Goal: Task Accomplishment & Management: Manage account settings

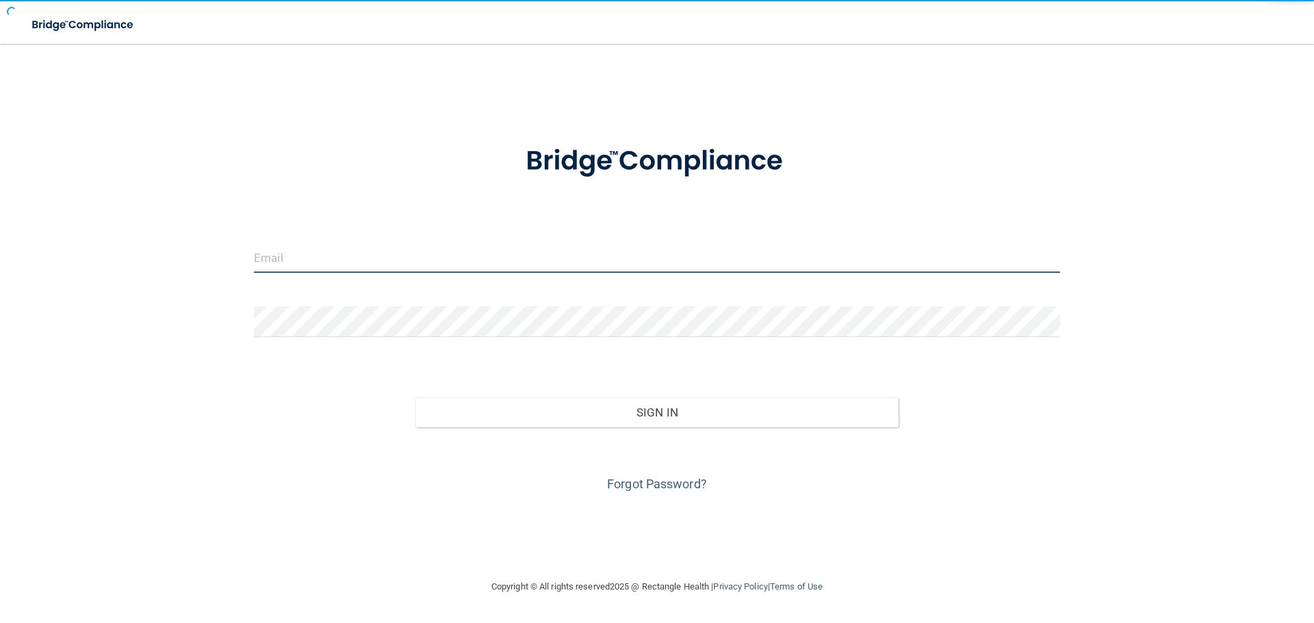
type input "[EMAIL_ADDRESS][DOMAIN_NAME]"
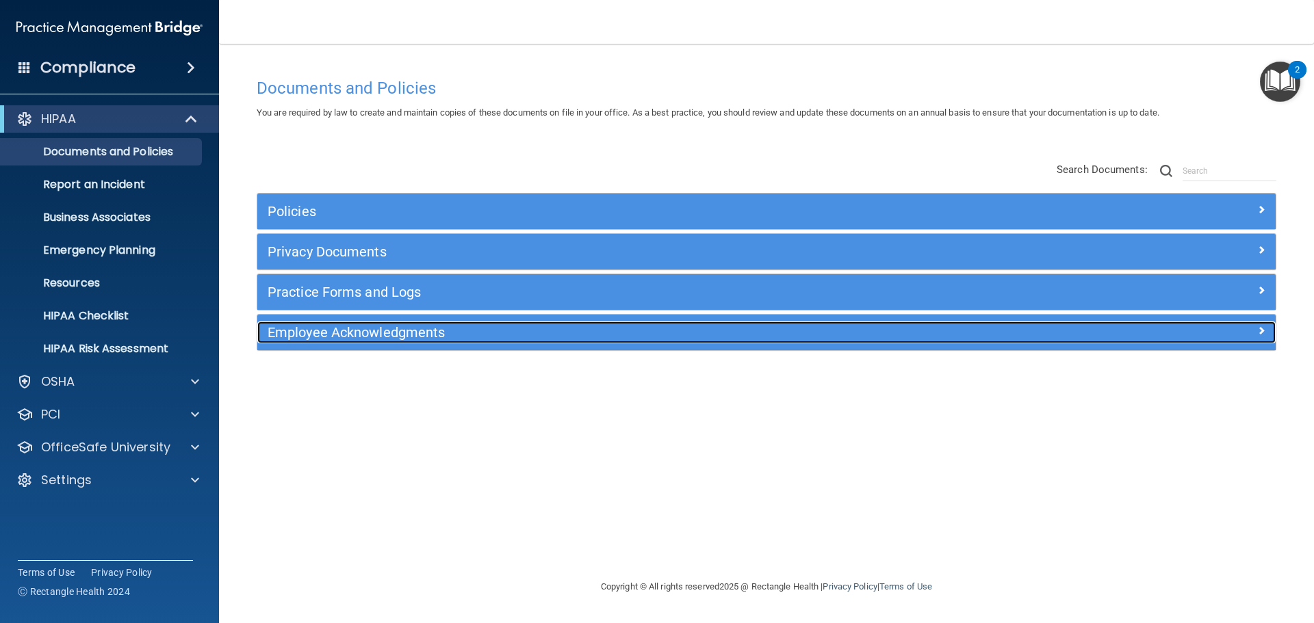
click at [402, 332] on h5 "Employee Acknowledgments" at bounding box center [639, 332] width 743 height 15
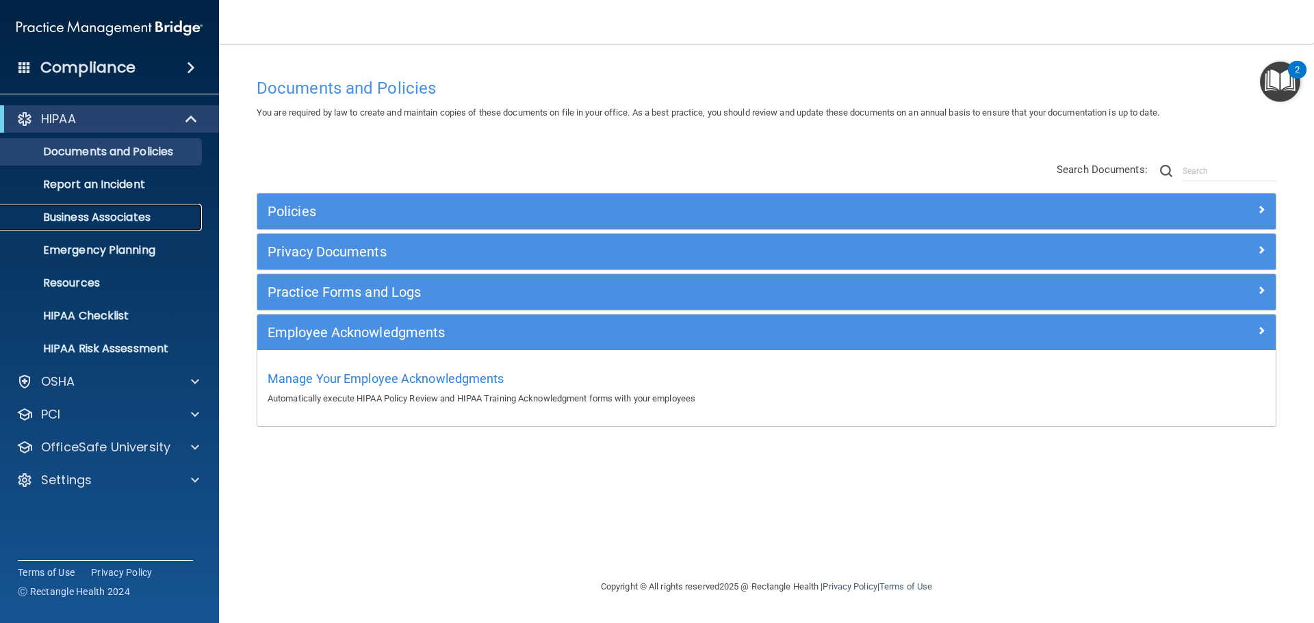
click at [122, 214] on p "Business Associates" at bounding box center [102, 218] width 187 height 14
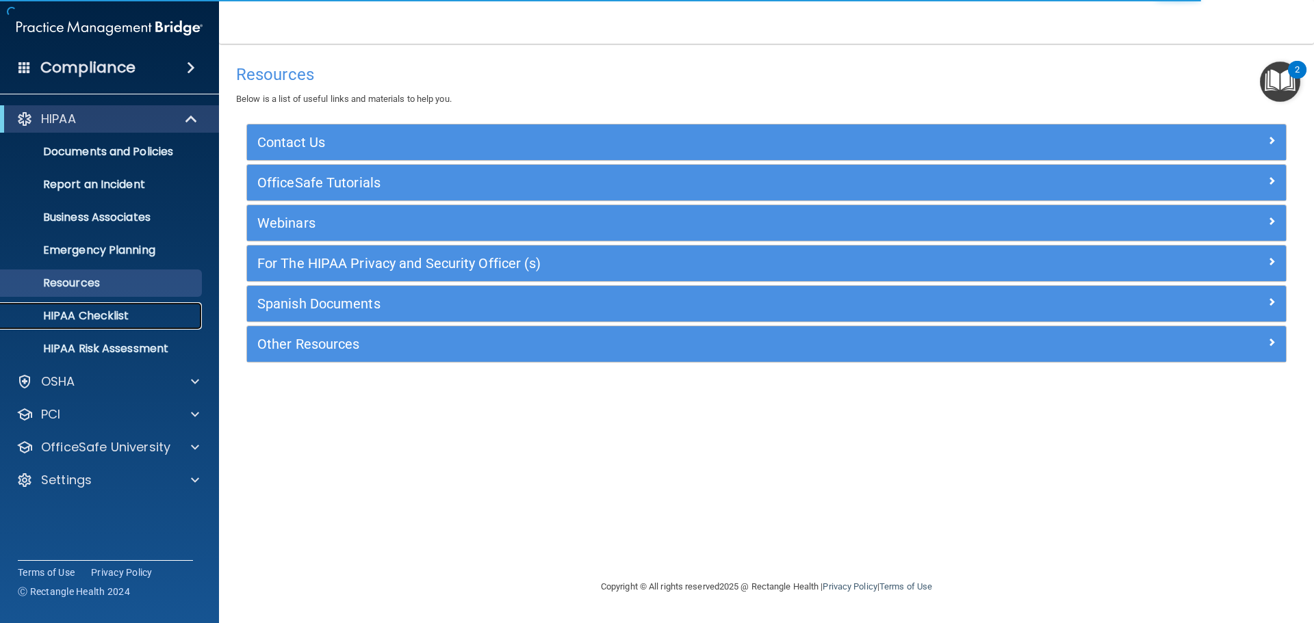
click at [107, 311] on p "HIPAA Checklist" at bounding box center [102, 316] width 187 height 14
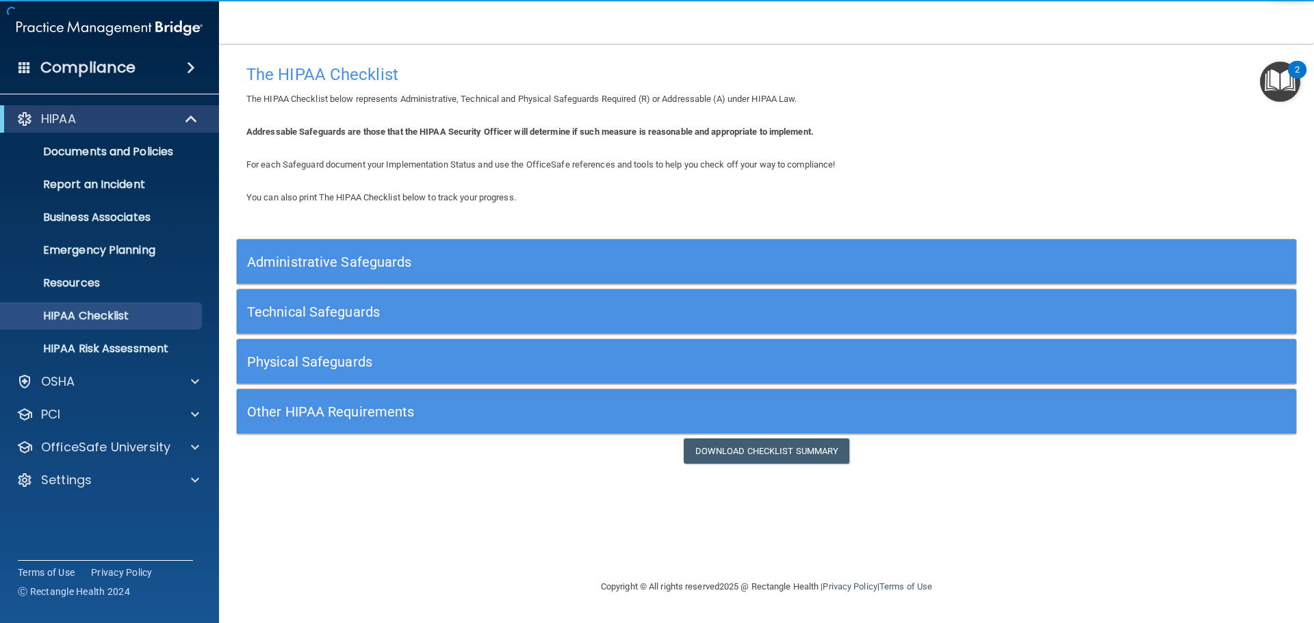
click at [309, 263] on h5 "Administrative Safeguards" at bounding box center [634, 262] width 774 height 15
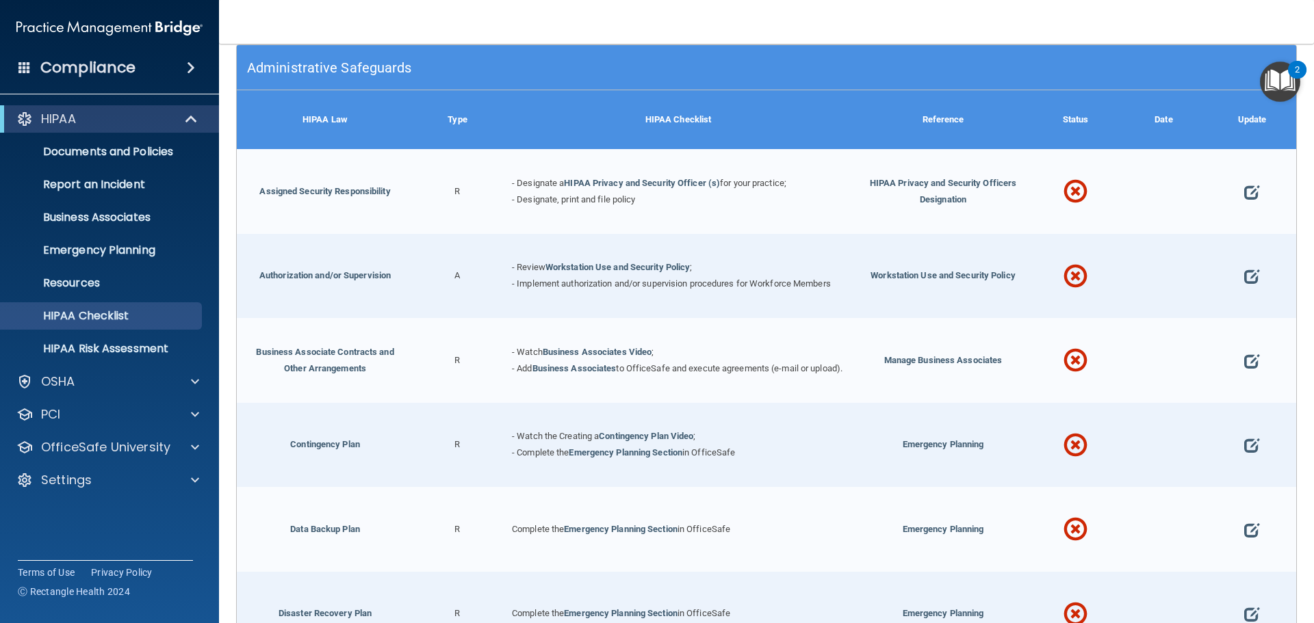
scroll to position [205, 0]
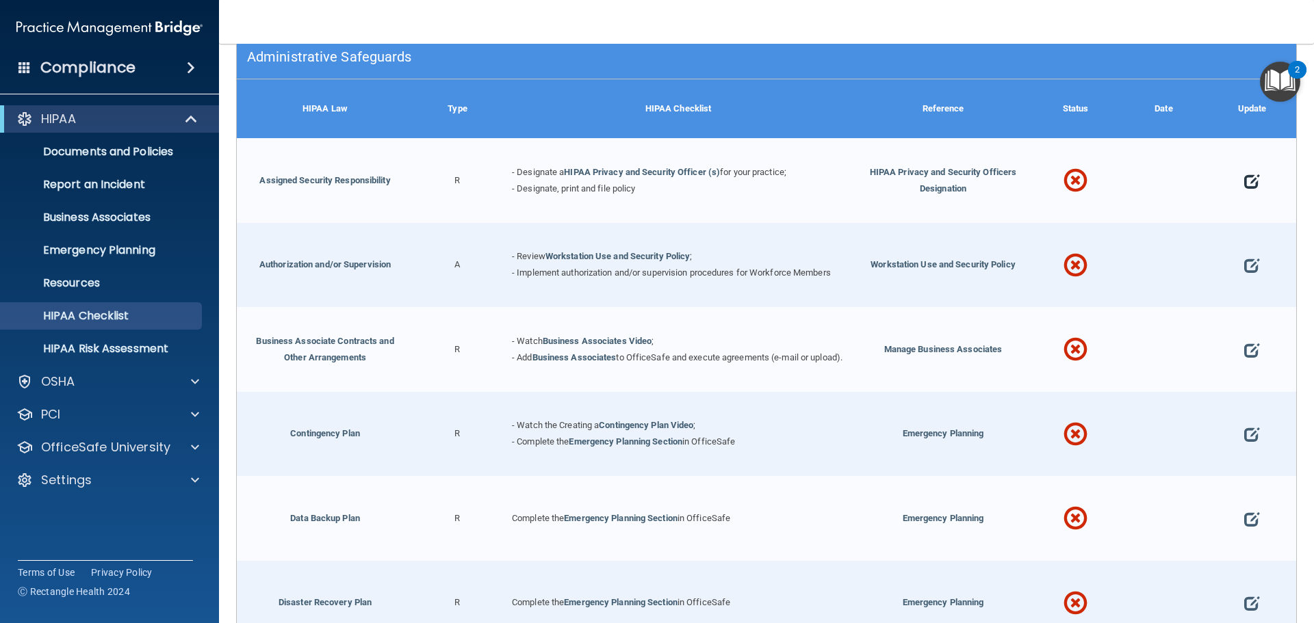
click at [1244, 183] on span at bounding box center [1251, 181] width 15 height 42
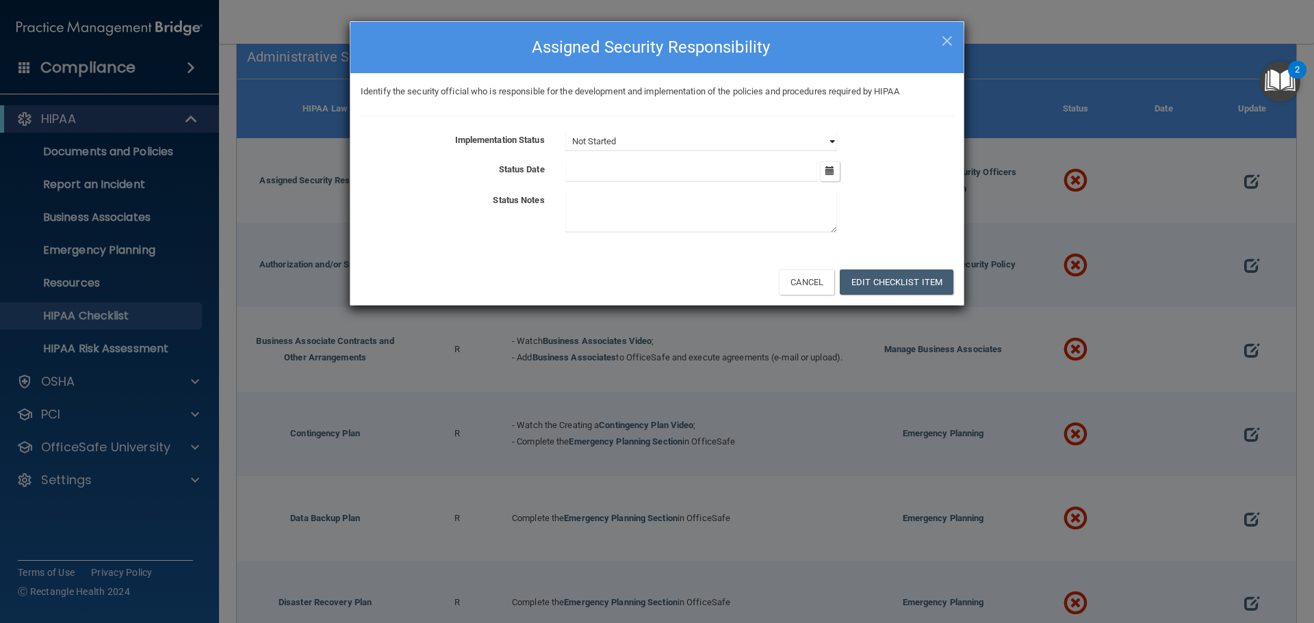
click at [792, 149] on select "Not Started In Progress Completed" at bounding box center [701, 141] width 272 height 19
select select "completed"
click at [565, 132] on select "Not Started In Progress Completed" at bounding box center [701, 141] width 272 height 19
click at [827, 169] on icon "button" at bounding box center [829, 170] width 9 height 9
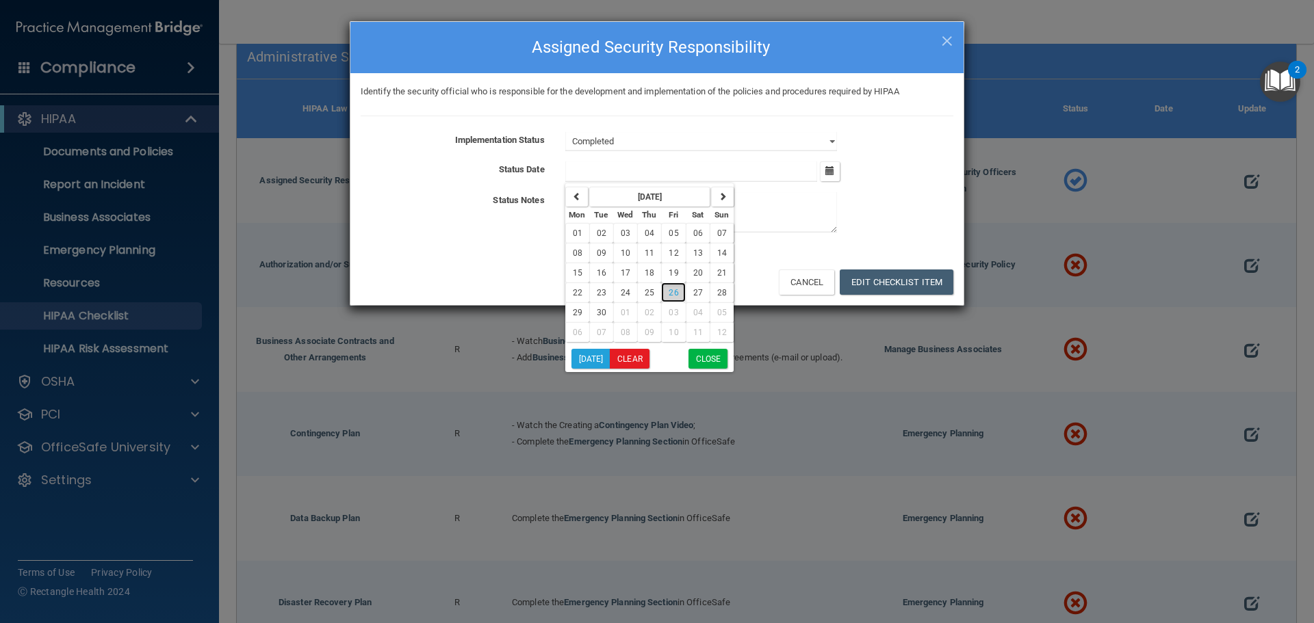
click at [672, 290] on span "26" at bounding box center [674, 293] width 10 height 10
type input "9/26/25"
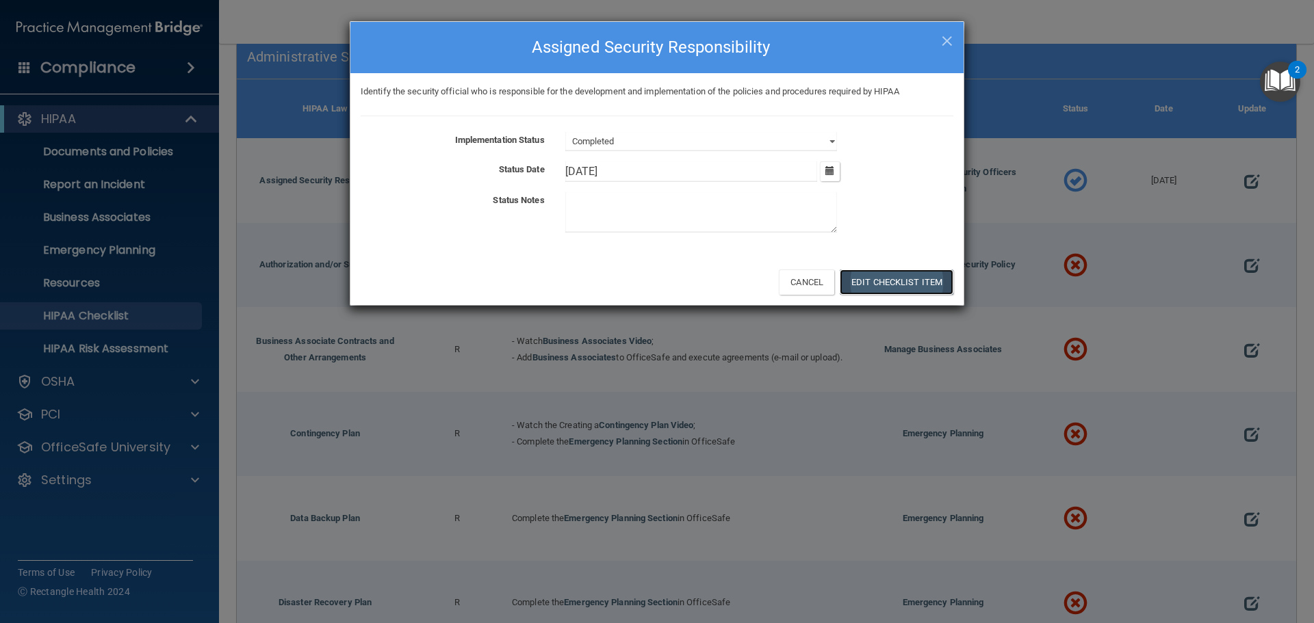
click at [874, 281] on button "Edit Checklist Item" at bounding box center [897, 282] width 114 height 25
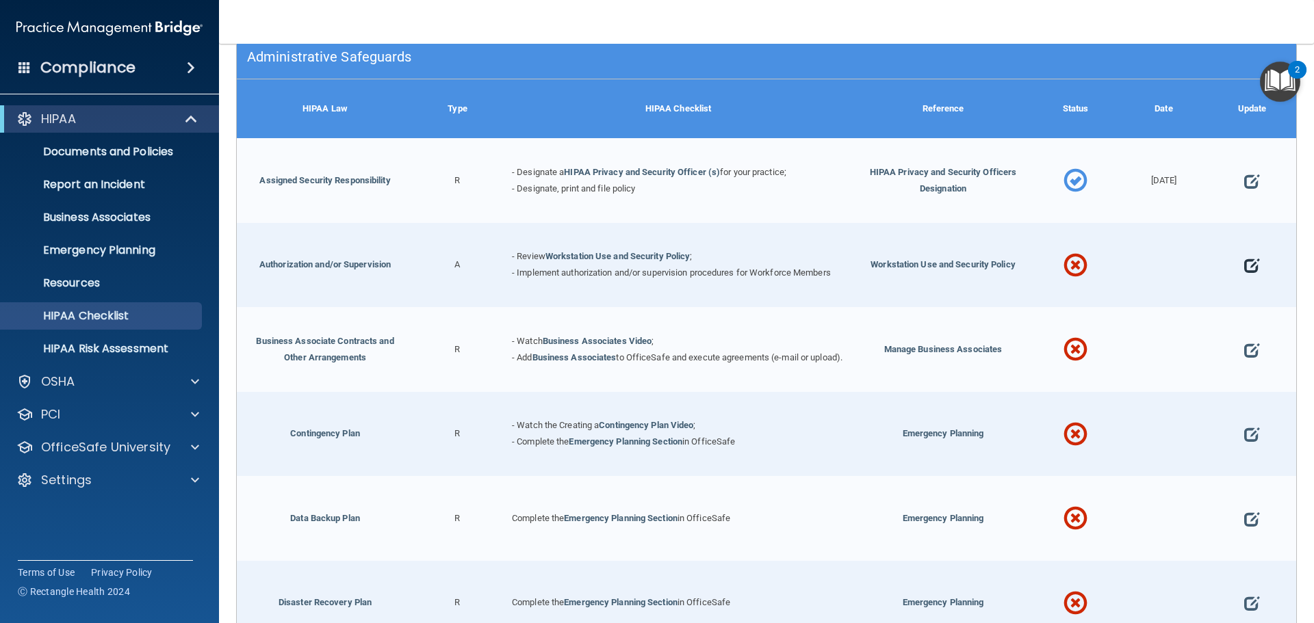
click at [1245, 266] on span at bounding box center [1251, 266] width 15 height 42
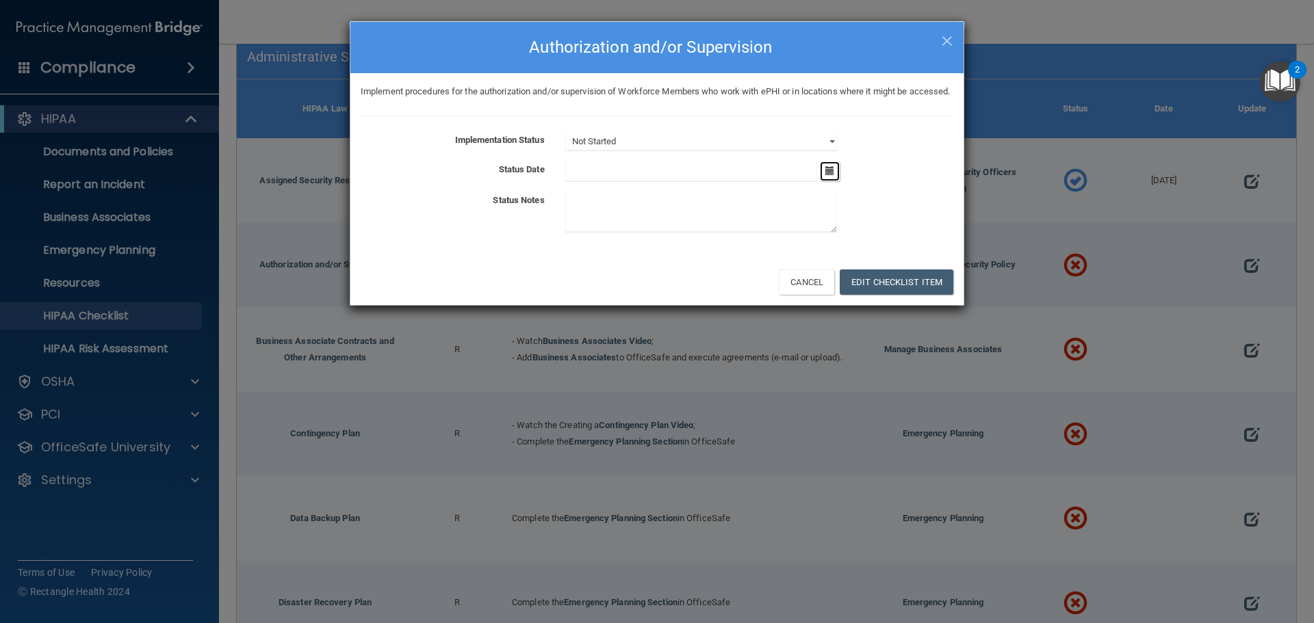
click at [827, 175] on icon "button" at bounding box center [829, 170] width 9 height 9
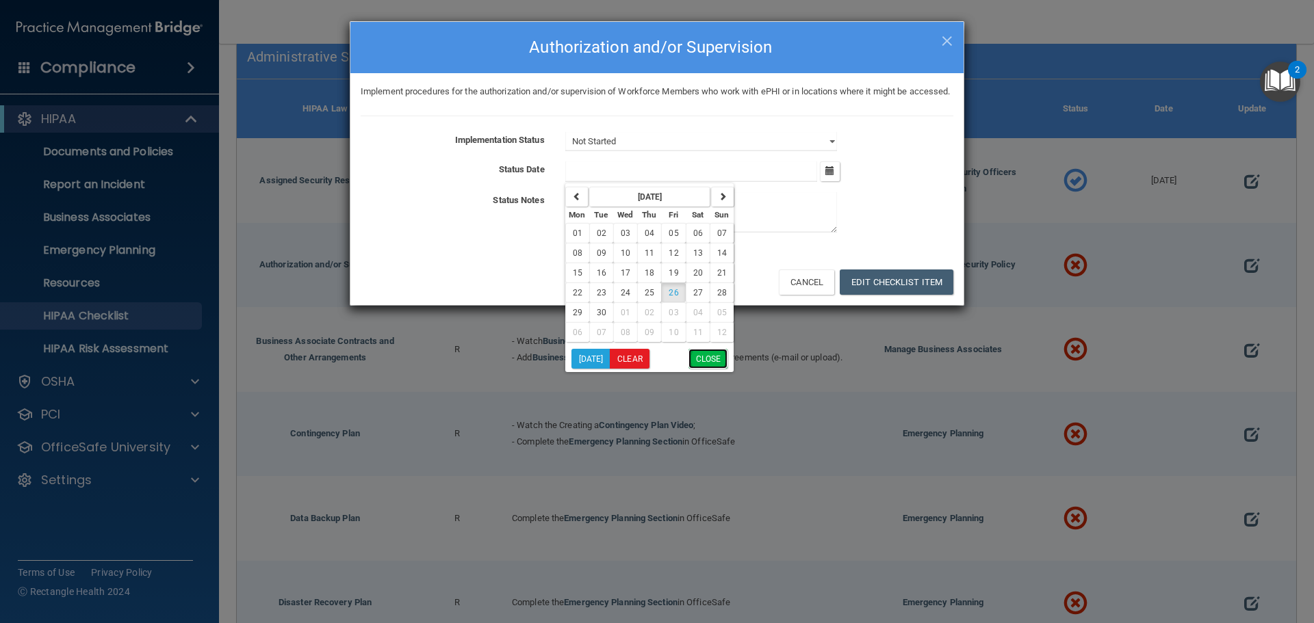
click at [706, 369] on button "Close" at bounding box center [708, 359] width 40 height 20
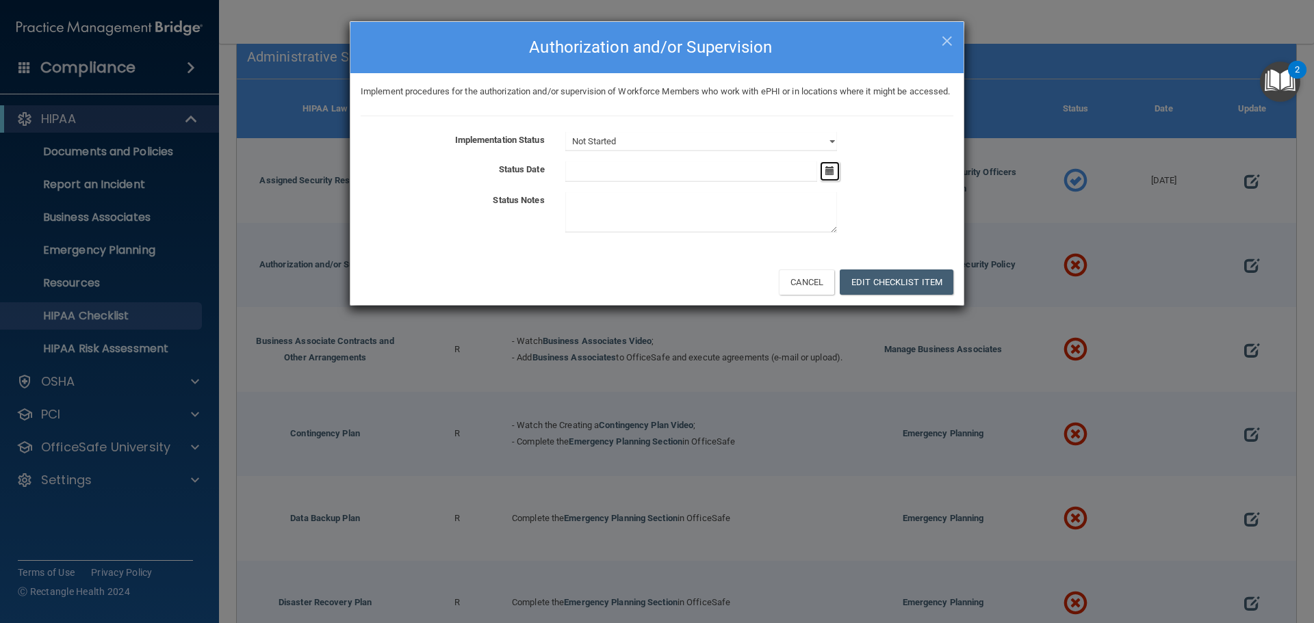
click at [832, 175] on icon "button" at bounding box center [829, 170] width 9 height 9
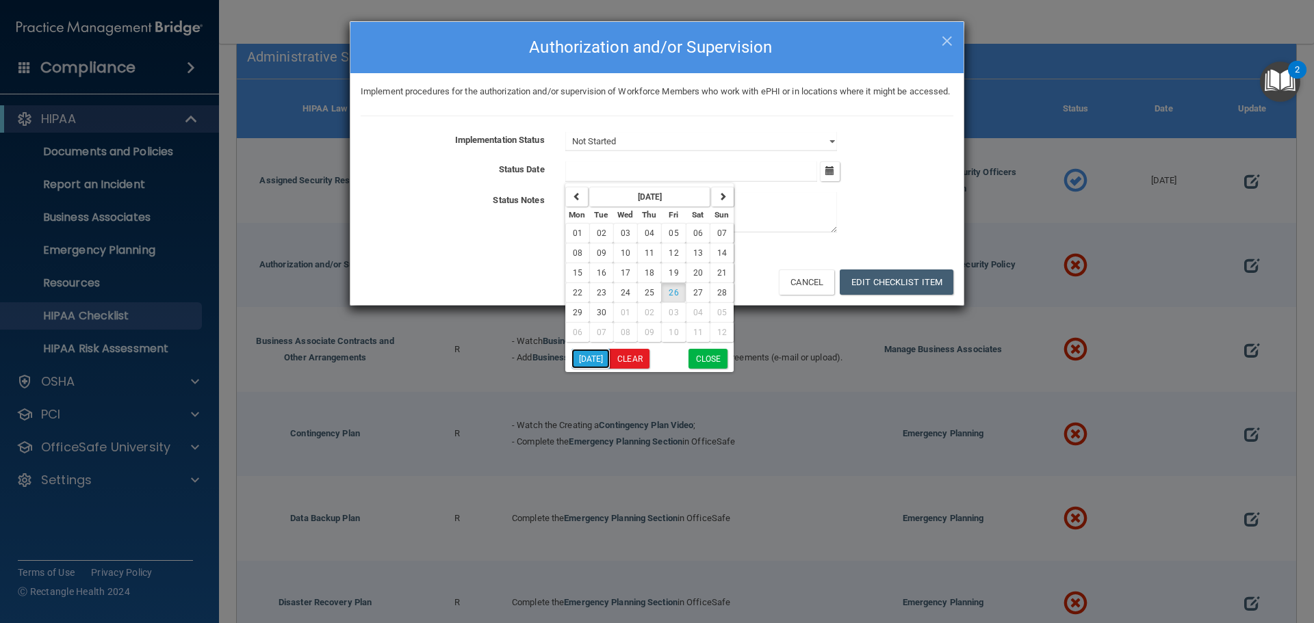
click at [608, 369] on button "[DATE]" at bounding box center [590, 359] width 39 height 20
type input "[DATE]"
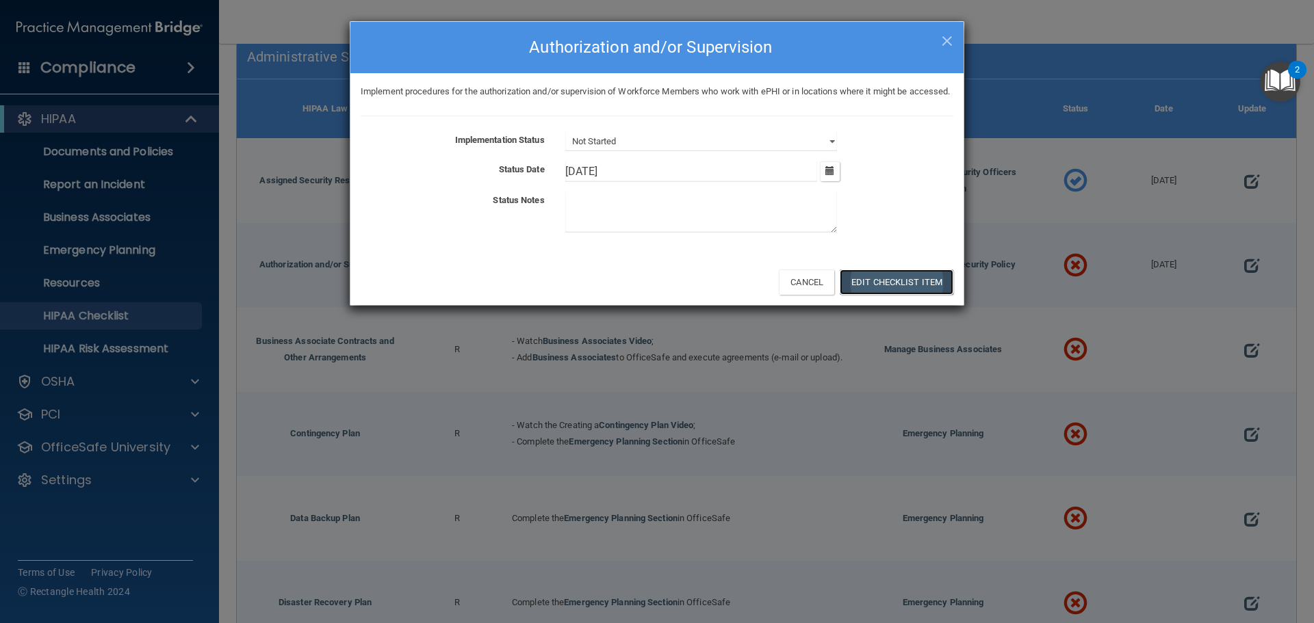
click at [896, 295] on button "Edit Checklist Item" at bounding box center [897, 282] width 114 height 25
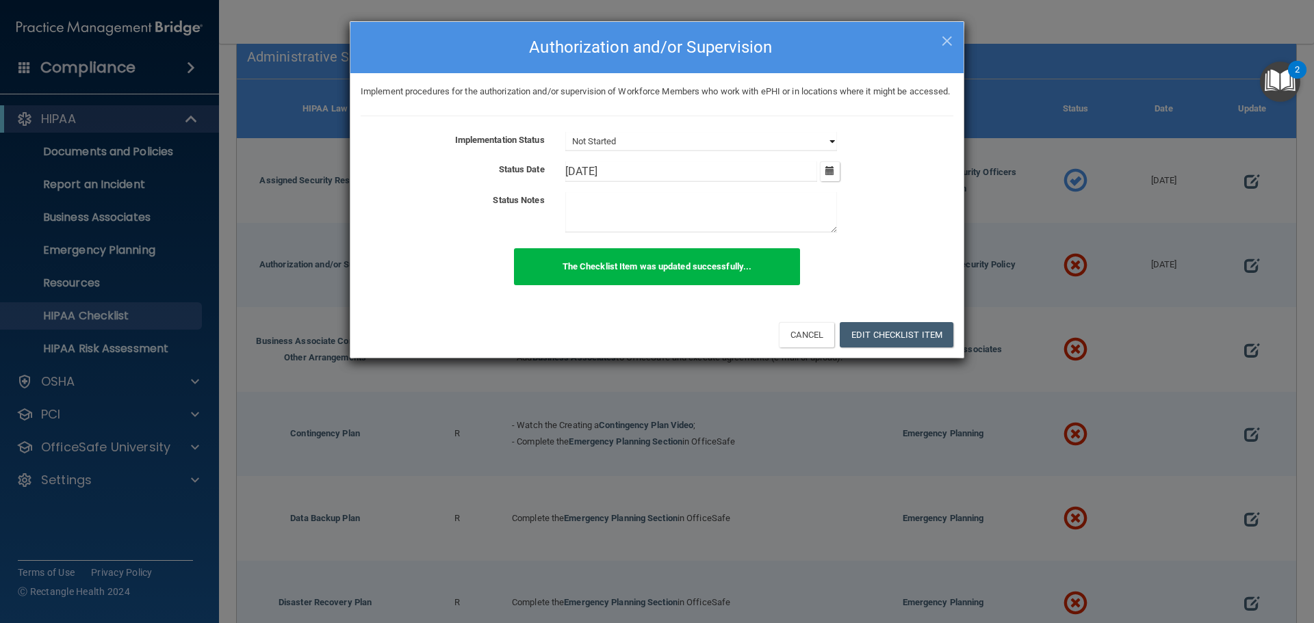
click at [825, 151] on select "Not Started In Progress Completed" at bounding box center [701, 141] width 272 height 19
select select "completed"
click at [565, 148] on select "Not Started In Progress Completed" at bounding box center [701, 141] width 272 height 19
click at [886, 348] on button "Edit Checklist Item" at bounding box center [897, 334] width 114 height 25
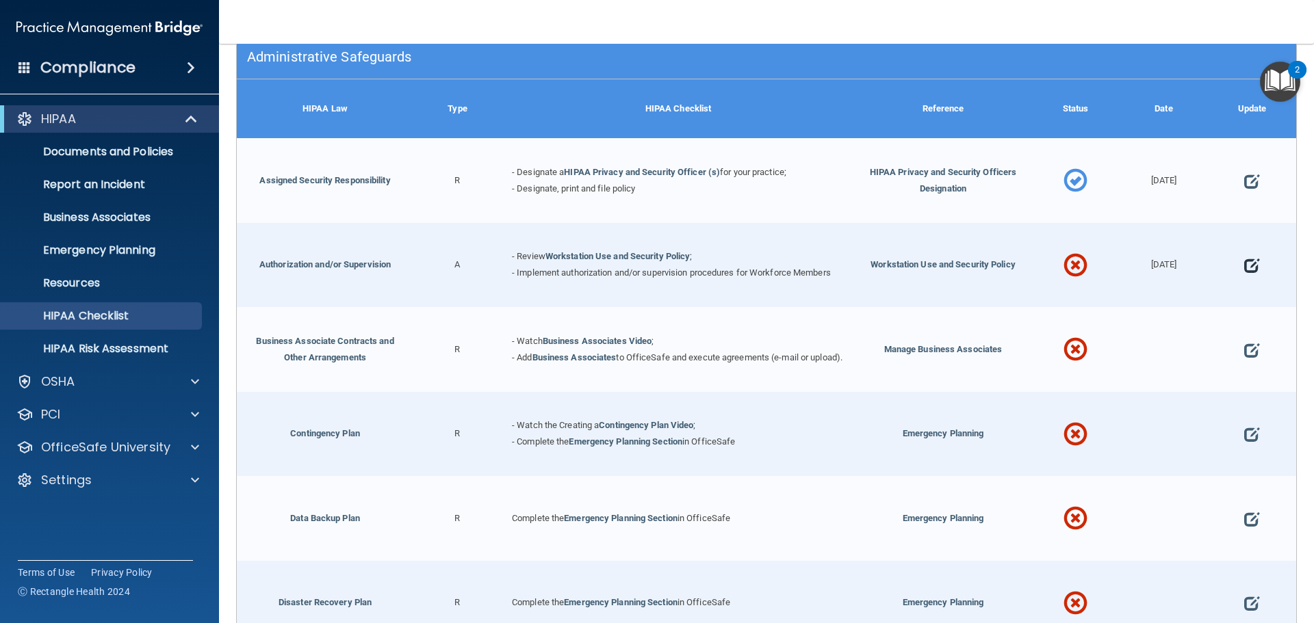
click at [1248, 269] on span at bounding box center [1251, 266] width 15 height 42
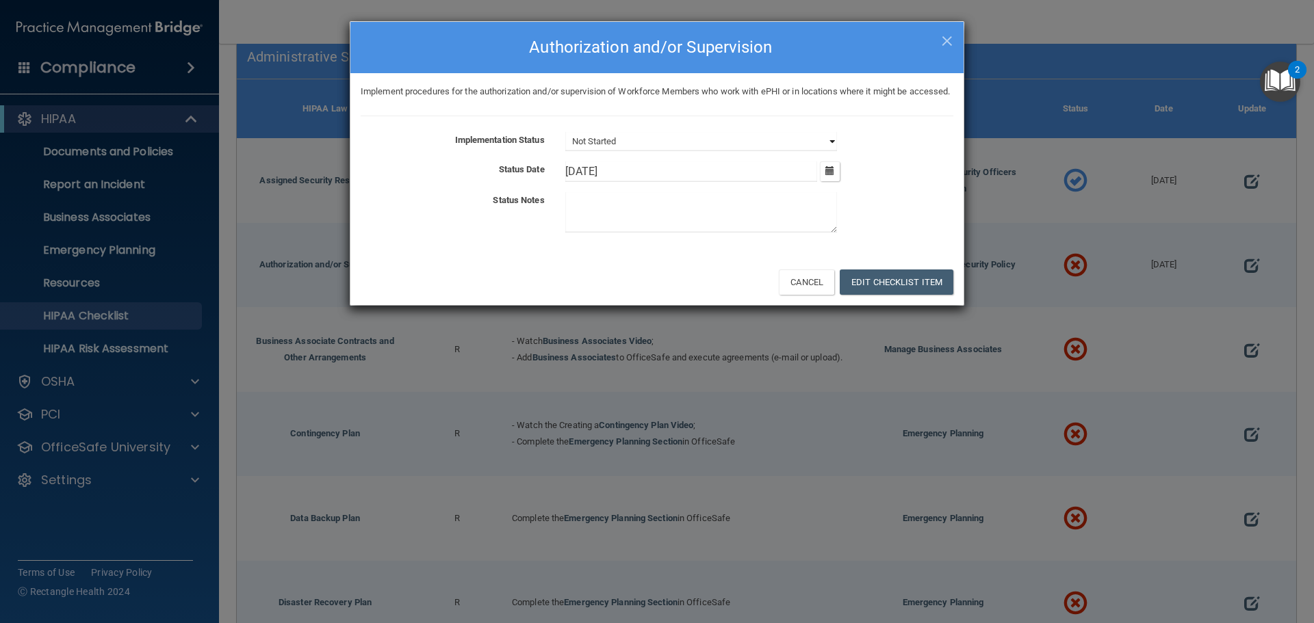
click at [743, 151] on select "Not Started In Progress Completed" at bounding box center [701, 141] width 272 height 19
select select "completed"
click at [565, 148] on select "Not Started In Progress Completed" at bounding box center [701, 141] width 272 height 19
click at [914, 295] on button "Edit Checklist Item" at bounding box center [897, 282] width 114 height 25
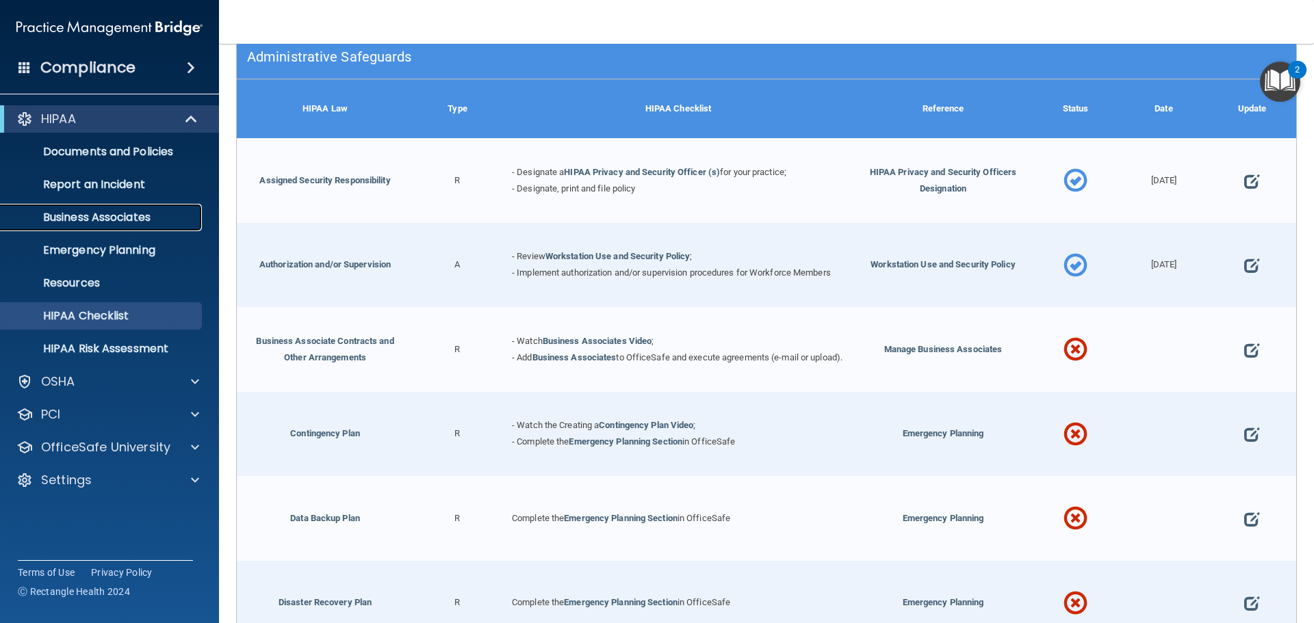
click at [114, 215] on p "Business Associates" at bounding box center [102, 218] width 187 height 14
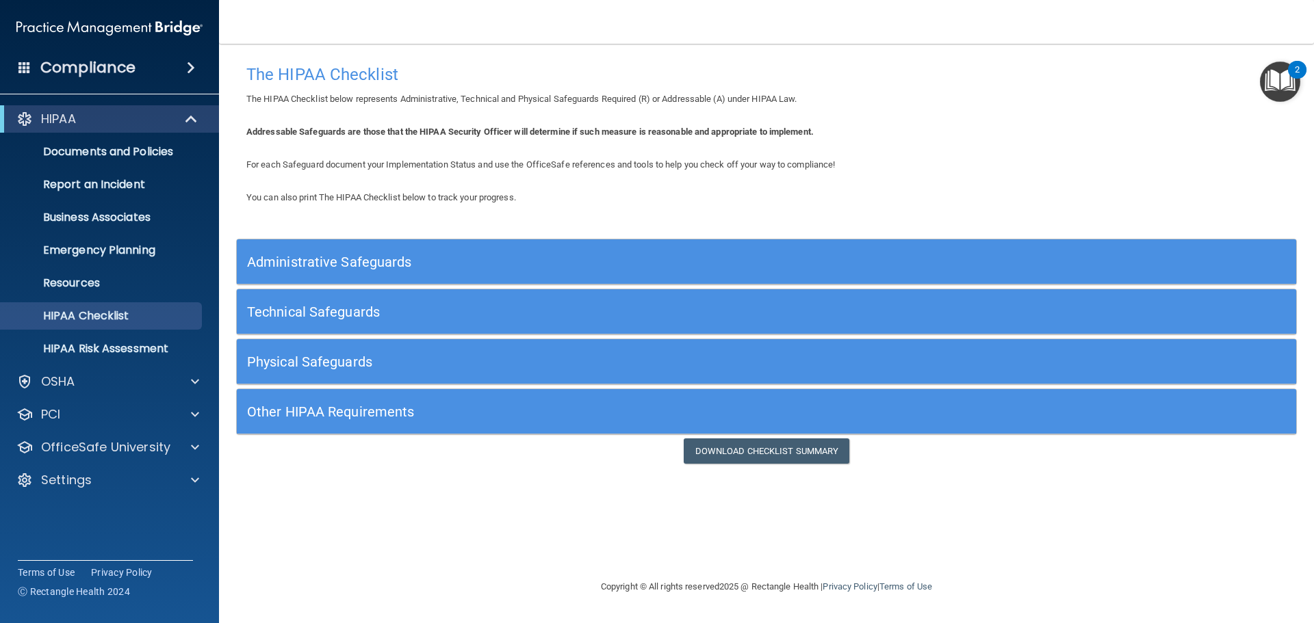
click at [448, 264] on h5 "Administrative Safeguards" at bounding box center [634, 262] width 774 height 15
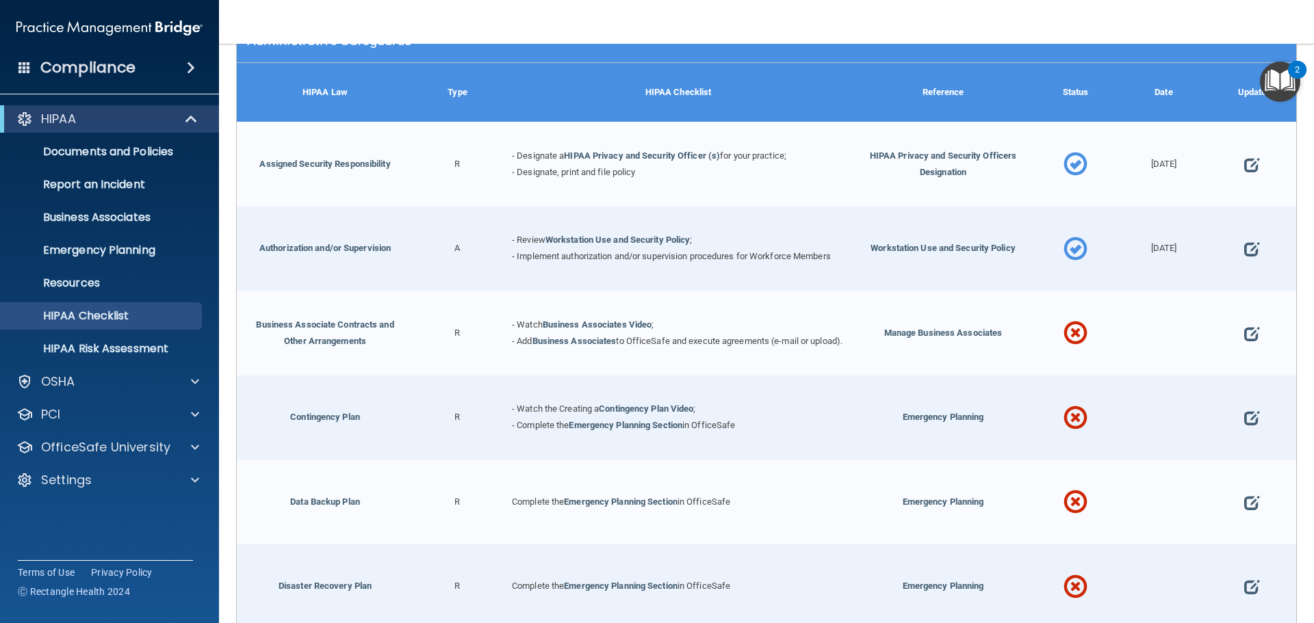
scroll to position [274, 0]
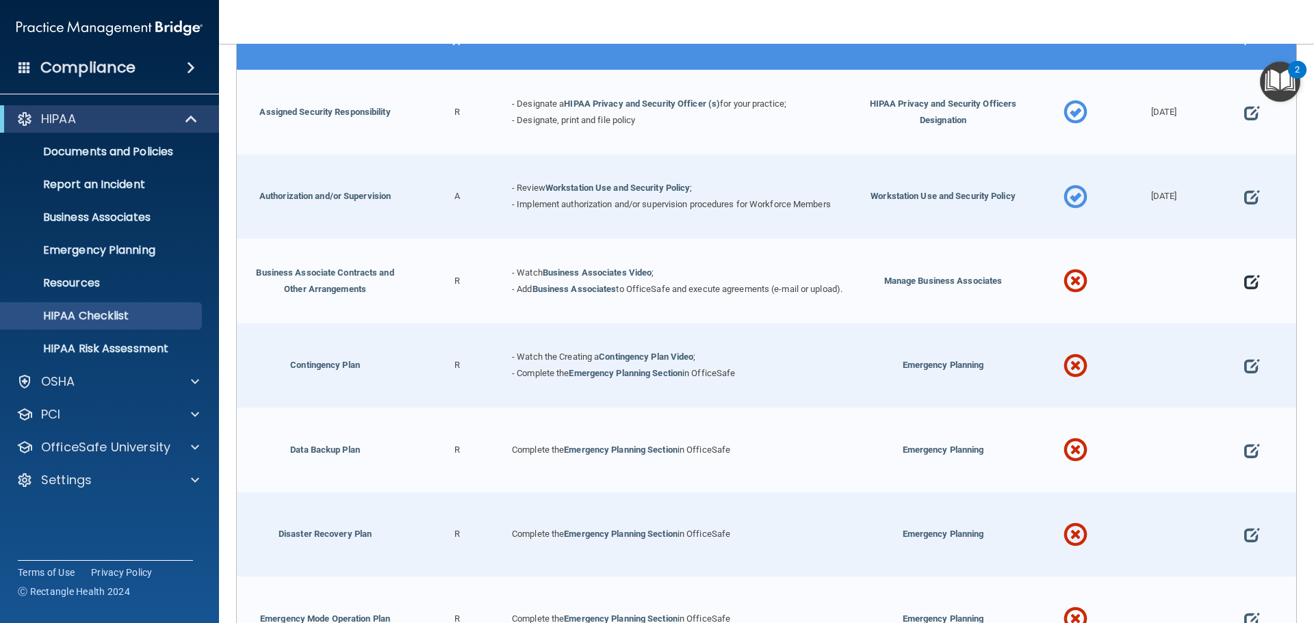
click at [1244, 283] on span at bounding box center [1251, 282] width 15 height 42
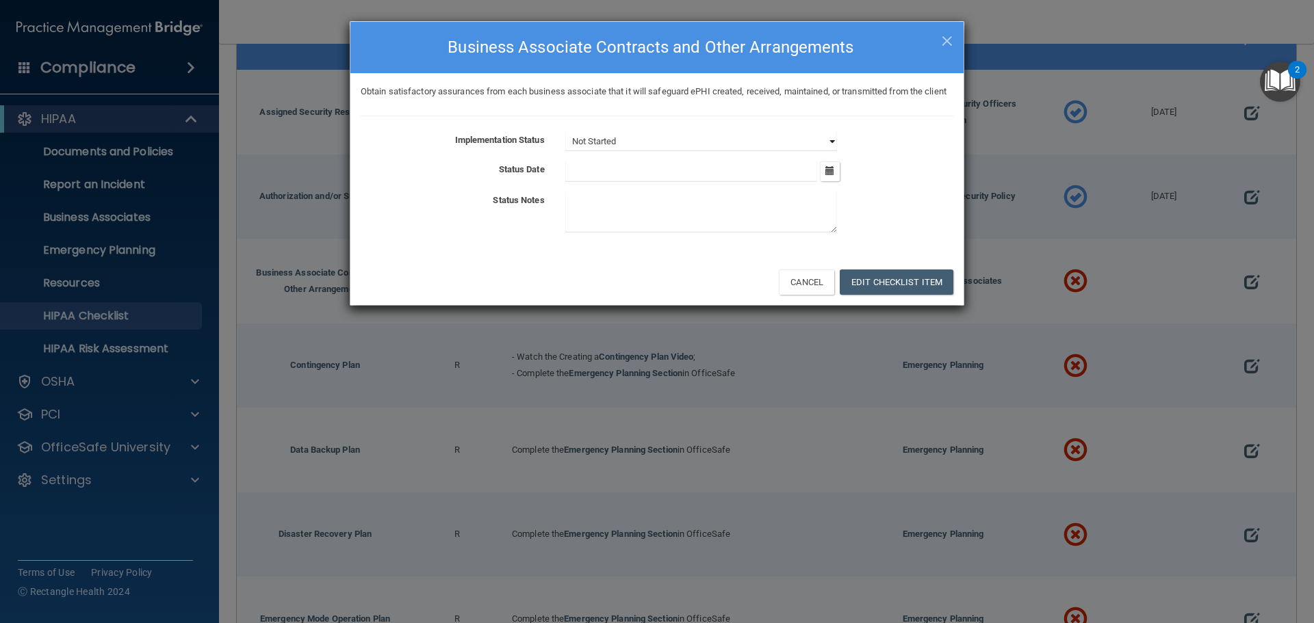
click at [834, 151] on select "Not Started In Progress Completed" at bounding box center [701, 141] width 272 height 19
select select "completed"
click at [565, 148] on select "Not Started In Progress Completed" at bounding box center [701, 141] width 272 height 19
click at [818, 182] on div "September 2025 Mon Tue Wed Thu Fri Sat Sun 01 02 03 04 05 06 07 08 09 10 11 12 …" at bounding box center [759, 171] width 409 height 21
click at [830, 175] on icon "button" at bounding box center [829, 170] width 9 height 9
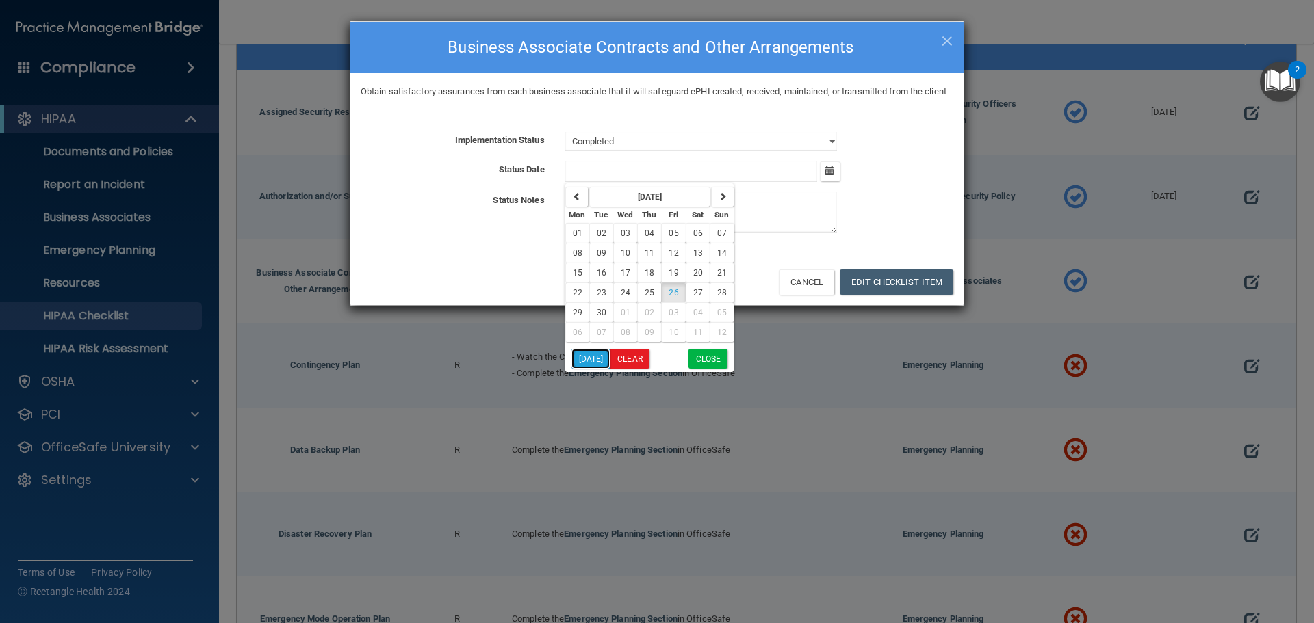
click at [596, 369] on button "[DATE]" at bounding box center [590, 359] width 39 height 20
type input "[DATE]"
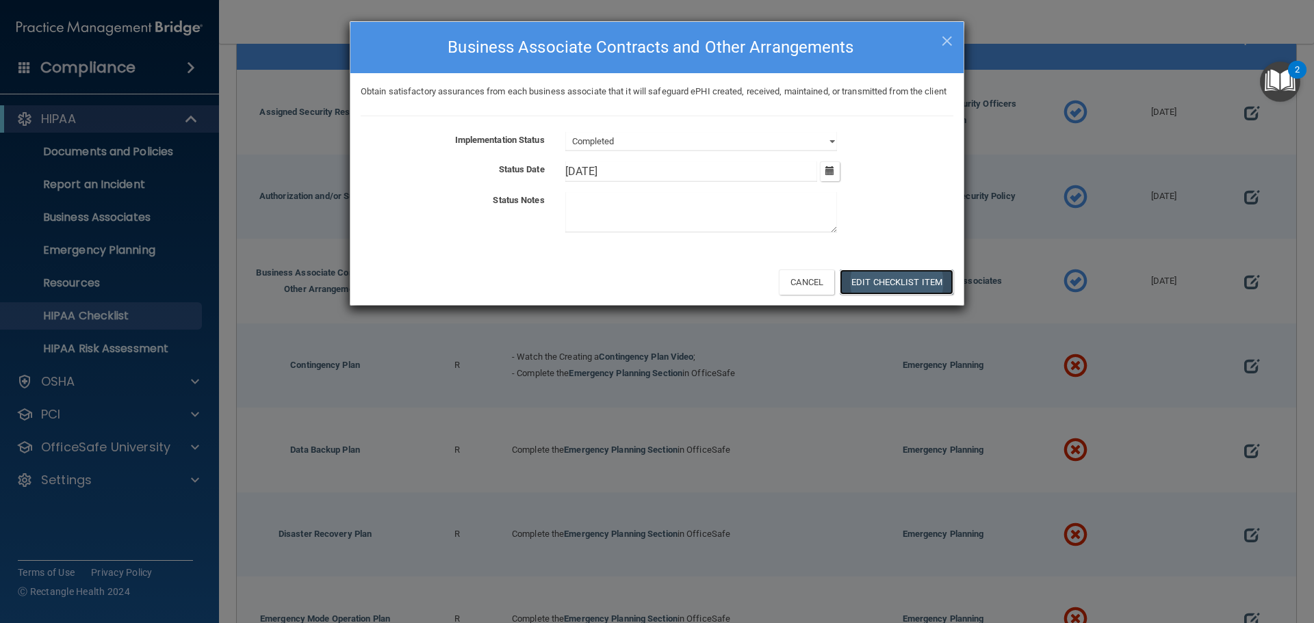
click at [880, 294] on button "Edit Checklist Item" at bounding box center [897, 282] width 114 height 25
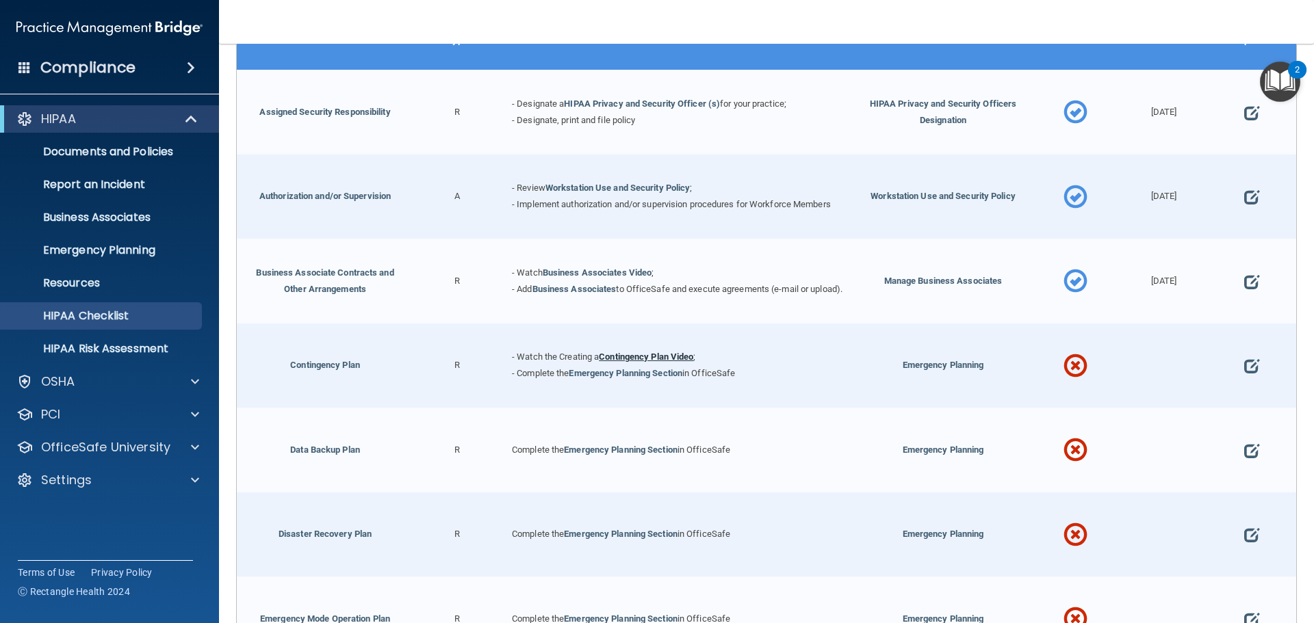
click at [655, 357] on link "Contingency Plan Video" at bounding box center [646, 357] width 94 height 10
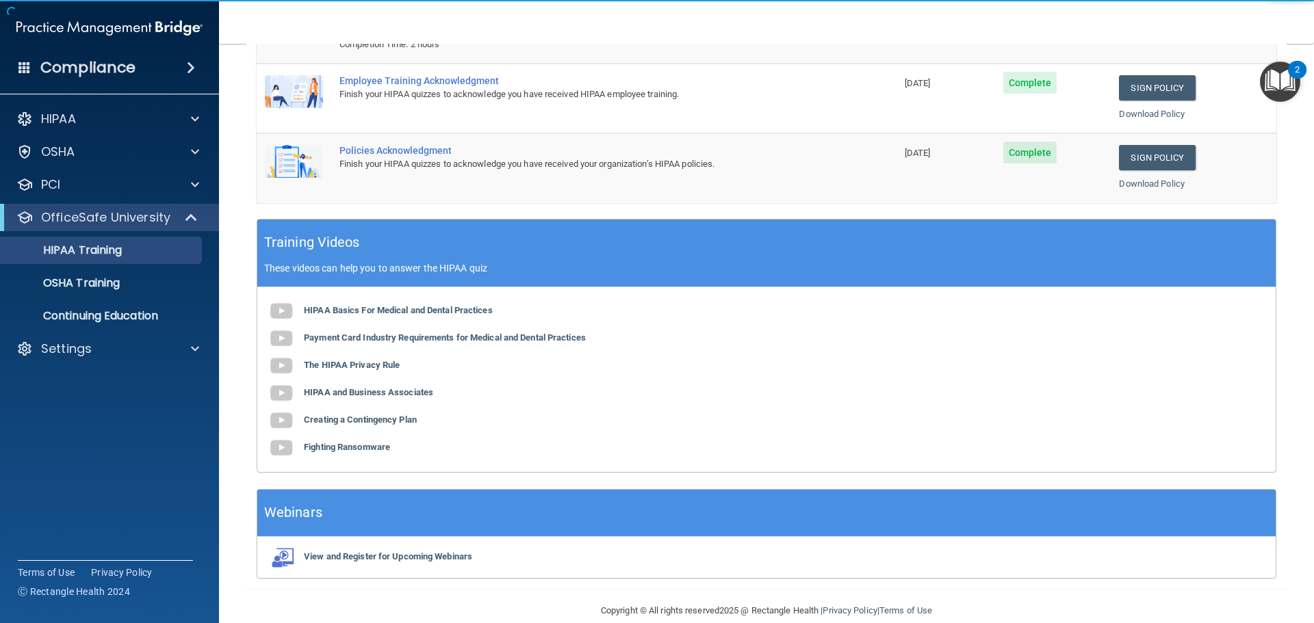
scroll to position [274, 0]
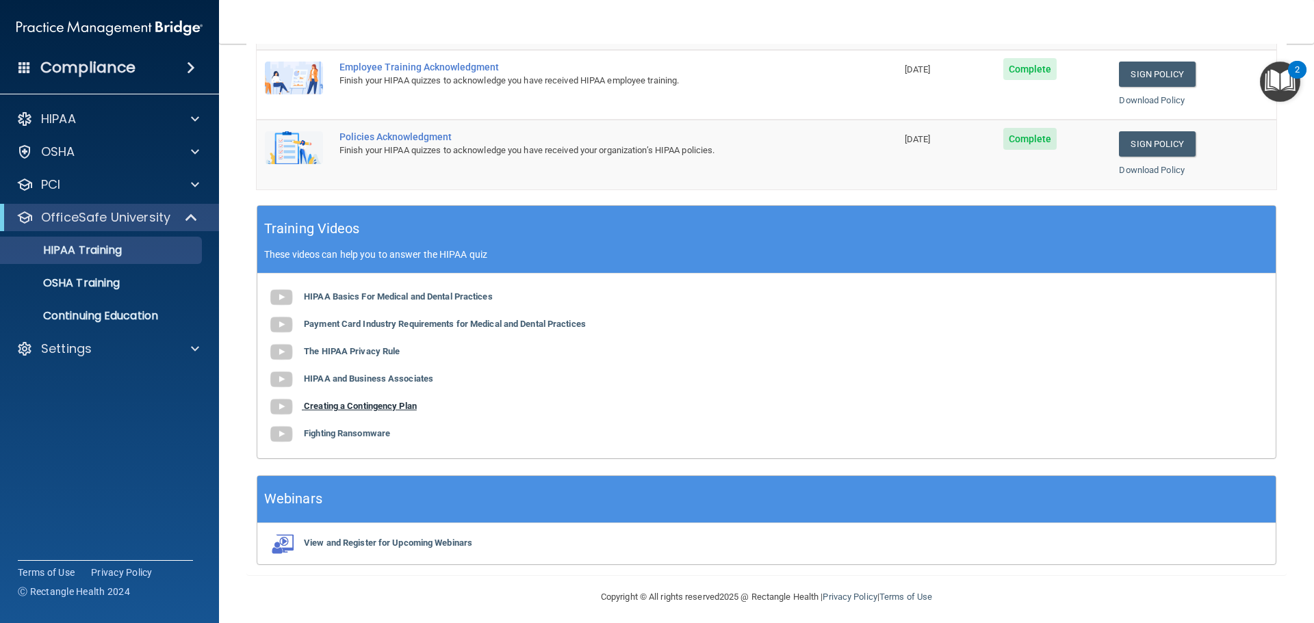
click at [359, 409] on b "Creating a Contingency Plan" at bounding box center [360, 406] width 113 height 10
click at [181, 104] on div "HIPAA Documents and Policies Report an Incident Business Associates Emergency P…" at bounding box center [110, 237] width 220 height 274
click at [192, 114] on span at bounding box center [195, 119] width 8 height 16
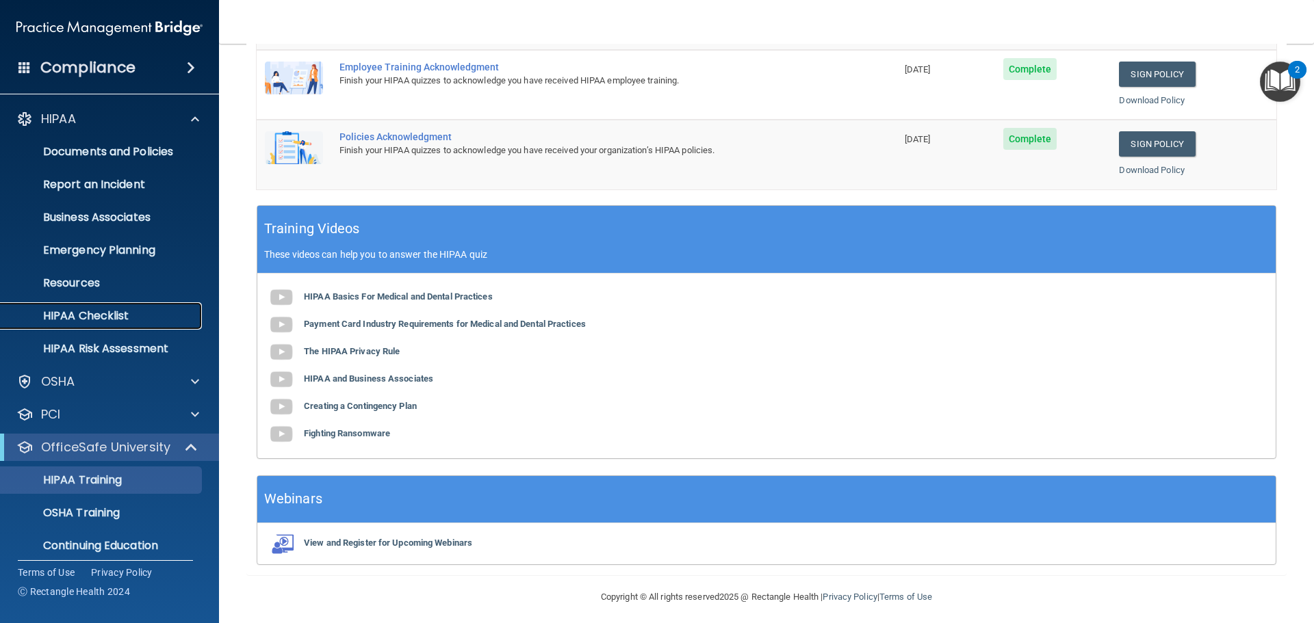
click at [101, 315] on p "HIPAA Checklist" at bounding box center [102, 316] width 187 height 14
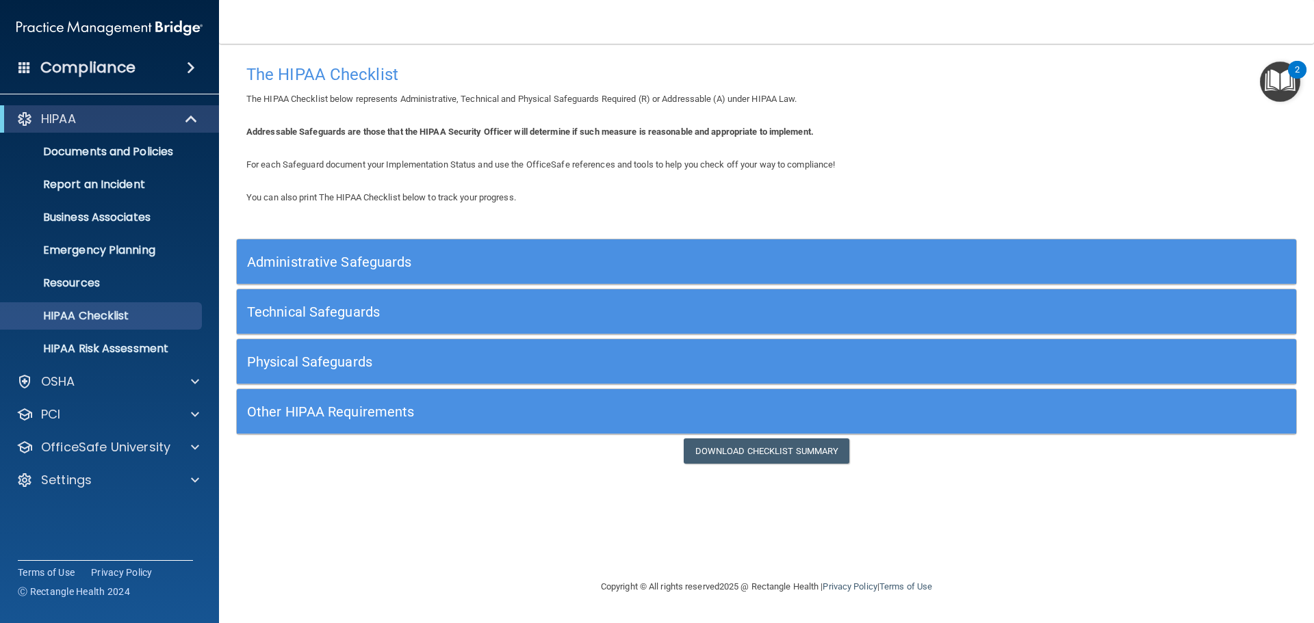
click at [399, 269] on h5 "Administrative Safeguards" at bounding box center [634, 262] width 774 height 15
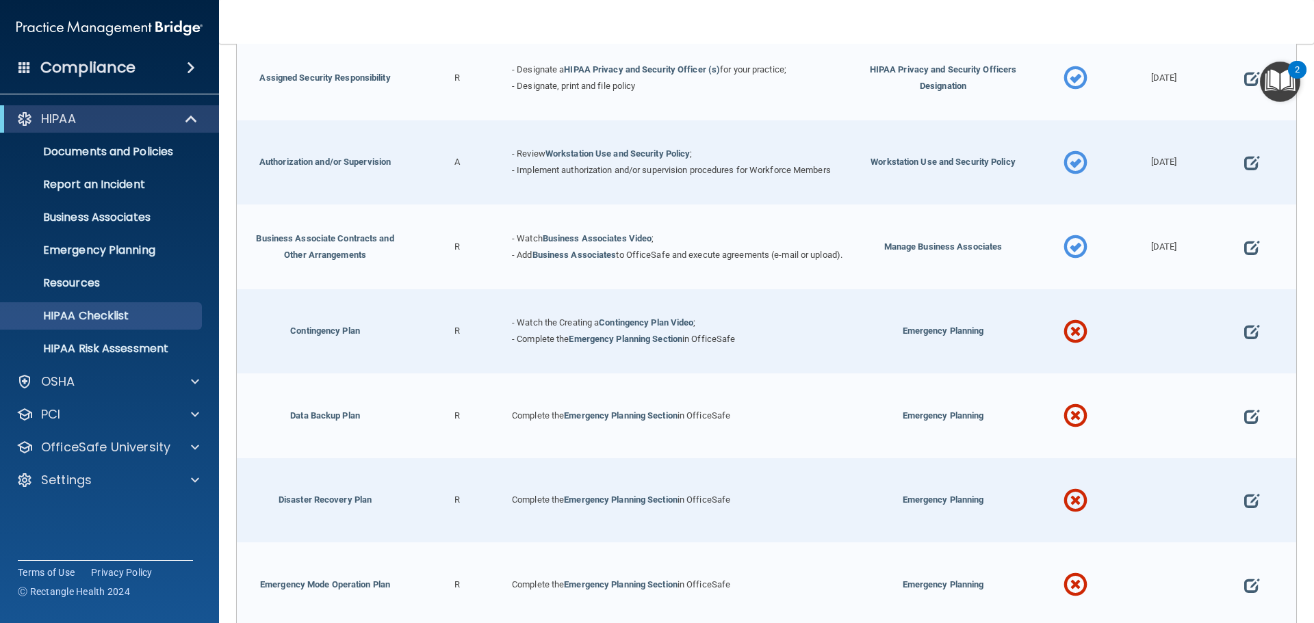
scroll to position [320, 0]
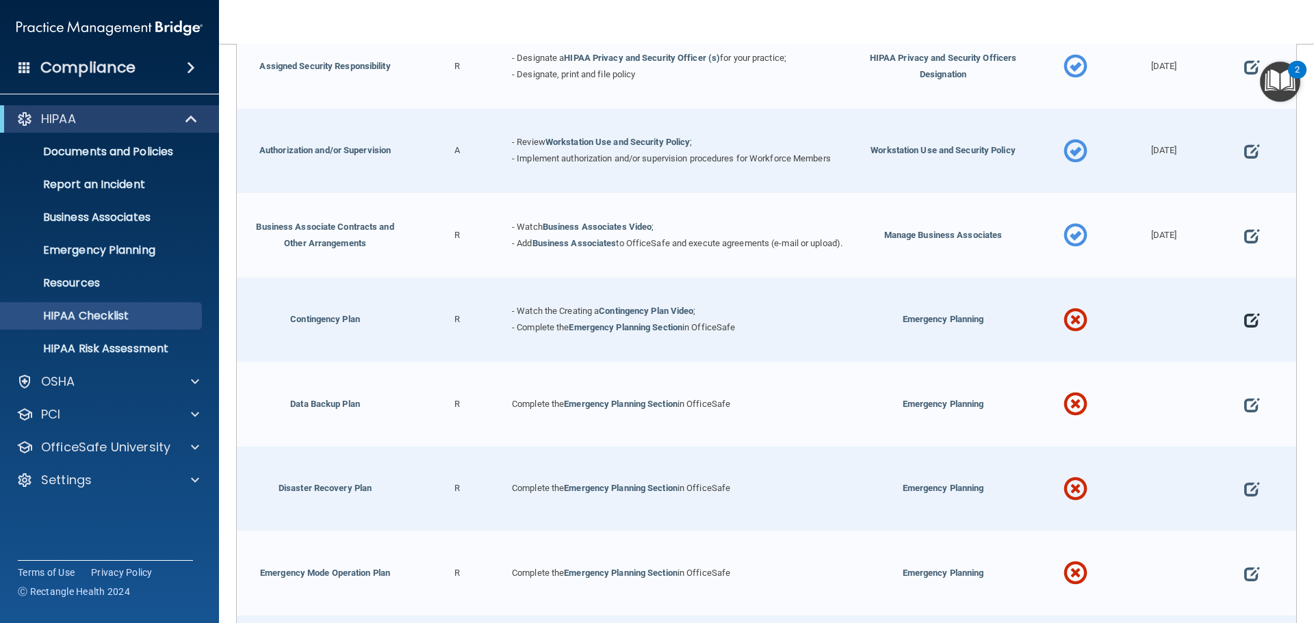
click at [1246, 322] on span at bounding box center [1251, 321] width 15 height 42
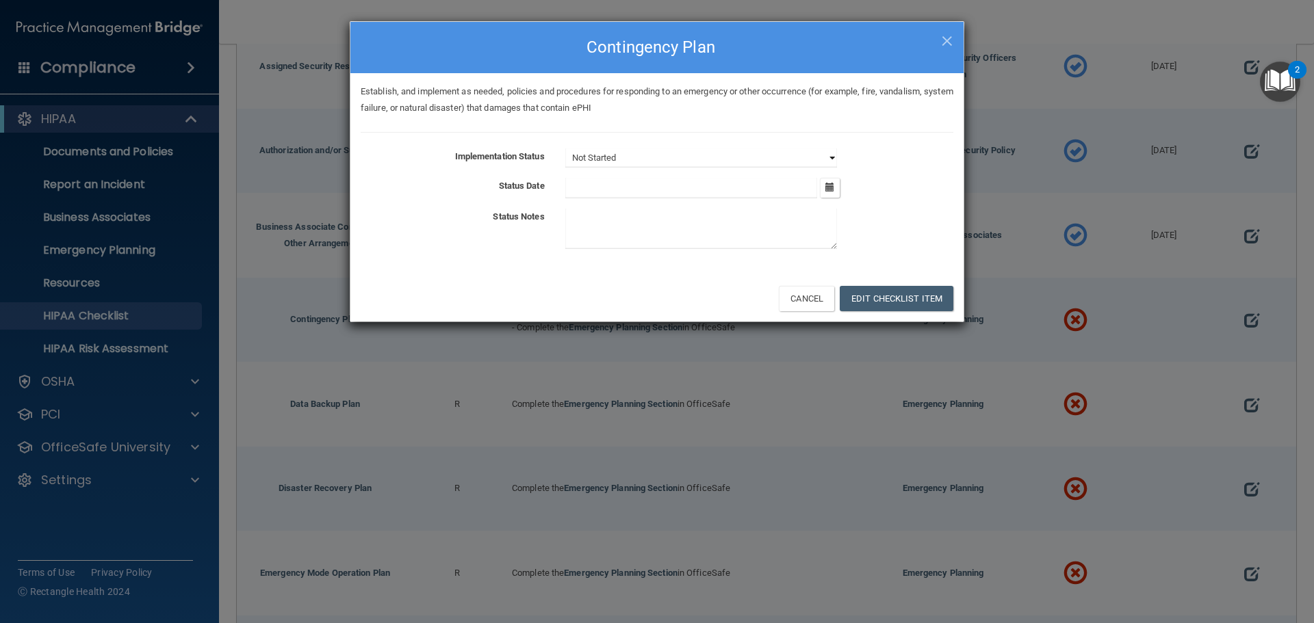
drag, startPoint x: 831, startPoint y: 159, endPoint x: 816, endPoint y: 159, distance: 15.1
click at [831, 159] on select "Not Started In Progress Completed" at bounding box center [701, 157] width 272 height 19
select select "completed"
click at [565, 148] on select "Not Started In Progress Completed" at bounding box center [701, 157] width 272 height 19
click at [844, 185] on div "September 2025 Mon Tue Wed Thu Fri Sat Sun 01 02 03 04 05 06 07 08 09 10 11 12 …" at bounding box center [759, 188] width 409 height 21
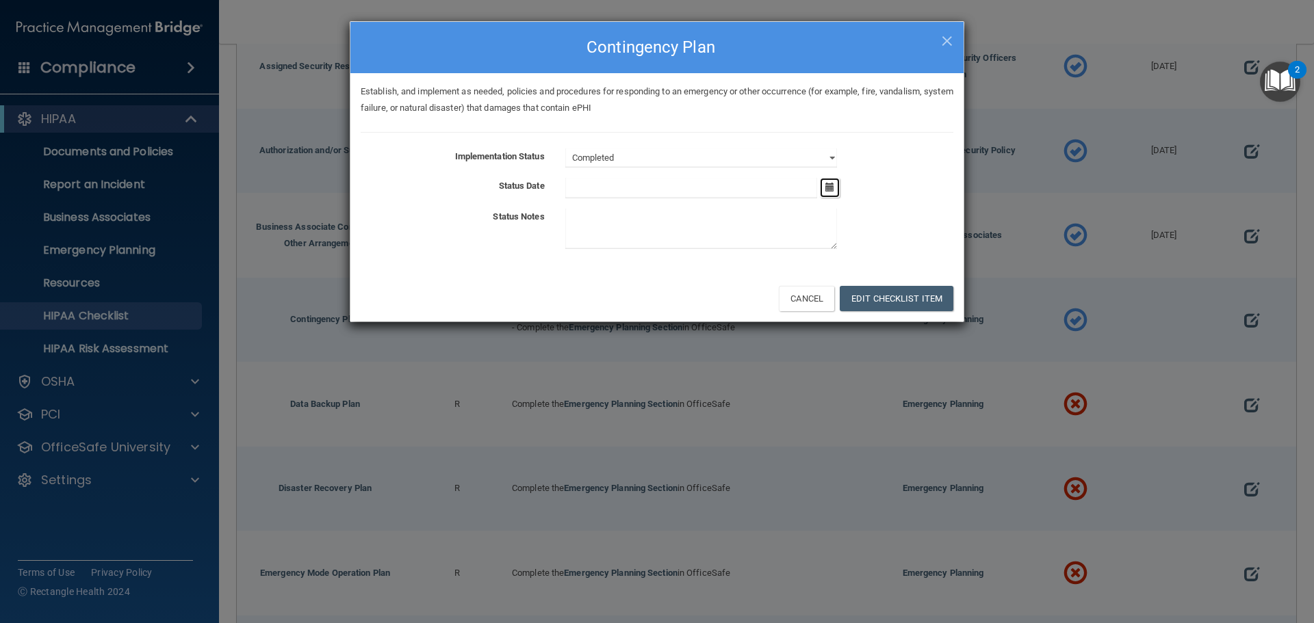
click at [829, 189] on icon "button" at bounding box center [829, 187] width 9 height 9
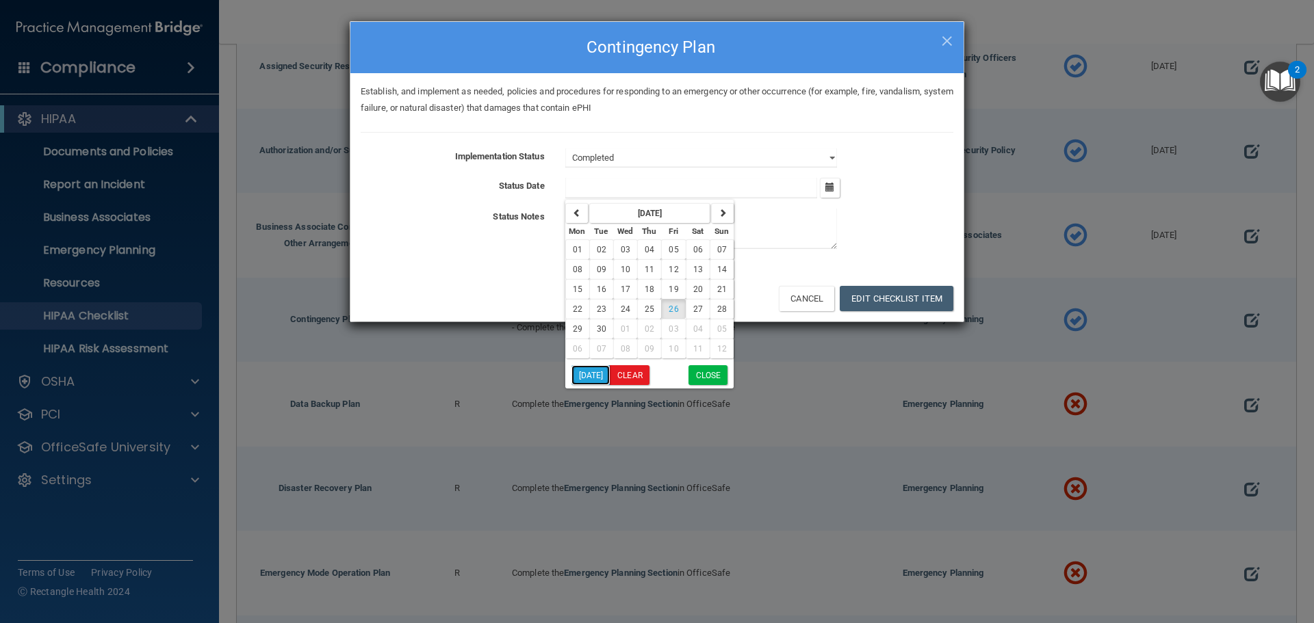
click at [597, 367] on button "[DATE]" at bounding box center [590, 375] width 39 height 20
type input "[DATE]"
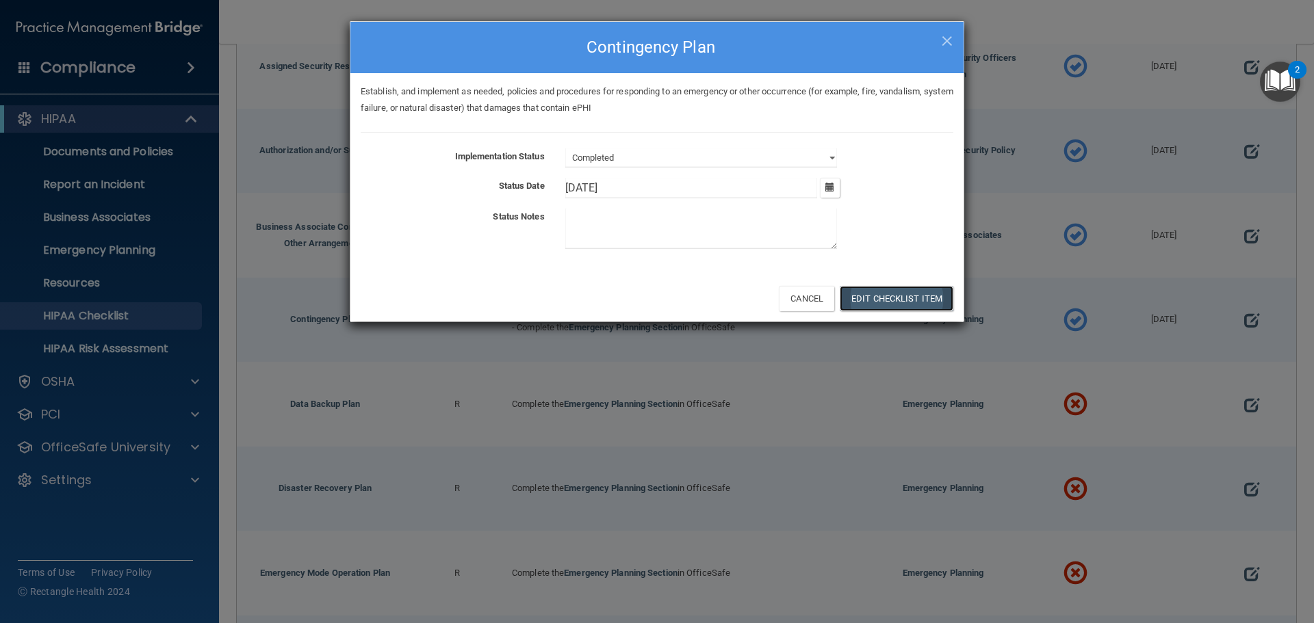
click at [890, 295] on button "Edit Checklist Item" at bounding box center [897, 298] width 114 height 25
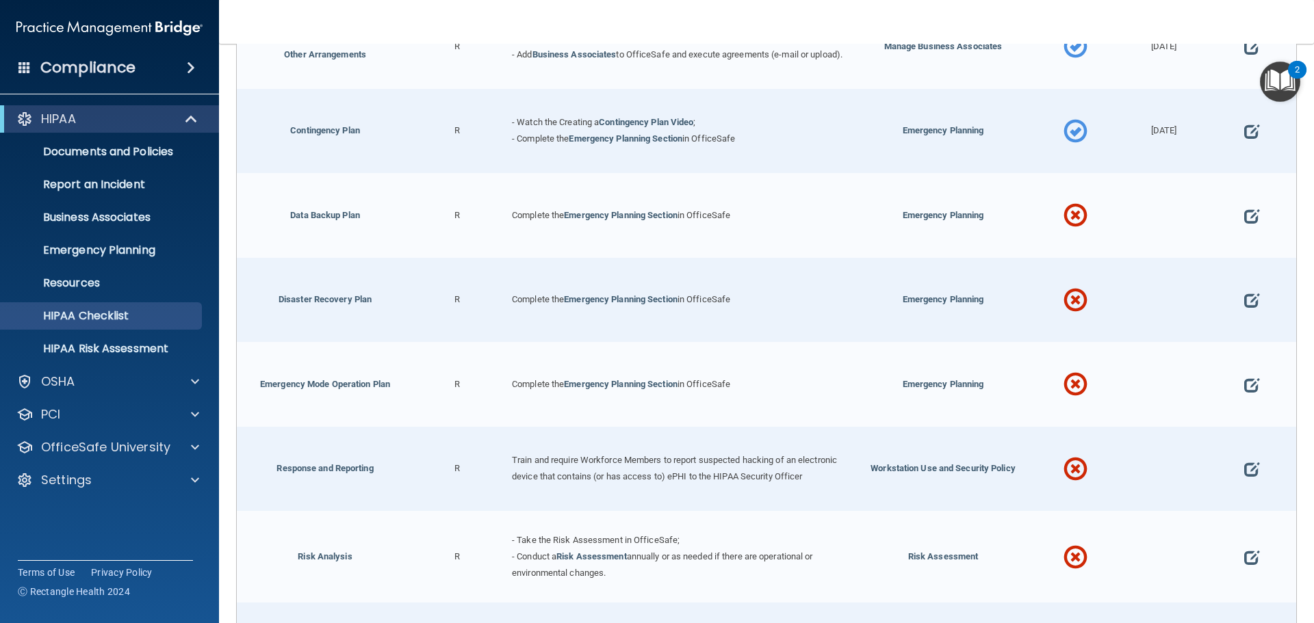
scroll to position [547, 0]
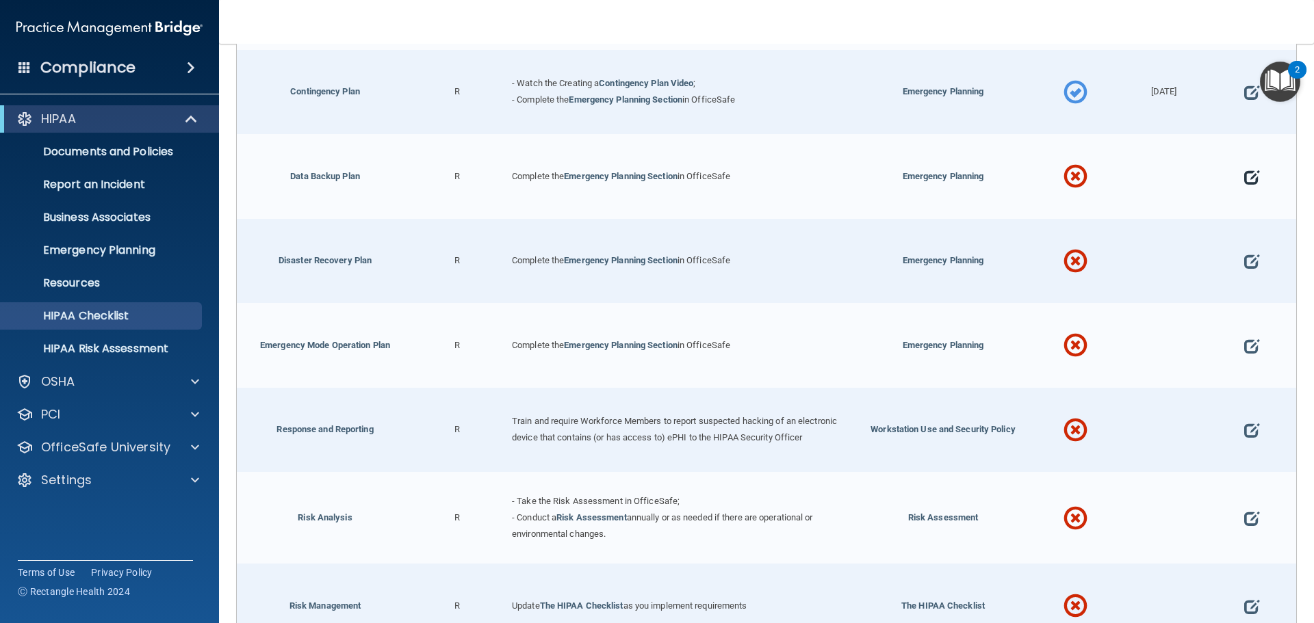
click at [1244, 183] on span at bounding box center [1251, 177] width 15 height 42
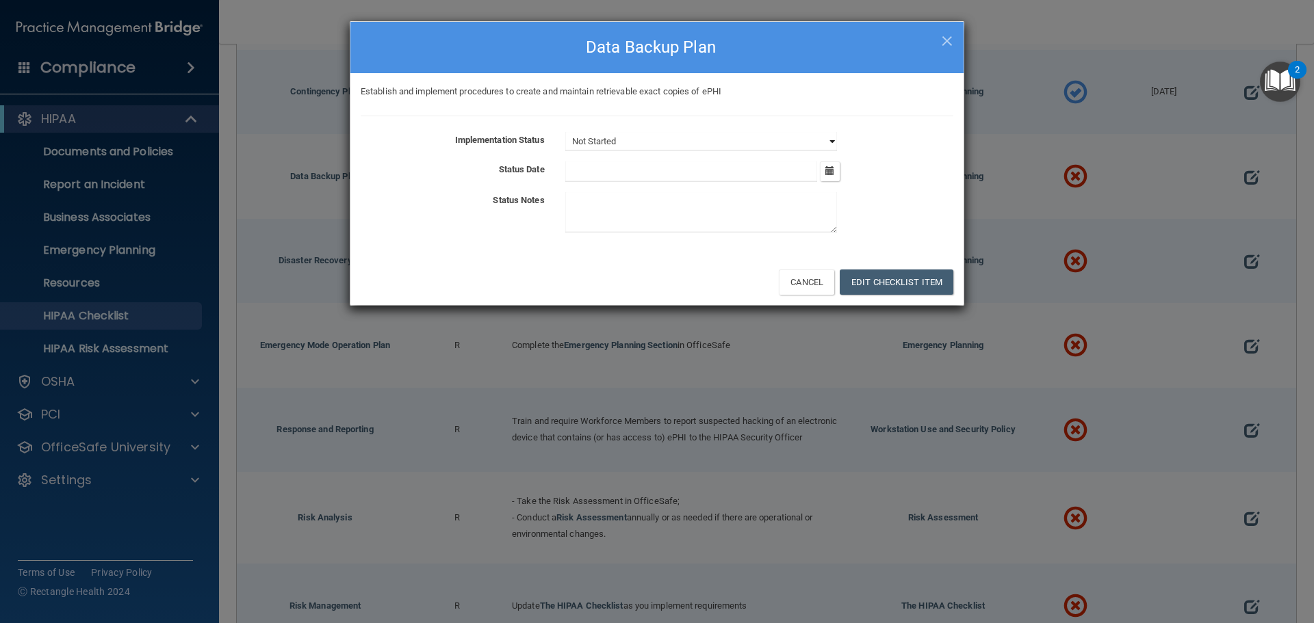
click at [827, 140] on select "Not Started In Progress Completed" at bounding box center [701, 141] width 272 height 19
select select "completed"
click at [565, 132] on select "Not Started In Progress Completed" at bounding box center [701, 141] width 272 height 19
click at [833, 170] on icon "button" at bounding box center [829, 170] width 9 height 9
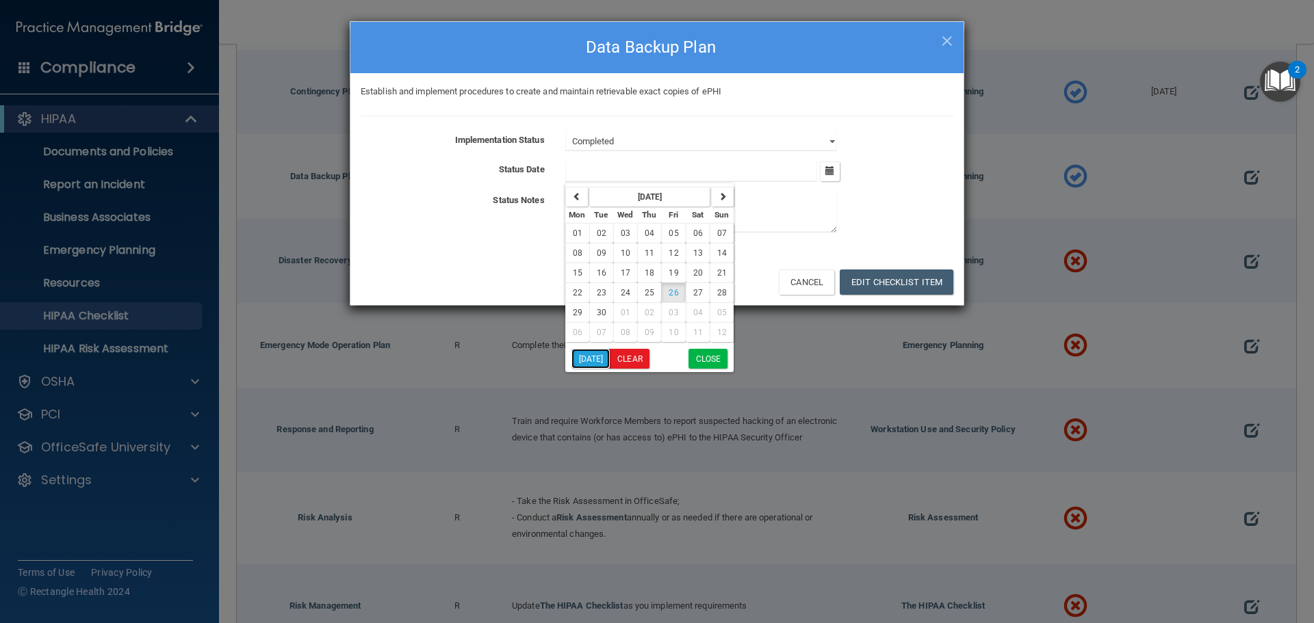
click at [599, 365] on button "[DATE]" at bounding box center [590, 359] width 39 height 20
type input "[DATE]"
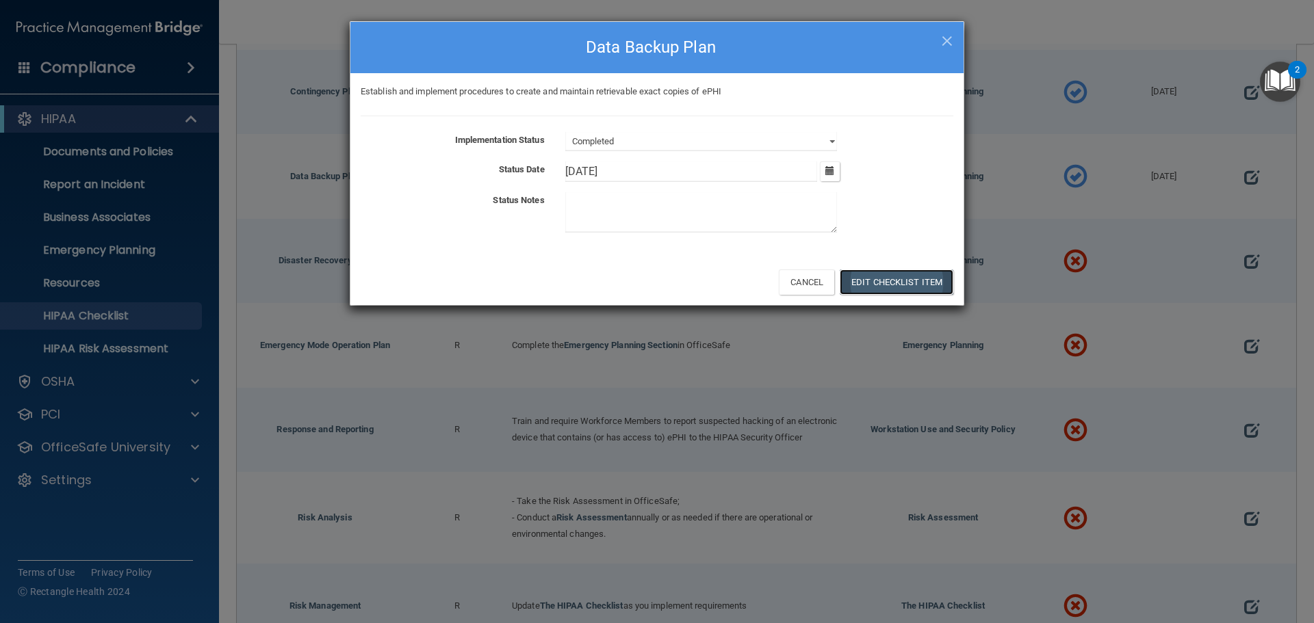
click at [859, 277] on button "Edit Checklist Item" at bounding box center [897, 282] width 114 height 25
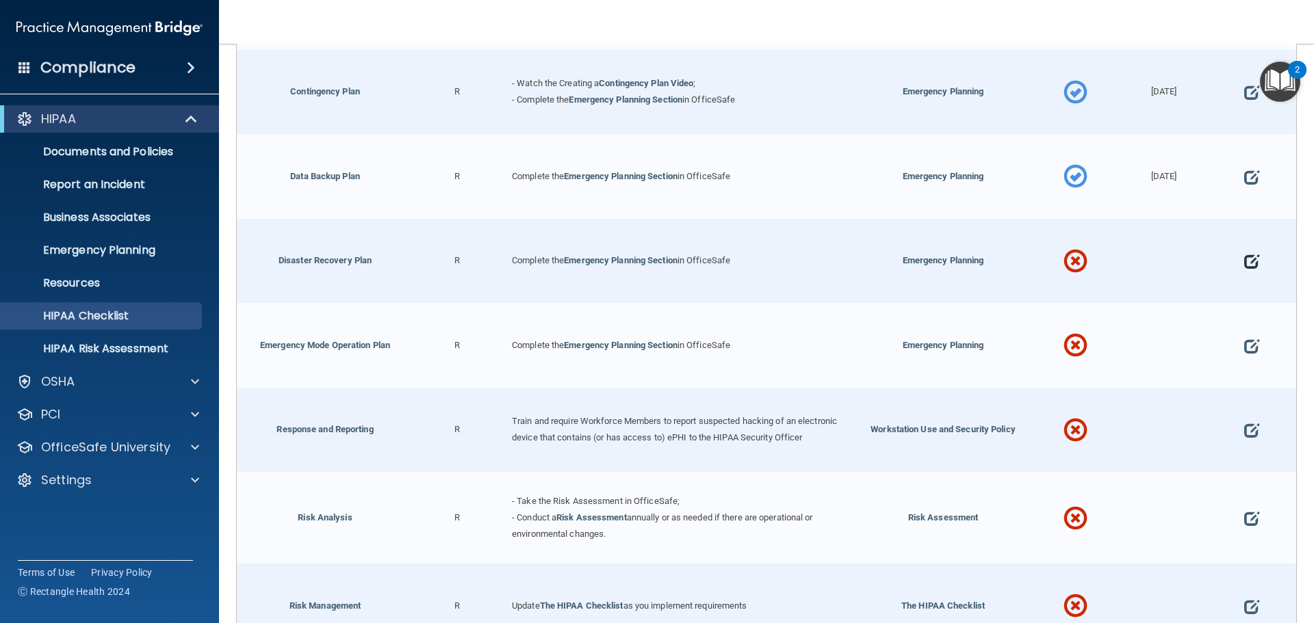
click at [1244, 265] on span at bounding box center [1251, 262] width 15 height 42
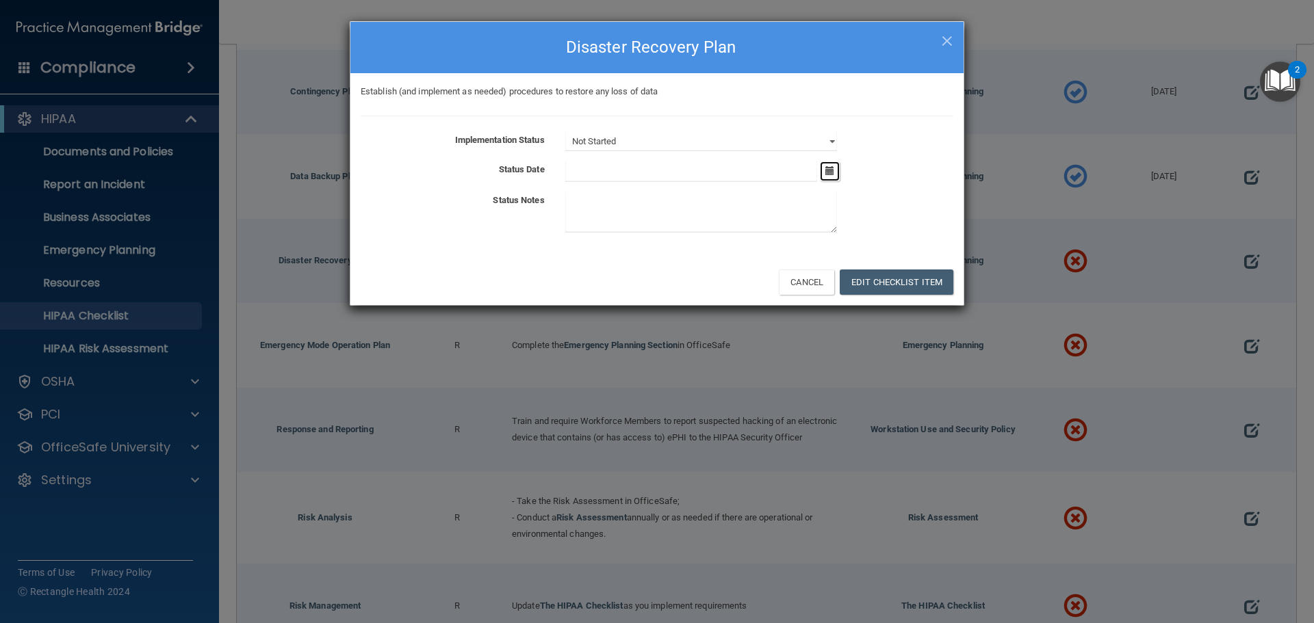
click at [826, 179] on button "button" at bounding box center [830, 171] width 20 height 20
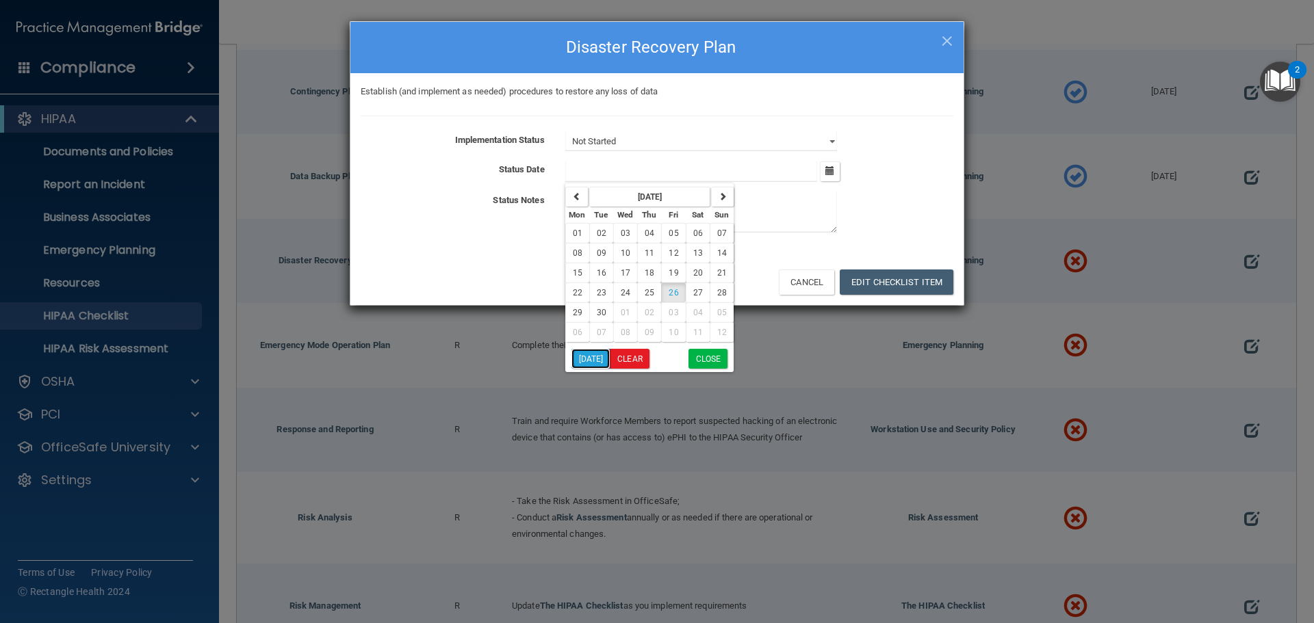
click at [593, 362] on button "[DATE]" at bounding box center [590, 359] width 39 height 20
type input "[DATE]"
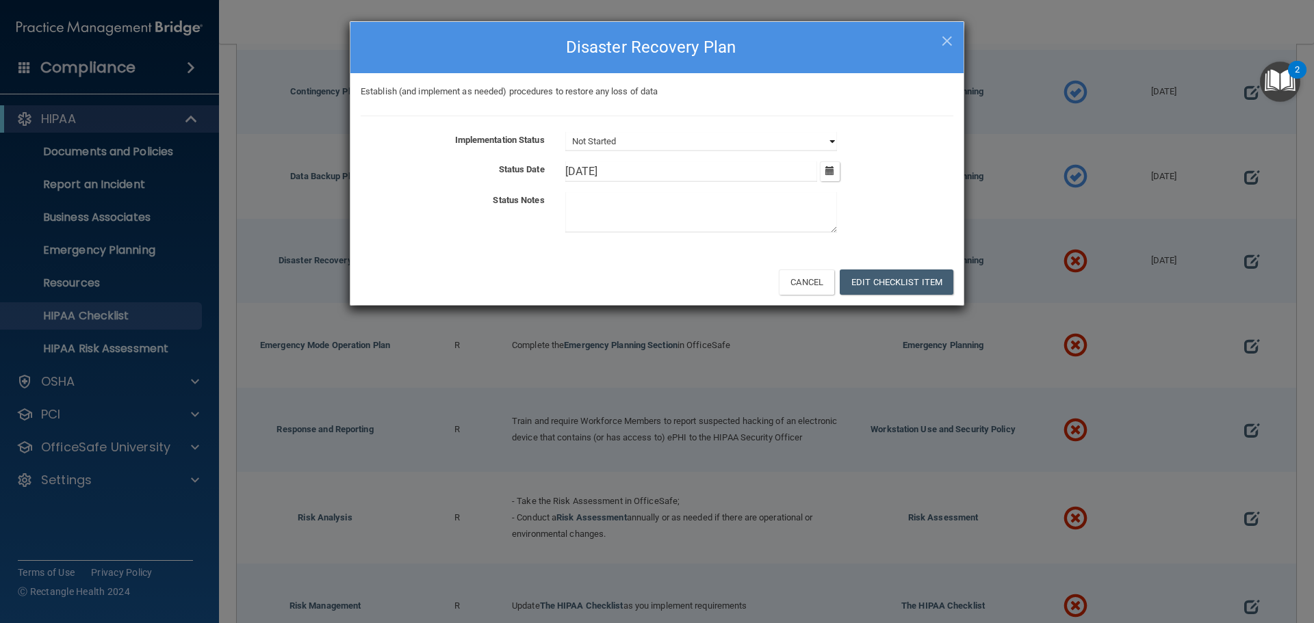
click at [819, 134] on select "Not Started In Progress Completed" at bounding box center [701, 141] width 272 height 19
select select "completed"
click at [565, 132] on select "Not Started In Progress Completed" at bounding box center [701, 141] width 272 height 19
click at [879, 280] on button "Edit Checklist Item" at bounding box center [897, 282] width 114 height 25
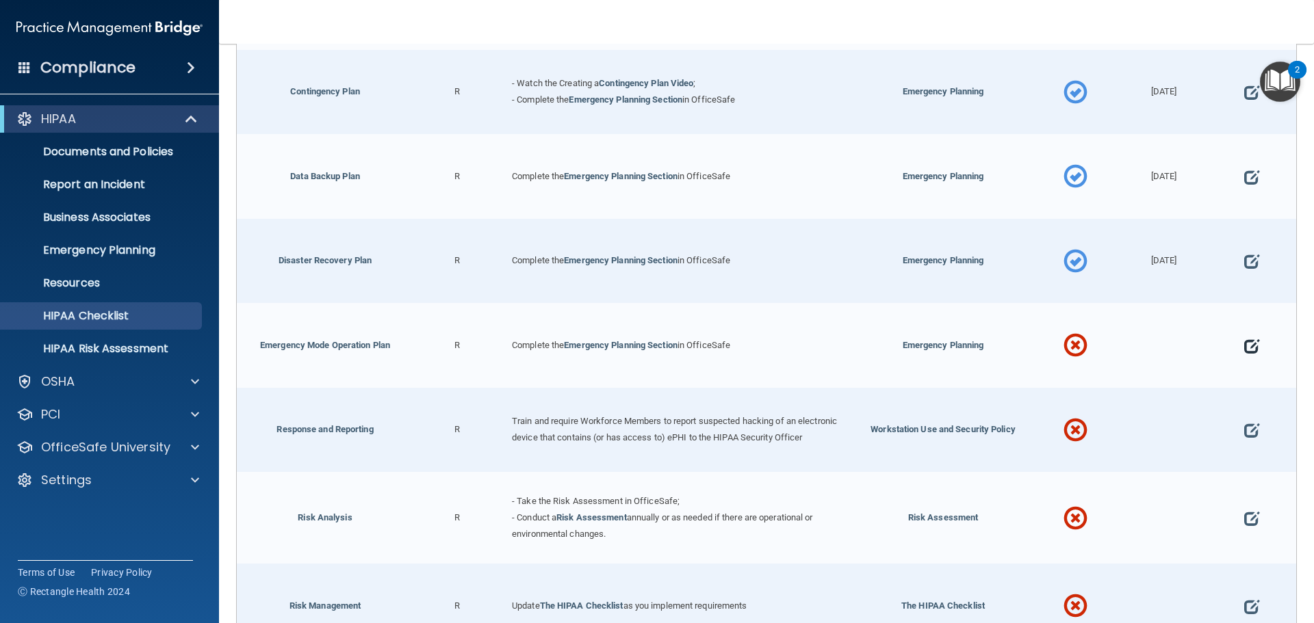
click at [1244, 343] on span at bounding box center [1251, 346] width 15 height 42
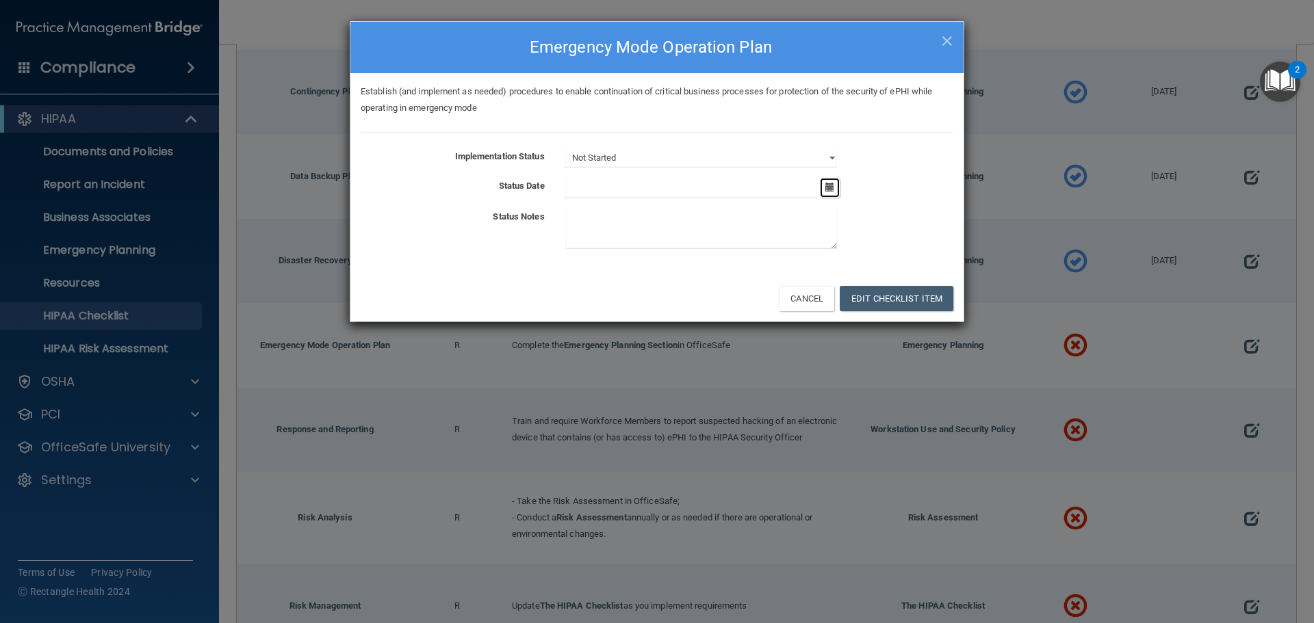
click at [838, 190] on button "button" at bounding box center [830, 188] width 20 height 20
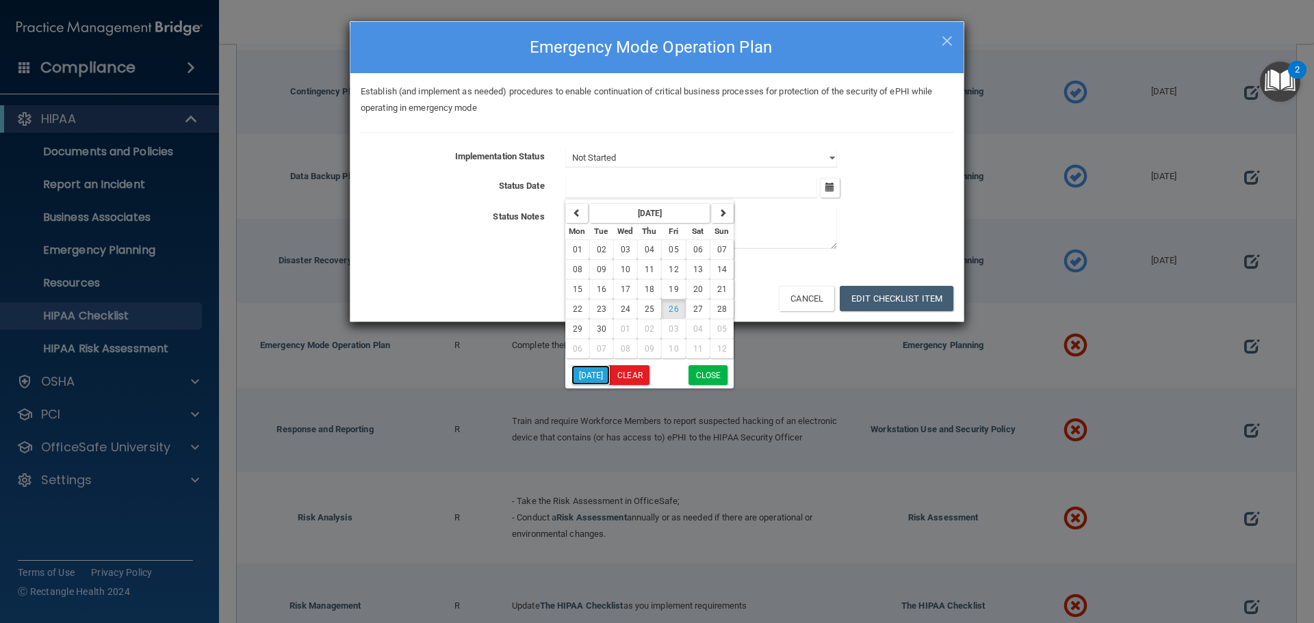
drag, startPoint x: 598, startPoint y: 376, endPoint x: 627, endPoint y: 311, distance: 71.7
click at [598, 375] on button "[DATE]" at bounding box center [590, 375] width 39 height 20
type input "[DATE]"
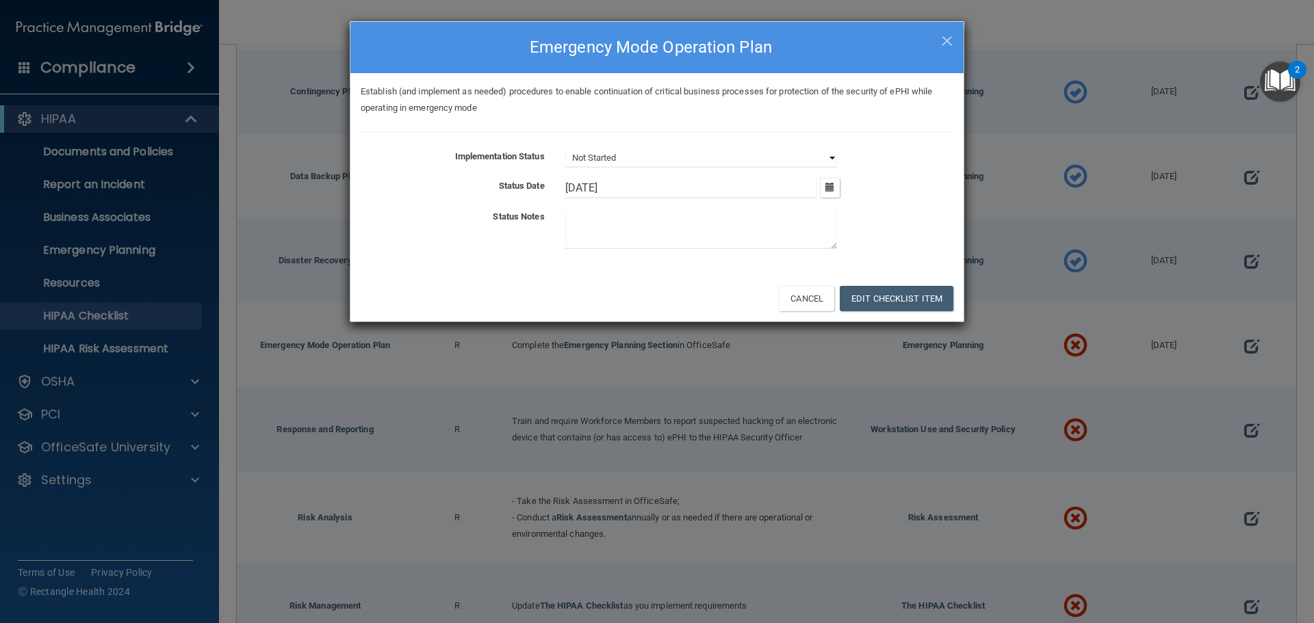
click at [654, 153] on select "Not Started In Progress Completed" at bounding box center [701, 157] width 272 height 19
select select "completed"
click at [565, 148] on select "Not Started In Progress Completed" at bounding box center [701, 157] width 272 height 19
click at [879, 302] on button "Edit Checklist Item" at bounding box center [897, 298] width 114 height 25
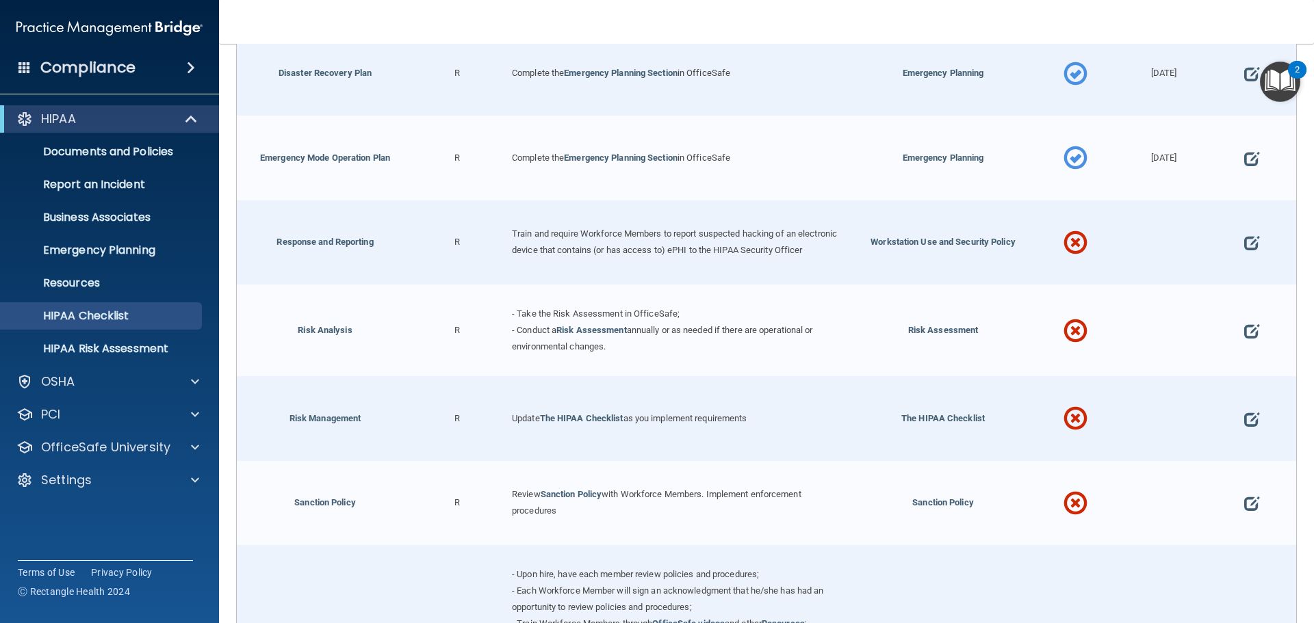
scroll to position [753, 0]
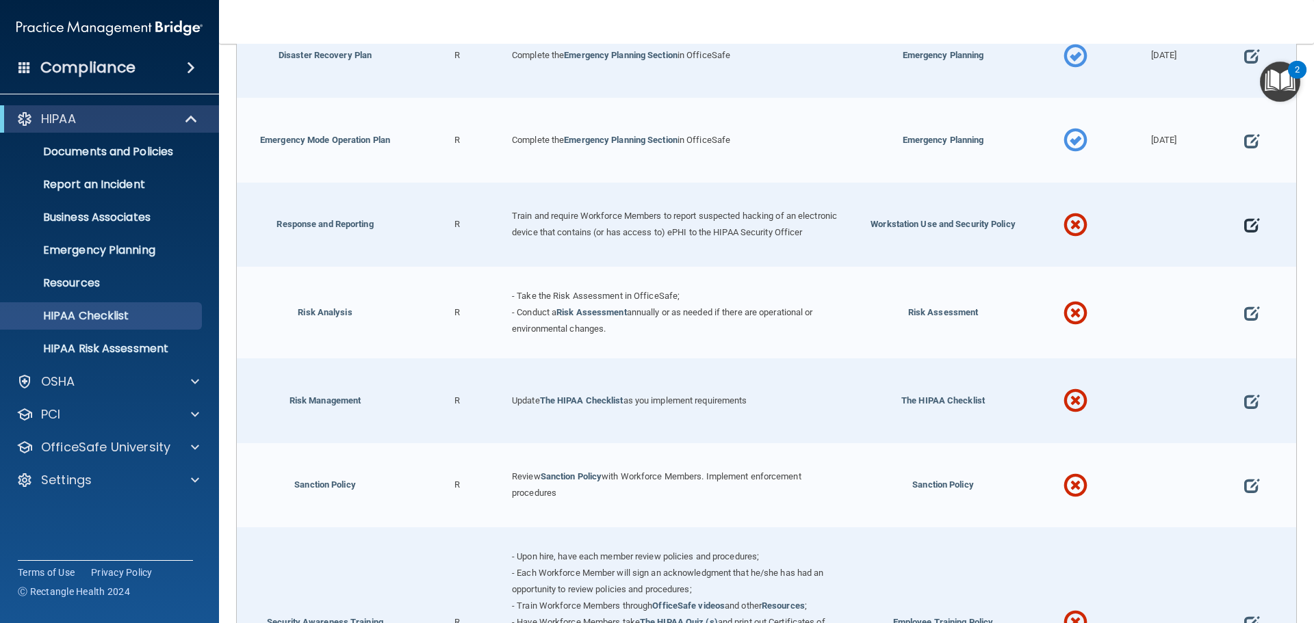
click at [1244, 228] on span at bounding box center [1251, 226] width 15 height 42
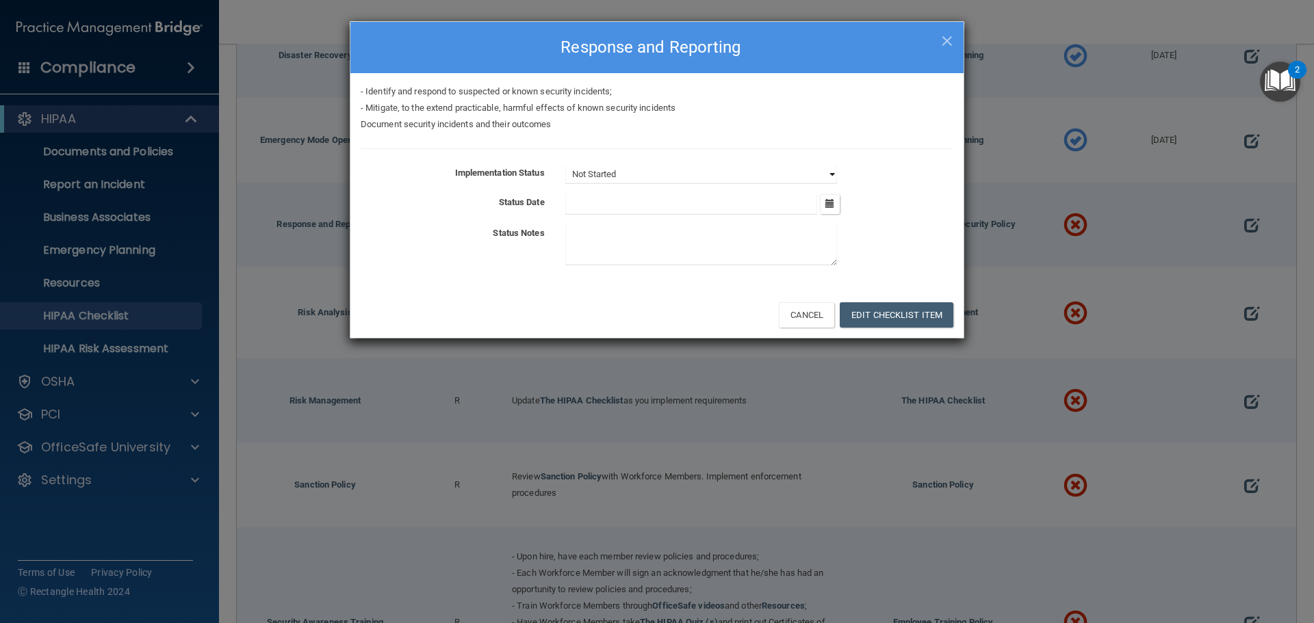
click at [827, 172] on select "Not Started In Progress Completed" at bounding box center [701, 174] width 272 height 19
select select "completed"
click at [565, 165] on select "Not Started In Progress Completed" at bounding box center [701, 174] width 272 height 19
click at [831, 205] on icon "button" at bounding box center [829, 203] width 9 height 9
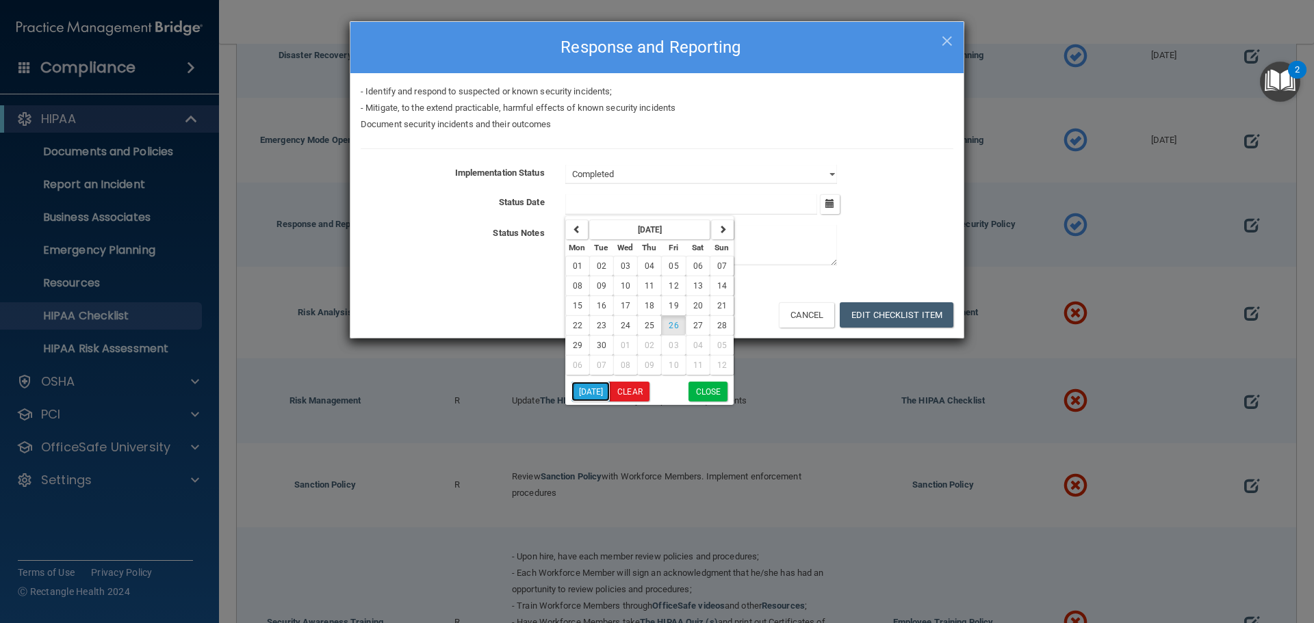
click at [579, 391] on button "[DATE]" at bounding box center [590, 392] width 39 height 20
type input "[DATE]"
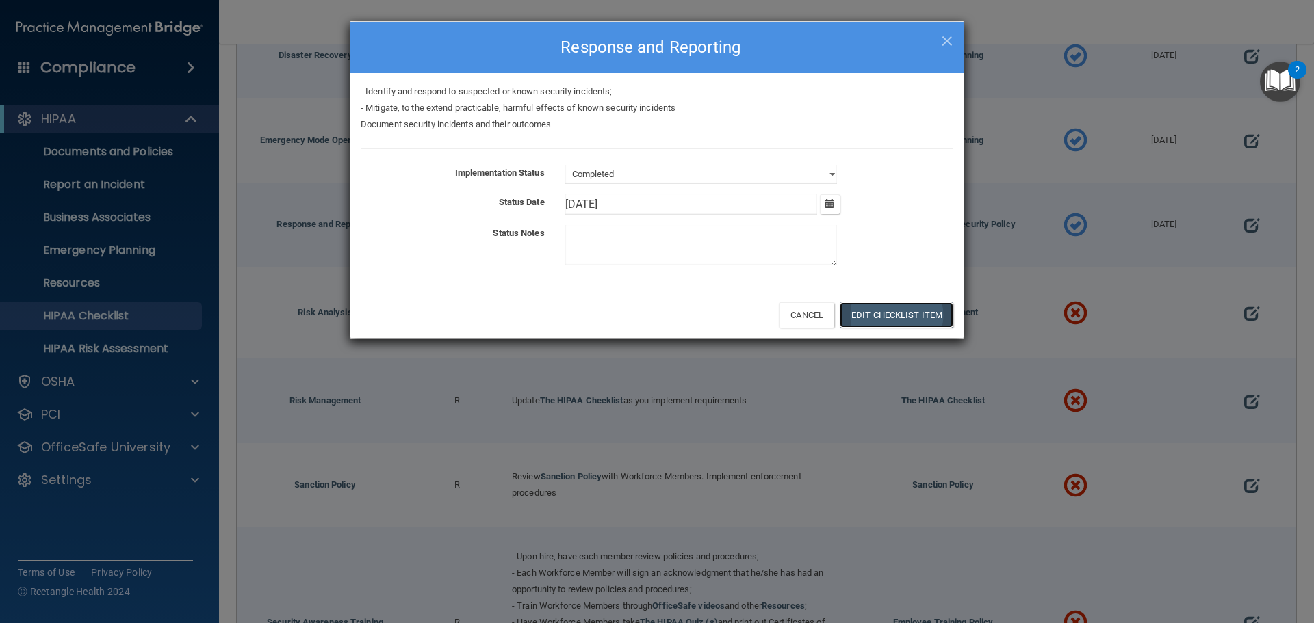
click at [872, 309] on button "Edit Checklist Item" at bounding box center [897, 314] width 114 height 25
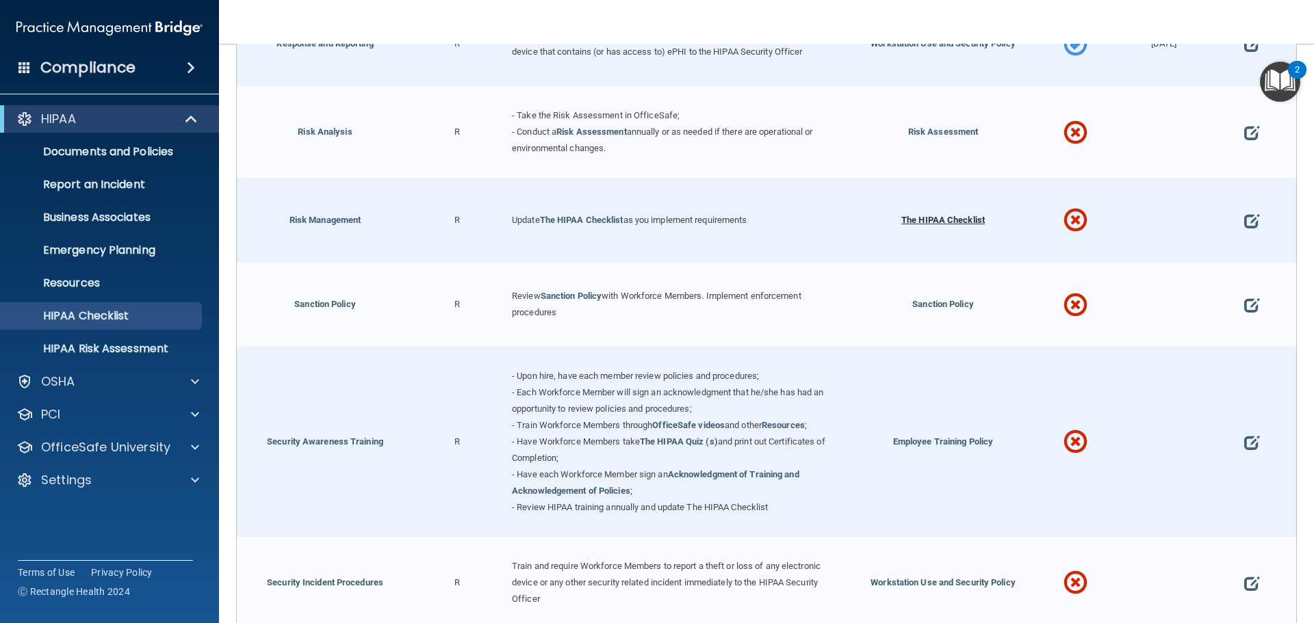
scroll to position [958, 0]
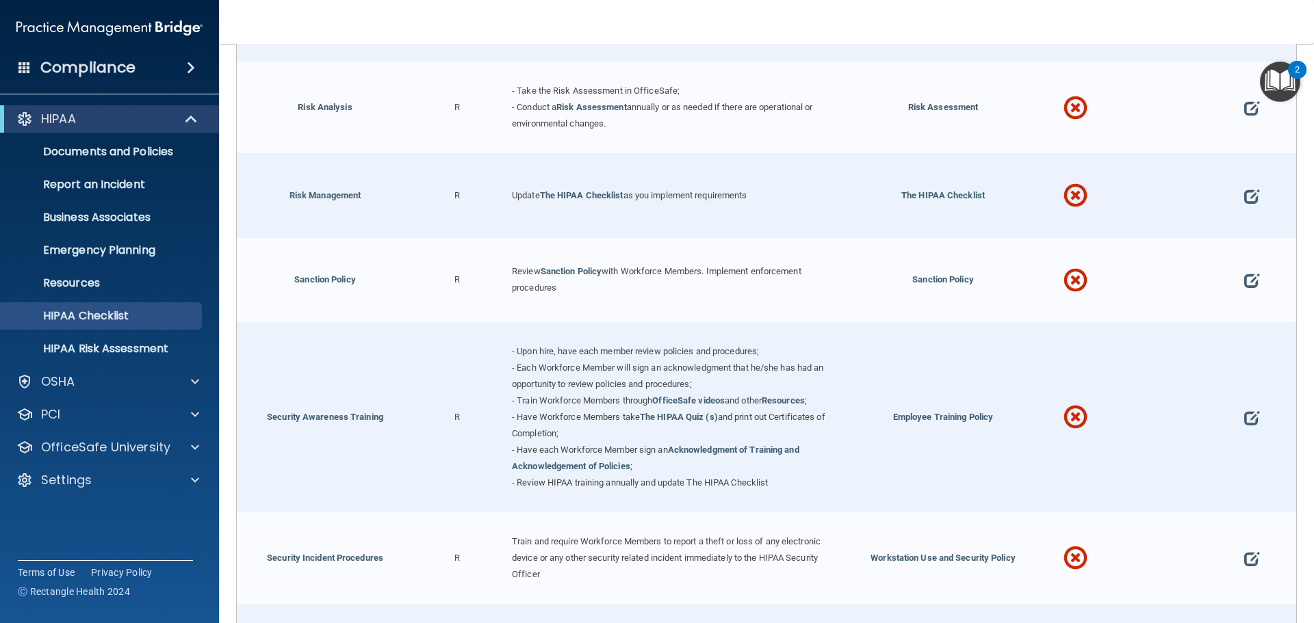
click at [1253, 112] on div at bounding box center [1252, 108] width 88 height 92
click at [1244, 116] on span at bounding box center [1251, 108] width 15 height 42
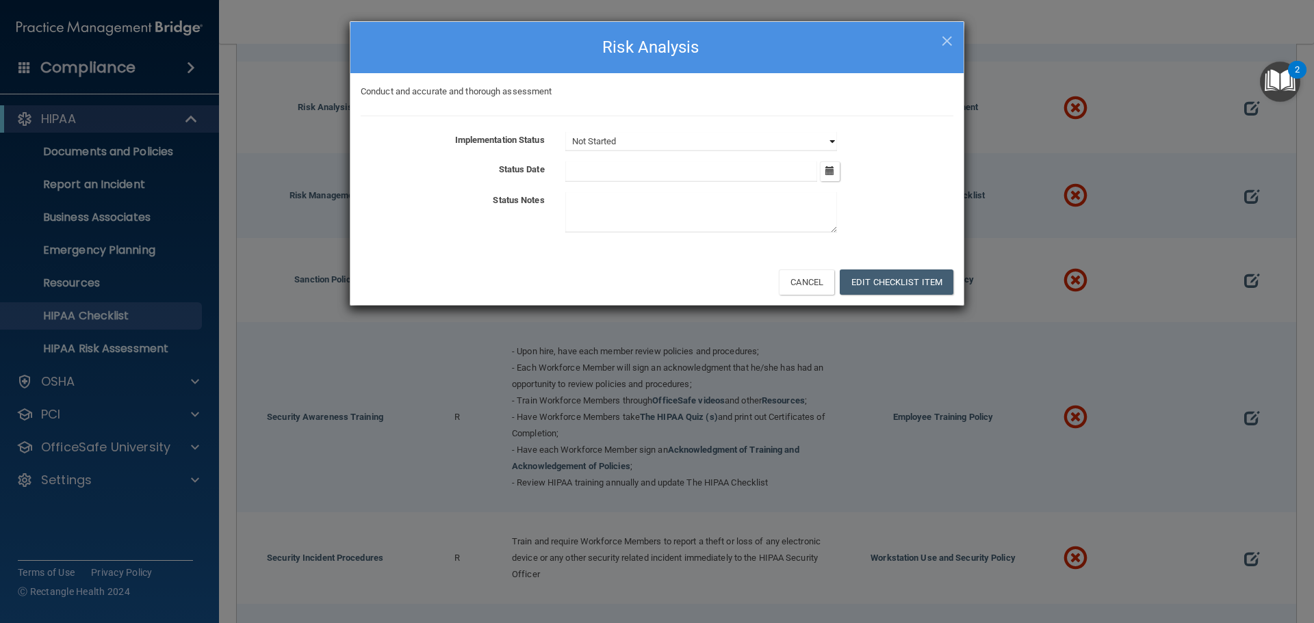
click at [830, 142] on select "Not Started In Progress Completed" at bounding box center [701, 141] width 272 height 19
select select "completed"
click at [565, 132] on select "Not Started In Progress Completed" at bounding box center [701, 141] width 272 height 19
click at [838, 166] on button "button" at bounding box center [830, 171] width 20 height 20
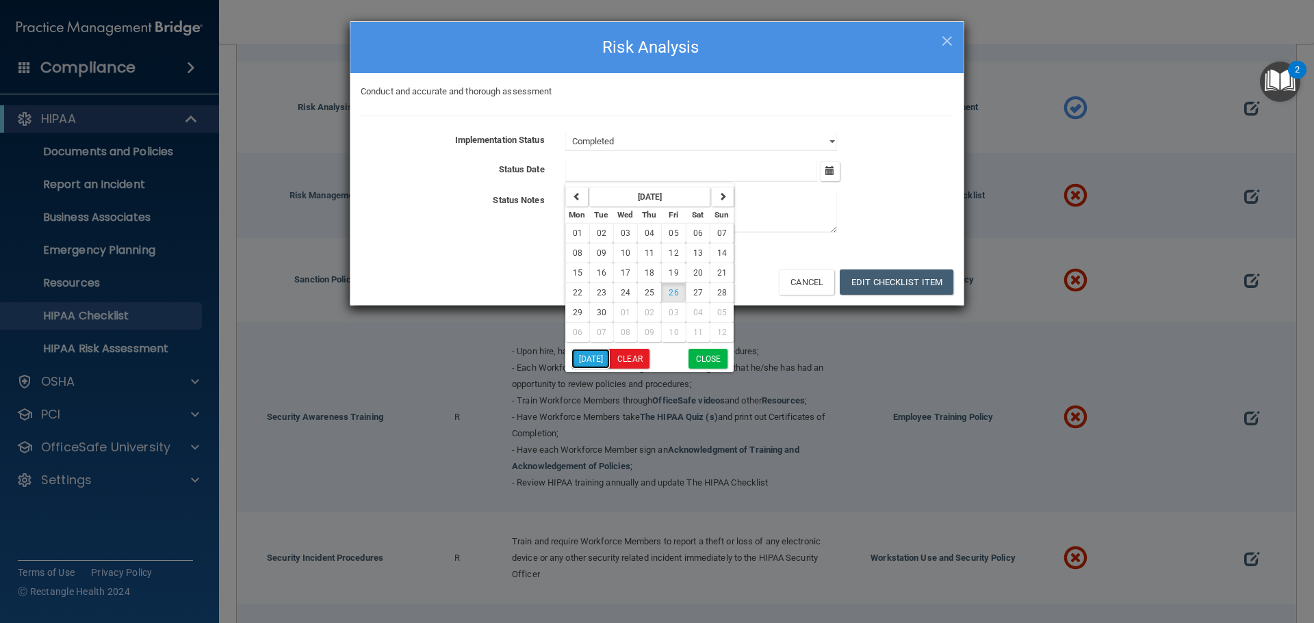
click at [575, 359] on button "[DATE]" at bounding box center [590, 359] width 39 height 20
type input "[DATE]"
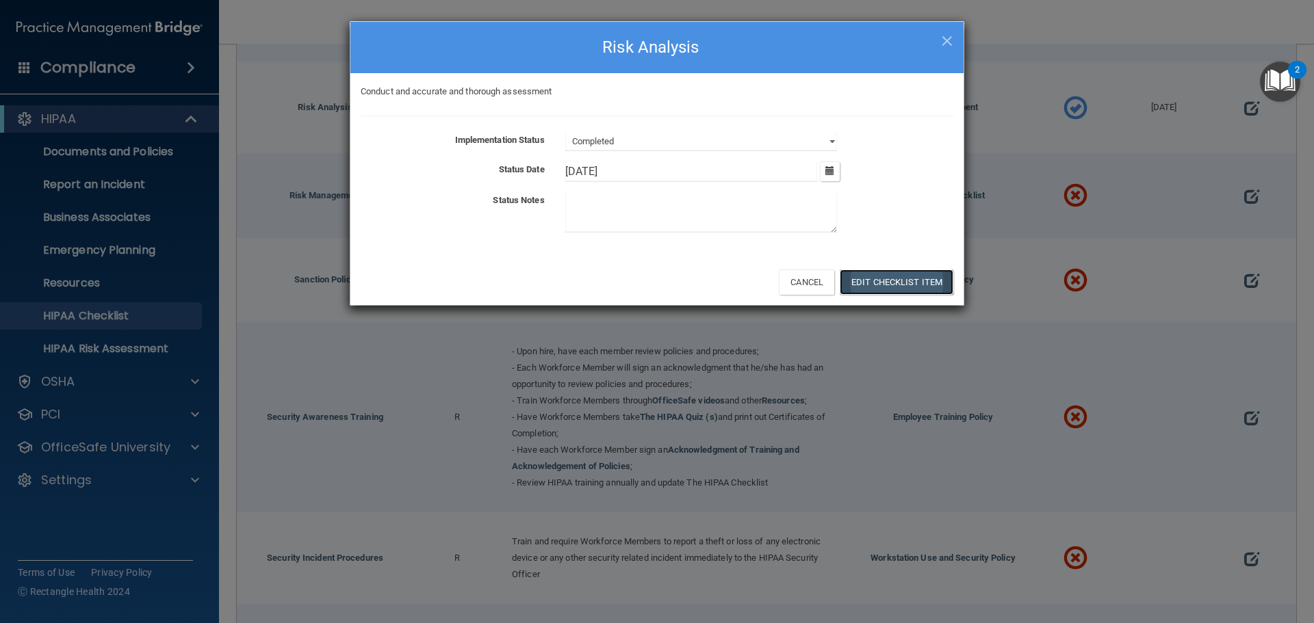
click at [862, 285] on button "Edit Checklist Item" at bounding box center [897, 282] width 114 height 25
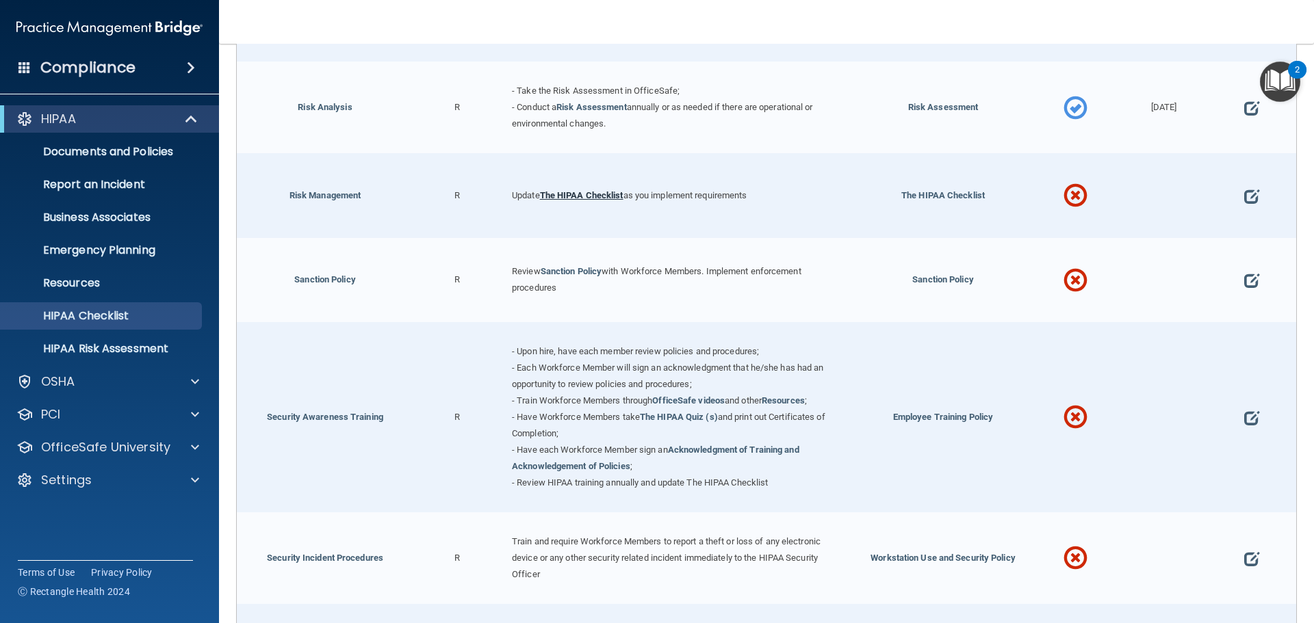
drag, startPoint x: 593, startPoint y: 200, endPoint x: 556, endPoint y: 204, distance: 36.5
click at [556, 201] on link "The HIPAA Checklist" at bounding box center [581, 195] width 83 height 10
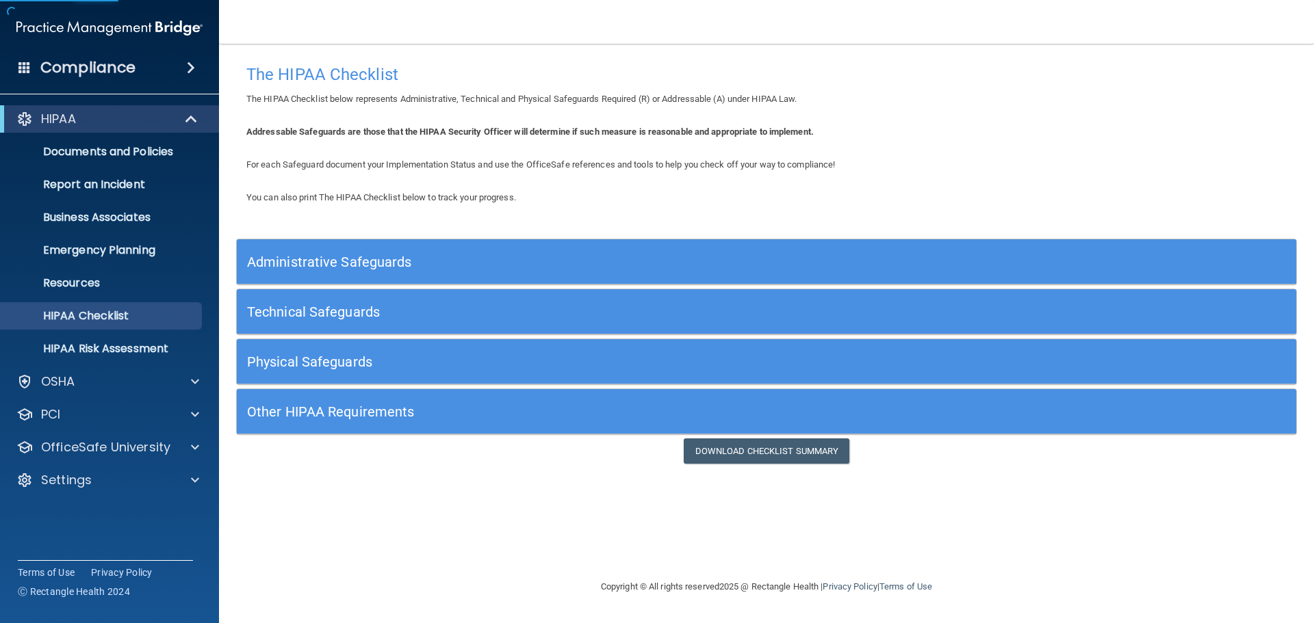
click at [337, 264] on h5 "Administrative Safeguards" at bounding box center [634, 262] width 774 height 15
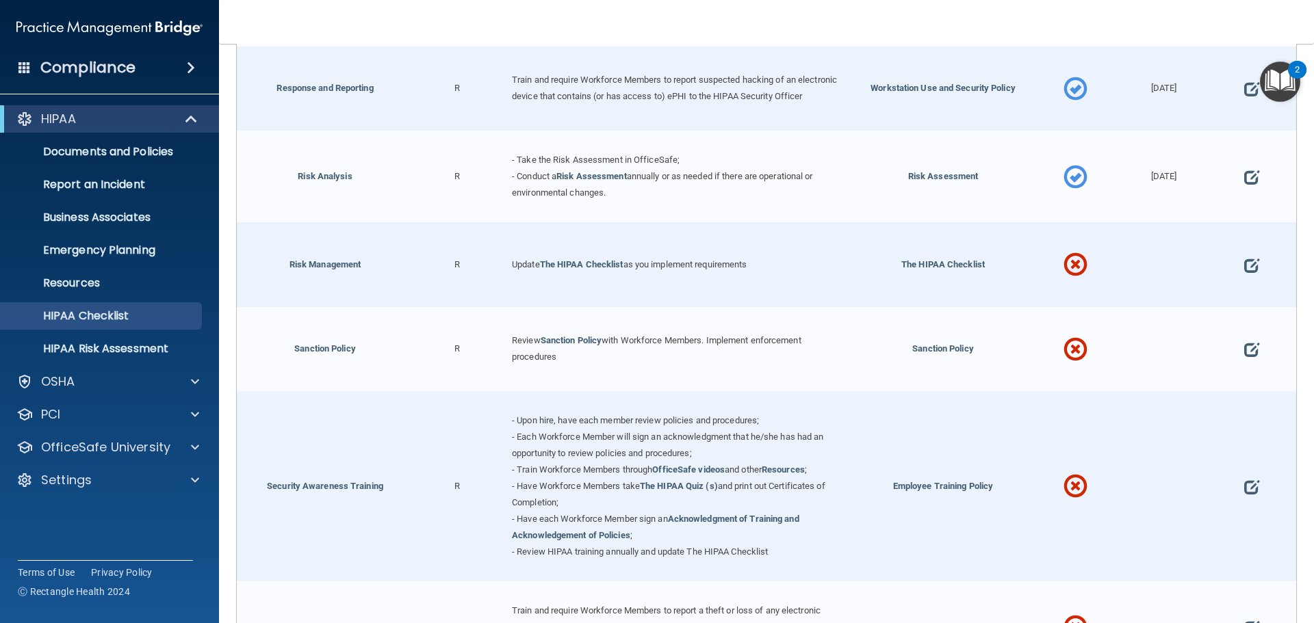
scroll to position [890, 0]
click at [1245, 272] on span at bounding box center [1251, 265] width 15 height 42
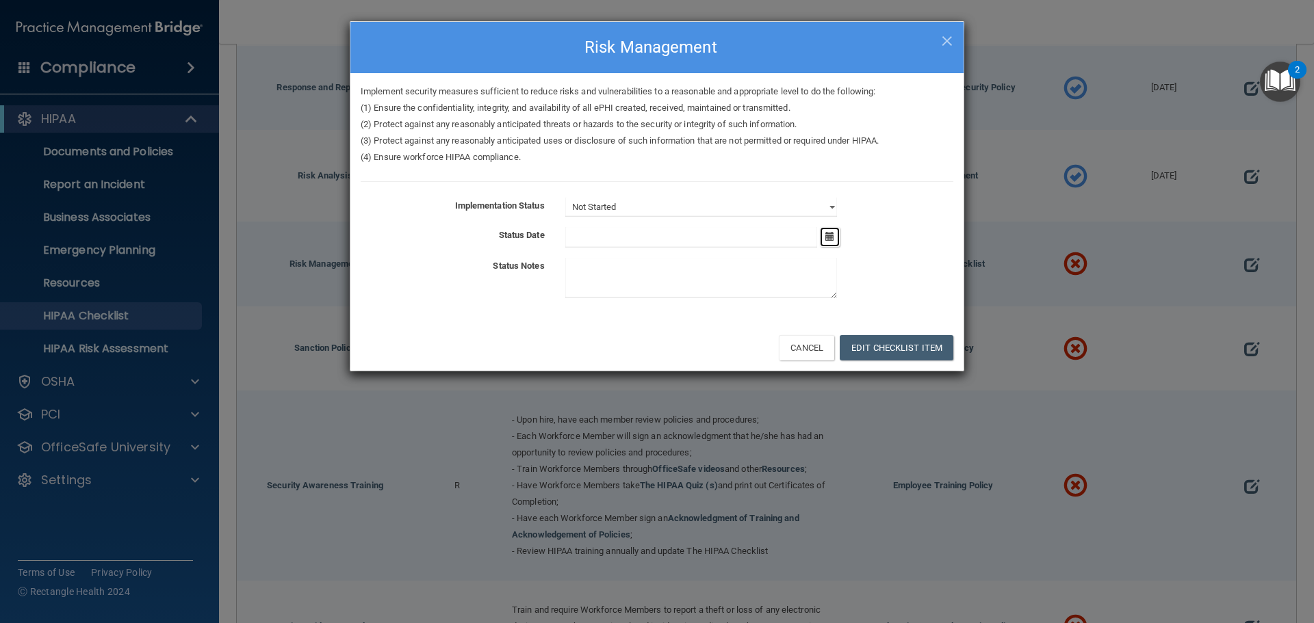
click at [825, 233] on icon "button" at bounding box center [829, 236] width 9 height 9
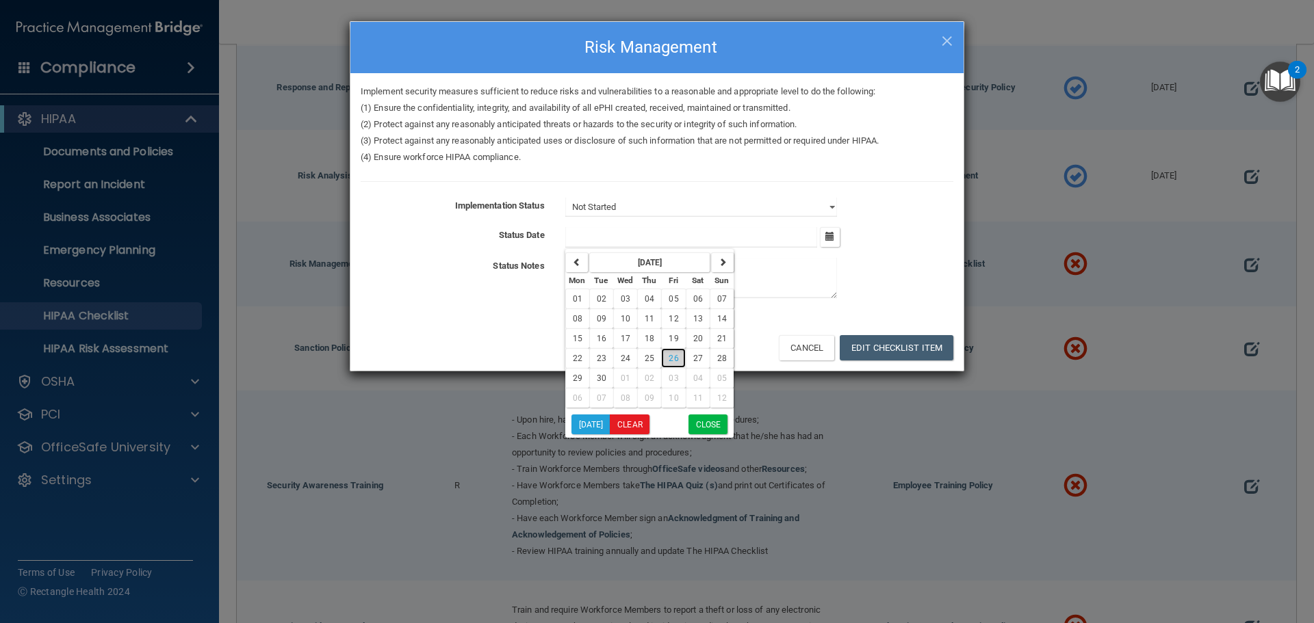
click at [675, 354] on span "26" at bounding box center [674, 359] width 10 height 10
type input "[DATE]"
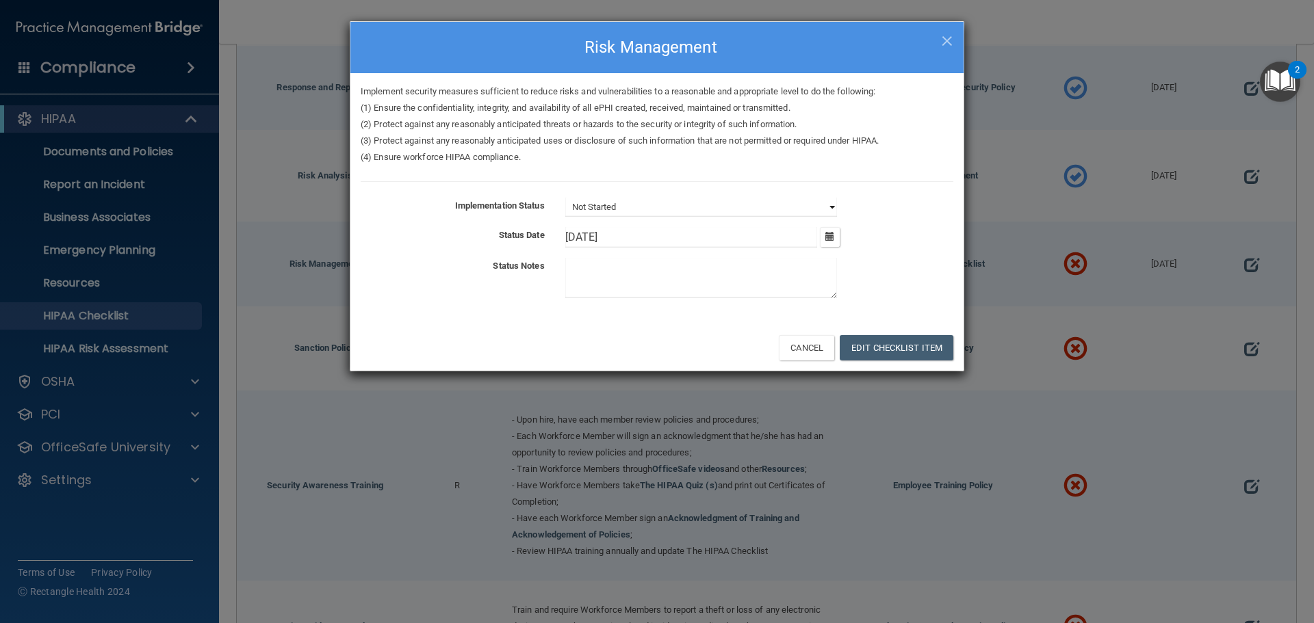
click at [649, 217] on select "Not Started In Progress Completed" at bounding box center [701, 207] width 272 height 19
select select "completed"
click at [565, 198] on select "Not Started In Progress Completed" at bounding box center [701, 207] width 272 height 19
click at [878, 352] on button "Edit Checklist Item" at bounding box center [897, 347] width 114 height 25
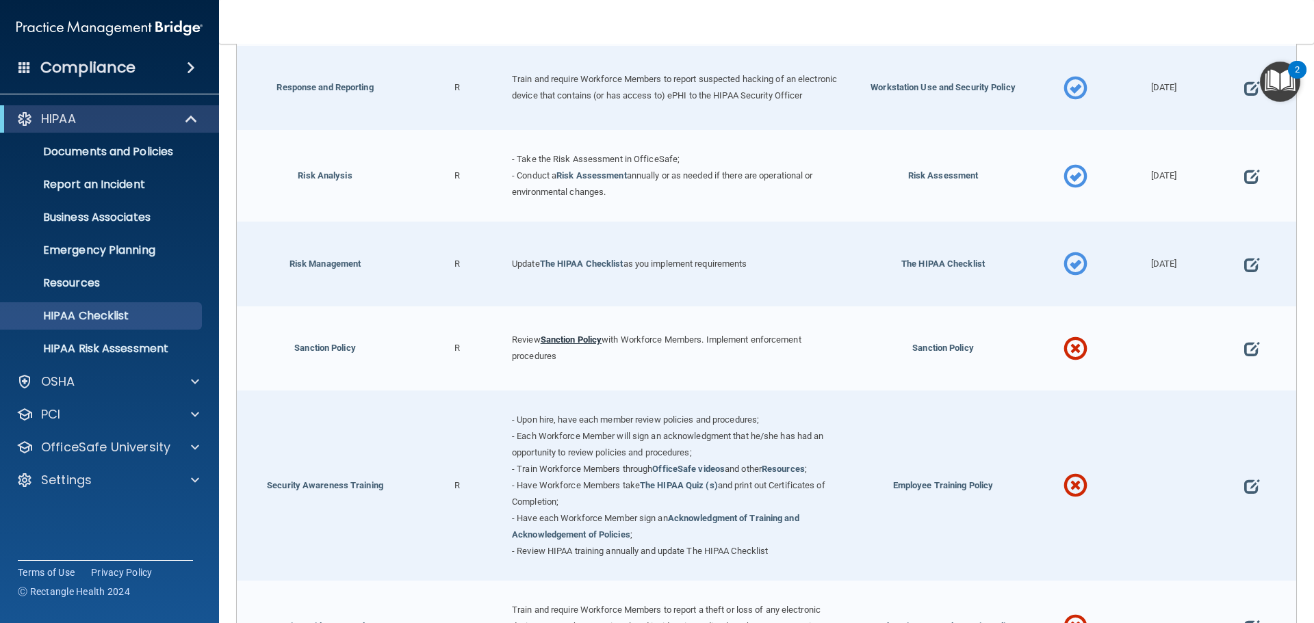
click at [578, 345] on link "Sanction Policy" at bounding box center [572, 340] width 62 height 10
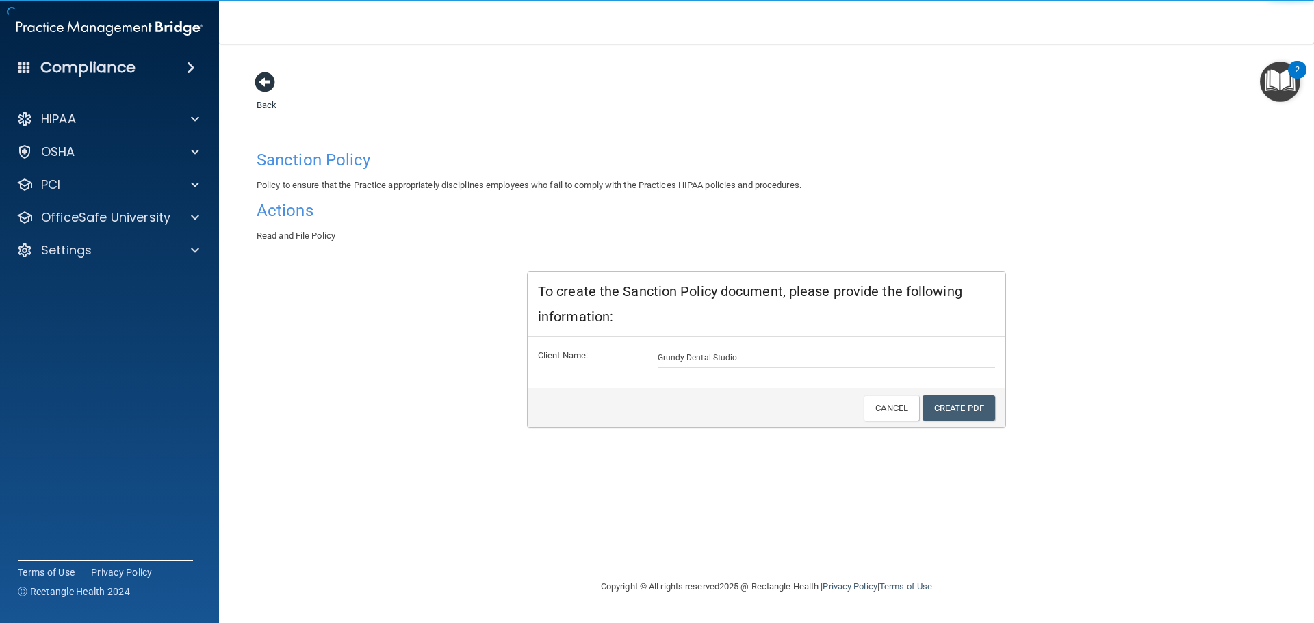
click at [263, 86] on span at bounding box center [265, 82] width 21 height 21
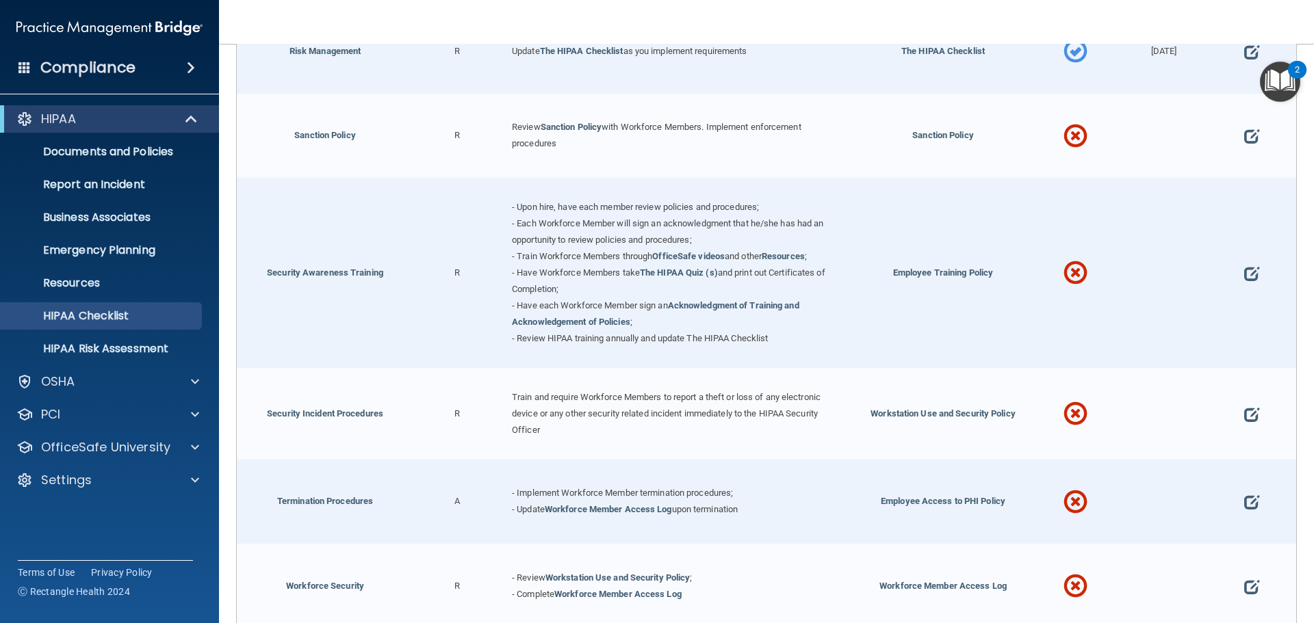
scroll to position [1095, 0]
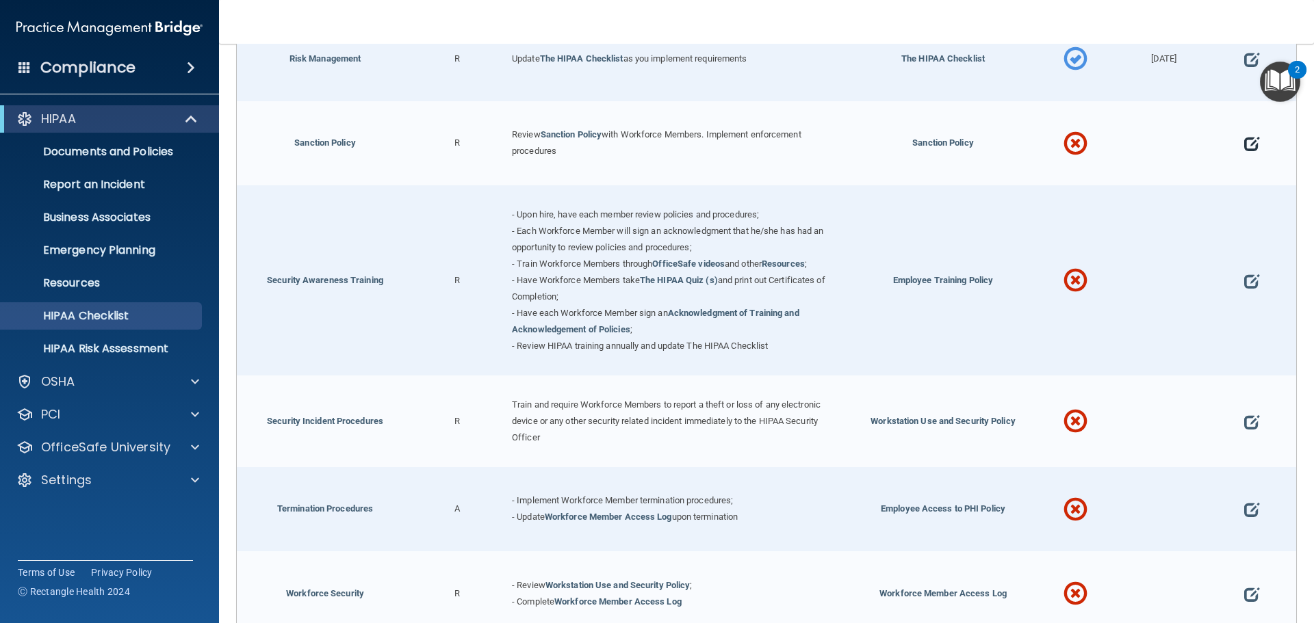
click at [1244, 150] on span at bounding box center [1251, 143] width 15 height 42
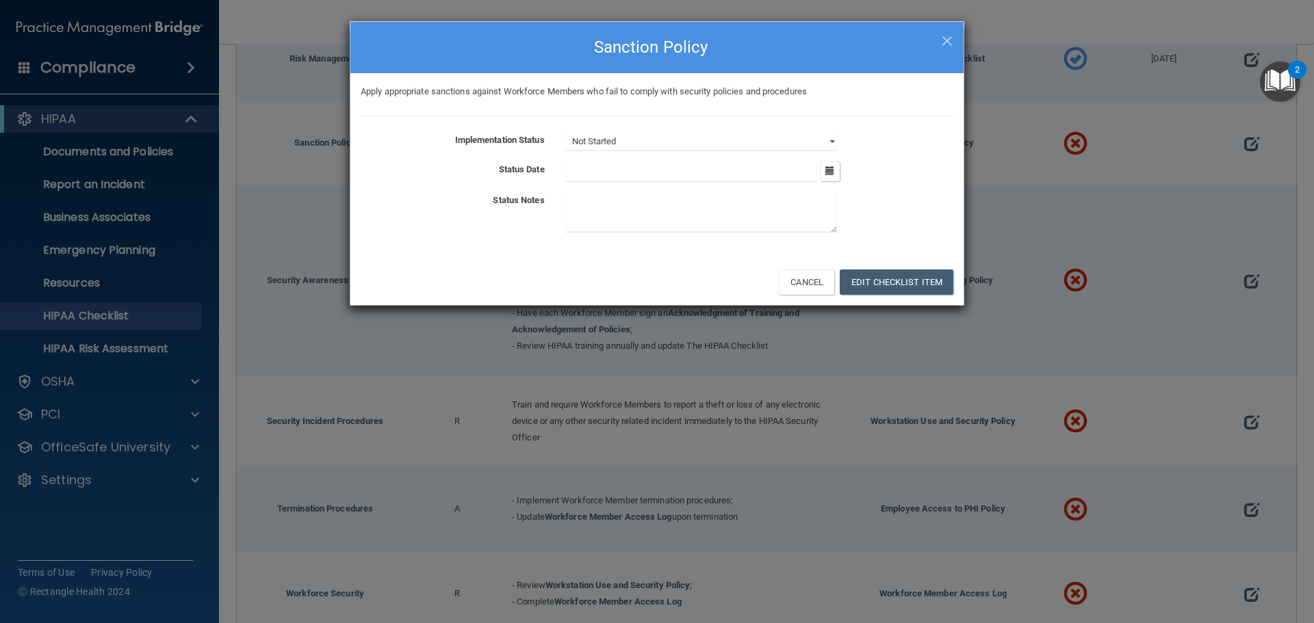
click at [838, 146] on div "Not Started In Progress Completed" at bounding box center [759, 141] width 409 height 19
click at [835, 143] on select "Not Started In Progress Completed" at bounding box center [701, 141] width 272 height 19
select select "completed"
click at [565, 132] on select "Not Started In Progress Completed" at bounding box center [701, 141] width 272 height 19
click at [833, 166] on icon "button" at bounding box center [829, 170] width 9 height 9
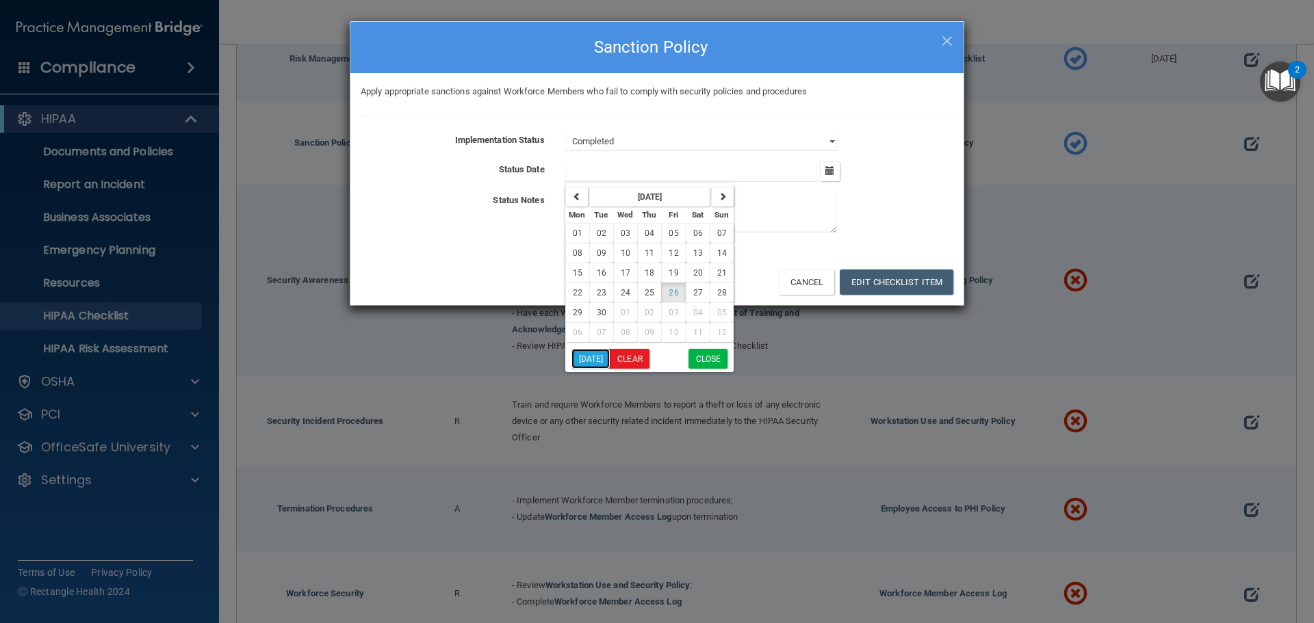
click at [584, 356] on button "[DATE]" at bounding box center [590, 359] width 39 height 20
type input "[DATE]"
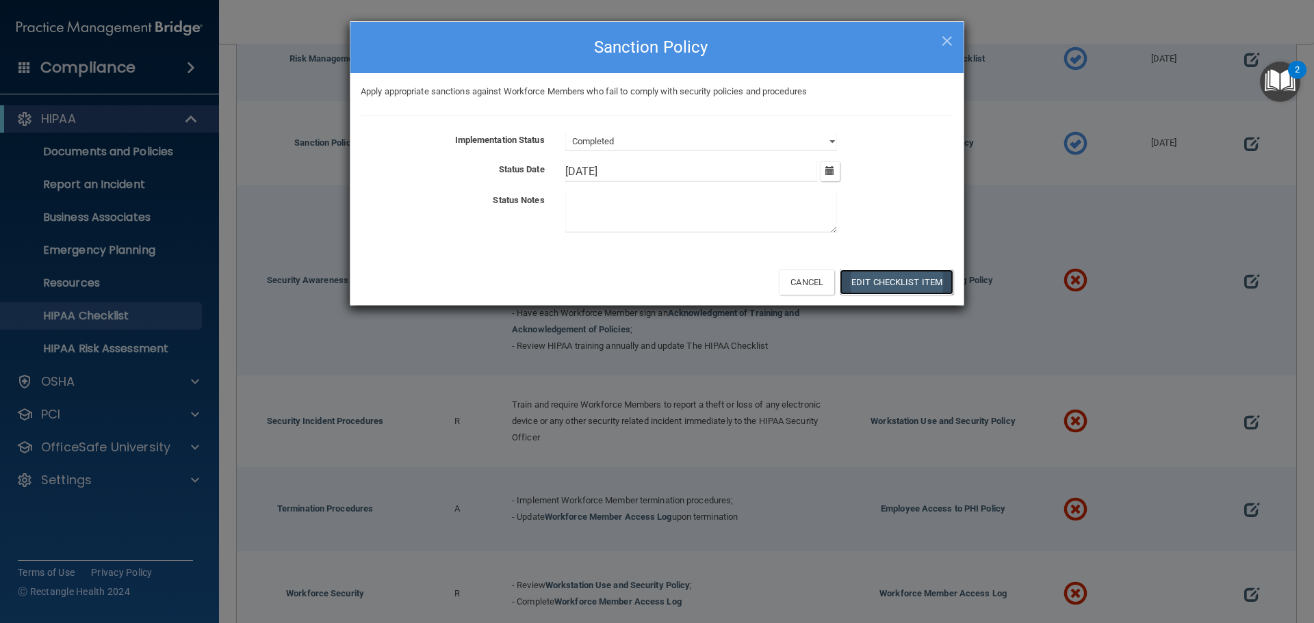
click at [895, 279] on button "Edit Checklist Item" at bounding box center [897, 282] width 114 height 25
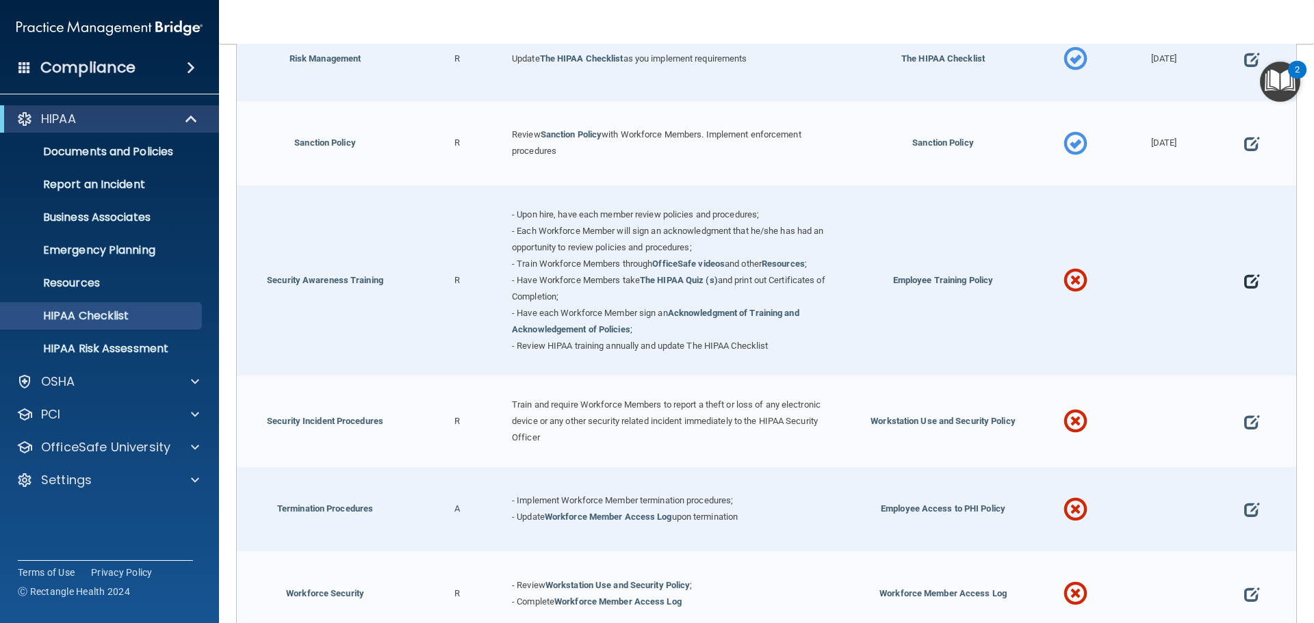
click at [1244, 287] on span at bounding box center [1251, 281] width 15 height 42
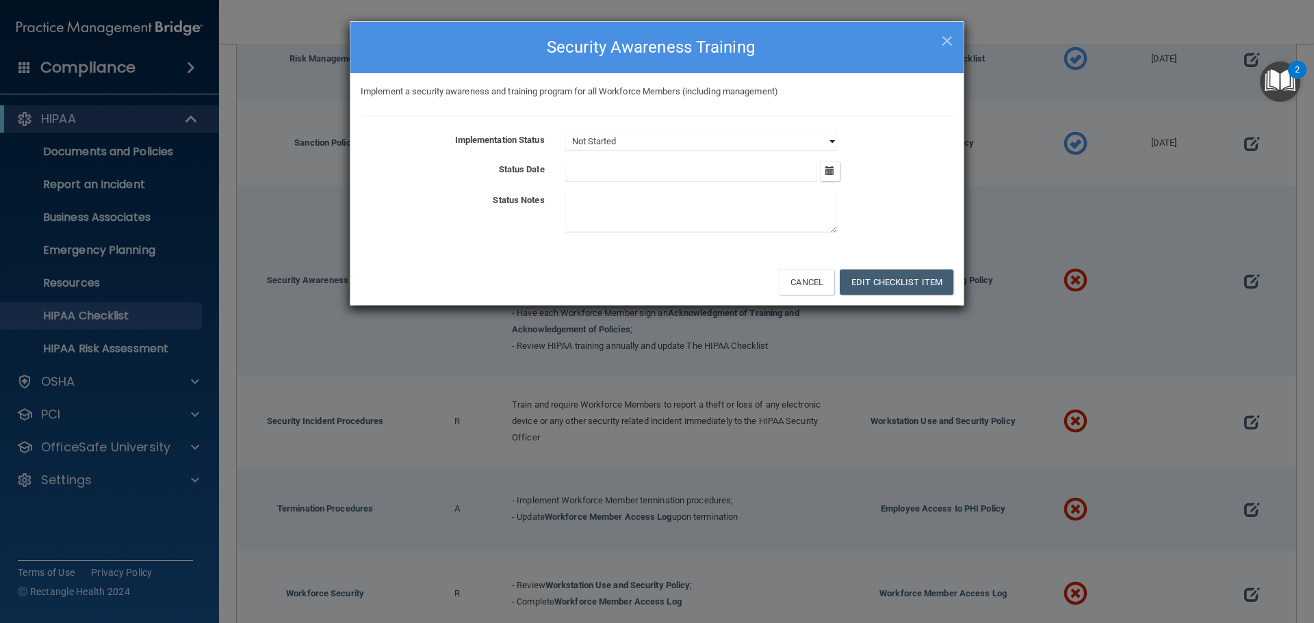
click at [834, 136] on select "Not Started In Progress Completed" at bounding box center [701, 141] width 272 height 19
select select "completed"
click at [565, 132] on select "Not Started In Progress Completed" at bounding box center [701, 141] width 272 height 19
click at [833, 167] on icon "button" at bounding box center [829, 170] width 9 height 9
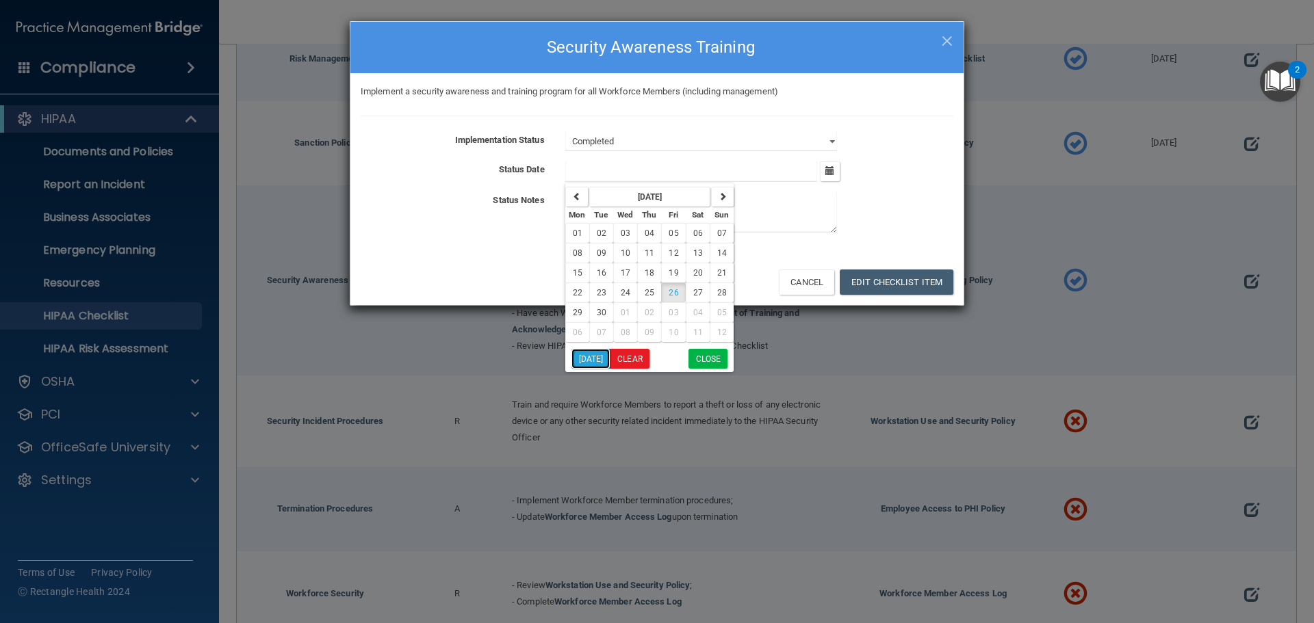
drag, startPoint x: 593, startPoint y: 359, endPoint x: 653, endPoint y: 323, distance: 69.9
click at [593, 358] on button "[DATE]" at bounding box center [590, 359] width 39 height 20
type input "[DATE]"
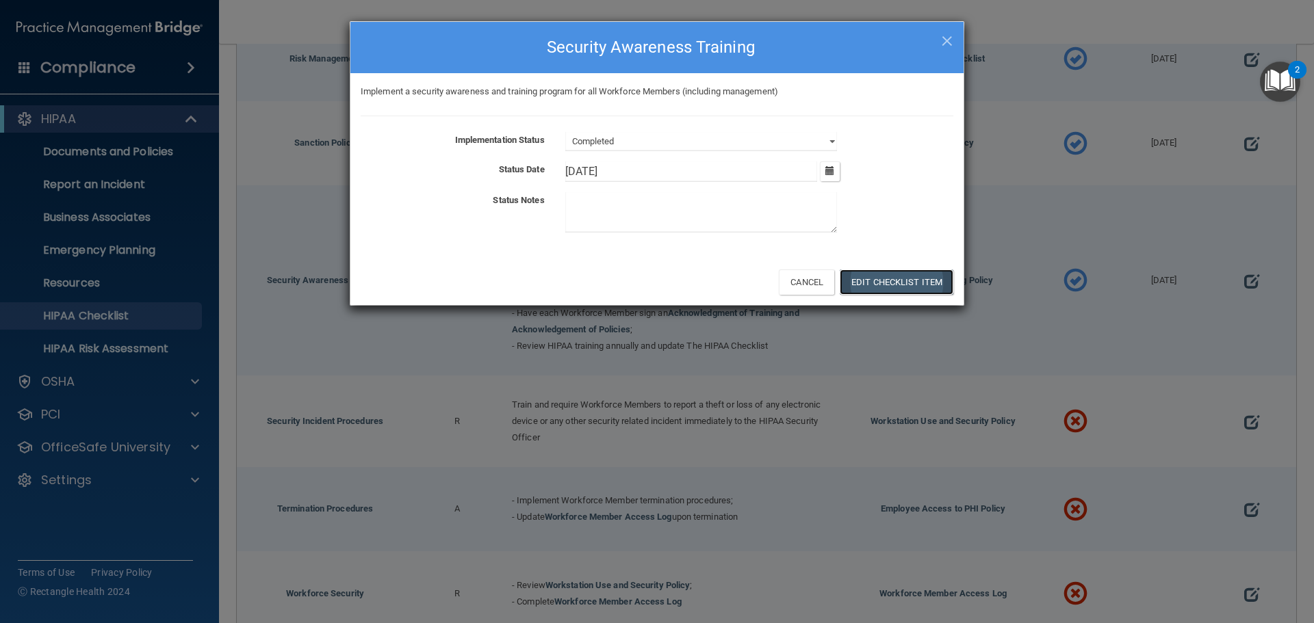
click at [869, 281] on button "Edit Checklist Item" at bounding box center [897, 282] width 114 height 25
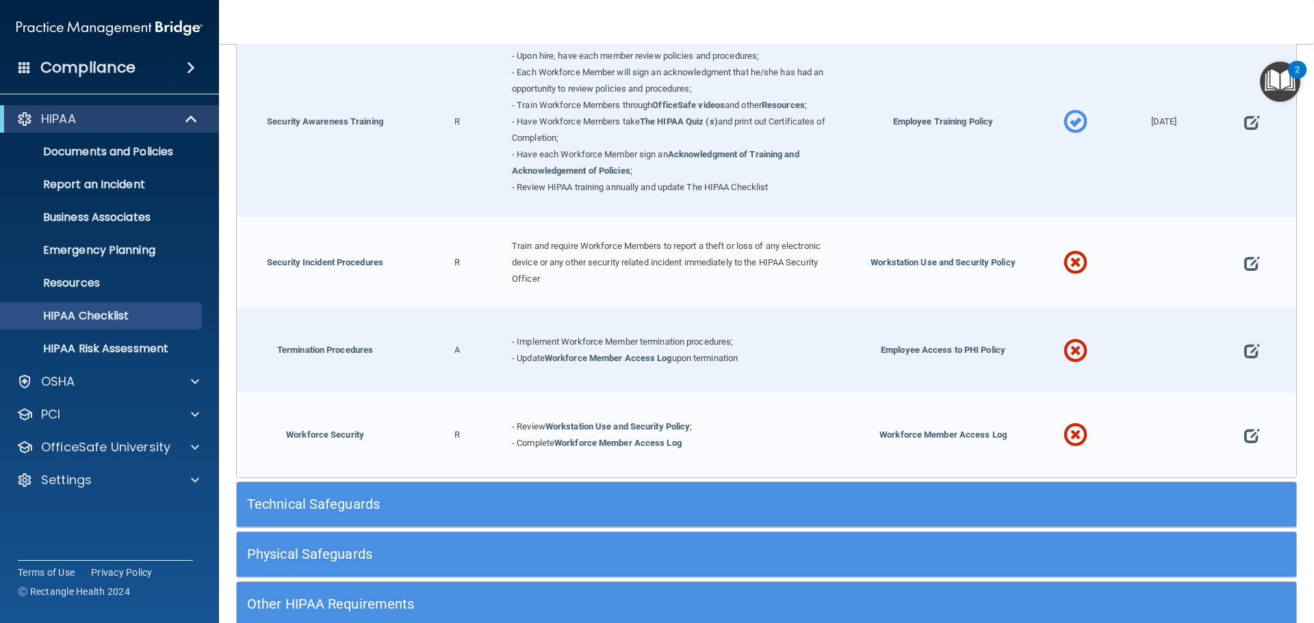
scroll to position [1300, 0]
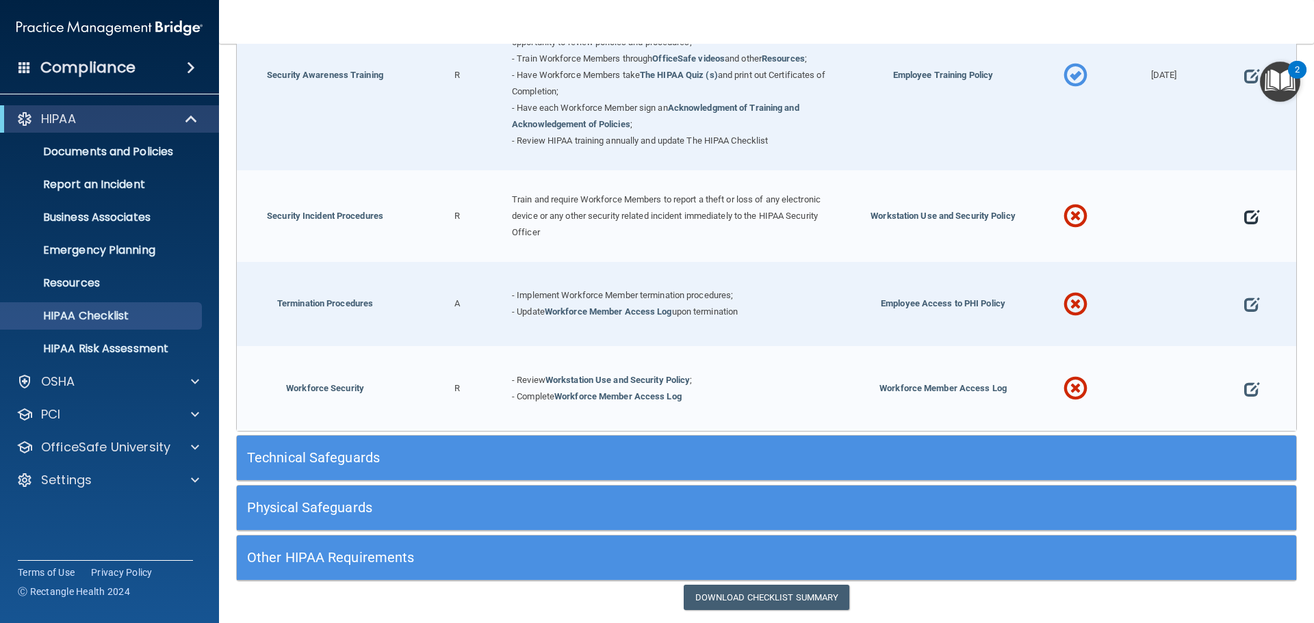
click at [1245, 222] on span at bounding box center [1251, 217] width 15 height 42
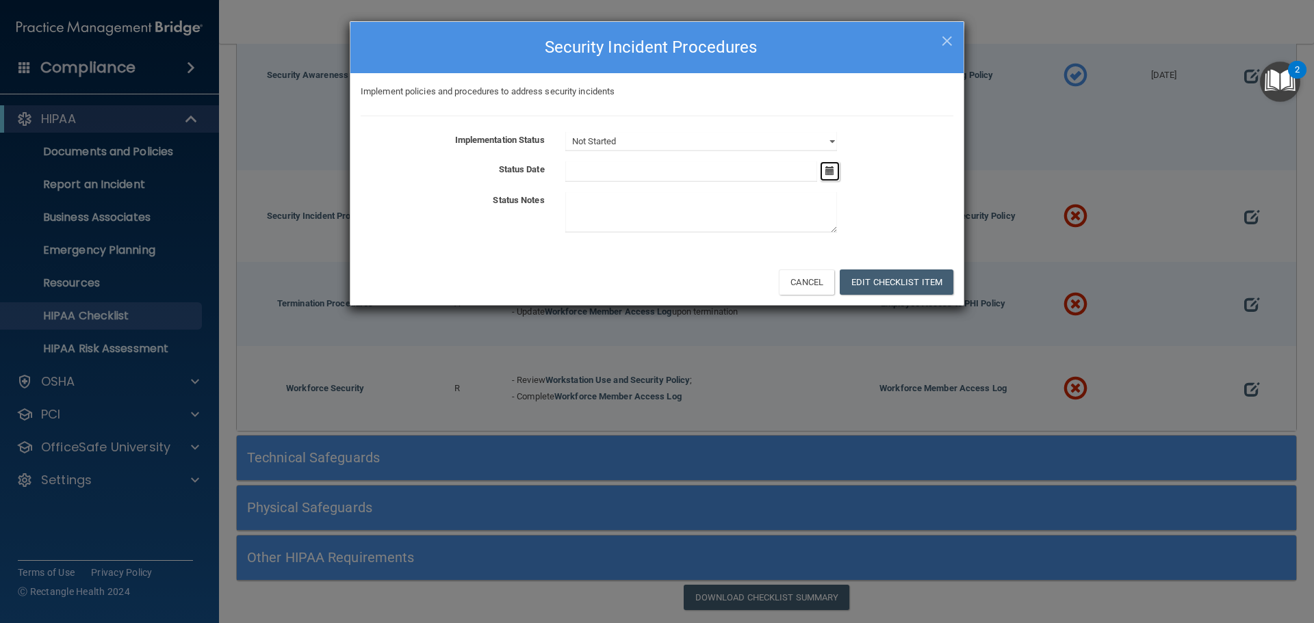
click at [837, 174] on button "button" at bounding box center [830, 171] width 20 height 20
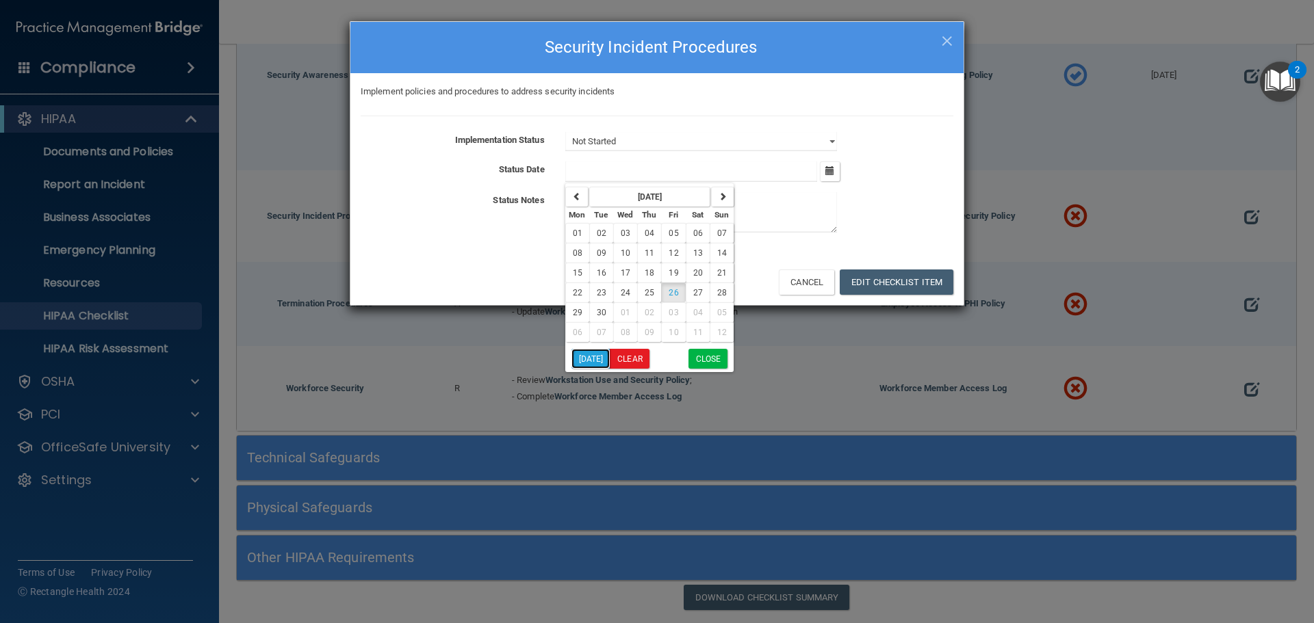
click at [595, 361] on button "[DATE]" at bounding box center [590, 359] width 39 height 20
type input "[DATE]"
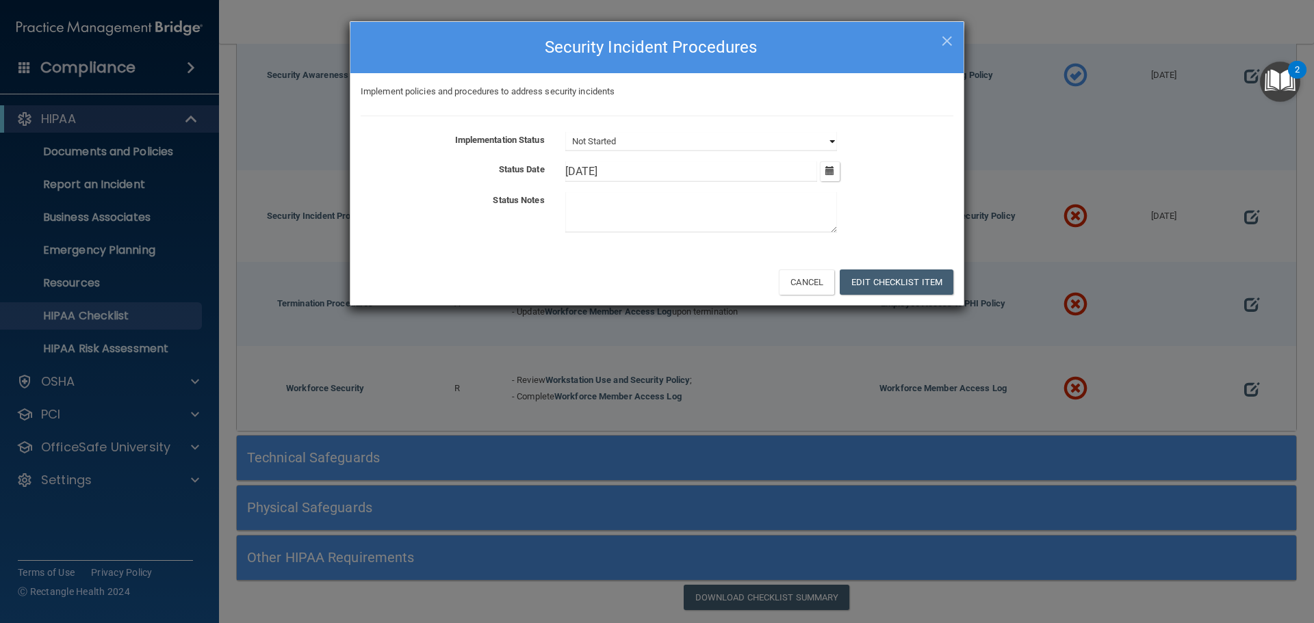
drag, startPoint x: 827, startPoint y: 136, endPoint x: 803, endPoint y: 150, distance: 27.6
click at [827, 136] on select "Not Started In Progress Completed" at bounding box center [701, 141] width 272 height 19
click at [565, 132] on select "Not Started In Progress Completed" at bounding box center [701, 141] width 272 height 19
click at [861, 278] on button "Edit Checklist Item" at bounding box center [897, 282] width 114 height 25
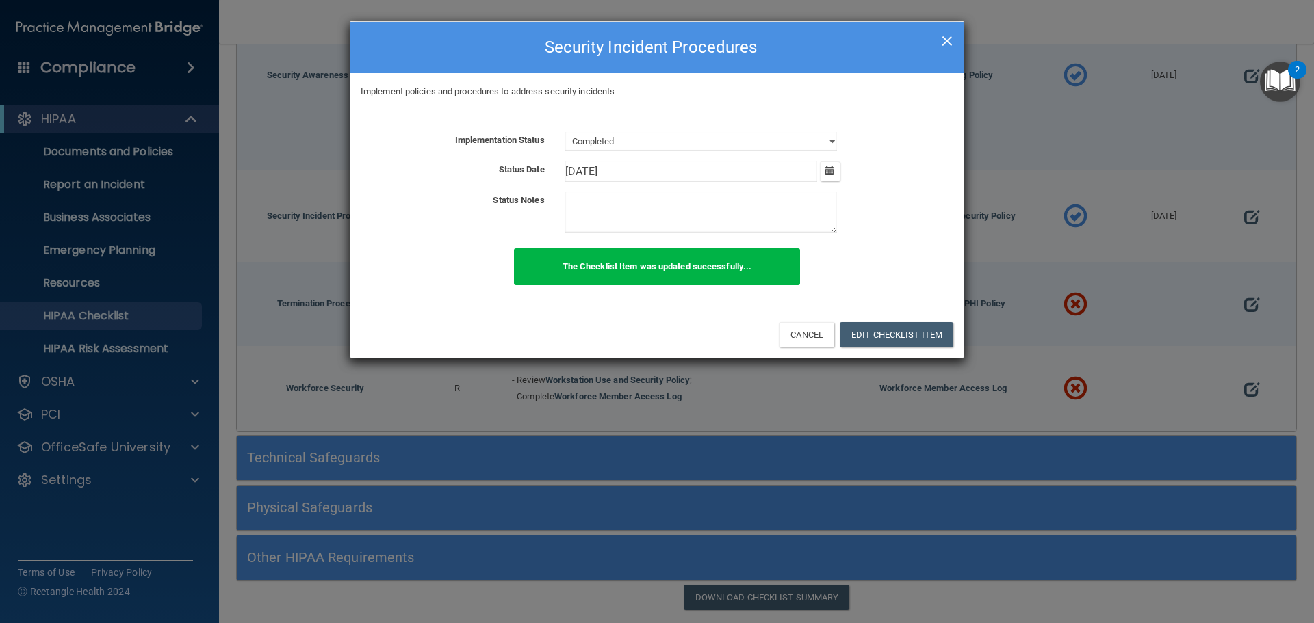
click at [944, 38] on span "×" at bounding box center [947, 38] width 12 height 27
select select "not_started"
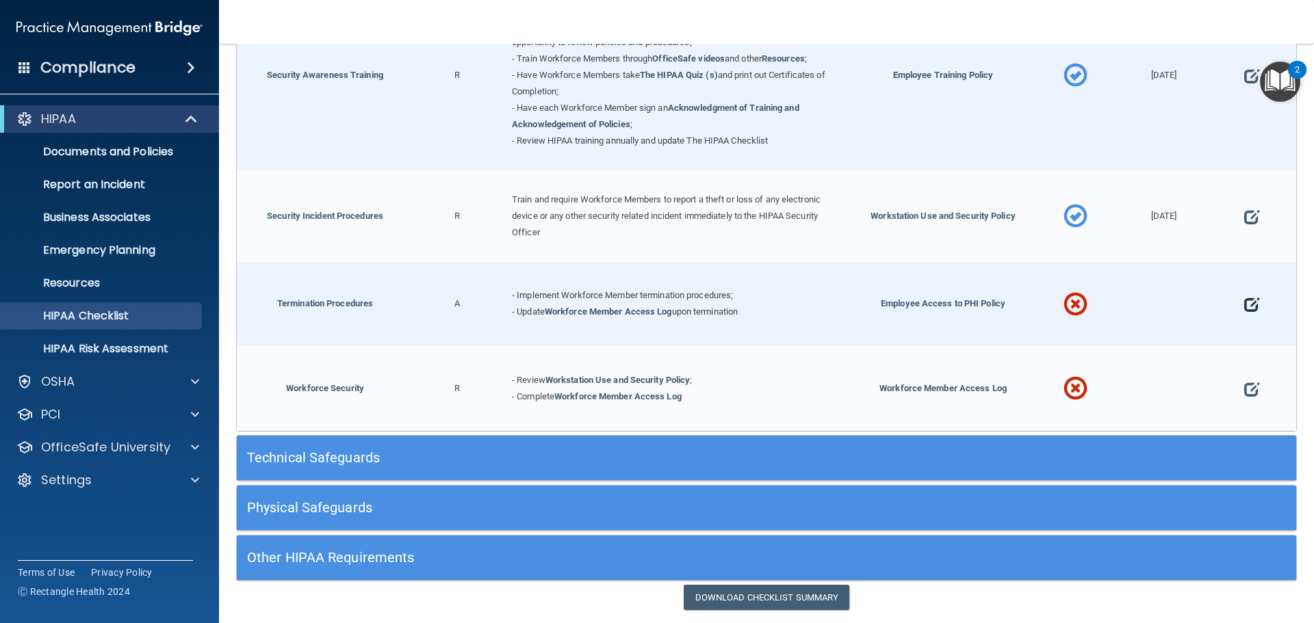
click at [1244, 305] on span at bounding box center [1251, 305] width 15 height 42
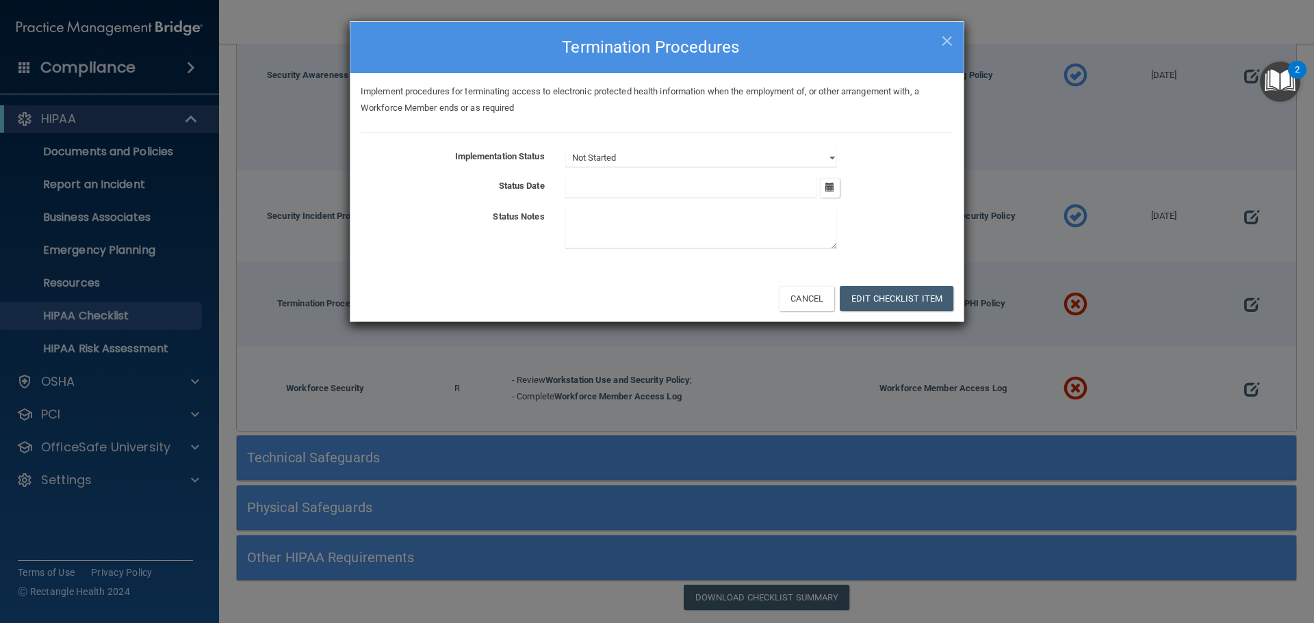
click at [783, 169] on div "Implementation Status Not Started In Progress Completed Status Date [DATE] Mon …" at bounding box center [657, 201] width 593 height 106
drag, startPoint x: 780, startPoint y: 163, endPoint x: 773, endPoint y: 166, distance: 8.0
click at [780, 163] on select "Not Started In Progress Completed" at bounding box center [701, 157] width 272 height 19
select select "completed"
click at [565, 148] on select "Not Started In Progress Completed" at bounding box center [701, 157] width 272 height 19
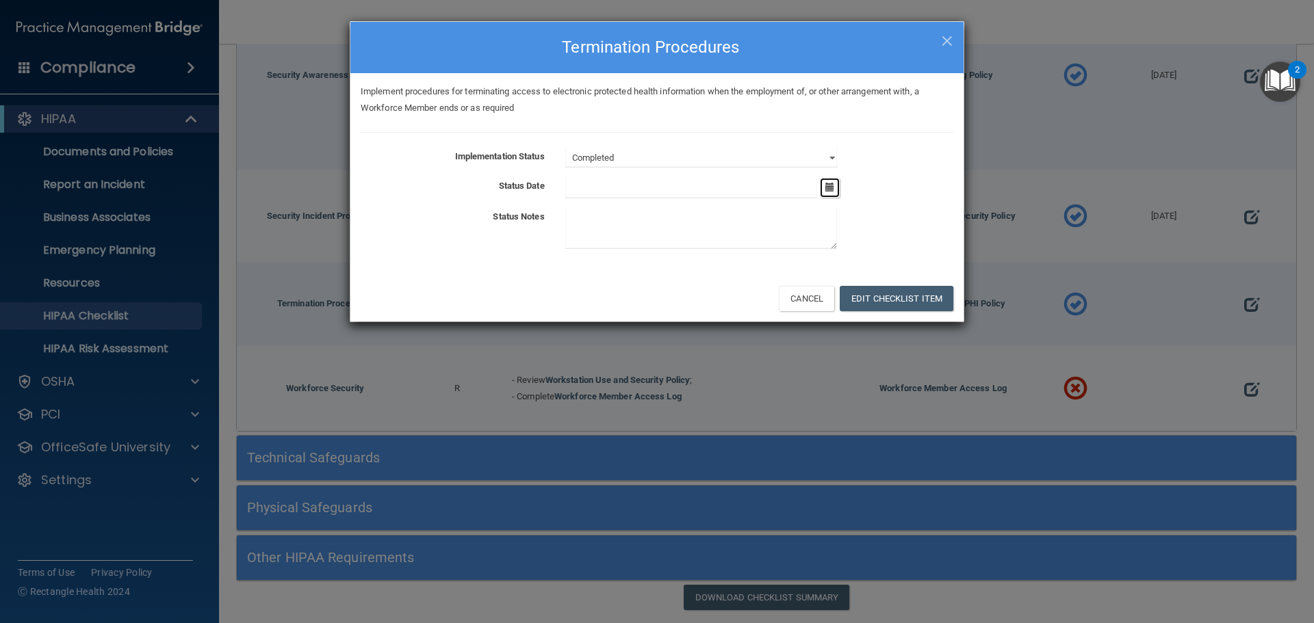
click at [833, 194] on button "button" at bounding box center [830, 188] width 20 height 20
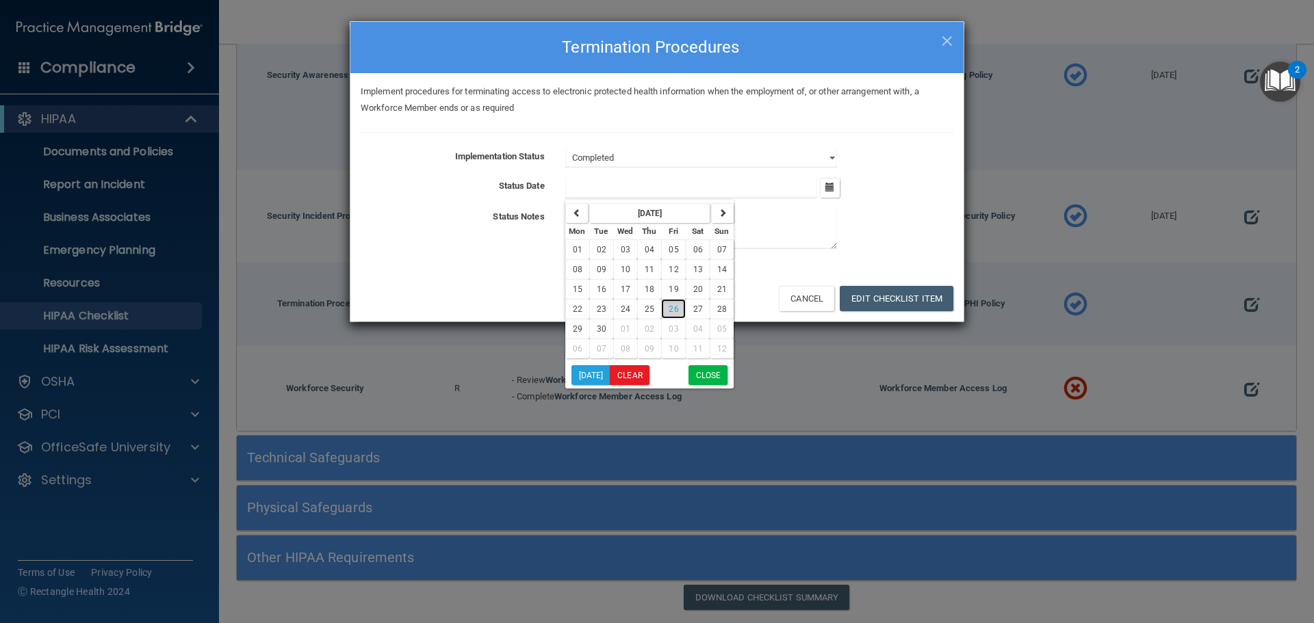
click at [672, 313] on button "26" at bounding box center [673, 309] width 24 height 20
type input "[DATE]"
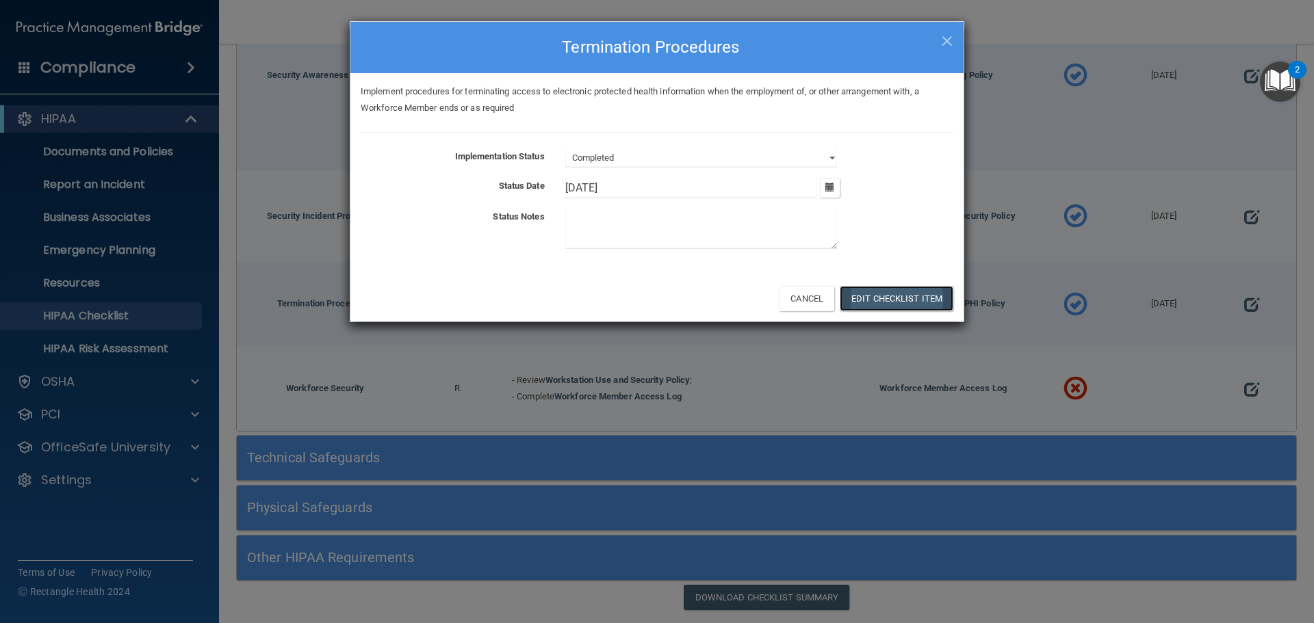
click at [906, 296] on button "Edit Checklist Item" at bounding box center [897, 298] width 114 height 25
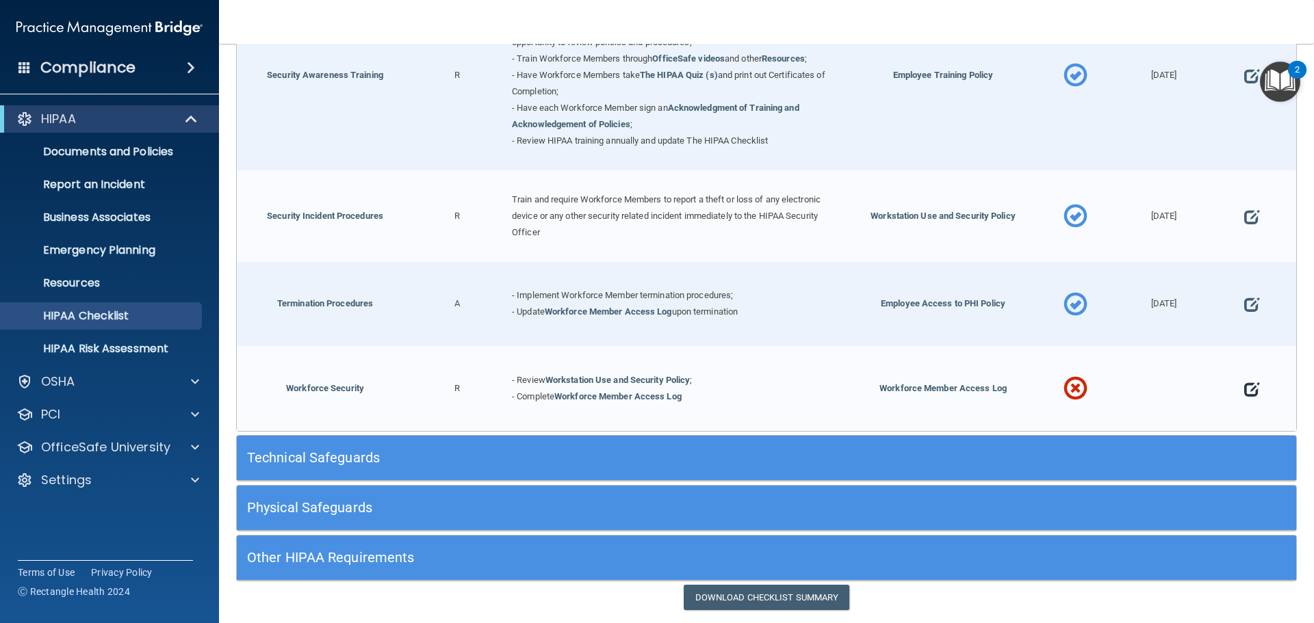
click at [1244, 392] on span at bounding box center [1251, 389] width 15 height 42
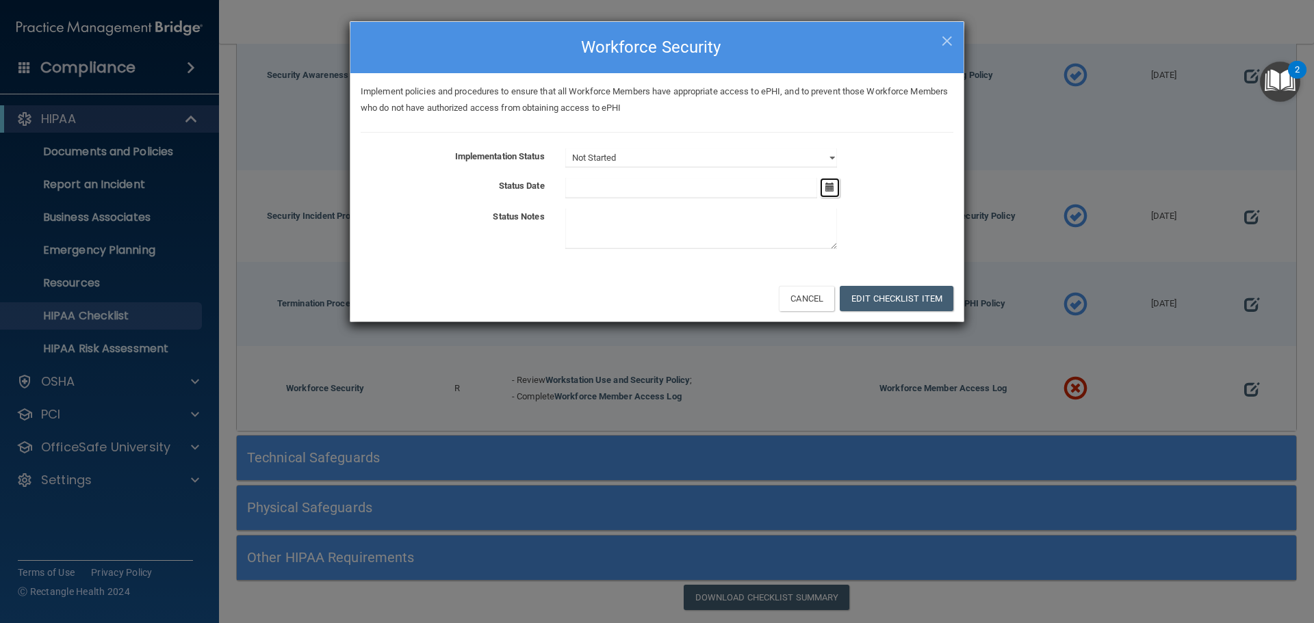
click at [831, 184] on icon "button" at bounding box center [829, 187] width 9 height 9
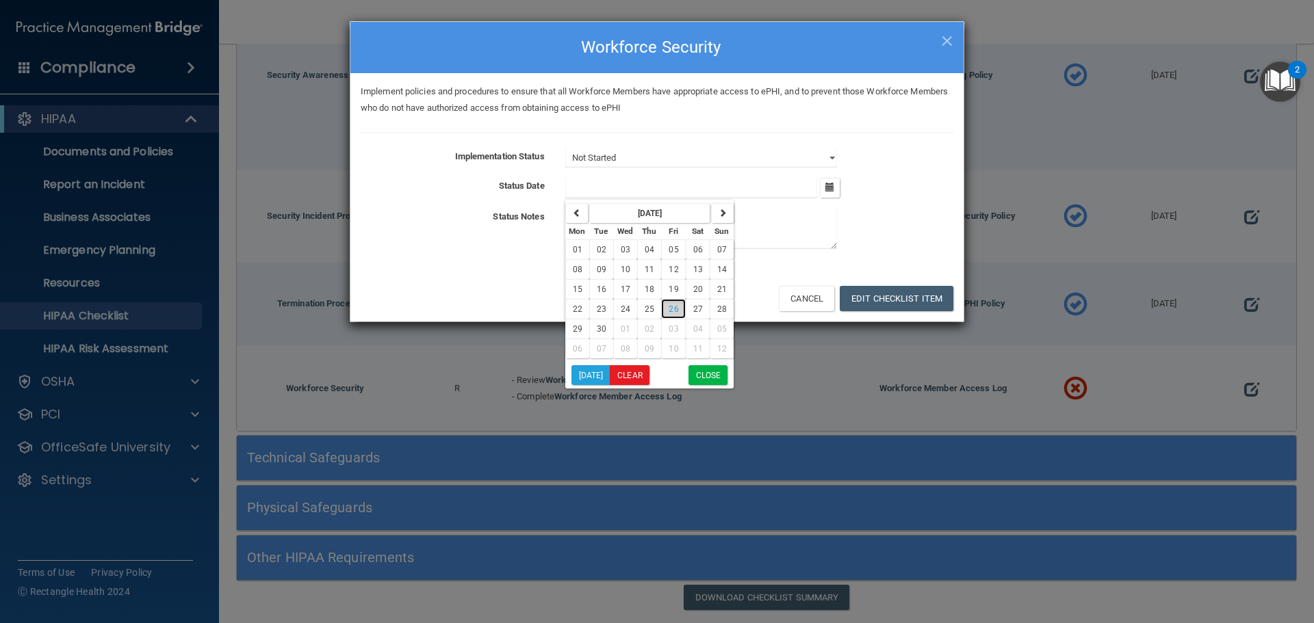
drag, startPoint x: 673, startPoint y: 309, endPoint x: 675, endPoint y: 302, distance: 7.1
click at [673, 308] on span "26" at bounding box center [674, 310] width 10 height 10
type input "[DATE]"
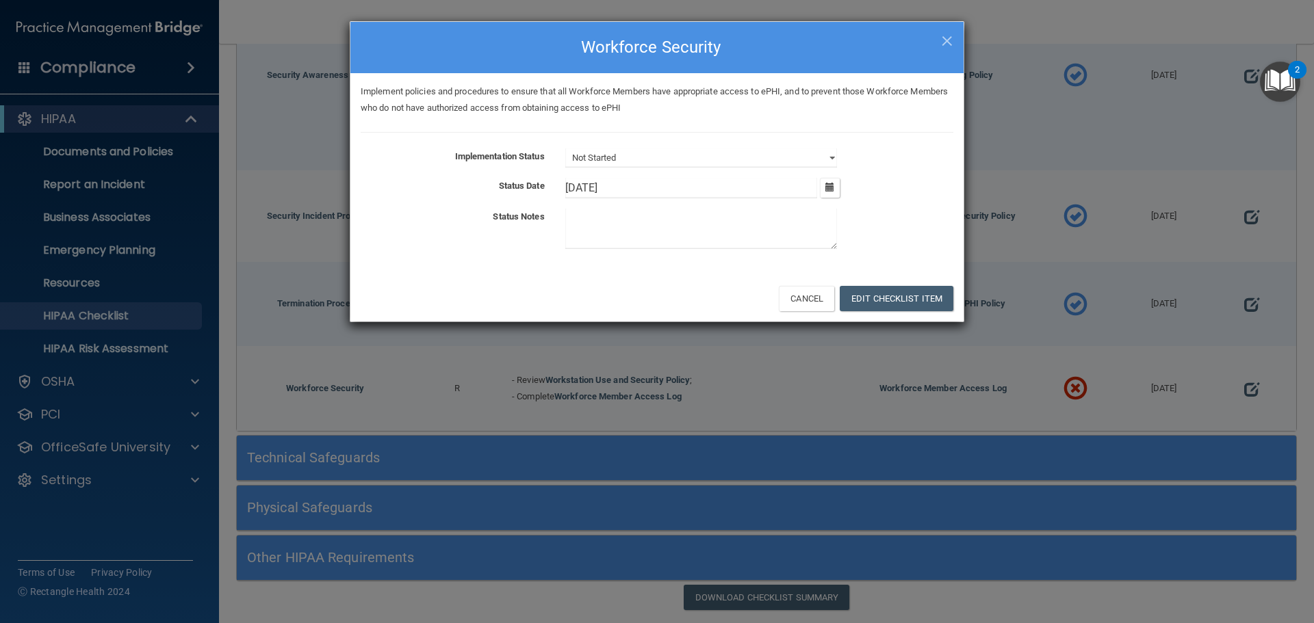
click at [677, 168] on div "Implementation Status Not Started In Progress Completed Status Date 9/26/[DATE]…" at bounding box center [657, 201] width 593 height 106
click at [680, 164] on select "Not Started In Progress Completed" at bounding box center [701, 157] width 272 height 19
select select "completed"
click at [565, 148] on select "Not Started In Progress Completed" at bounding box center [701, 157] width 272 height 19
click at [879, 292] on button "Edit Checklist Item" at bounding box center [897, 298] width 114 height 25
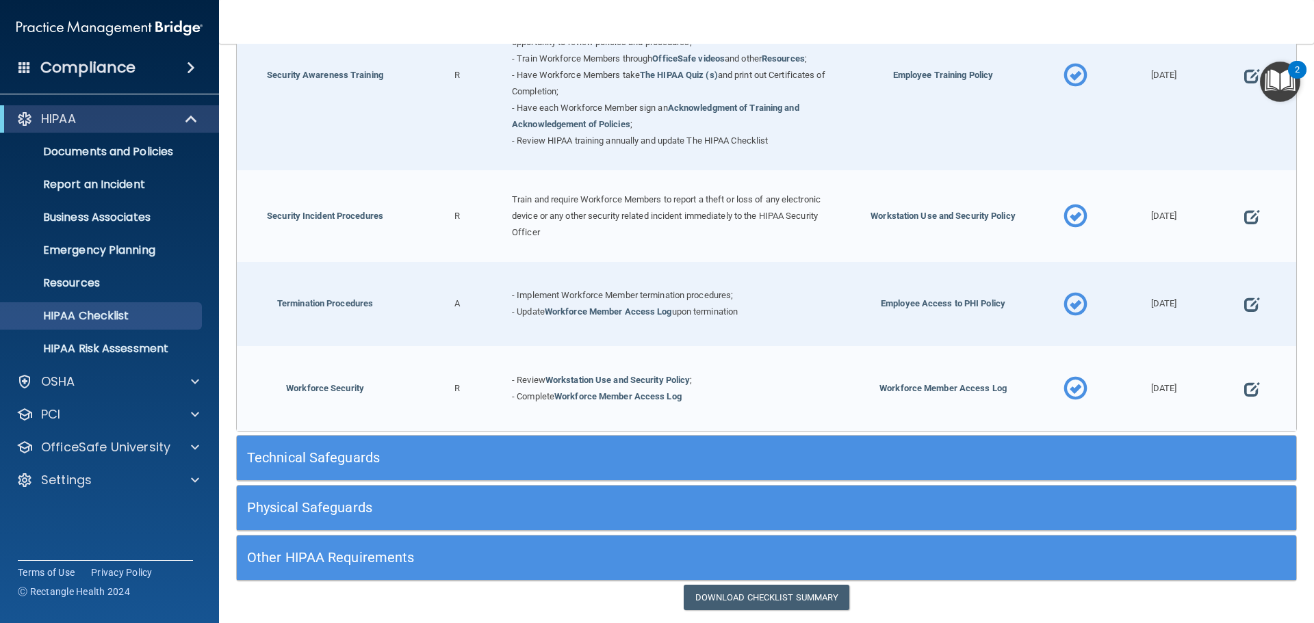
click at [664, 462] on h5 "Technical Safeguards" at bounding box center [634, 457] width 774 height 15
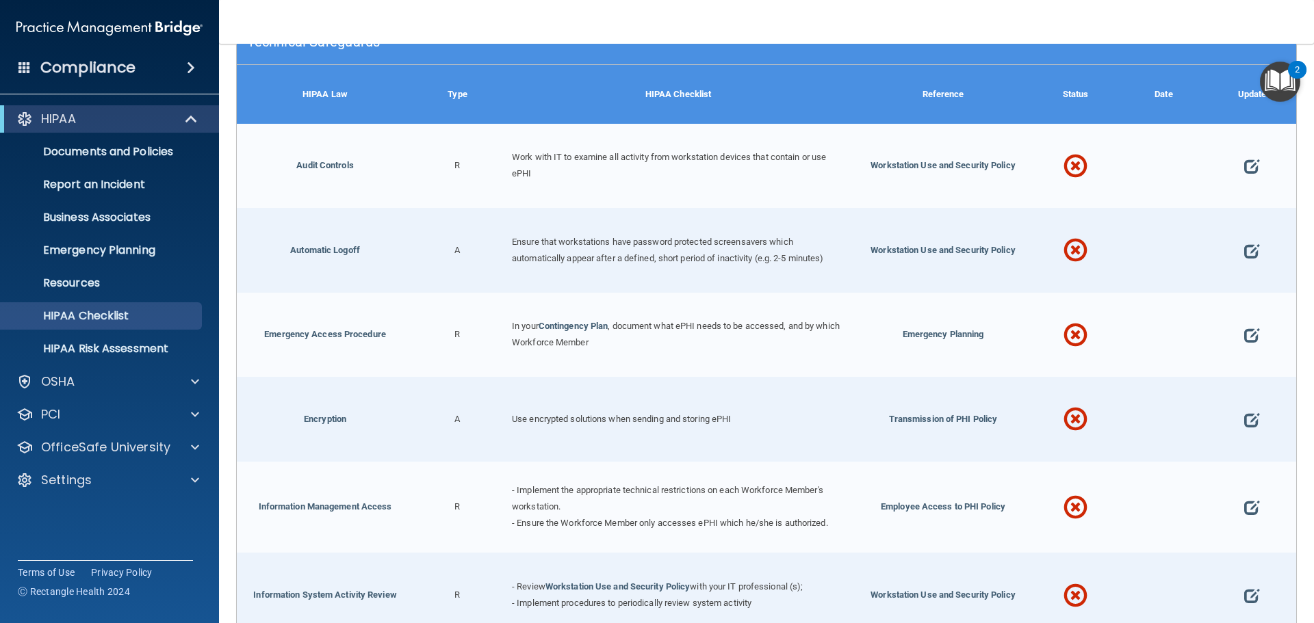
scroll to position [1711, 0]
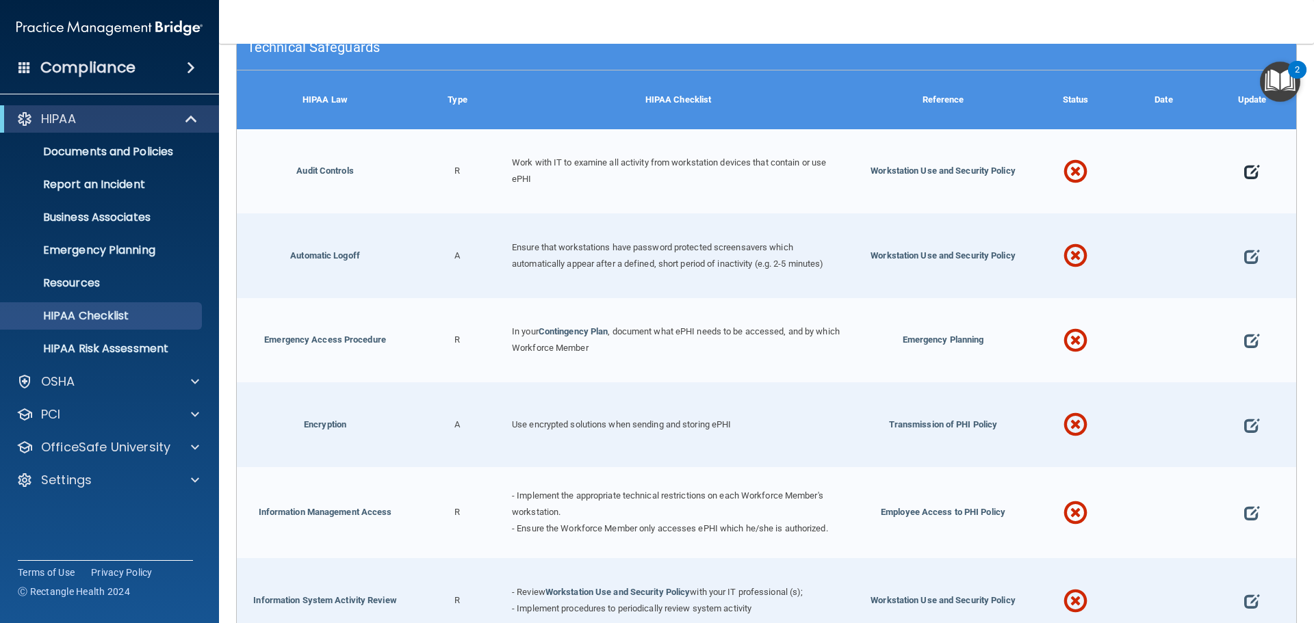
click at [1244, 175] on span at bounding box center [1251, 172] width 15 height 42
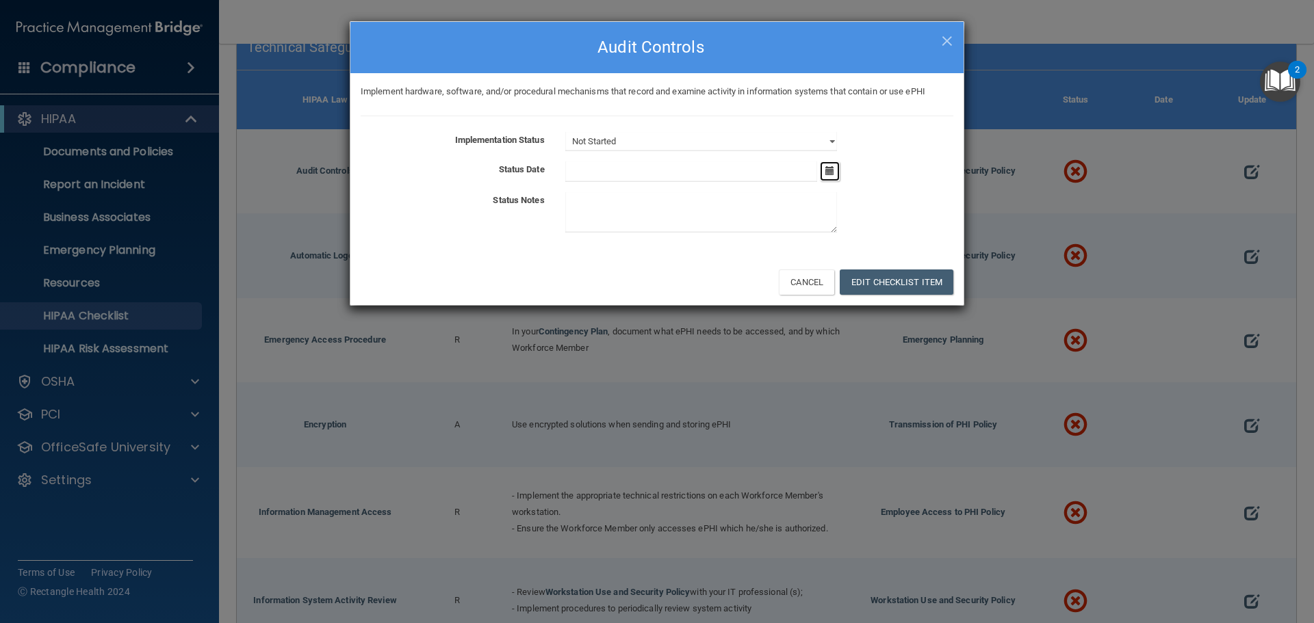
click at [836, 168] on button "button" at bounding box center [830, 171] width 20 height 20
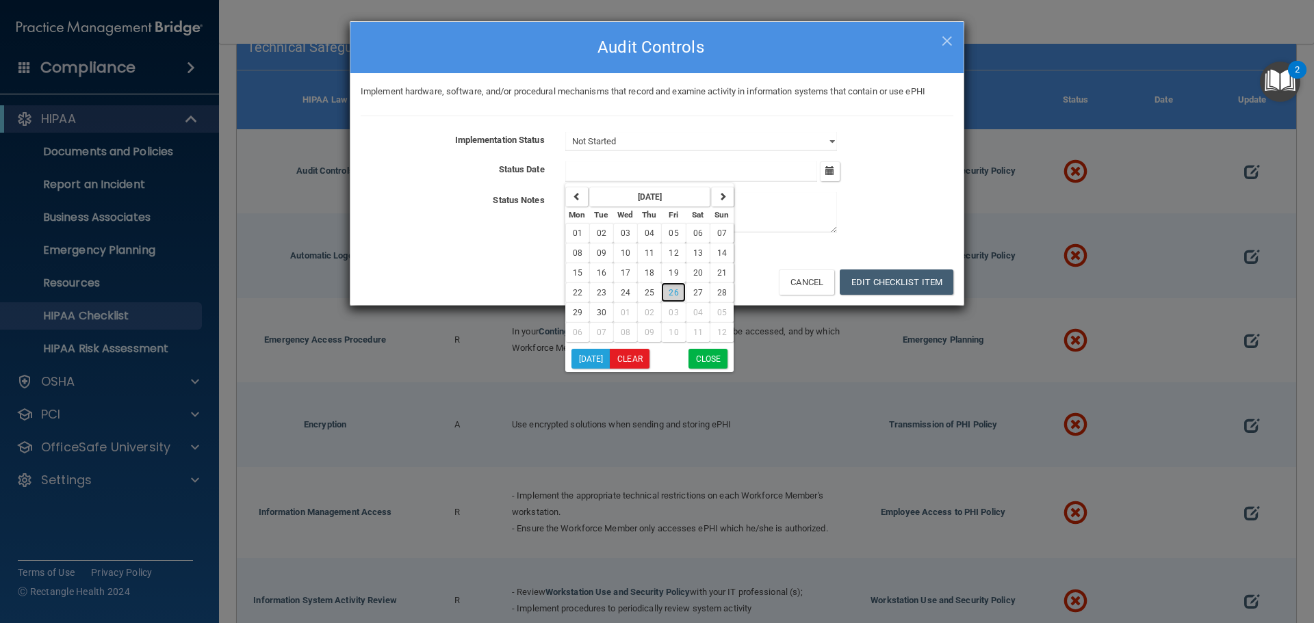
drag, startPoint x: 673, startPoint y: 291, endPoint x: 696, endPoint y: 231, distance: 64.6
click at [673, 289] on span "26" at bounding box center [674, 293] width 10 height 10
type input "[DATE]"
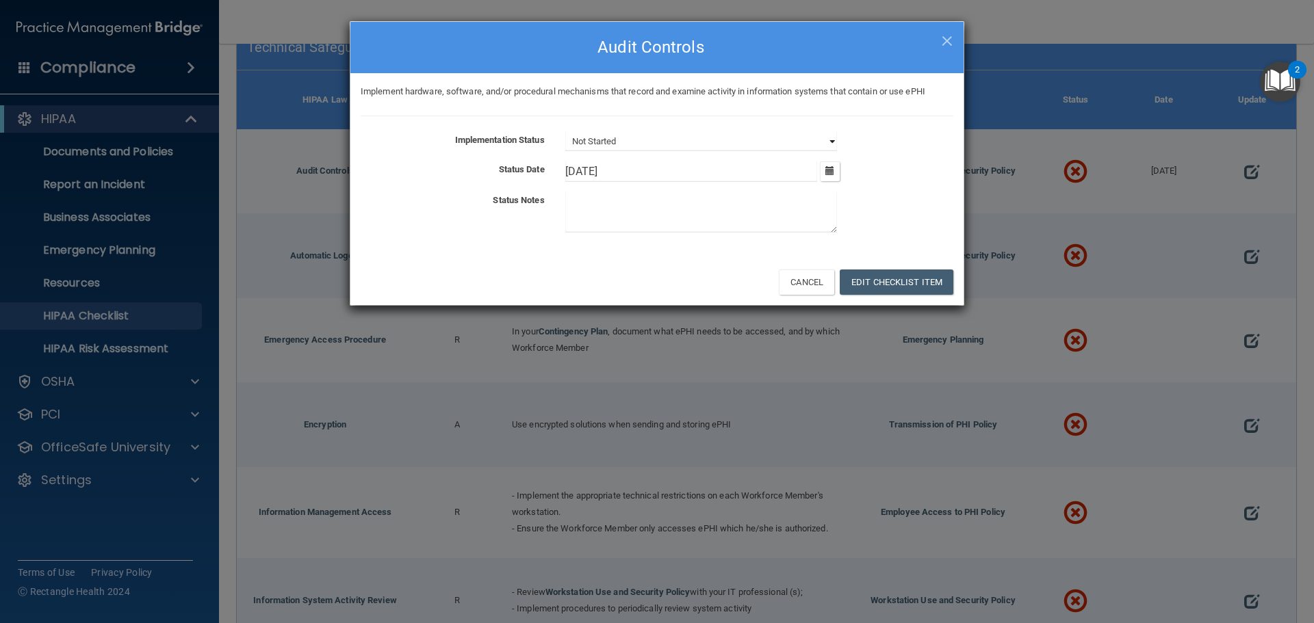
click at [710, 138] on select "Not Started In Progress Completed" at bounding box center [701, 141] width 272 height 19
select select "completed"
click at [565, 132] on select "Not Started In Progress Completed" at bounding box center [701, 141] width 272 height 19
click at [859, 280] on button "Edit Checklist Item" at bounding box center [897, 282] width 114 height 25
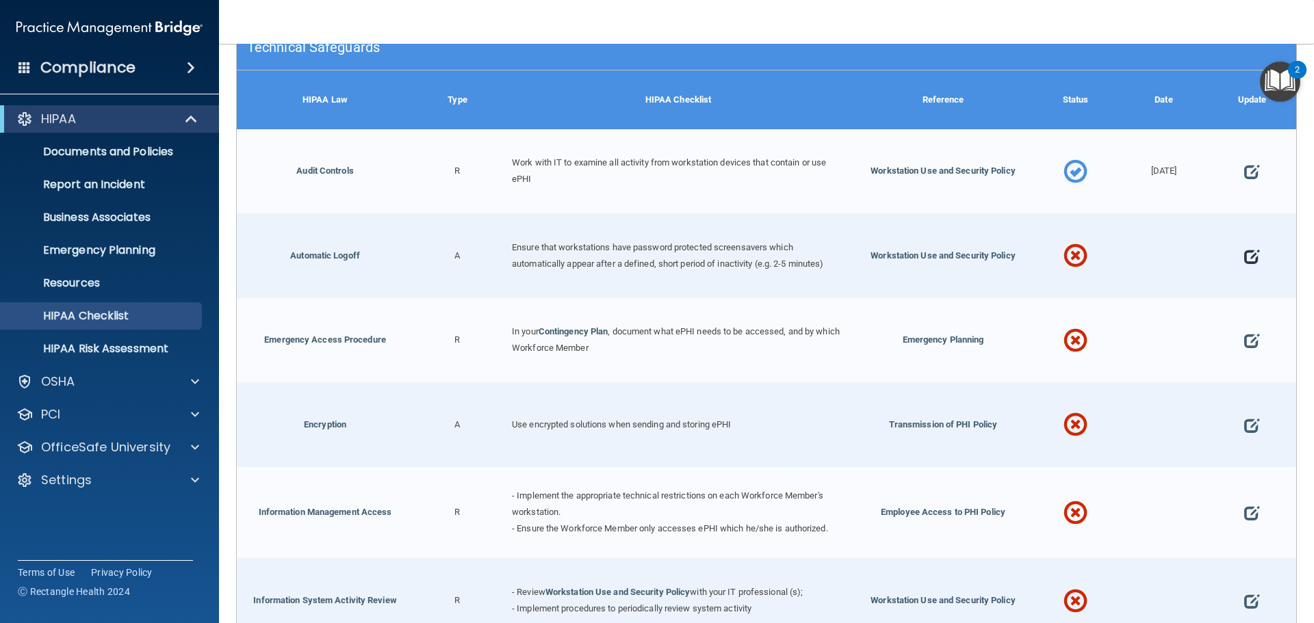
click at [1248, 262] on span at bounding box center [1251, 256] width 15 height 42
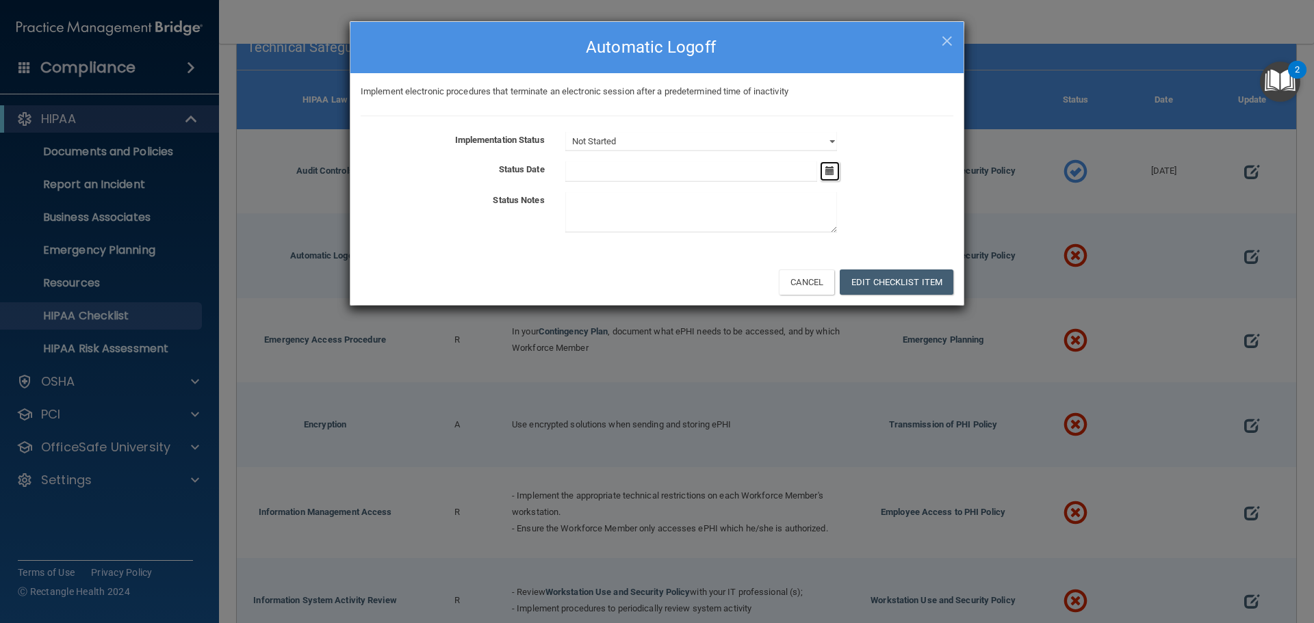
click at [838, 164] on button "button" at bounding box center [830, 171] width 20 height 20
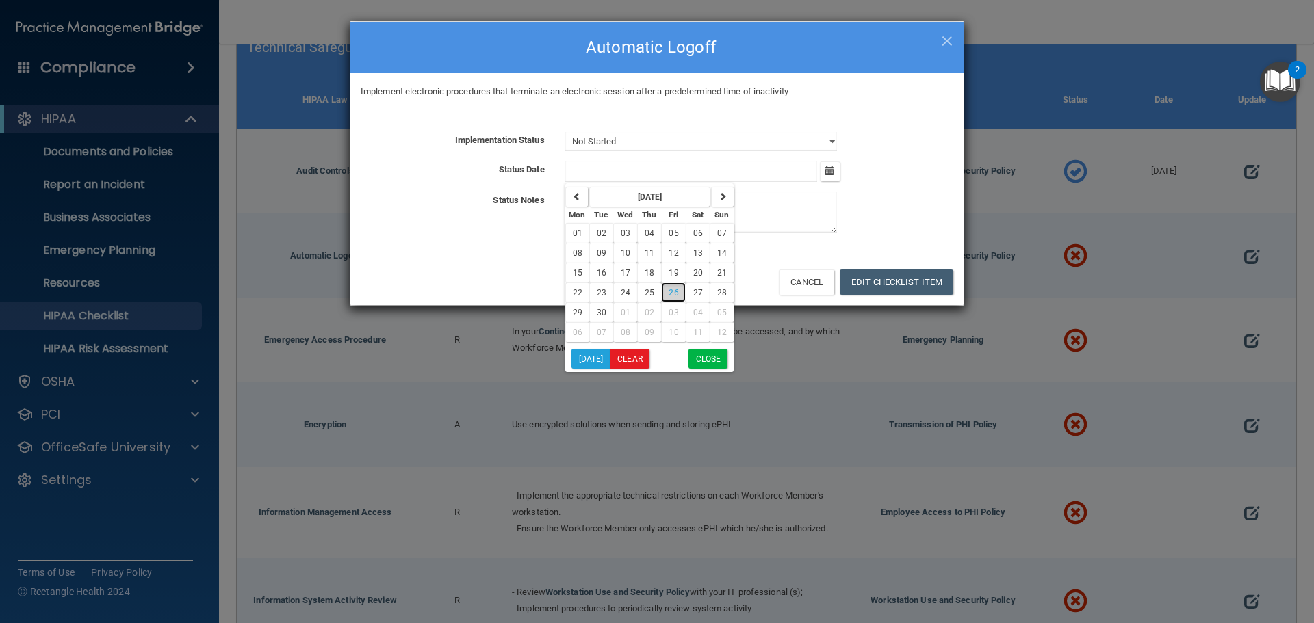
click at [678, 289] on button "26" at bounding box center [673, 293] width 24 height 20
type input "[DATE]"
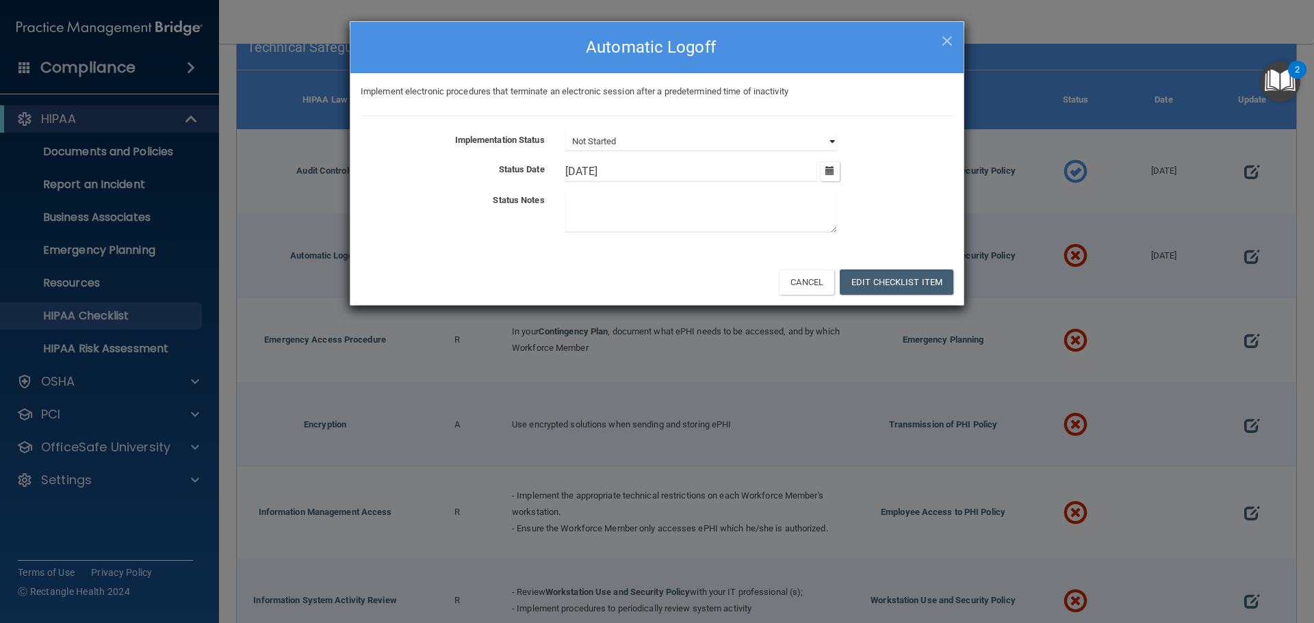
click at [706, 138] on select "Not Started In Progress Completed" at bounding box center [701, 141] width 272 height 19
select select "completed"
click at [565, 132] on select "Not Started In Progress Completed" at bounding box center [701, 141] width 272 height 19
click at [883, 278] on button "Edit Checklist Item" at bounding box center [897, 282] width 114 height 25
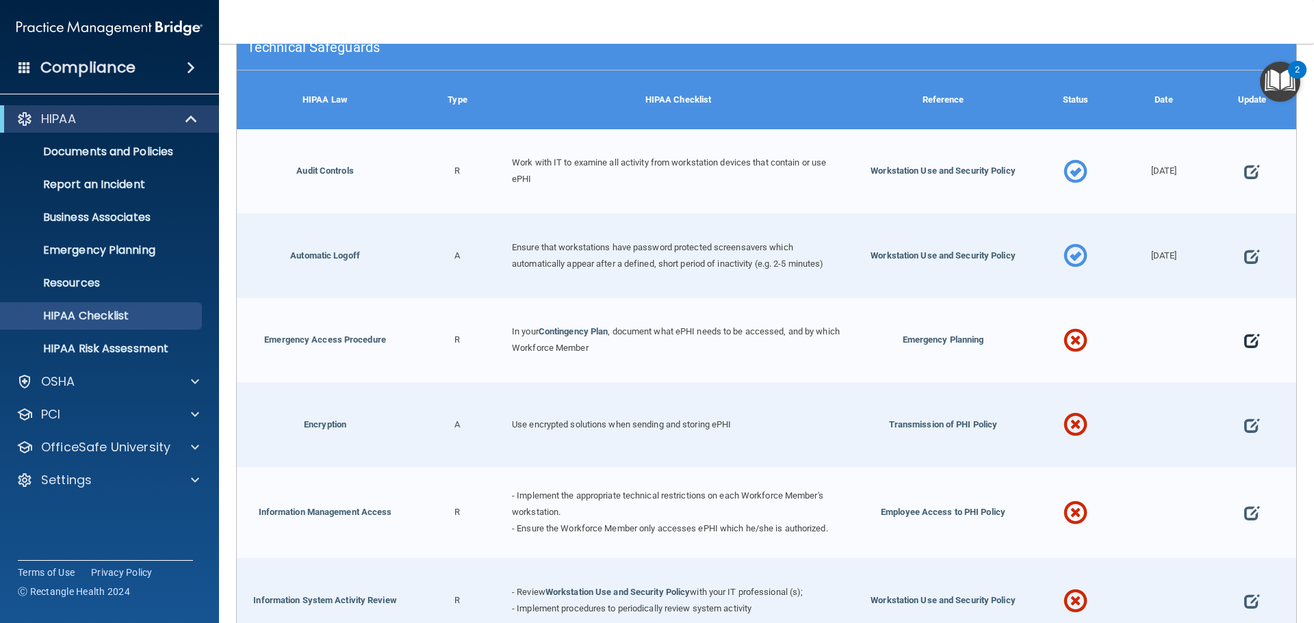
click at [1244, 343] on span at bounding box center [1251, 341] width 15 height 42
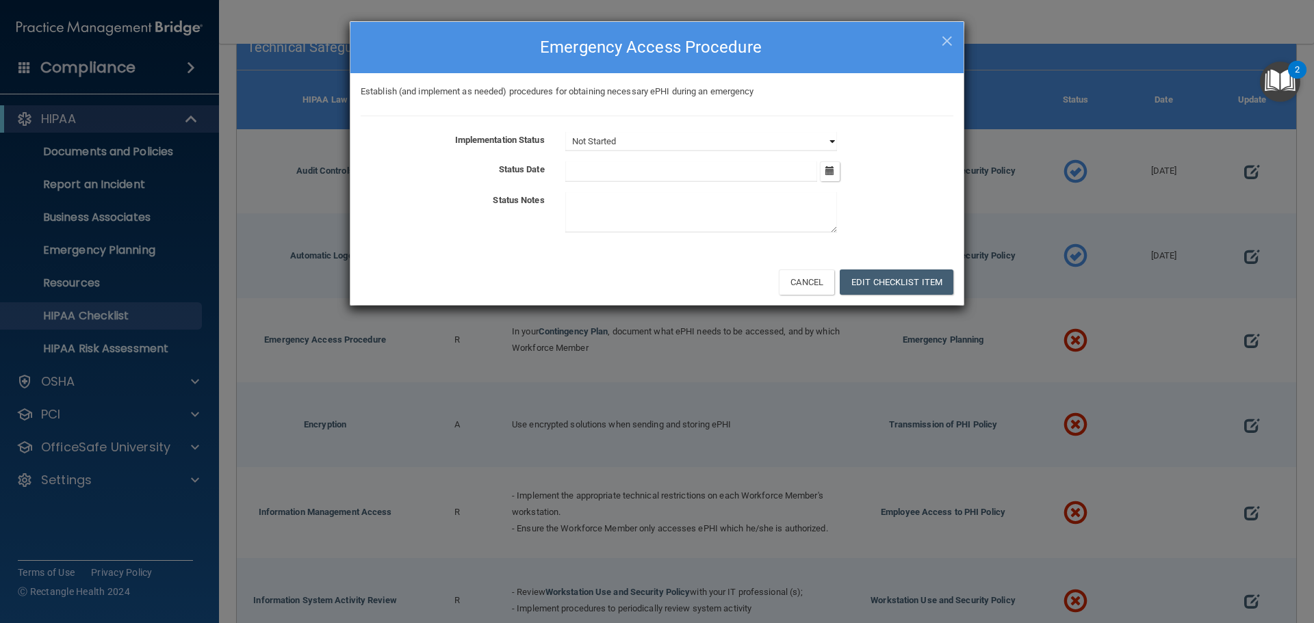
drag, startPoint x: 745, startPoint y: 148, endPoint x: 753, endPoint y: 141, distance: 11.7
click at [745, 148] on select "Not Started In Progress Completed" at bounding box center [701, 141] width 272 height 19
select select "completed"
click at [565, 132] on select "Not Started In Progress Completed" at bounding box center [701, 141] width 272 height 19
click at [827, 169] on icon "button" at bounding box center [829, 170] width 9 height 9
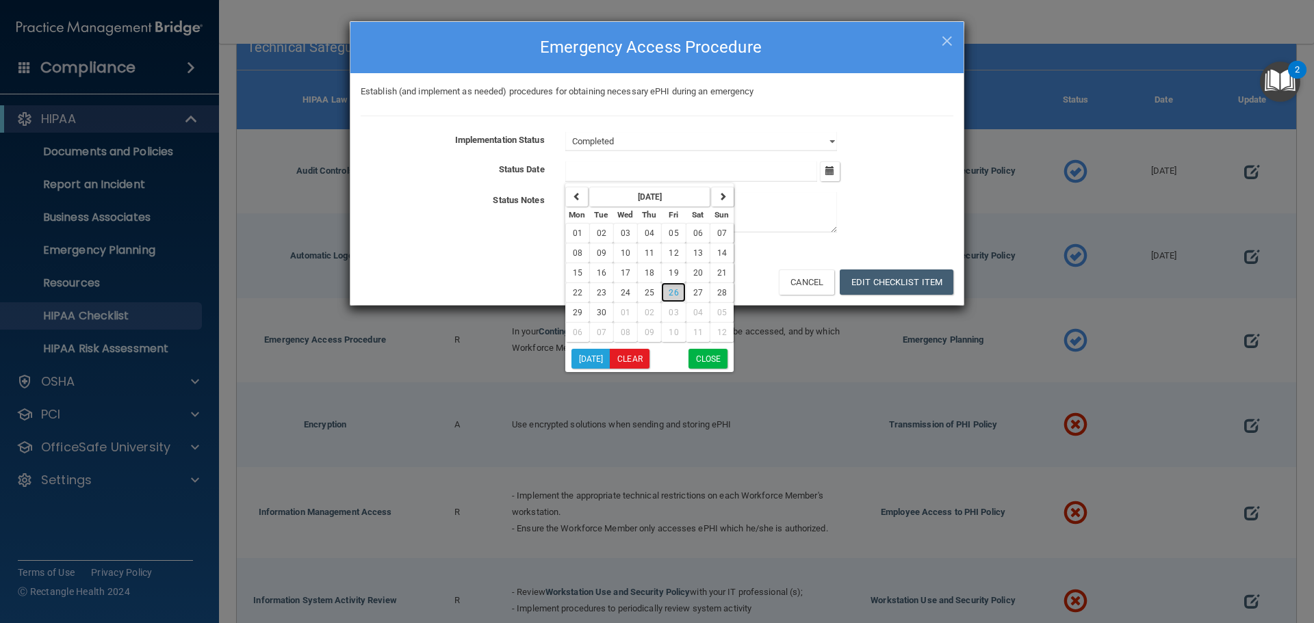
click at [676, 285] on button "26" at bounding box center [673, 293] width 24 height 20
type input "[DATE]"
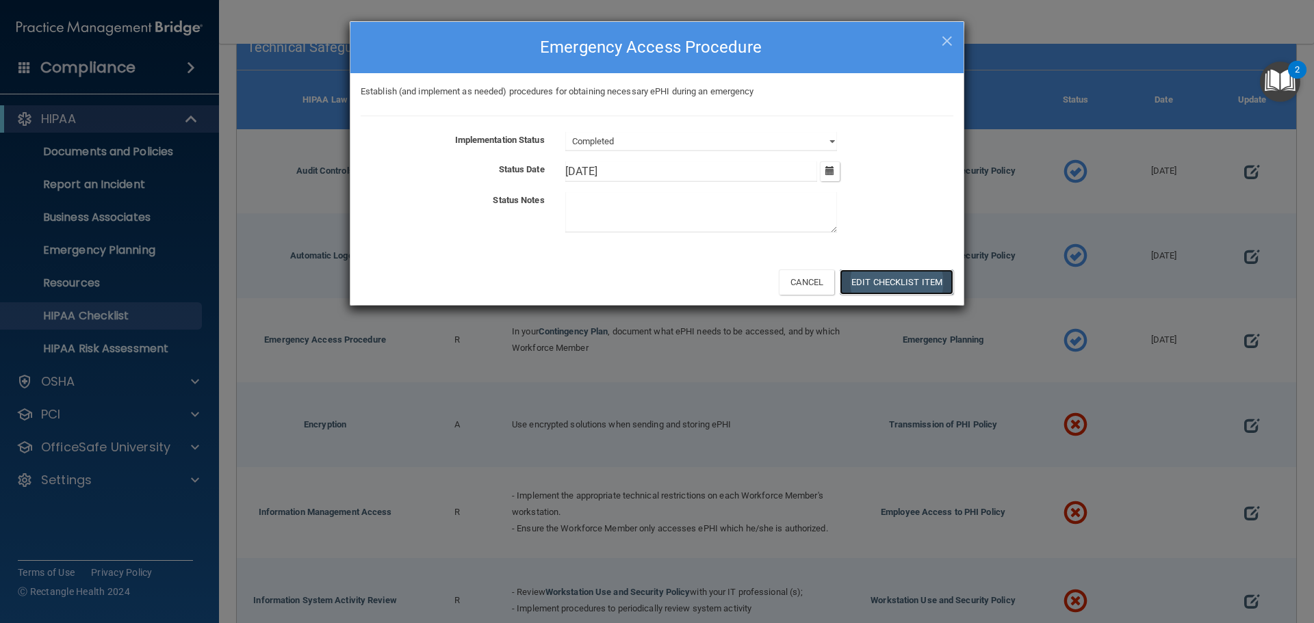
click at [920, 286] on button "Edit Checklist Item" at bounding box center [897, 282] width 114 height 25
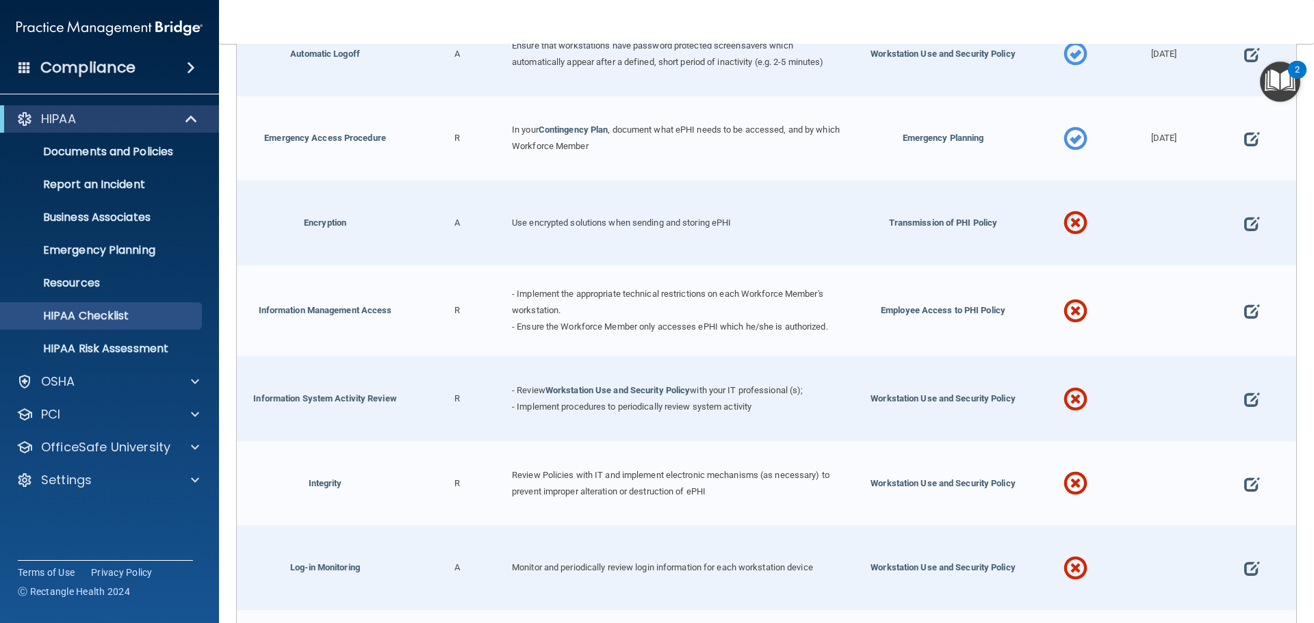
scroll to position [1916, 0]
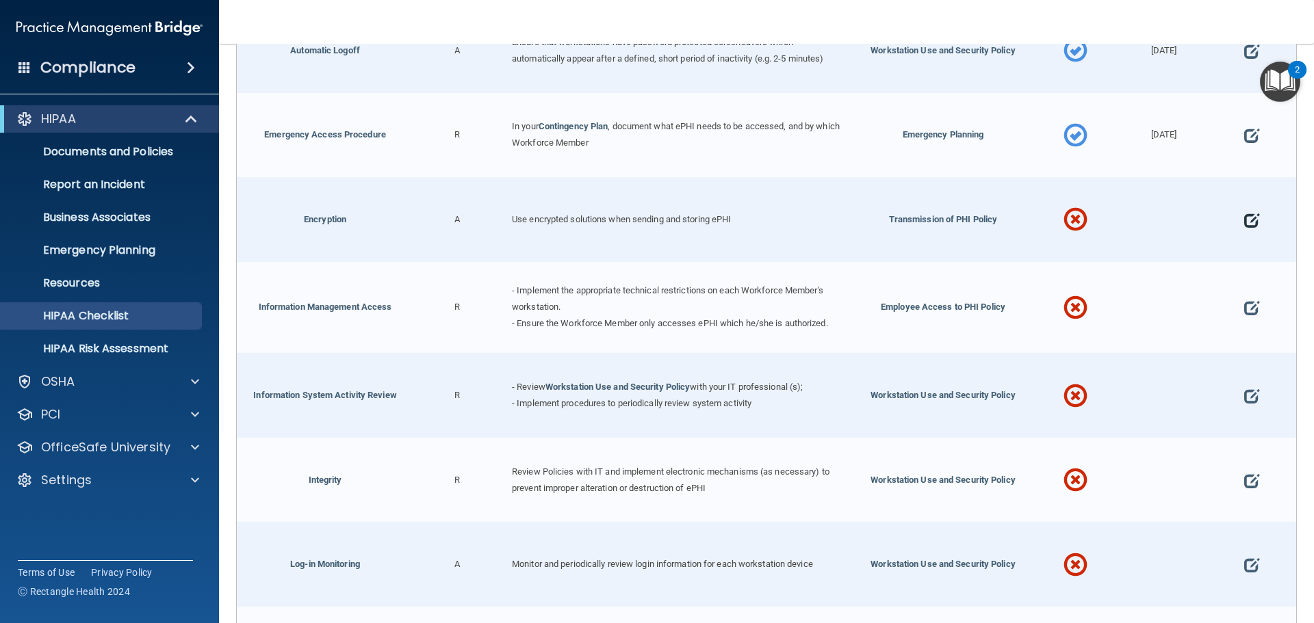
click at [1245, 220] on span at bounding box center [1251, 220] width 15 height 42
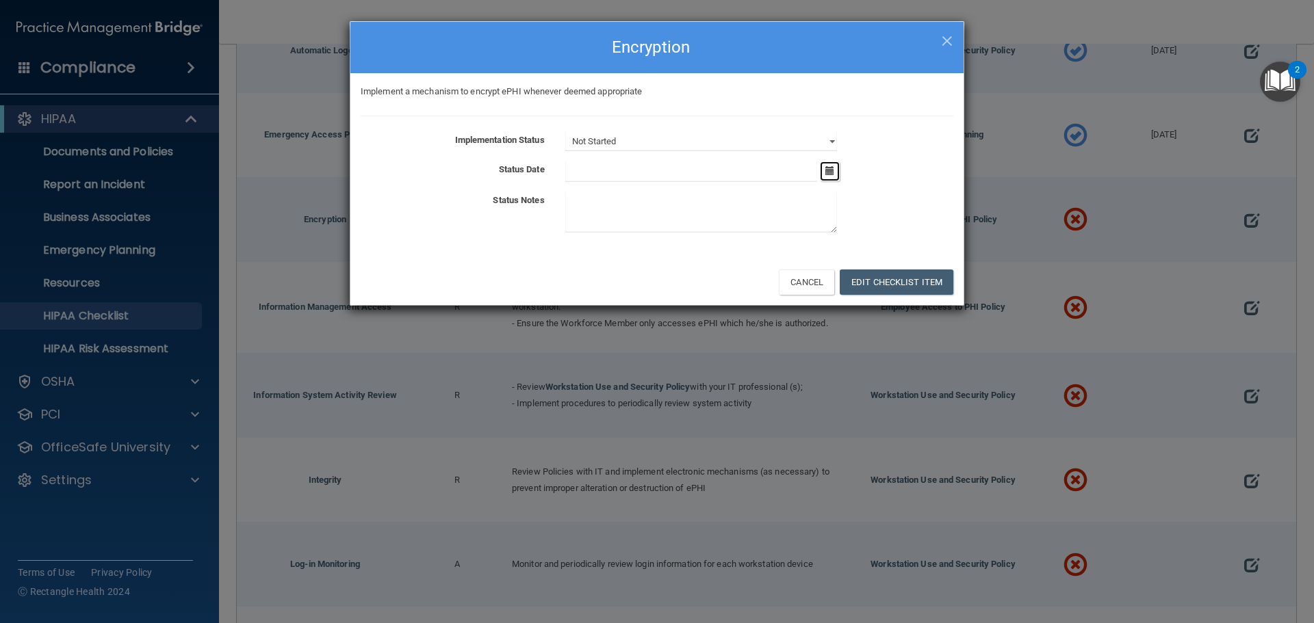
click at [831, 173] on icon "button" at bounding box center [829, 170] width 9 height 9
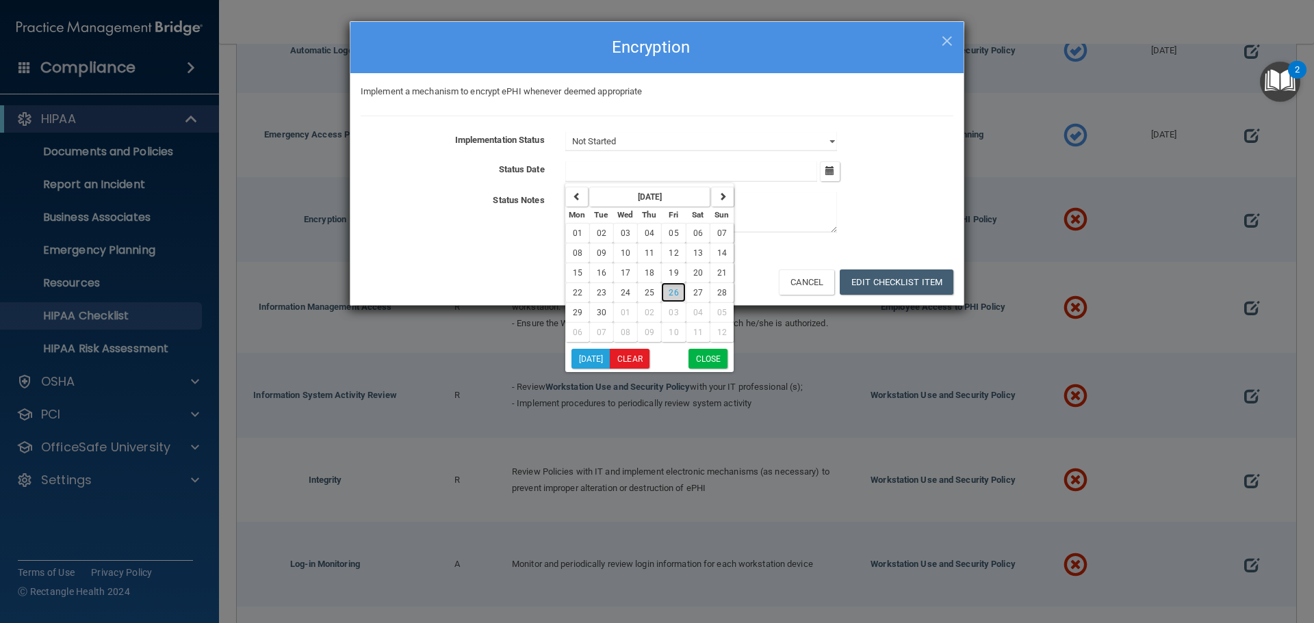
click at [669, 294] on span "26" at bounding box center [674, 293] width 10 height 10
type input "[DATE]"
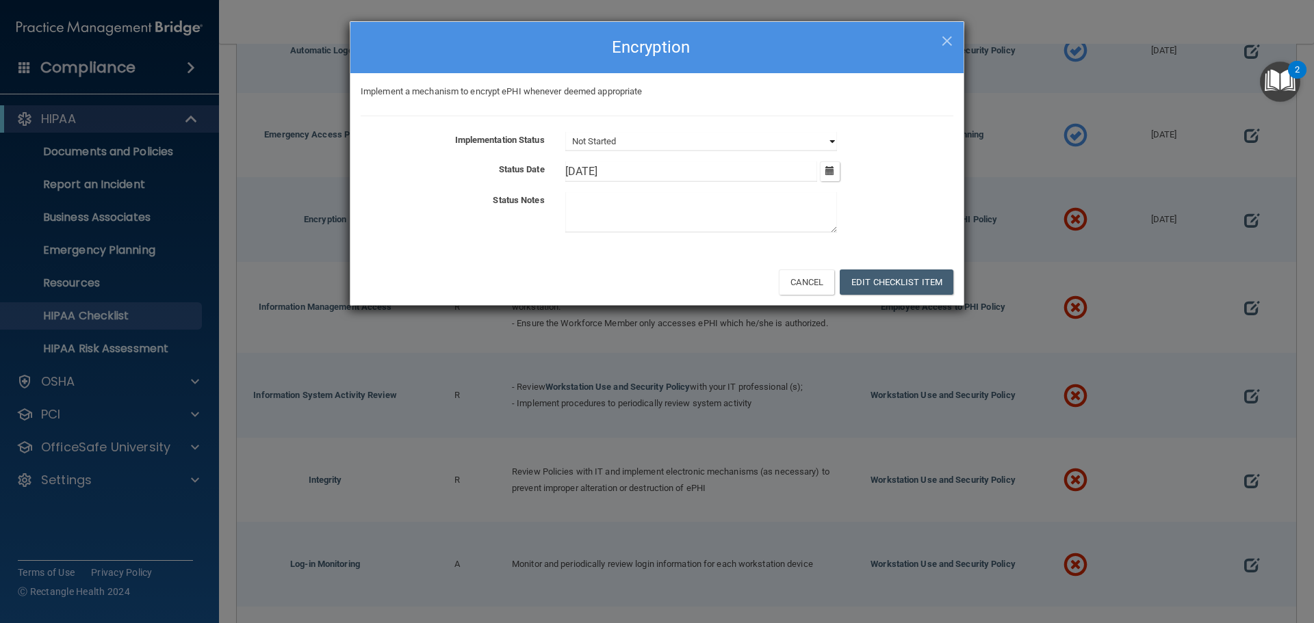
drag, startPoint x: 664, startPoint y: 142, endPoint x: 659, endPoint y: 151, distance: 9.5
click at [664, 142] on select "Not Started In Progress Completed" at bounding box center [701, 141] width 272 height 19
select select "completed"
click at [565, 132] on select "Not Started In Progress Completed" at bounding box center [701, 141] width 272 height 19
click at [860, 280] on button "Edit Checklist Item" at bounding box center [897, 282] width 114 height 25
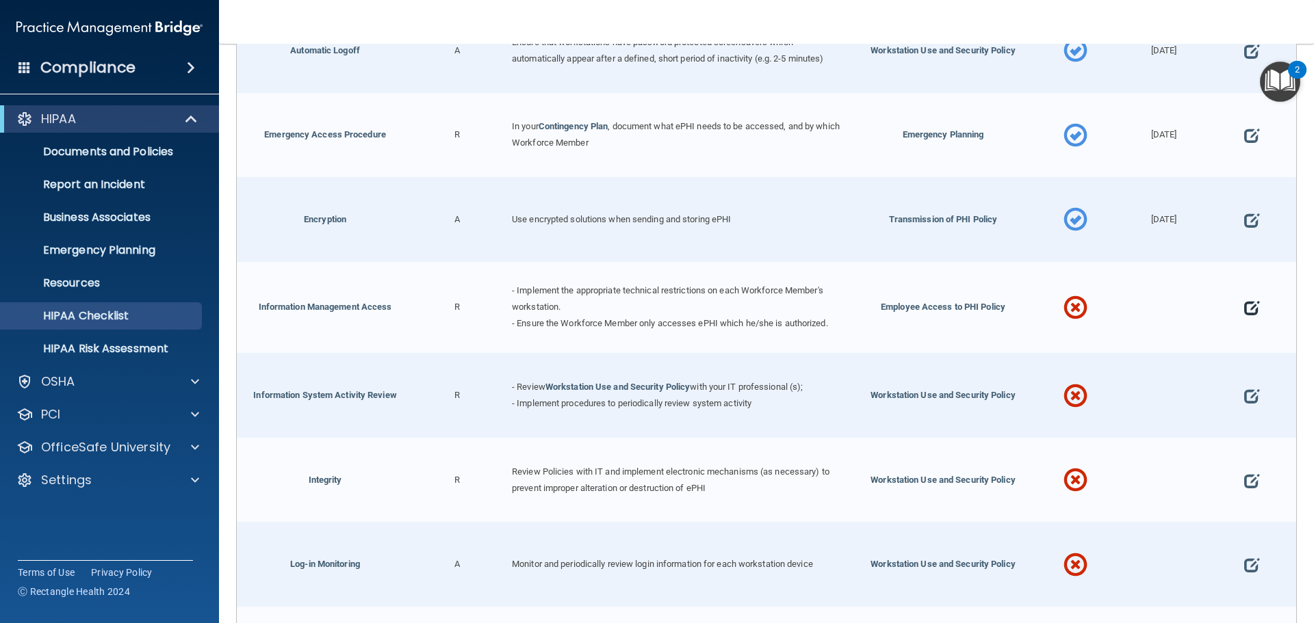
click at [1244, 311] on span at bounding box center [1251, 308] width 15 height 42
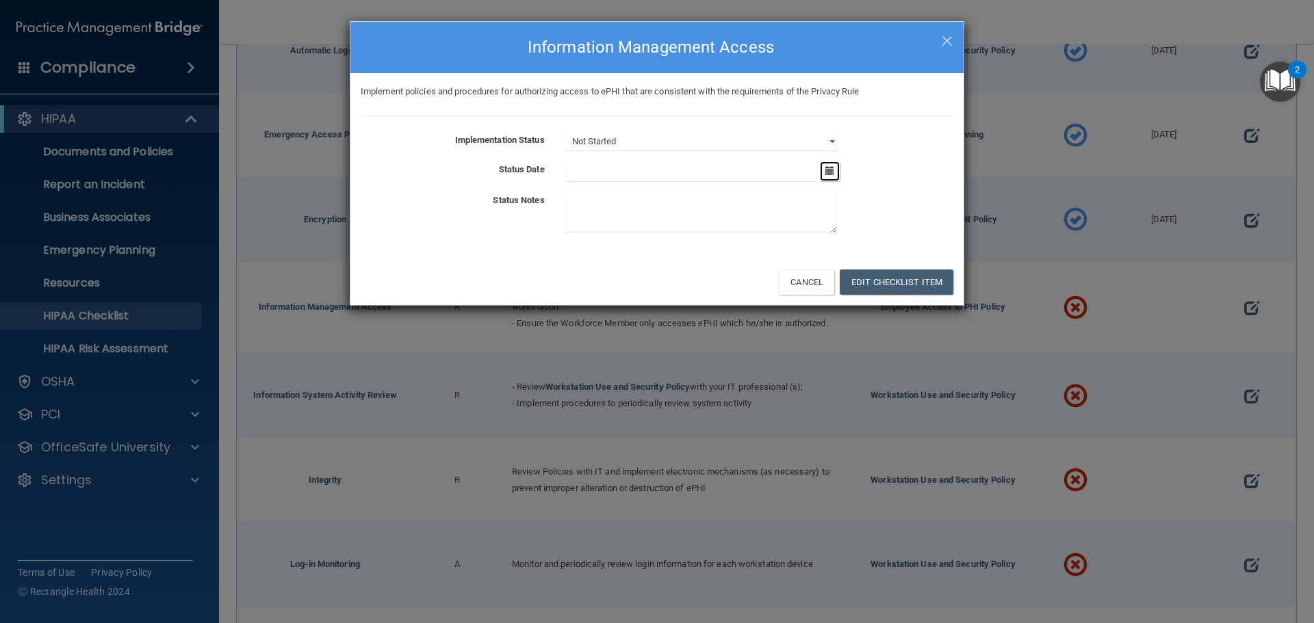
click at [835, 174] on button "button" at bounding box center [830, 171] width 20 height 20
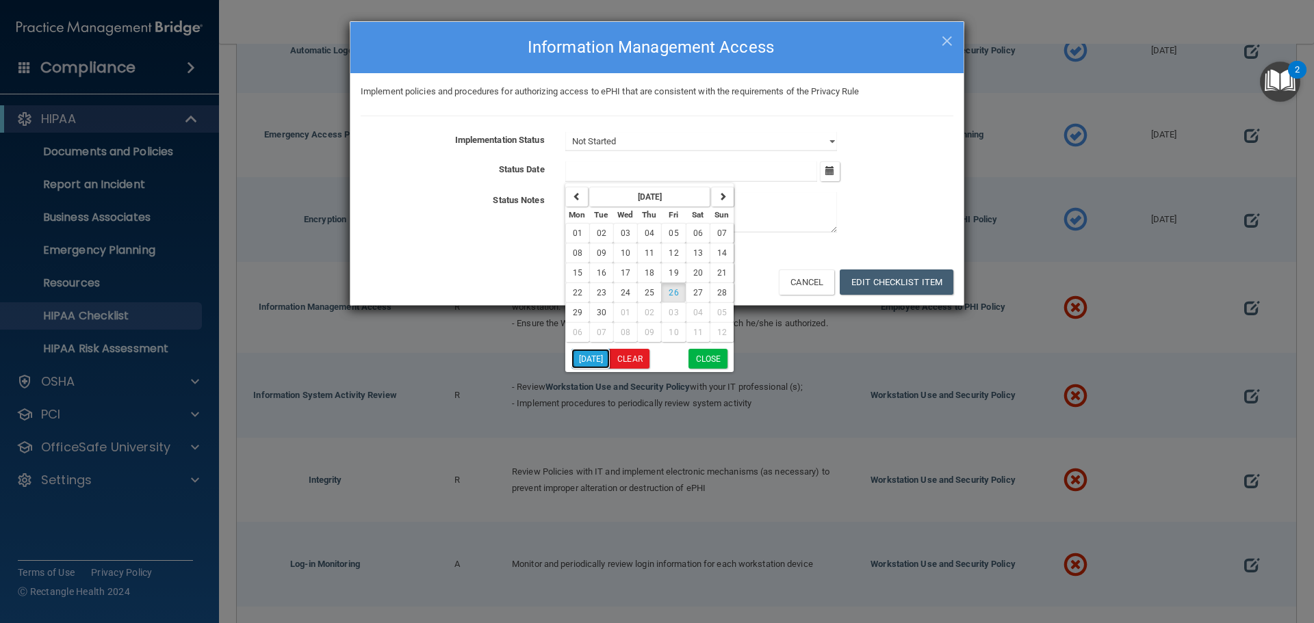
click at [597, 359] on button "[DATE]" at bounding box center [590, 359] width 39 height 20
type input "[DATE]"
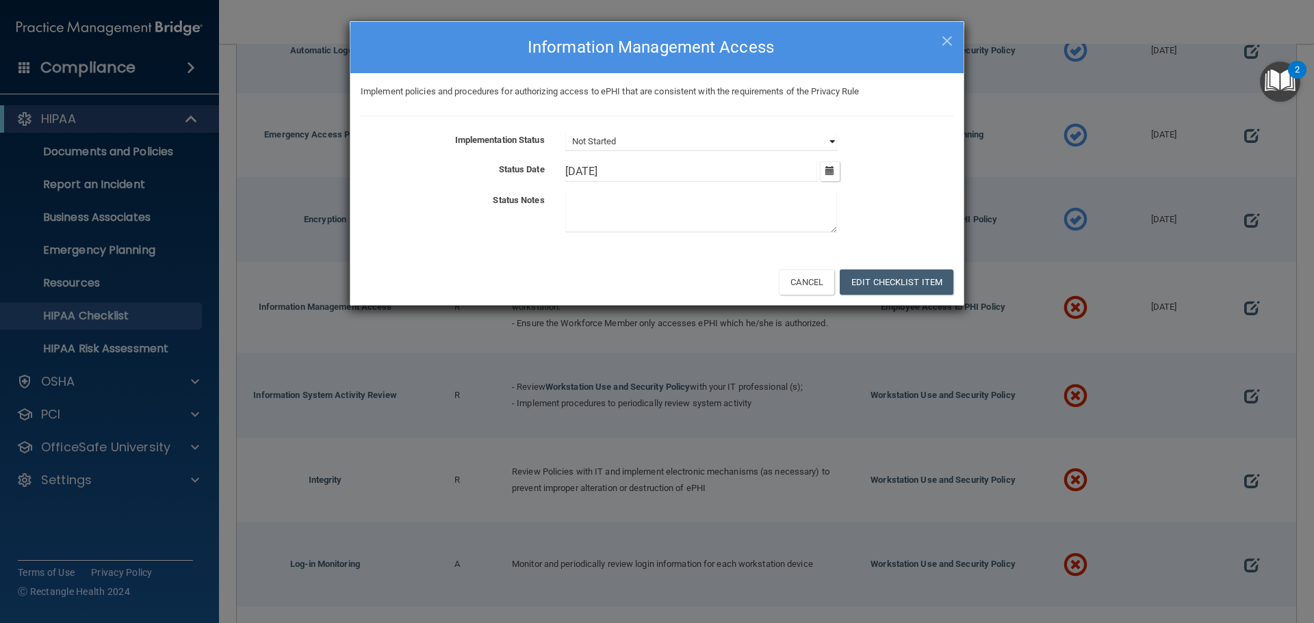
click at [818, 142] on select "Not Started In Progress Completed" at bounding box center [701, 141] width 272 height 19
select select "completed"
click at [565, 132] on select "Not Started In Progress Completed" at bounding box center [701, 141] width 272 height 19
click at [887, 275] on button "Edit Checklist Item" at bounding box center [897, 282] width 114 height 25
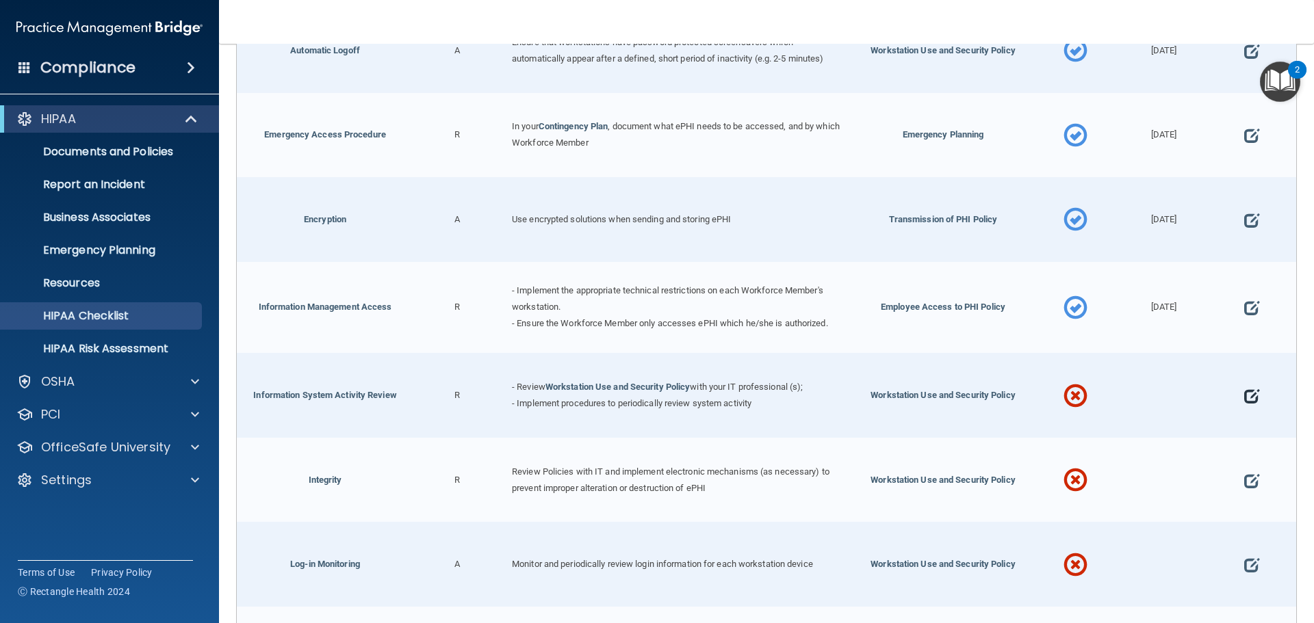
click at [1244, 399] on span at bounding box center [1251, 396] width 15 height 42
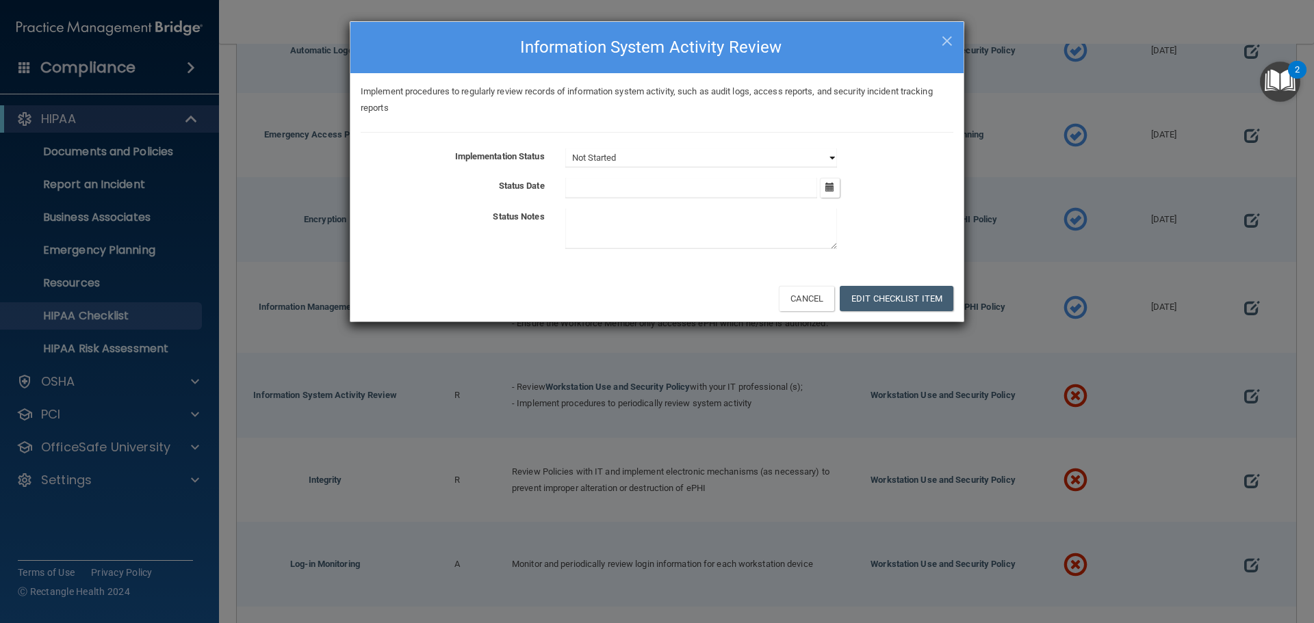
click at [783, 153] on select "Not Started In Progress Completed" at bounding box center [701, 157] width 272 height 19
select select "completed"
click at [565, 148] on select "Not Started In Progress Completed" at bounding box center [701, 157] width 272 height 19
click at [830, 187] on icon "button" at bounding box center [829, 187] width 9 height 9
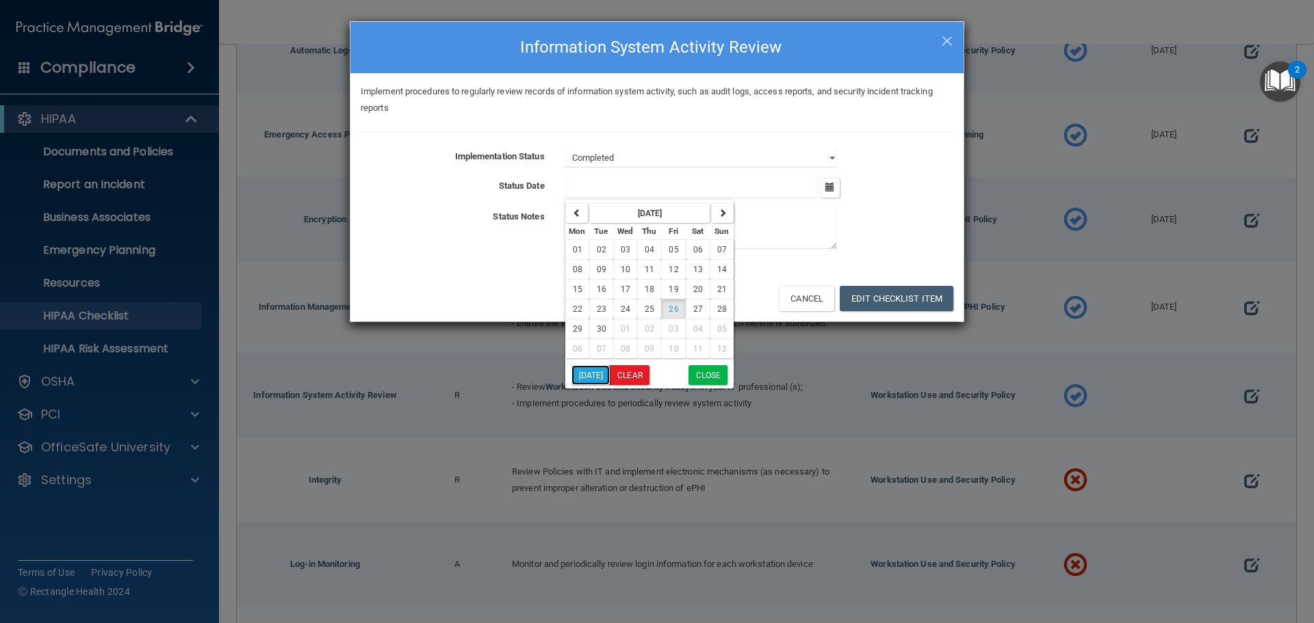
click at [592, 376] on button "[DATE]" at bounding box center [590, 375] width 39 height 20
type input "[DATE]"
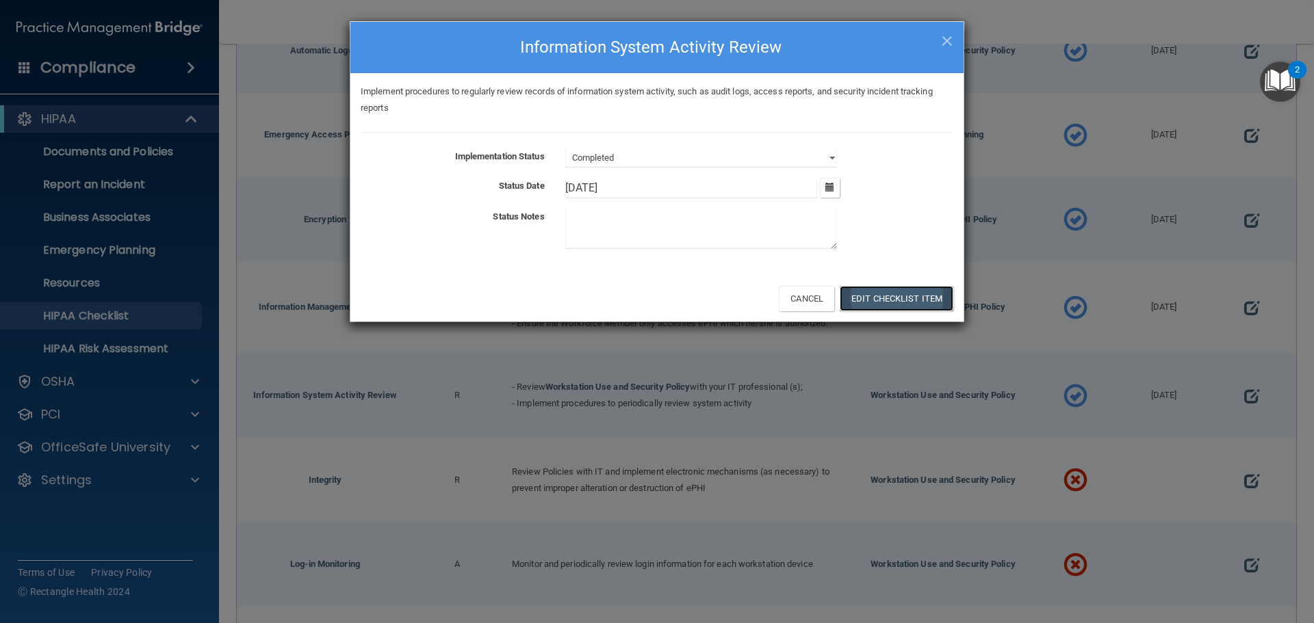
click at [920, 294] on button "Edit Checklist Item" at bounding box center [897, 298] width 114 height 25
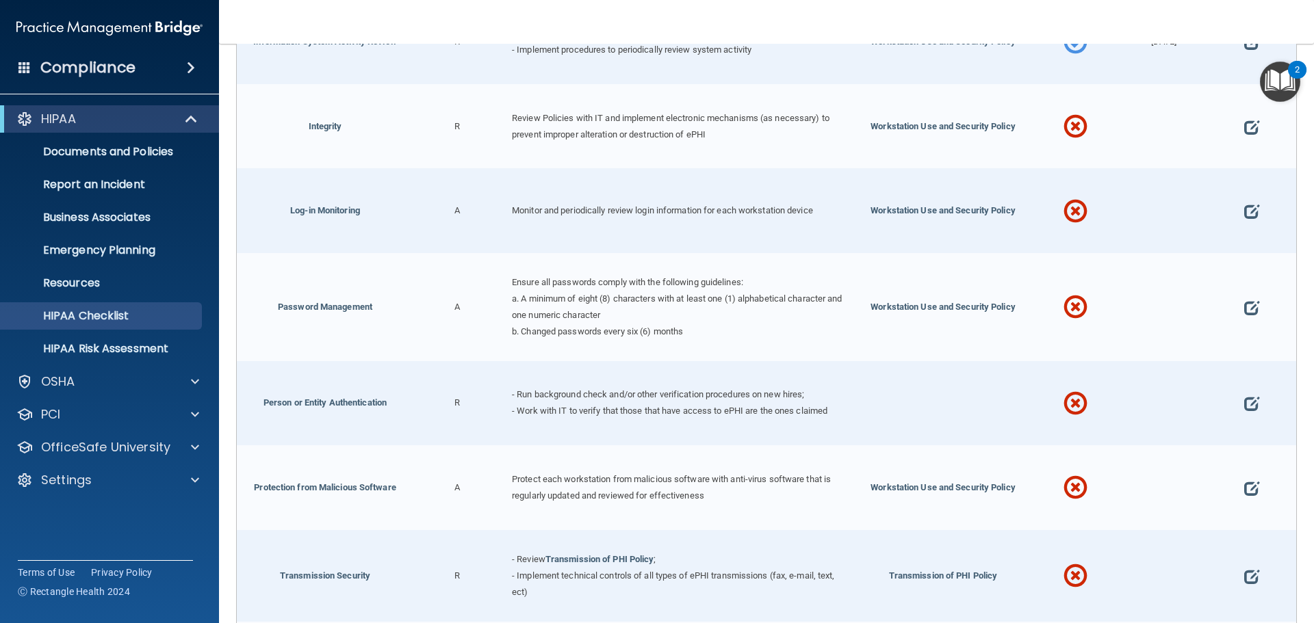
scroll to position [2258, 0]
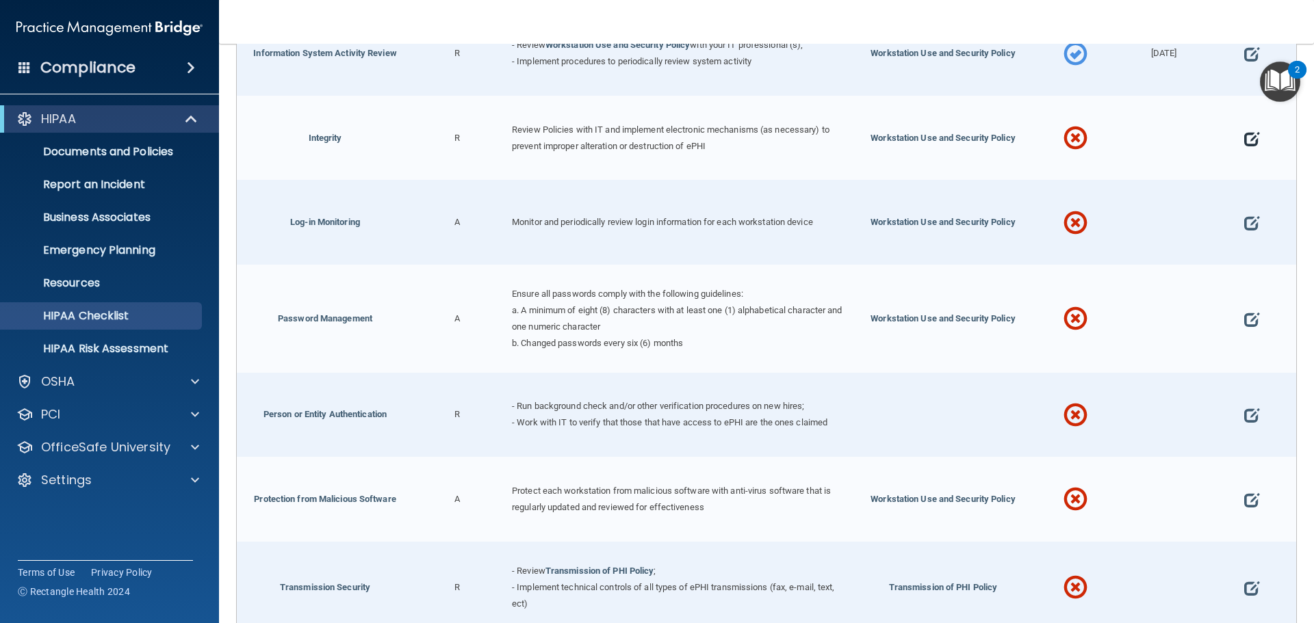
click at [1244, 139] on span at bounding box center [1251, 139] width 15 height 42
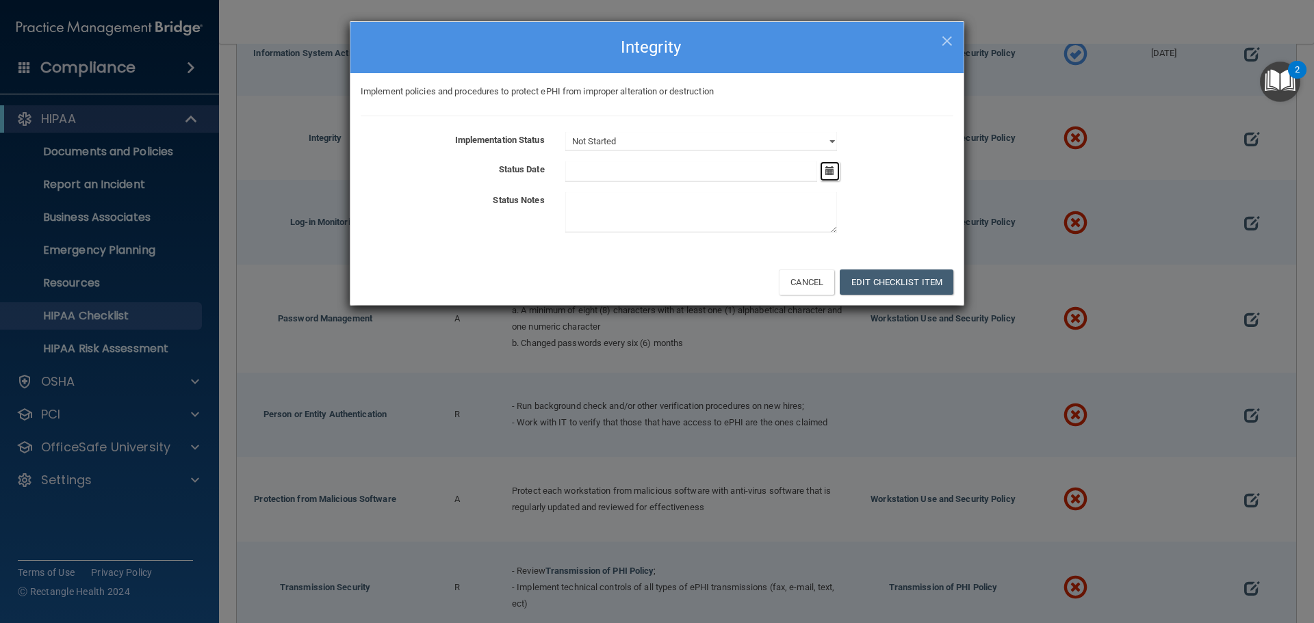
click at [832, 169] on icon "button" at bounding box center [829, 170] width 9 height 9
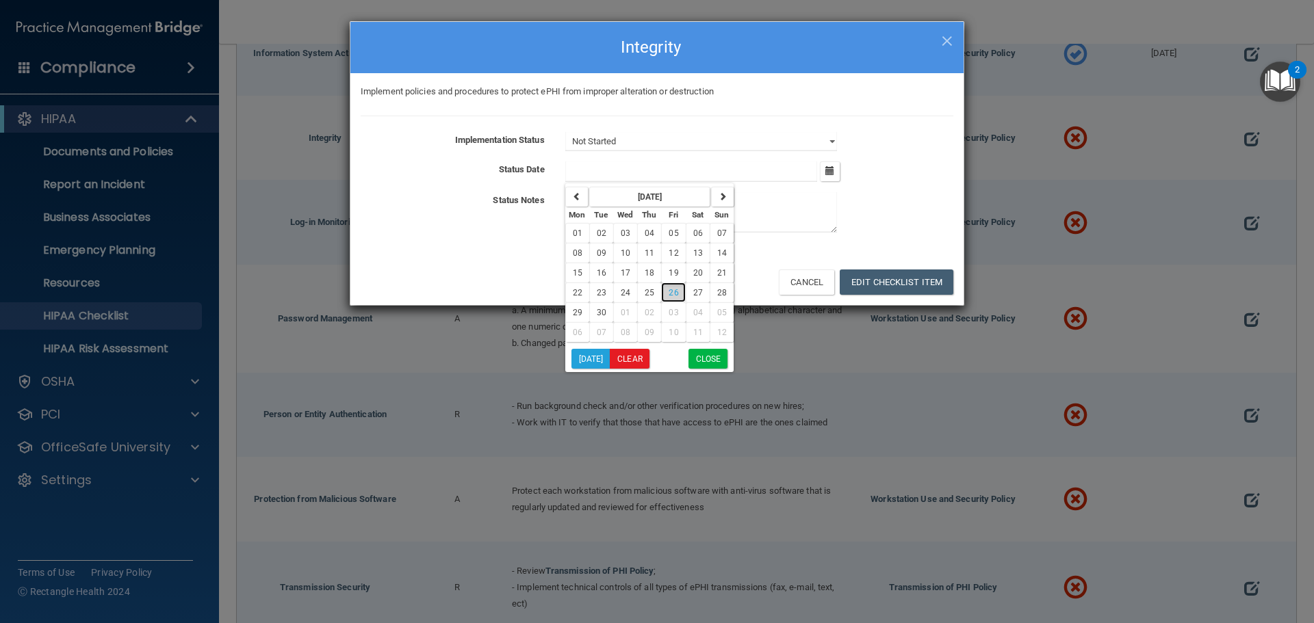
click at [668, 287] on button "26" at bounding box center [673, 293] width 24 height 20
type input "[DATE]"
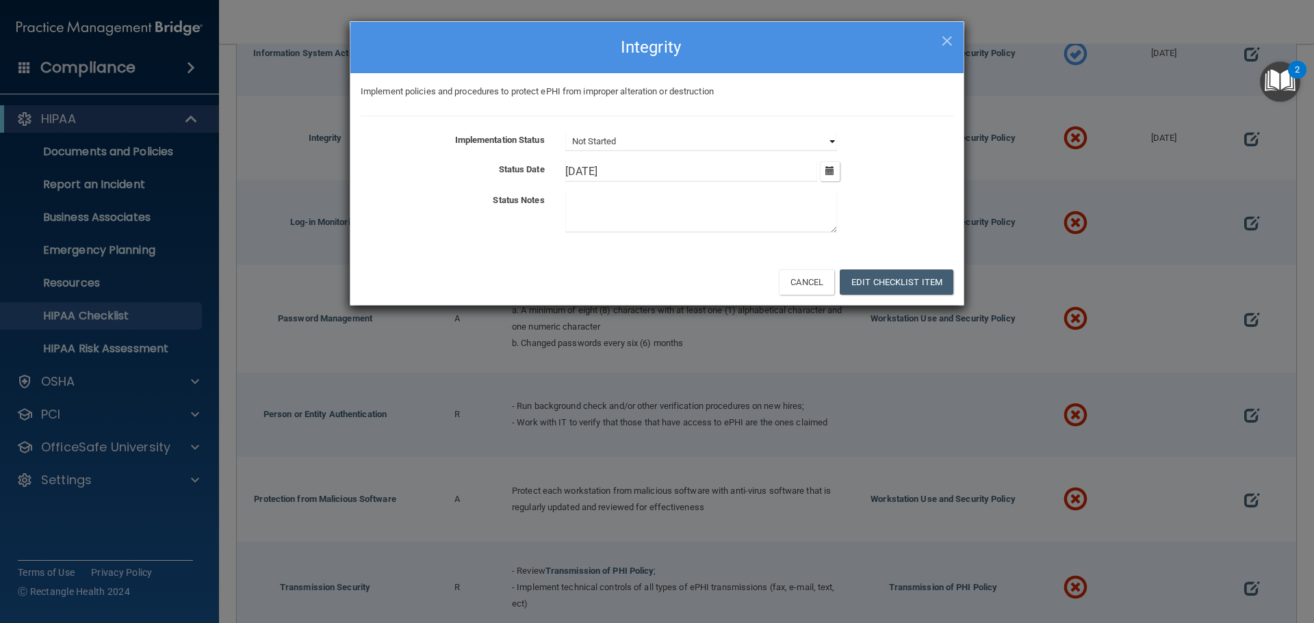
click at [658, 135] on select "Not Started In Progress Completed" at bounding box center [701, 141] width 272 height 19
select select "completed"
click at [565, 132] on select "Not Started In Progress Completed" at bounding box center [701, 141] width 272 height 19
click at [935, 286] on button "Edit Checklist Item" at bounding box center [897, 282] width 114 height 25
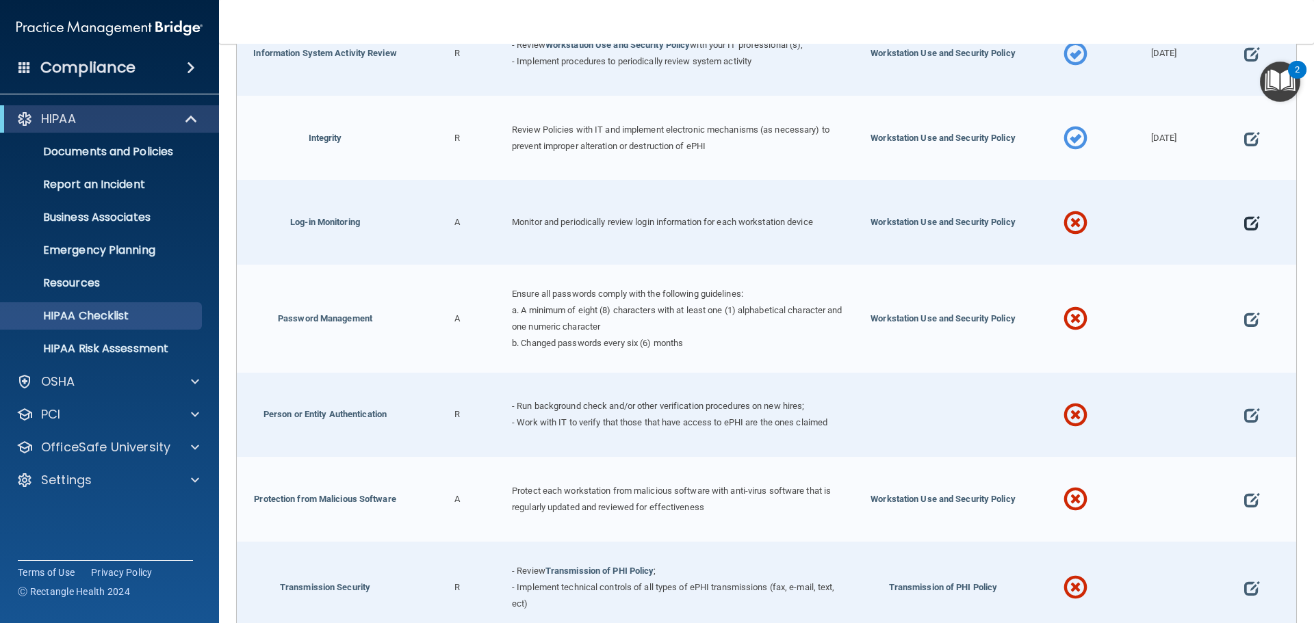
click at [1244, 219] on span at bounding box center [1251, 223] width 15 height 42
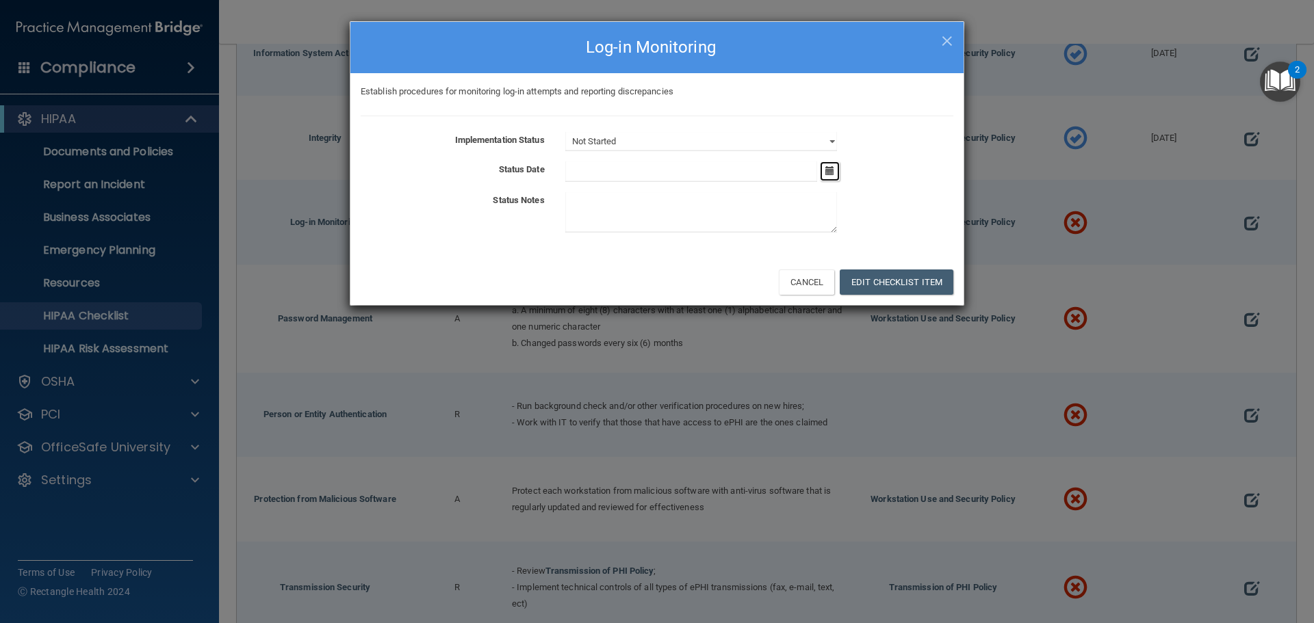
click at [830, 164] on button "button" at bounding box center [830, 171] width 20 height 20
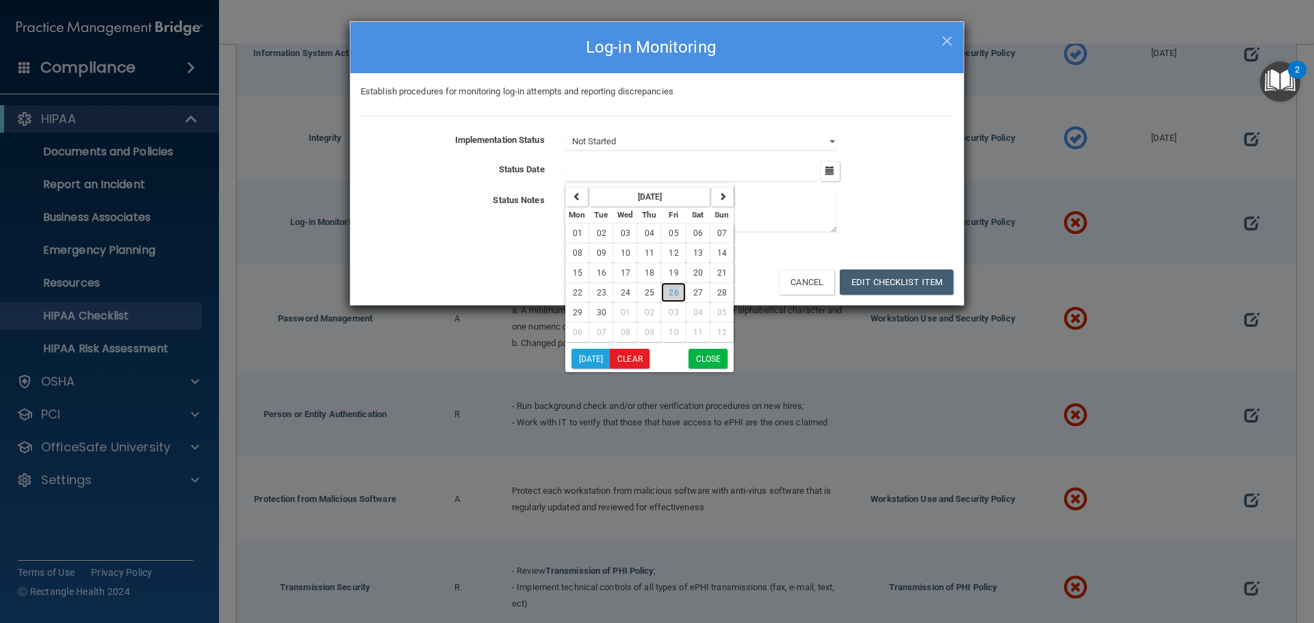
click at [669, 287] on button "26" at bounding box center [673, 293] width 24 height 20
type input "[DATE]"
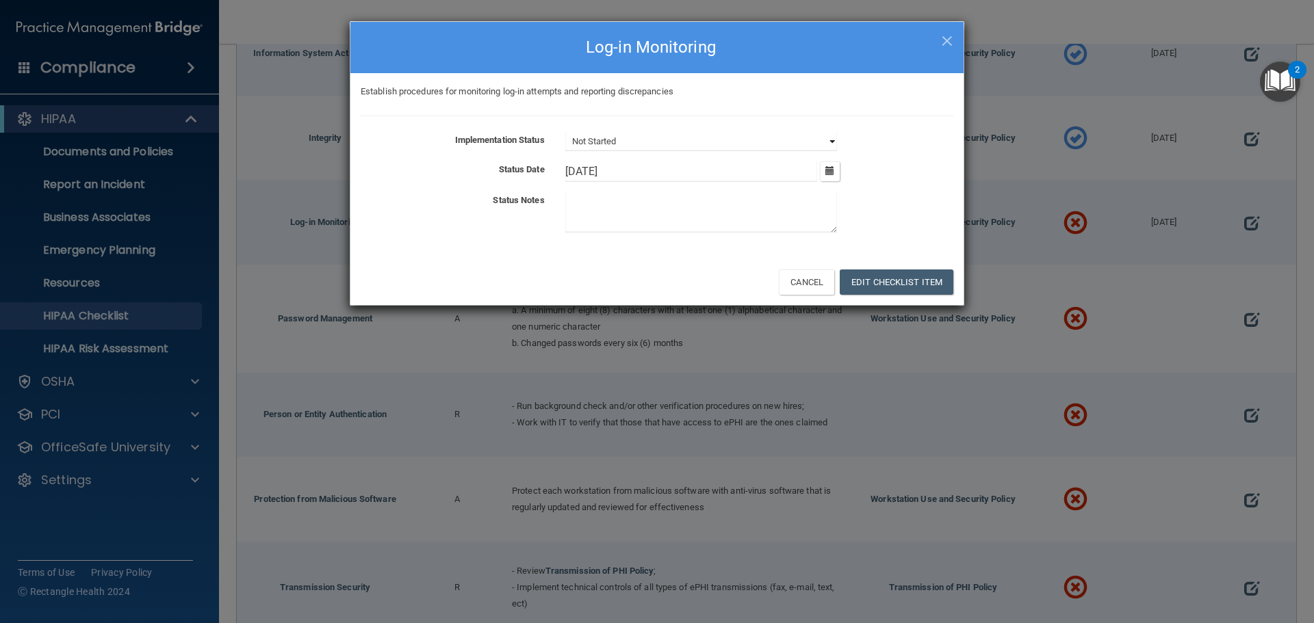
click at [686, 134] on select "Not Started In Progress Completed" at bounding box center [701, 141] width 272 height 19
select select "completed"
click at [565, 132] on select "Not Started In Progress Completed" at bounding box center [701, 141] width 272 height 19
click at [868, 283] on button "Edit Checklist Item" at bounding box center [897, 282] width 114 height 25
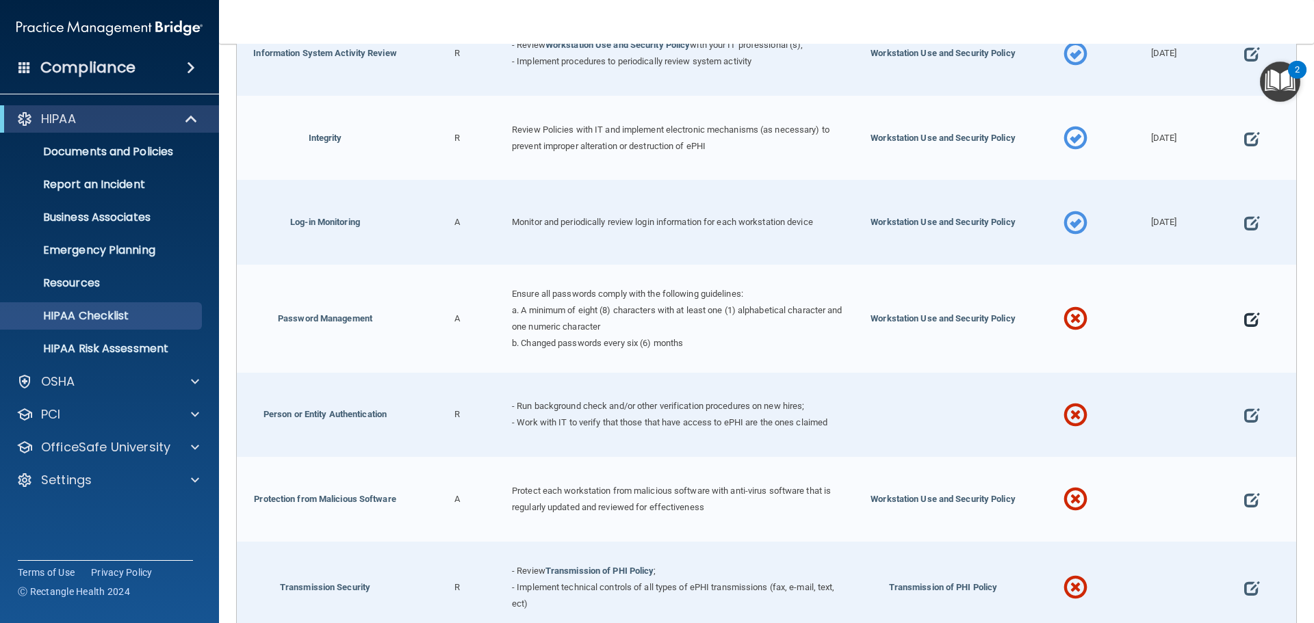
click at [1248, 318] on span at bounding box center [1251, 319] width 15 height 42
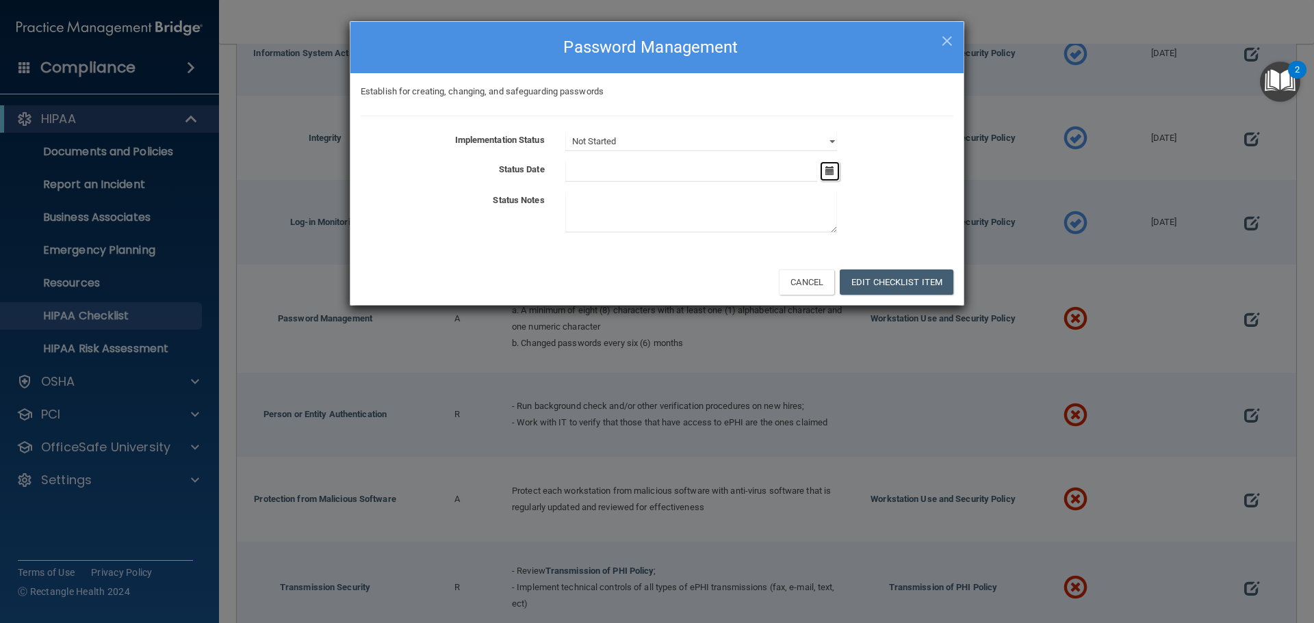
click at [824, 161] on button "button" at bounding box center [830, 171] width 20 height 20
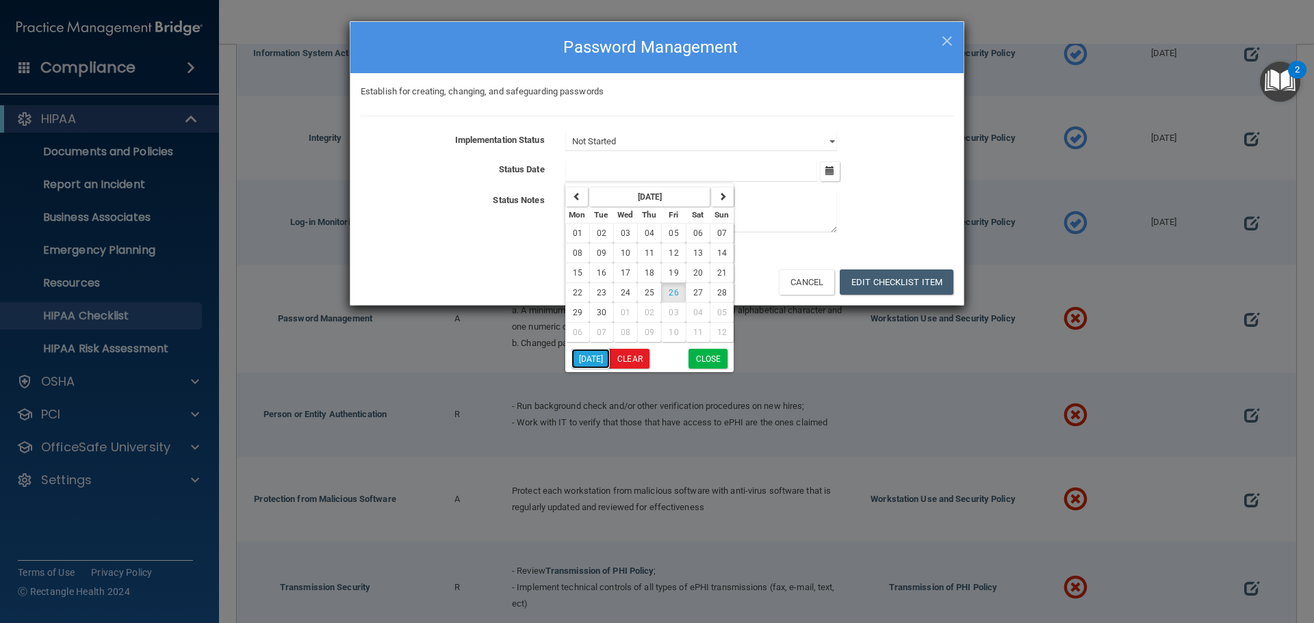
click at [589, 359] on button "[DATE]" at bounding box center [590, 359] width 39 height 20
type input "[DATE]"
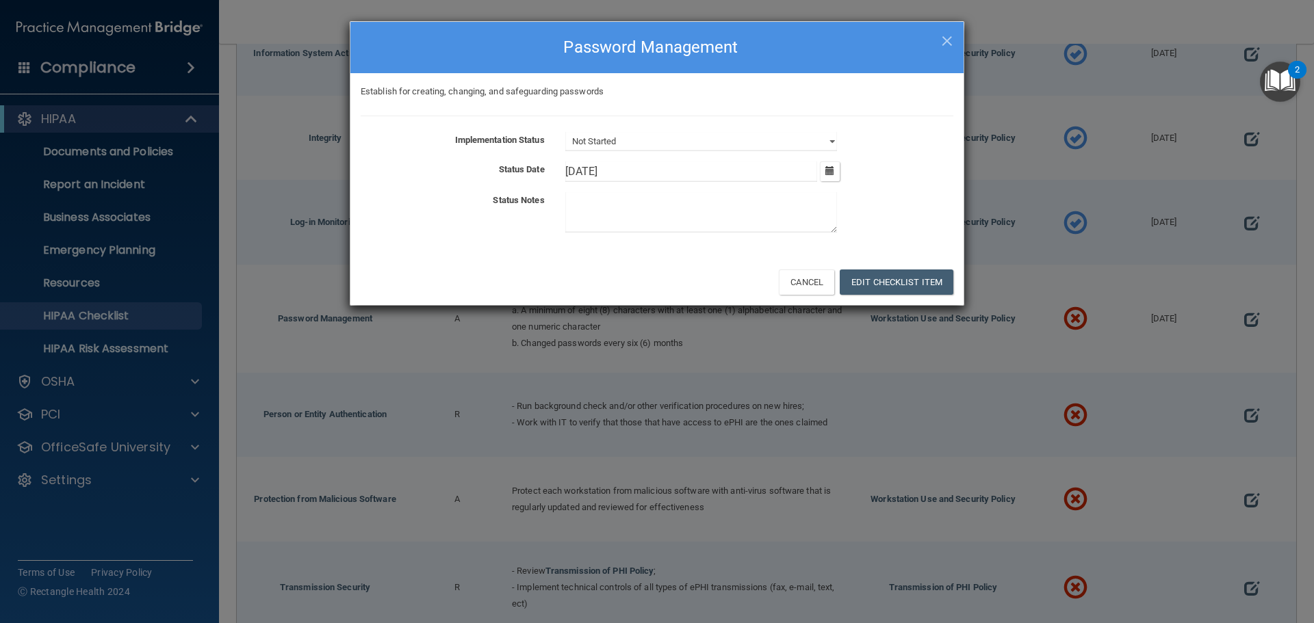
click at [681, 129] on div "Establish for creating, changing, and safeguarding passwords Implementation Sta…" at bounding box center [656, 165] width 613 height 185
click at [675, 148] on select "Not Started In Progress Completed" at bounding box center [701, 141] width 272 height 19
select select "completed"
click at [565, 132] on select "Not Started In Progress Completed" at bounding box center [701, 141] width 272 height 19
click at [862, 274] on button "Edit Checklist Item" at bounding box center [897, 282] width 114 height 25
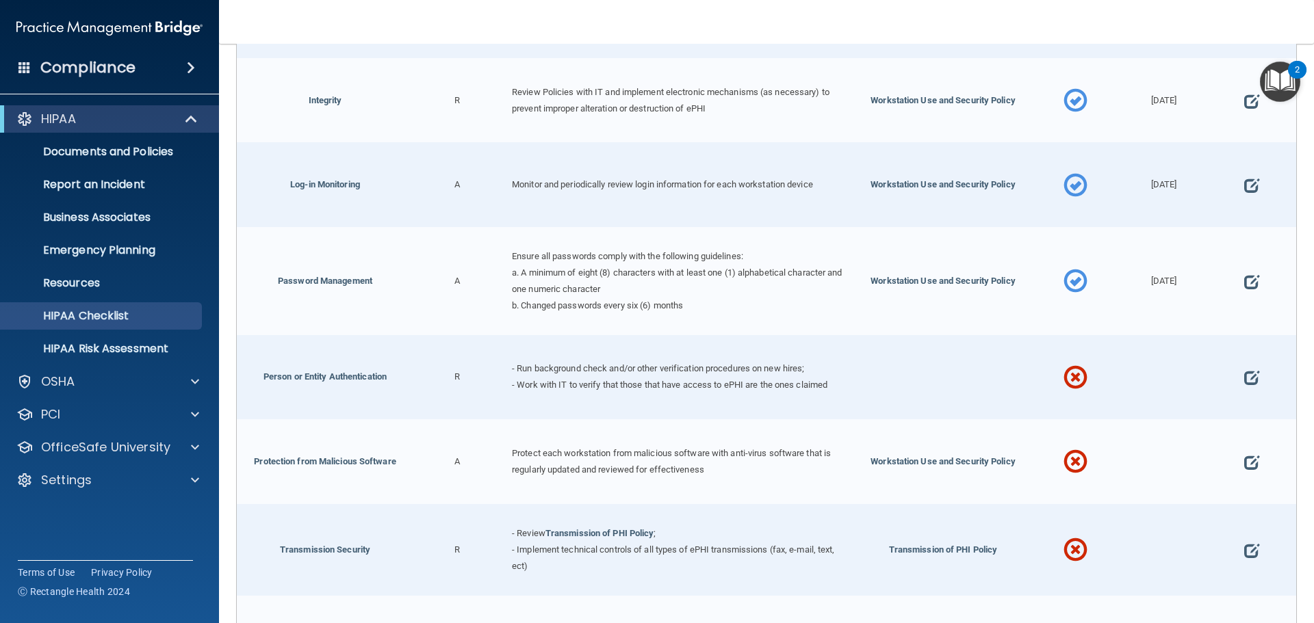
scroll to position [2395, 0]
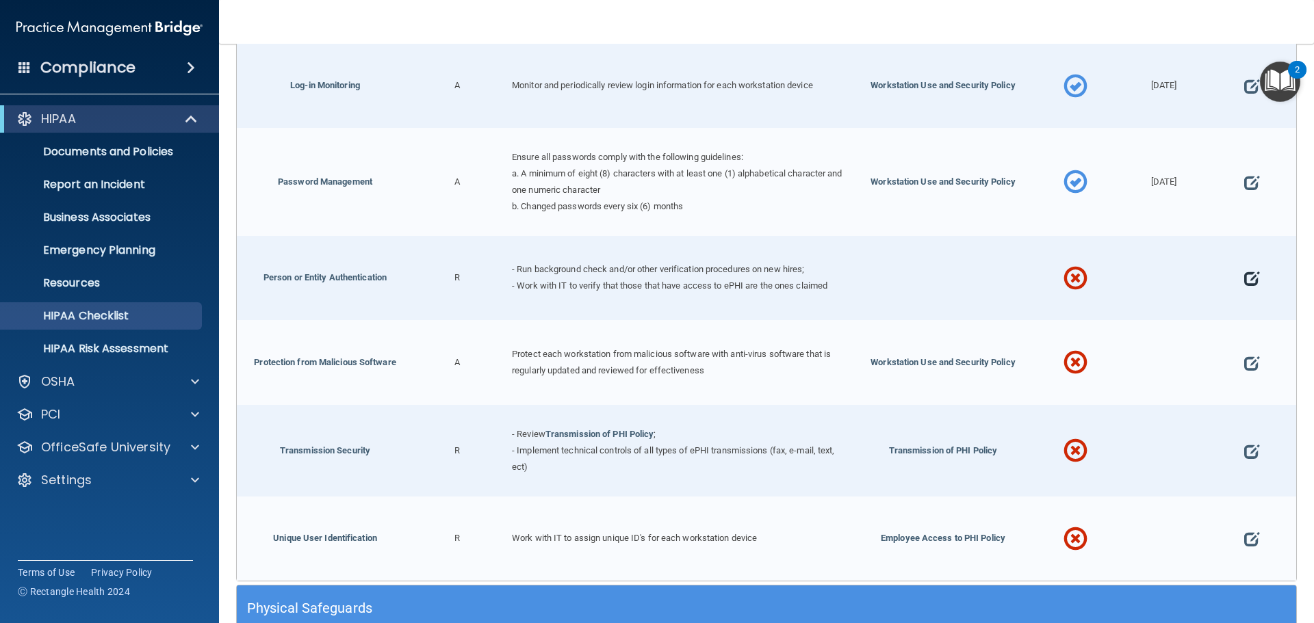
click at [1244, 272] on span at bounding box center [1251, 279] width 15 height 42
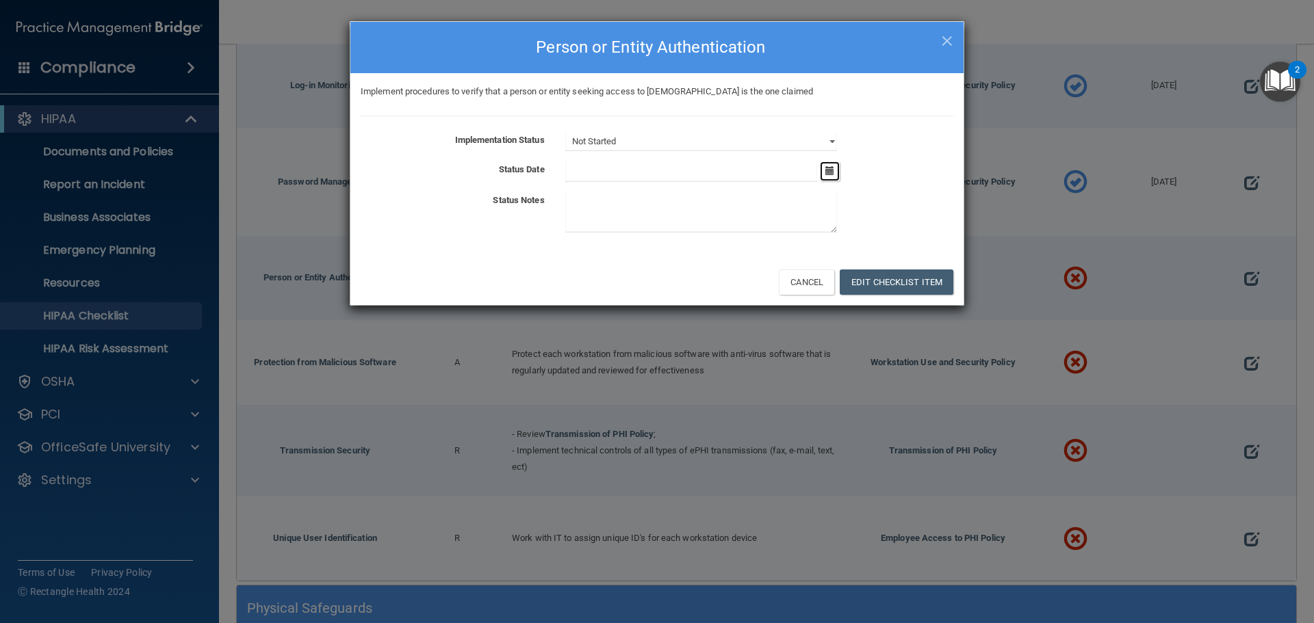
click at [836, 170] on button "button" at bounding box center [830, 171] width 20 height 20
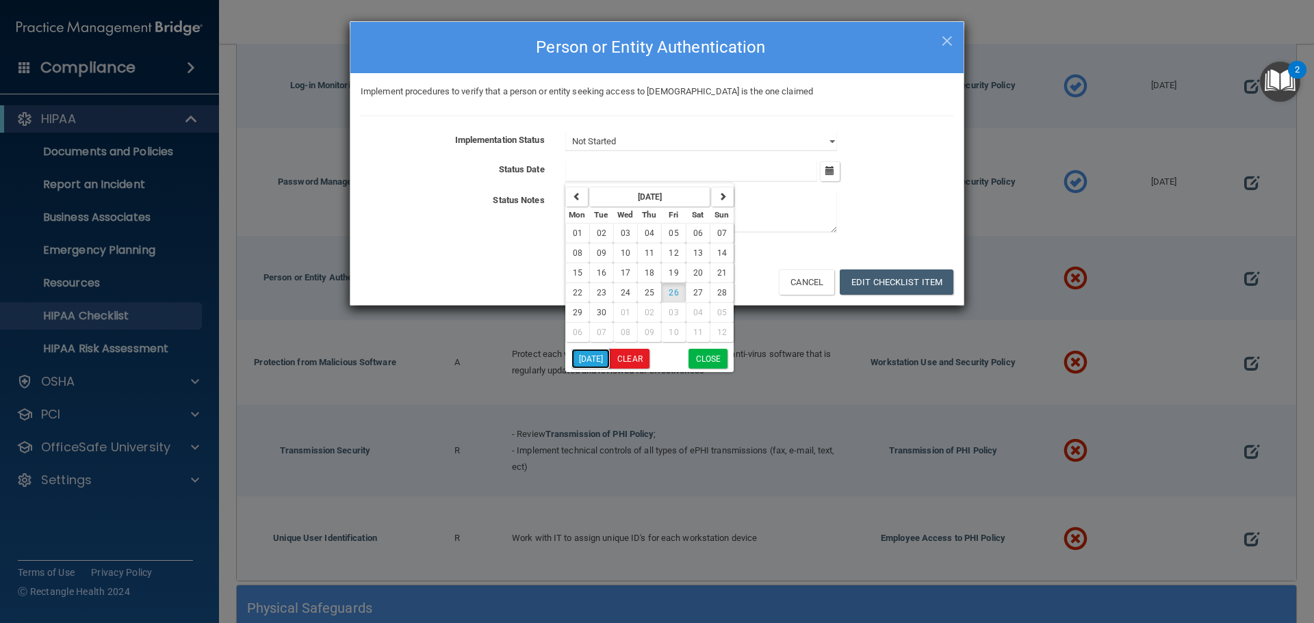
click at [596, 359] on button "[DATE]" at bounding box center [590, 359] width 39 height 20
type input "[DATE]"
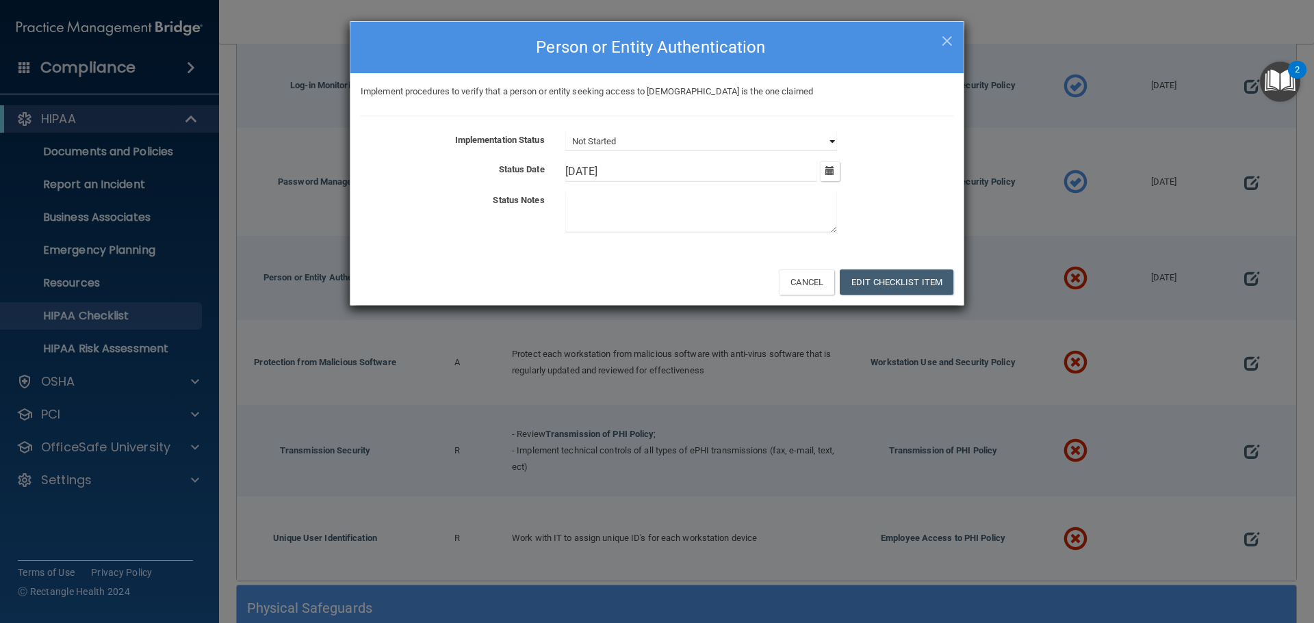
click at [669, 140] on select "Not Started In Progress Completed" at bounding box center [701, 141] width 272 height 19
select select "completed"
click at [565, 132] on select "Not Started In Progress Completed" at bounding box center [701, 141] width 272 height 19
click at [872, 277] on button "Edit Checklist Item" at bounding box center [897, 282] width 114 height 25
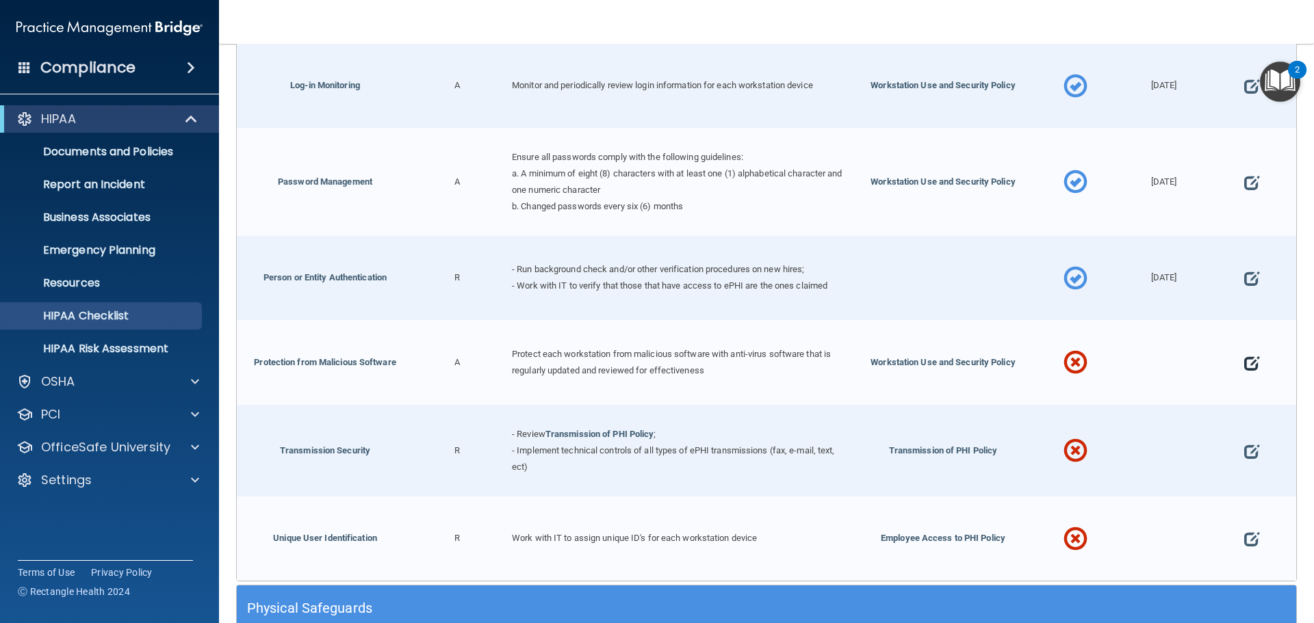
click at [1244, 363] on span at bounding box center [1251, 363] width 15 height 42
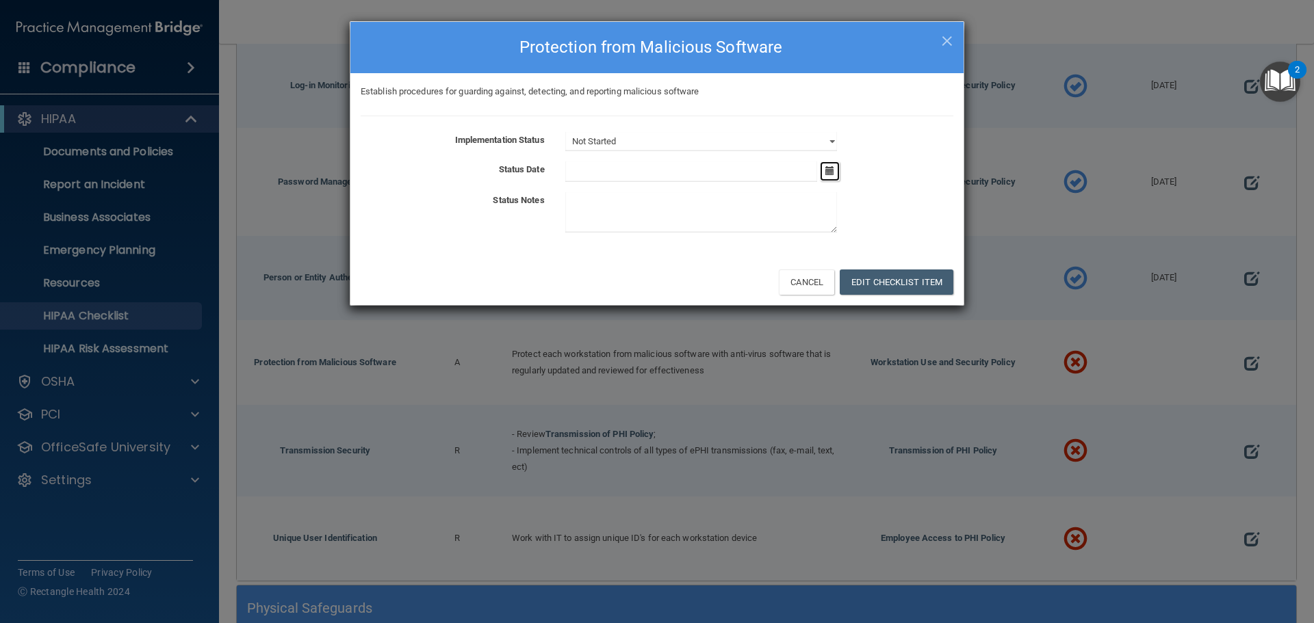
click at [833, 172] on button "button" at bounding box center [830, 171] width 20 height 20
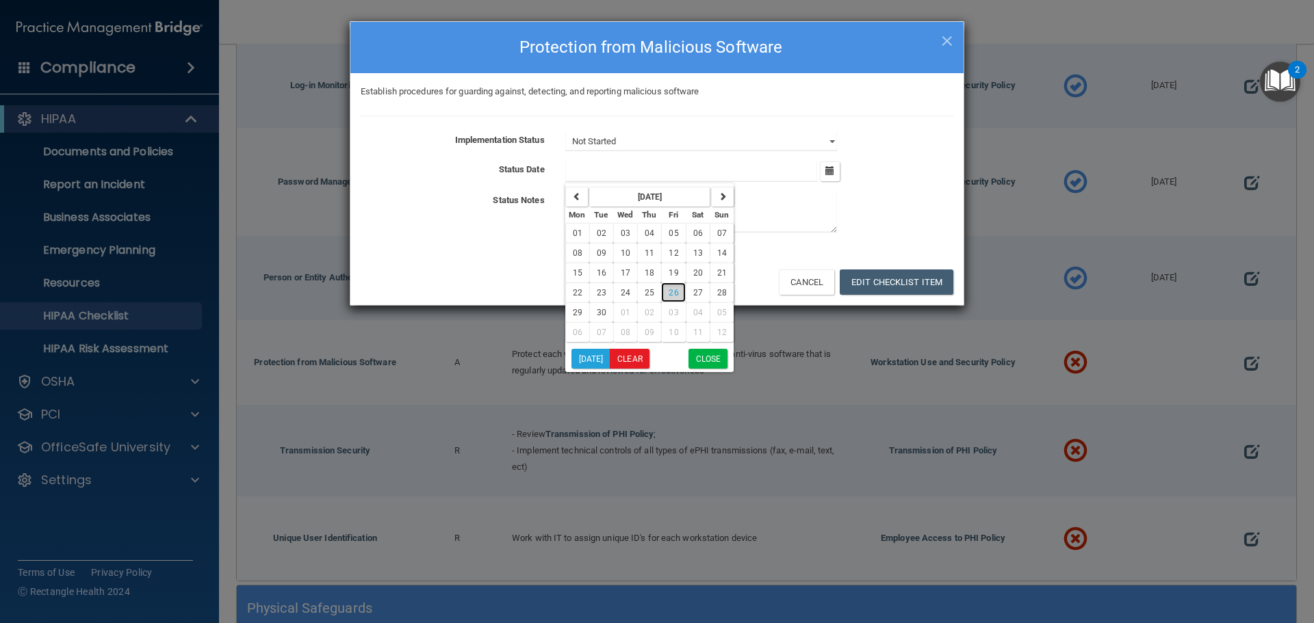
click at [675, 286] on button "26" at bounding box center [673, 293] width 24 height 20
type input "[DATE]"
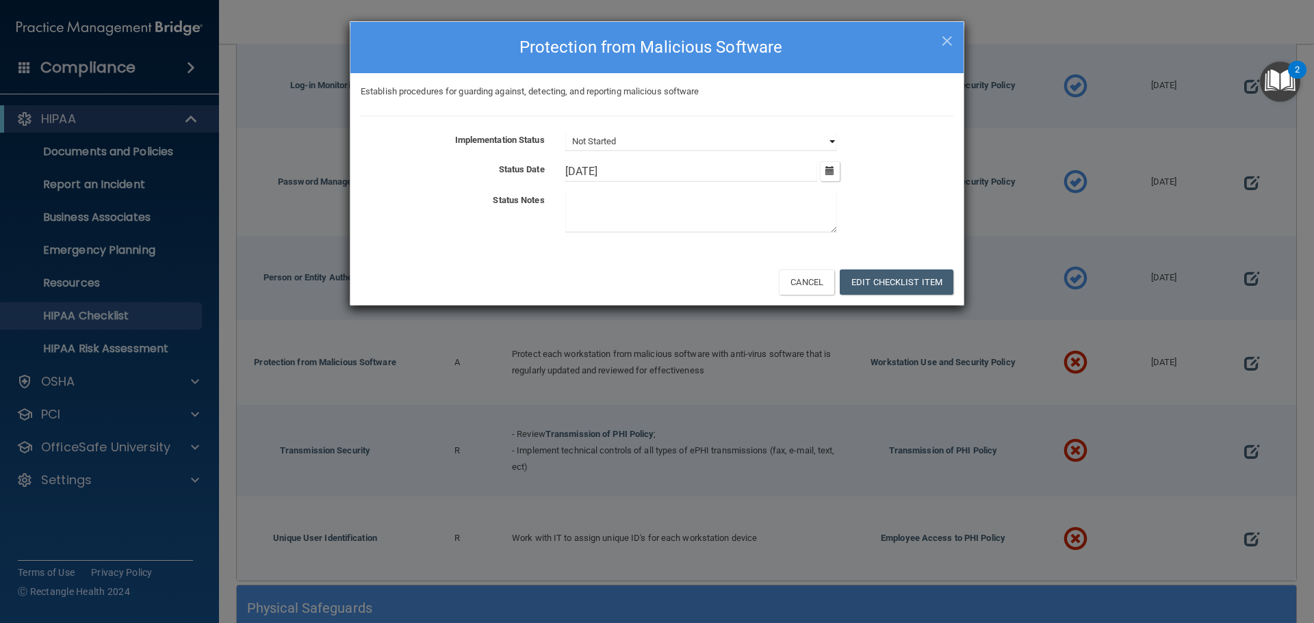
click at [687, 143] on select "Not Started In Progress Completed" at bounding box center [701, 141] width 272 height 19
select select "completed"
click at [565, 132] on select "Not Started In Progress Completed" at bounding box center [701, 141] width 272 height 19
click at [858, 283] on button "Edit Checklist Item" at bounding box center [897, 282] width 114 height 25
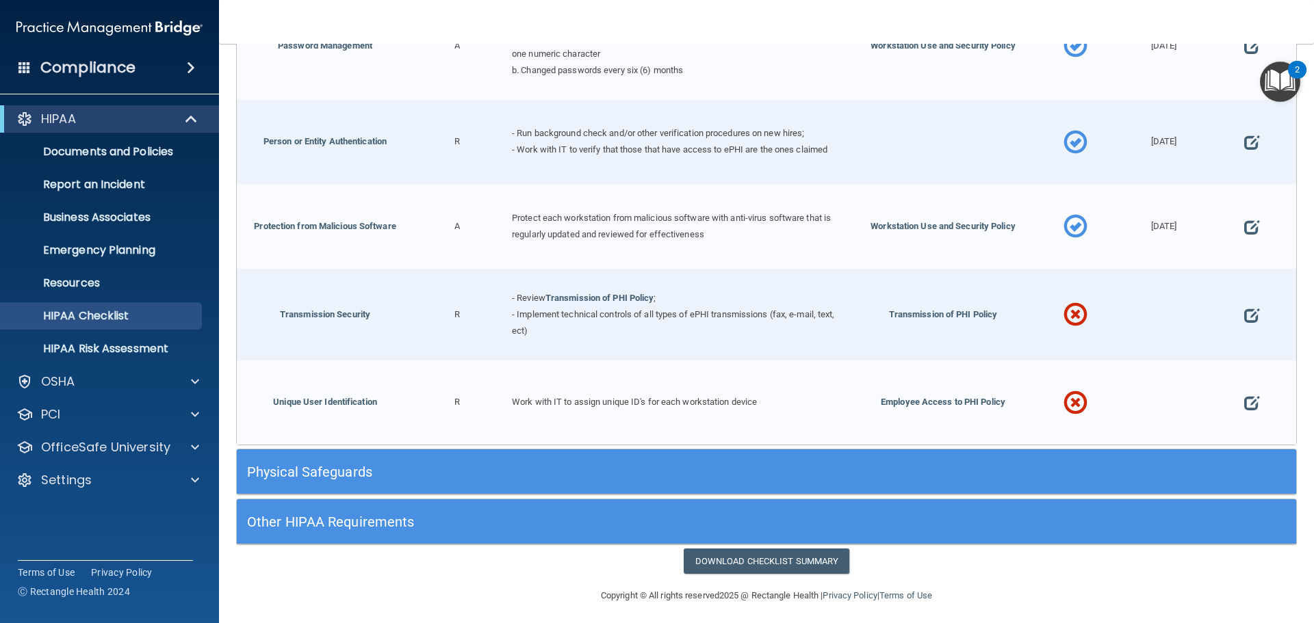
scroll to position [2532, 0]
click at [1232, 306] on div at bounding box center [1252, 314] width 88 height 92
click at [1244, 306] on span at bounding box center [1251, 315] width 15 height 42
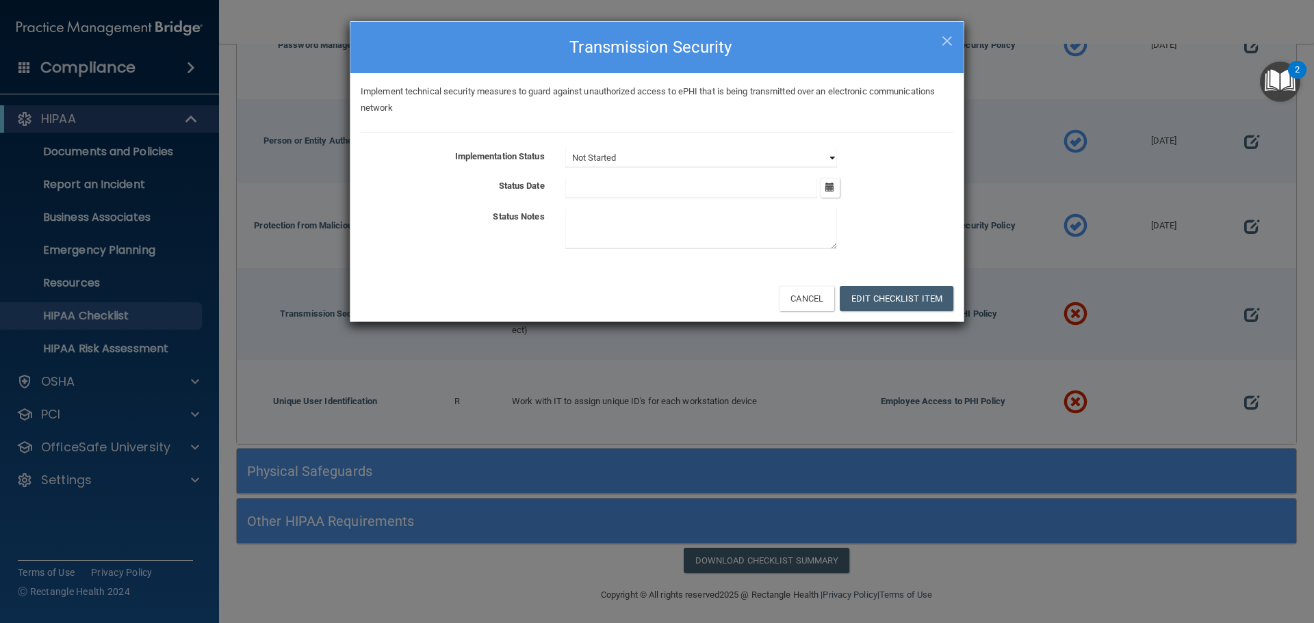
click at [758, 148] on select "Not Started In Progress Completed" at bounding box center [701, 157] width 272 height 19
select select "completed"
click at [565, 148] on select "Not Started In Progress Completed" at bounding box center [701, 157] width 272 height 19
click at [838, 193] on button "button" at bounding box center [830, 188] width 20 height 20
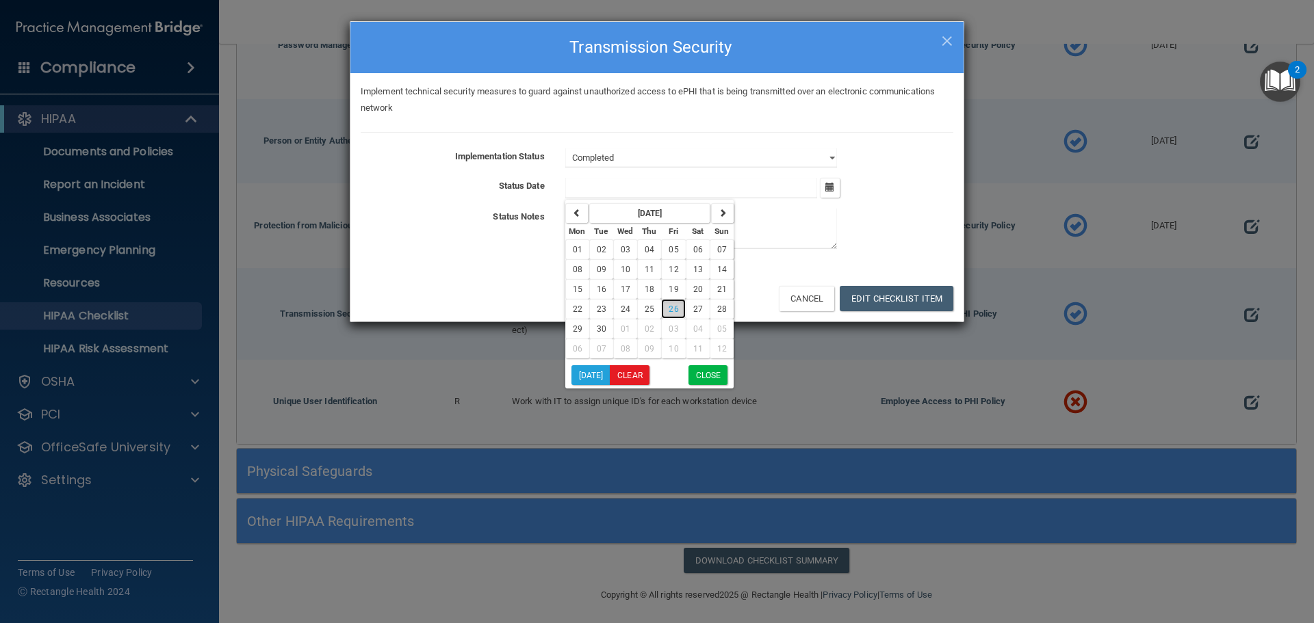
click at [669, 315] on button "26" at bounding box center [673, 309] width 24 height 20
type input "[DATE]"
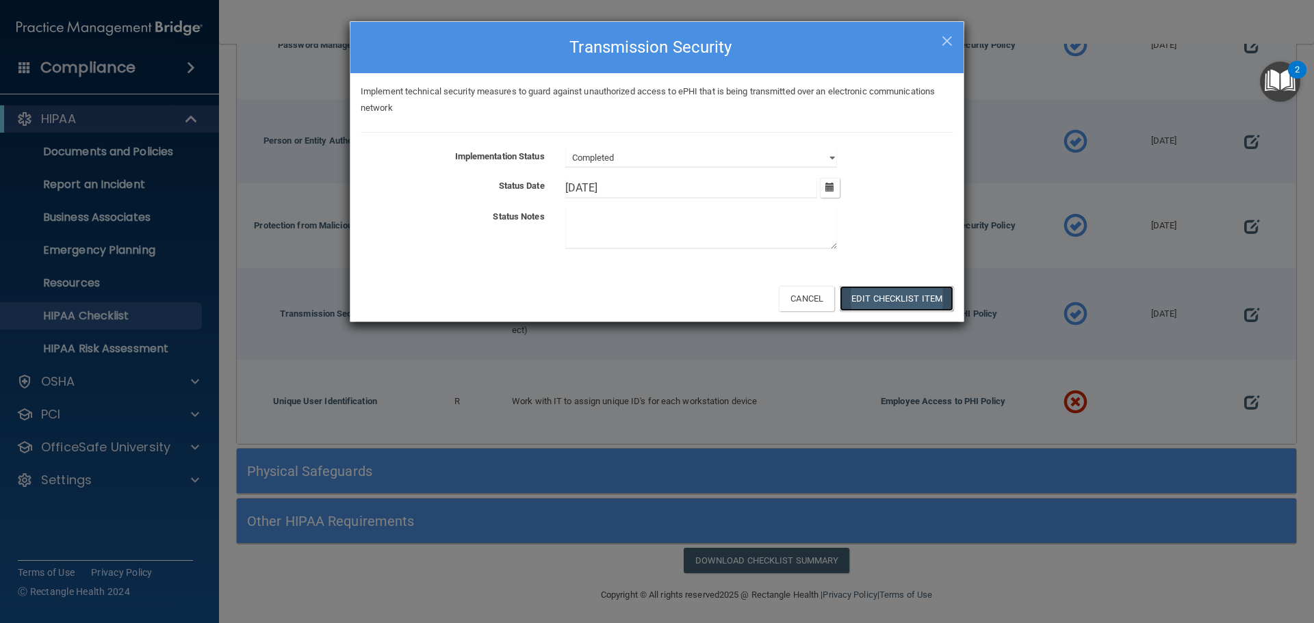
click at [862, 296] on button "Edit Checklist Item" at bounding box center [897, 298] width 114 height 25
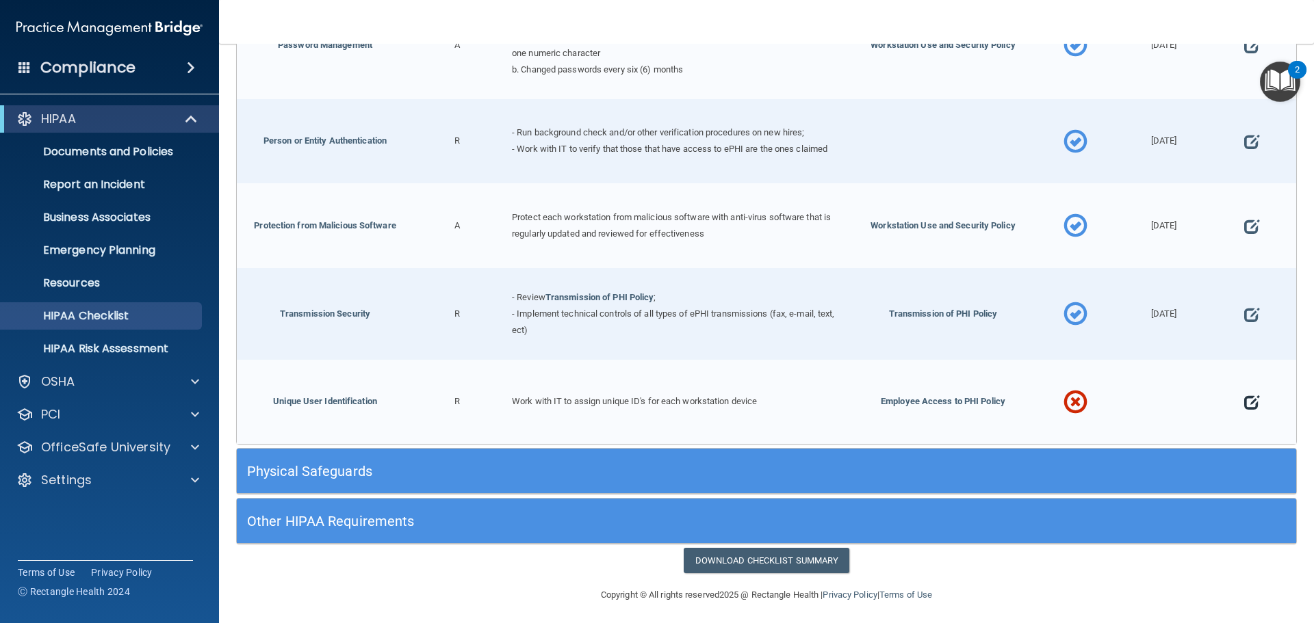
click at [1244, 396] on span at bounding box center [1251, 403] width 15 height 42
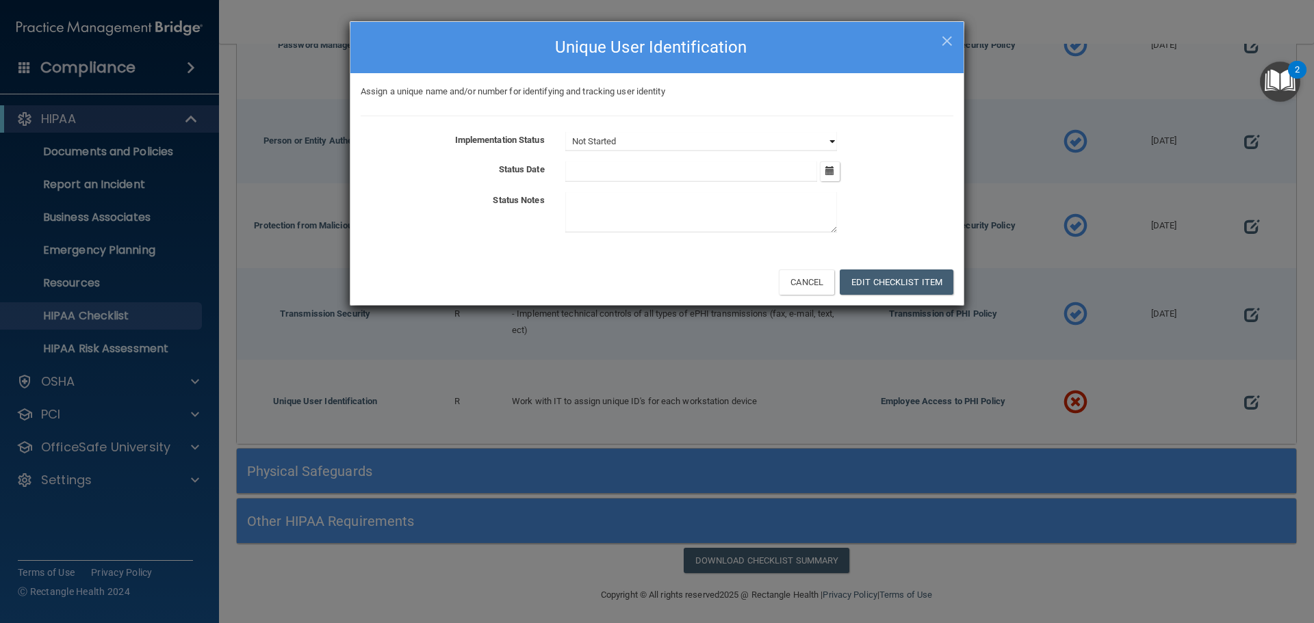
click at [832, 141] on select "Not Started In Progress Completed" at bounding box center [701, 141] width 272 height 19
select select "completed"
click at [565, 132] on select "Not Started In Progress Completed" at bounding box center [701, 141] width 272 height 19
click at [829, 168] on icon "button" at bounding box center [829, 170] width 9 height 9
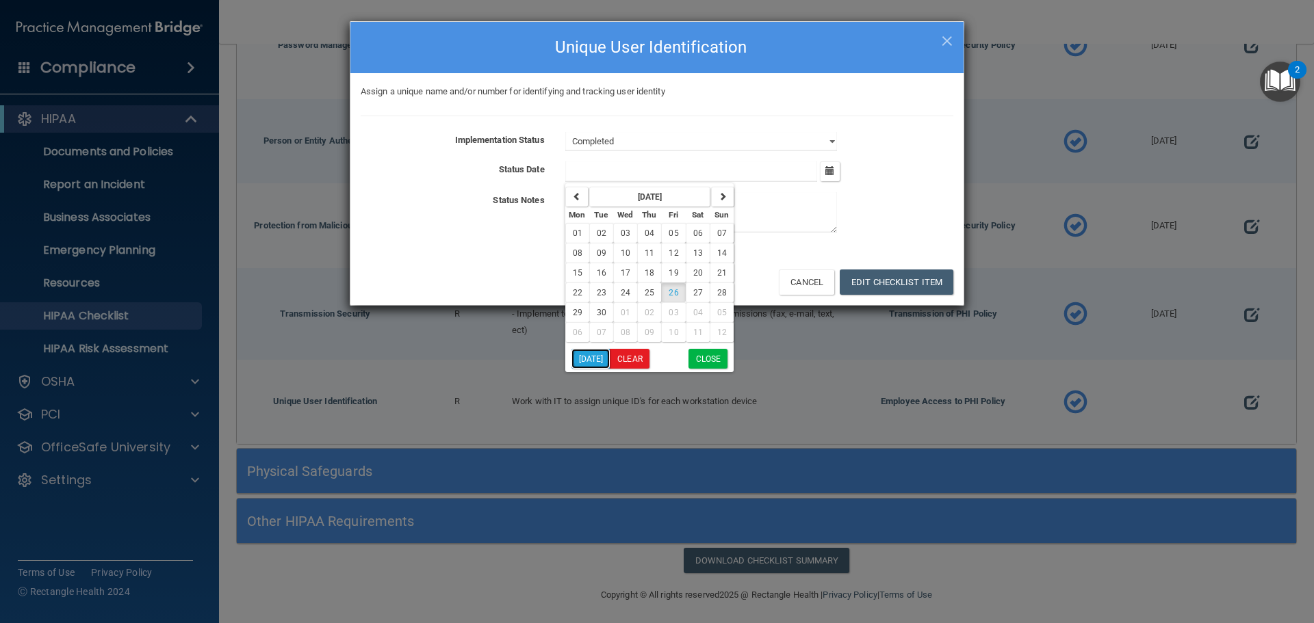
drag, startPoint x: 587, startPoint y: 356, endPoint x: 616, endPoint y: 354, distance: 28.8
click at [588, 356] on button "[DATE]" at bounding box center [590, 359] width 39 height 20
type input "[DATE]"
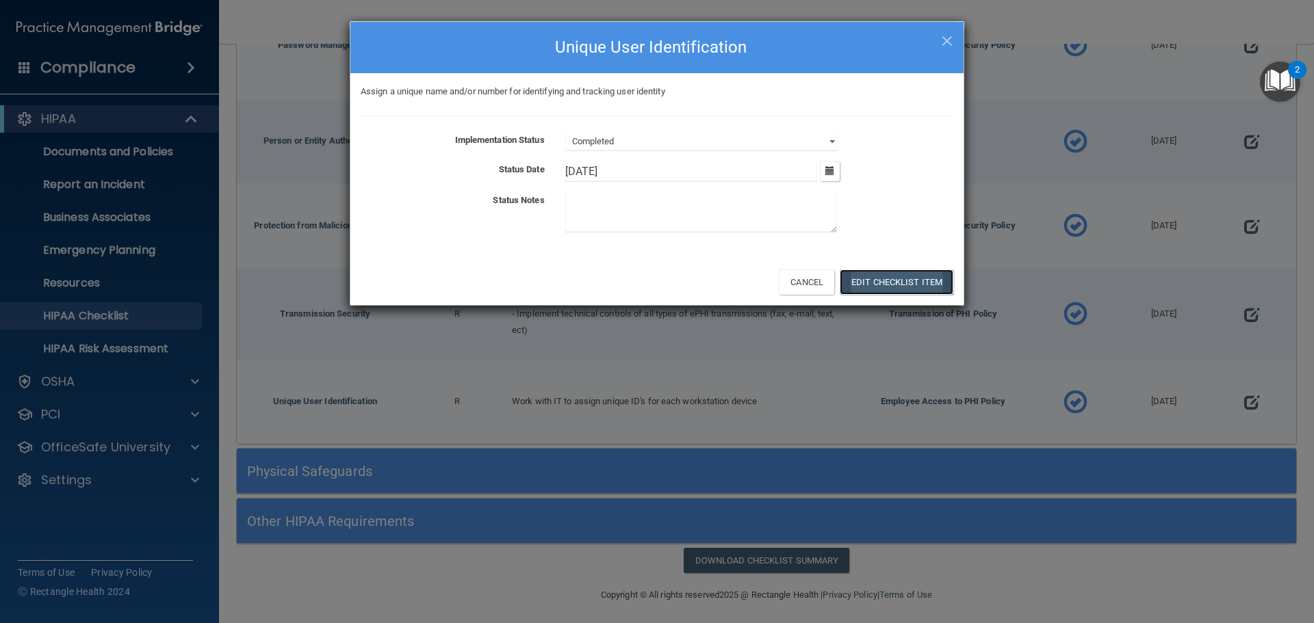
click at [864, 284] on button "Edit Checklist Item" at bounding box center [897, 282] width 114 height 25
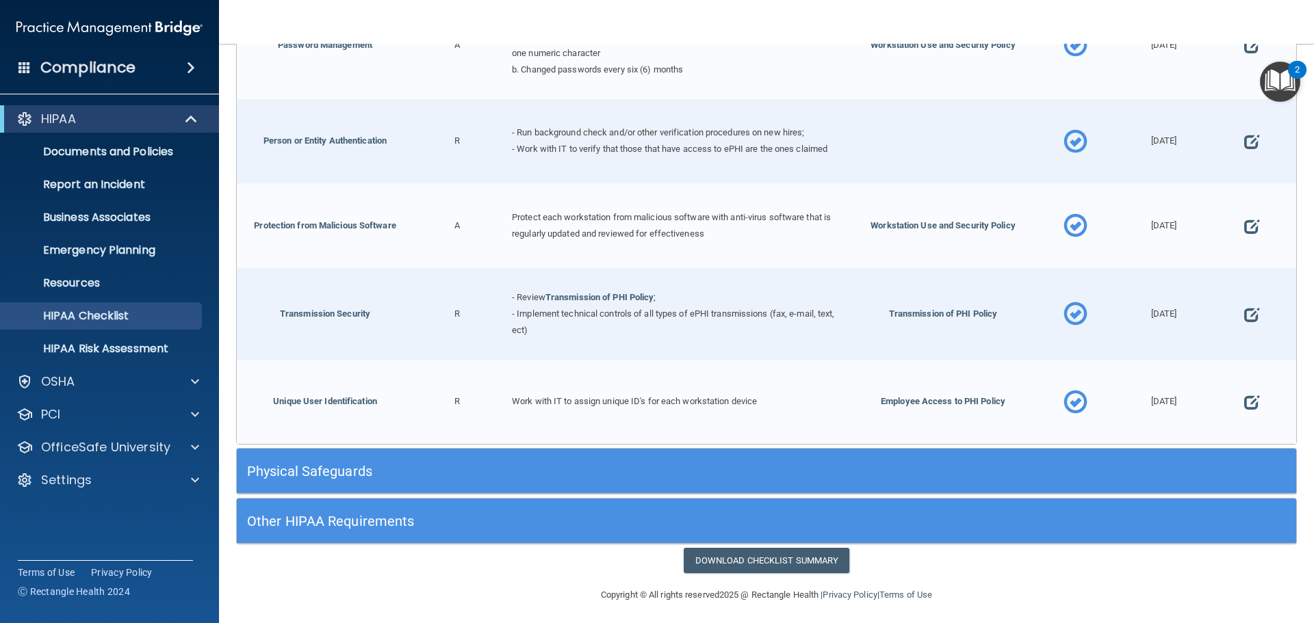
click at [788, 464] on h5 "Physical Safeguards" at bounding box center [634, 471] width 774 height 15
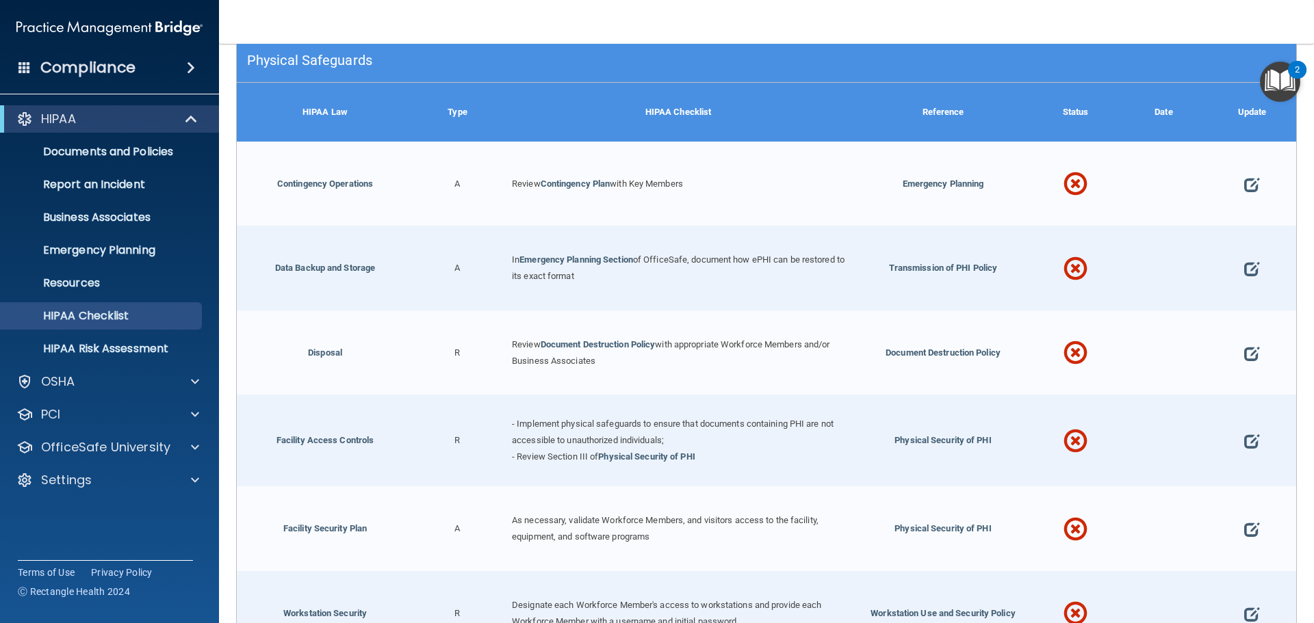
scroll to position [2910, 0]
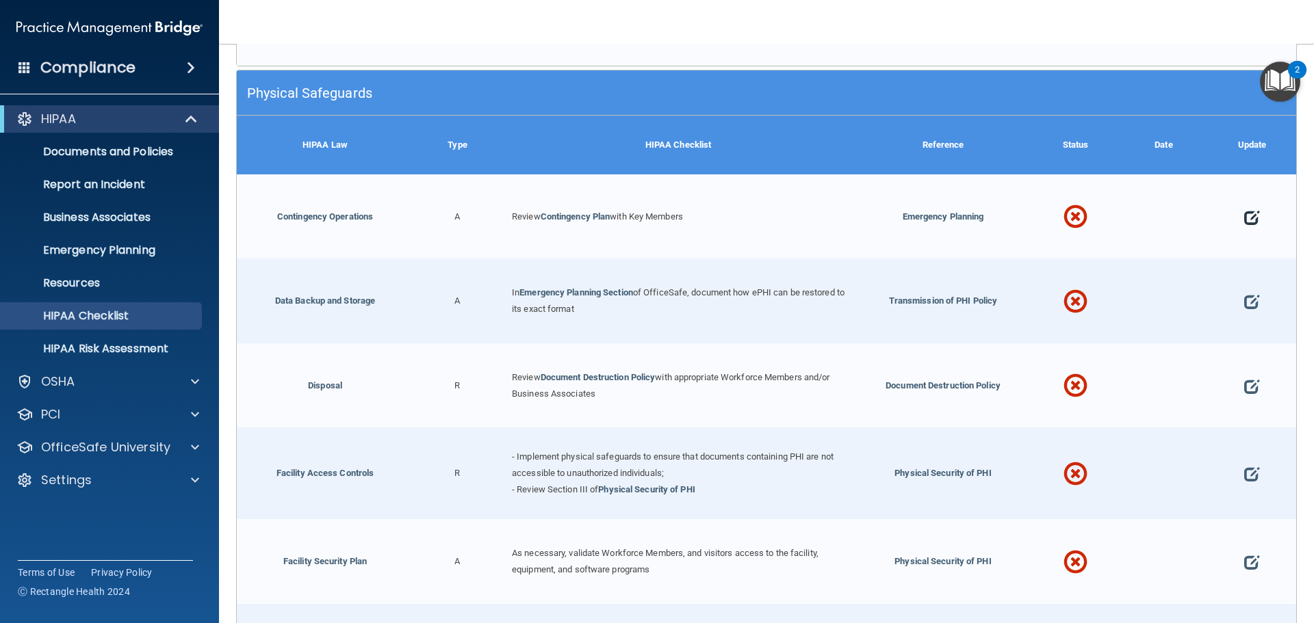
click at [1244, 211] on span at bounding box center [1251, 217] width 15 height 42
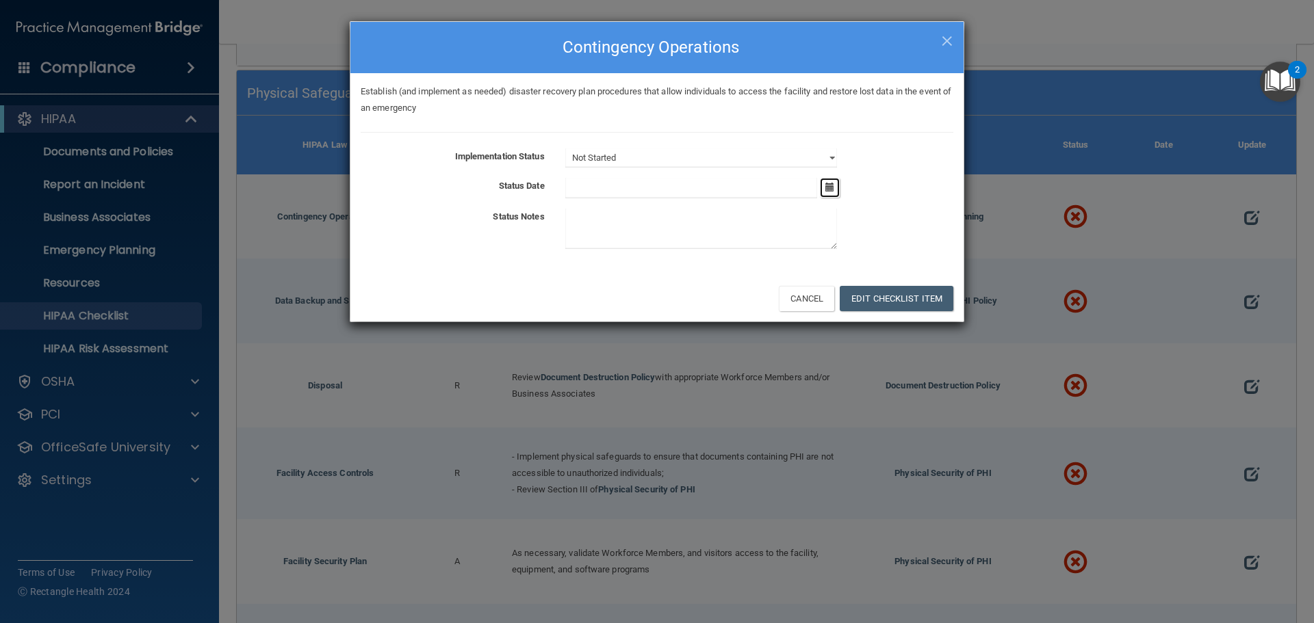
click at [833, 186] on icon "button" at bounding box center [829, 187] width 9 height 9
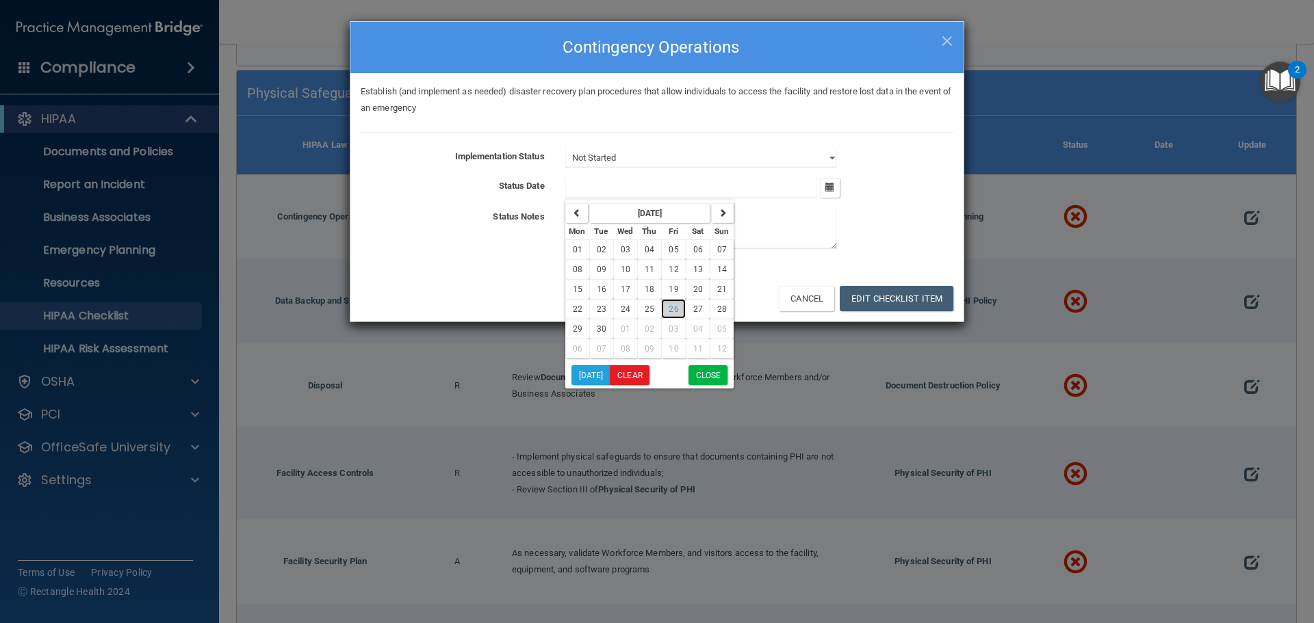
drag, startPoint x: 673, startPoint y: 313, endPoint x: 677, endPoint y: 253, distance: 60.4
click at [673, 311] on span "26" at bounding box center [674, 310] width 10 height 10
type input "[DATE]"
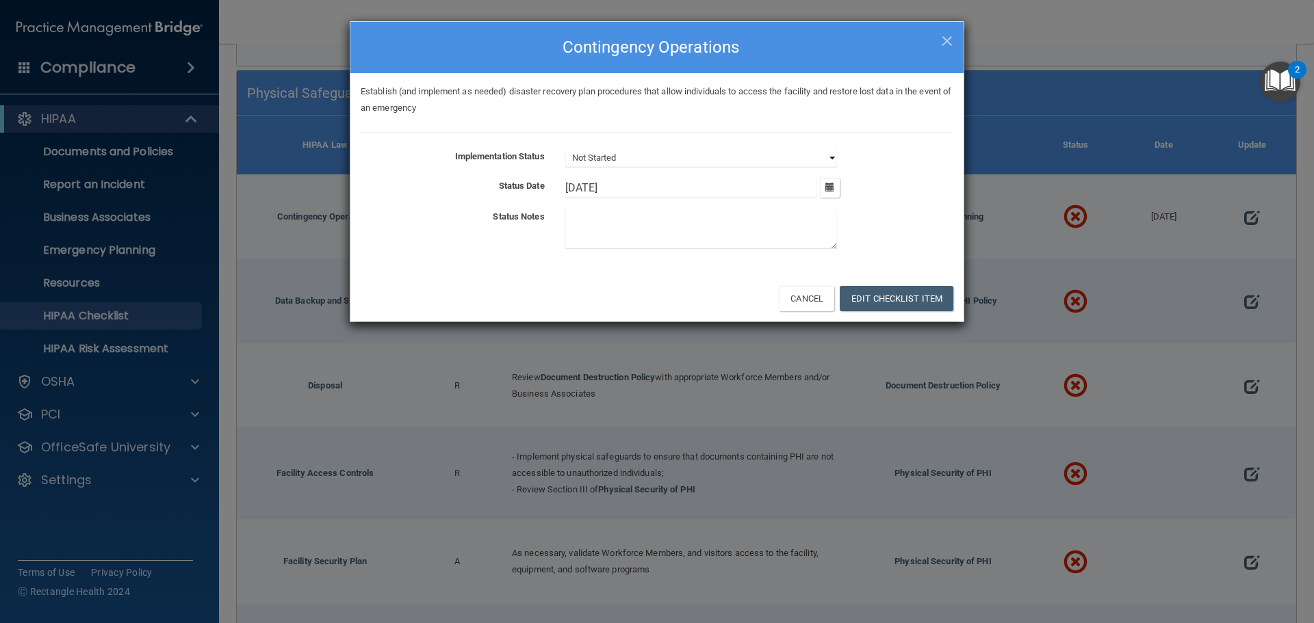
click at [680, 165] on select "Not Started In Progress Completed" at bounding box center [701, 157] width 272 height 19
select select "completed"
click at [565, 148] on select "Not Started In Progress Completed" at bounding box center [701, 157] width 272 height 19
click at [890, 299] on button "Edit Checklist Item" at bounding box center [897, 298] width 114 height 25
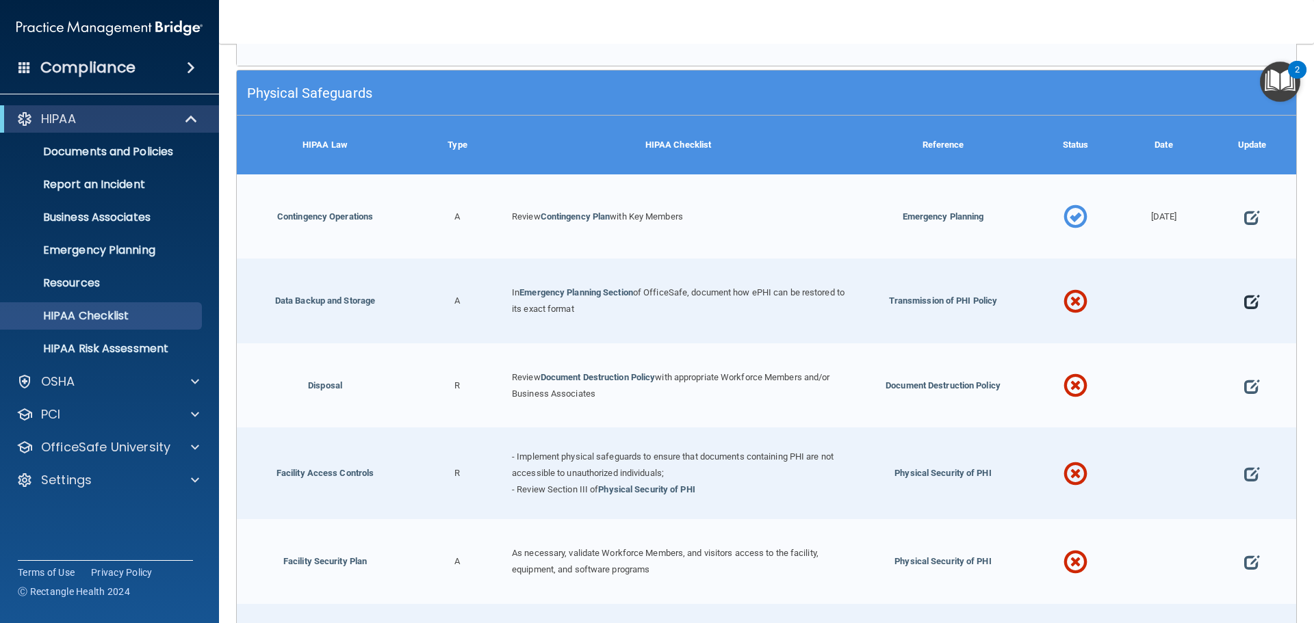
click at [1244, 295] on span at bounding box center [1251, 302] width 15 height 42
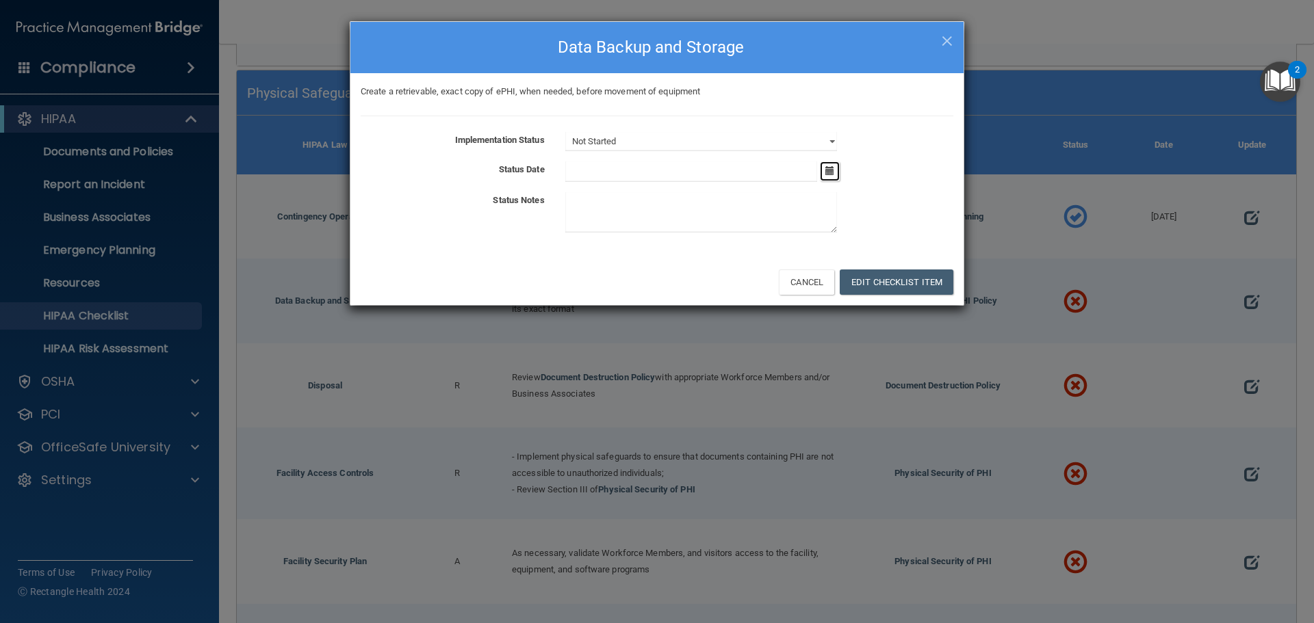
click at [831, 168] on icon "button" at bounding box center [829, 170] width 9 height 9
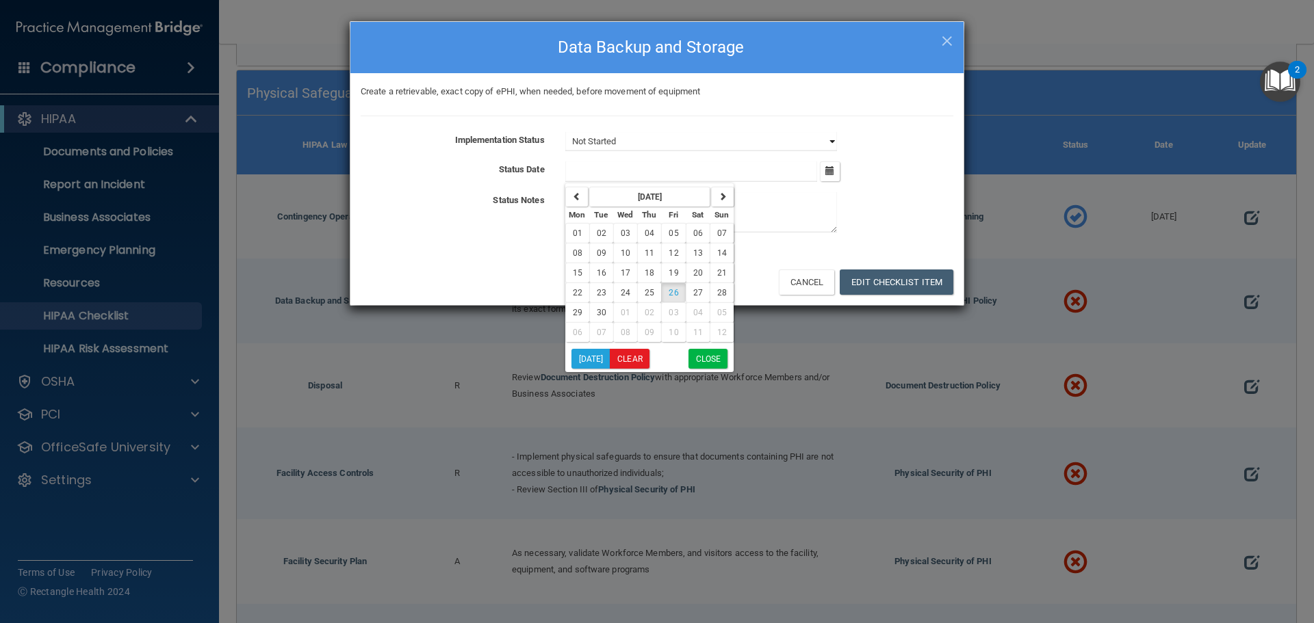
click at [793, 144] on select "Not Started In Progress Completed" at bounding box center [701, 141] width 272 height 19
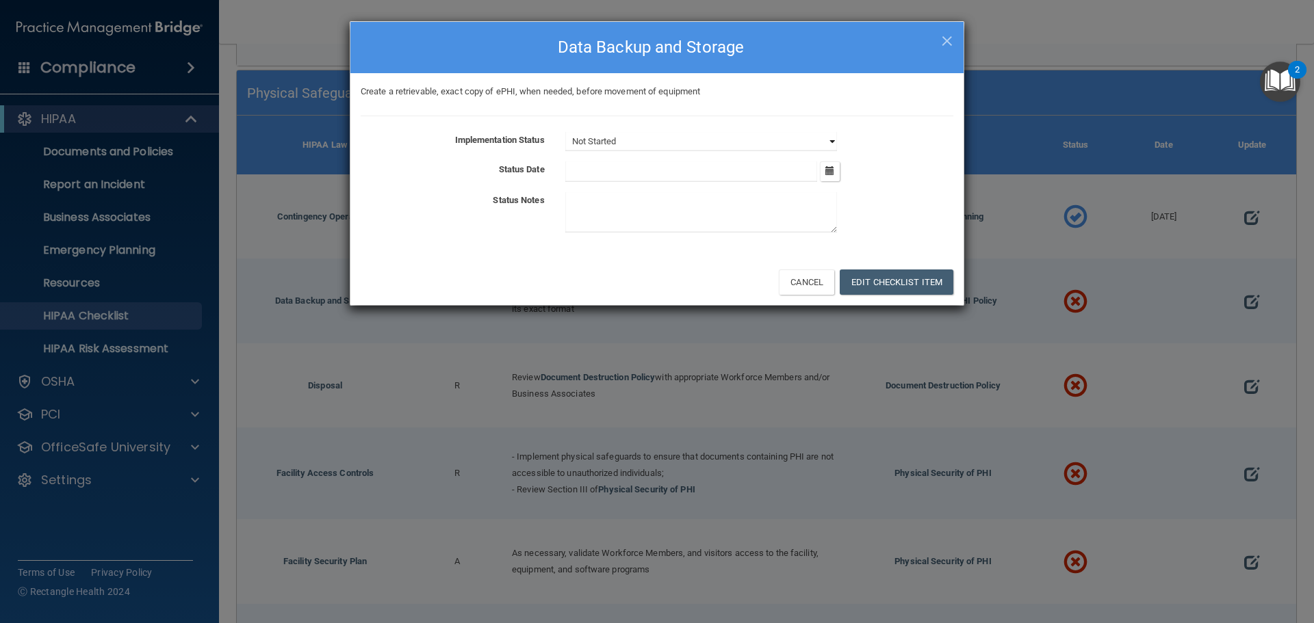
select select "in_progress"
click at [565, 132] on select "Not Started In Progress Completed" at bounding box center [701, 141] width 272 height 19
click at [834, 174] on icon "button" at bounding box center [829, 170] width 9 height 9
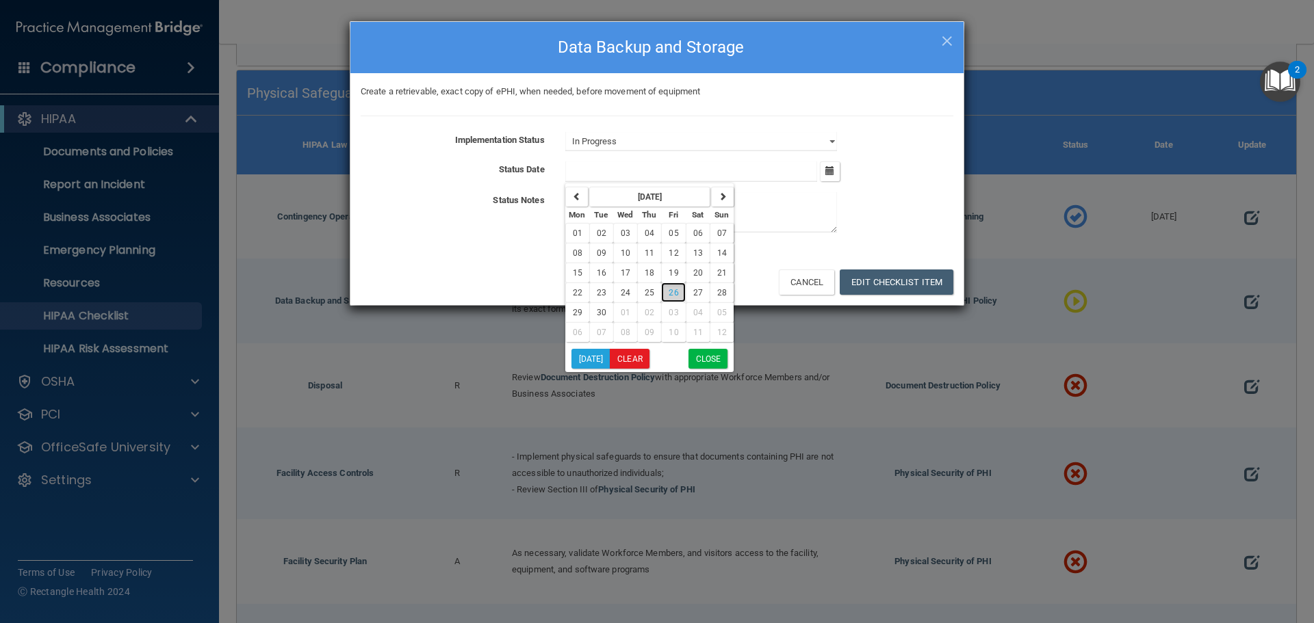
click at [674, 297] on span "26" at bounding box center [674, 293] width 10 height 10
type input "[DATE]"
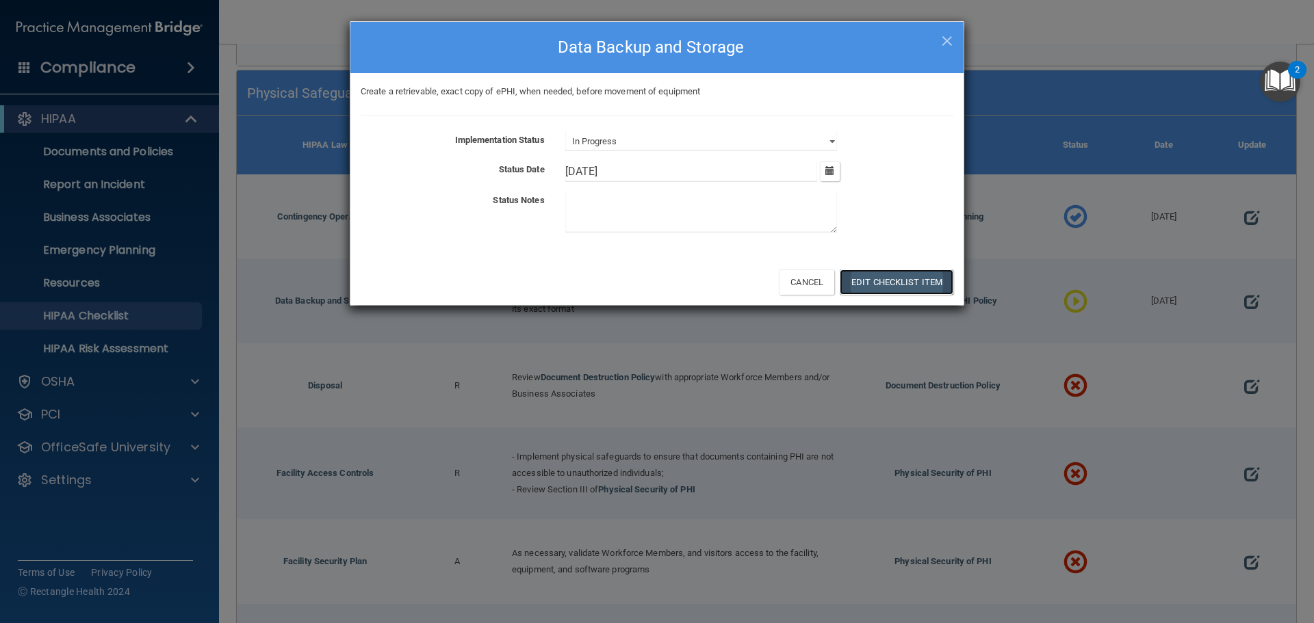
click at [913, 283] on button "Edit Checklist Item" at bounding box center [897, 282] width 114 height 25
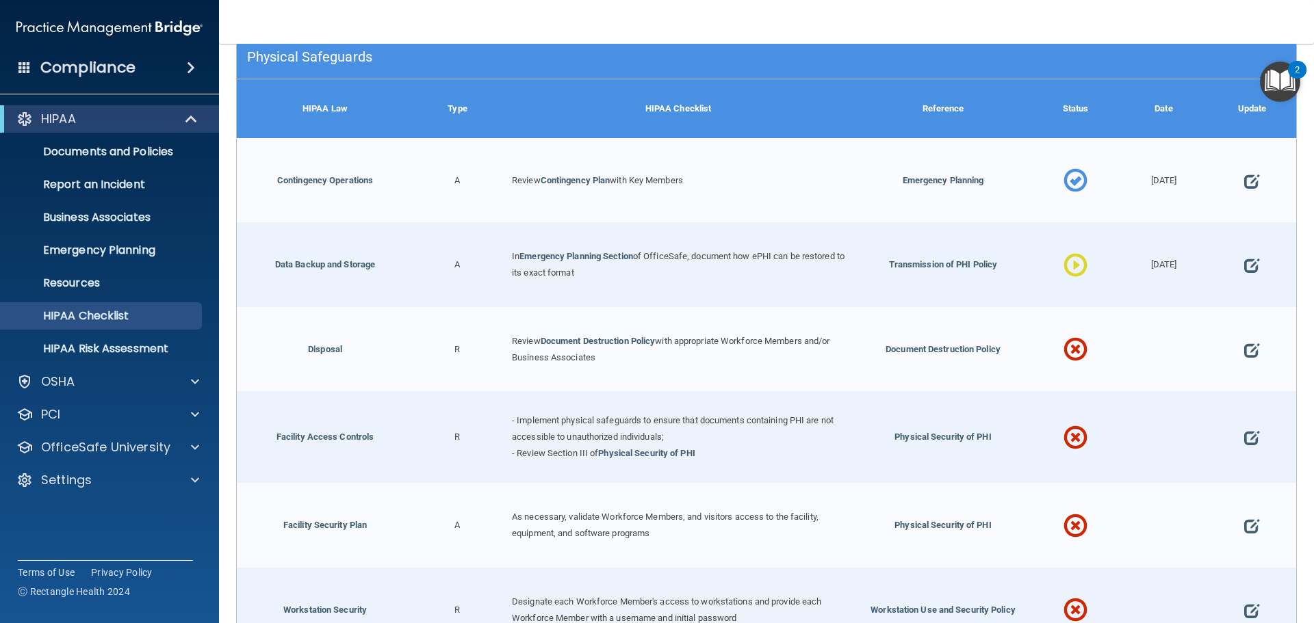
scroll to position [2979, 0]
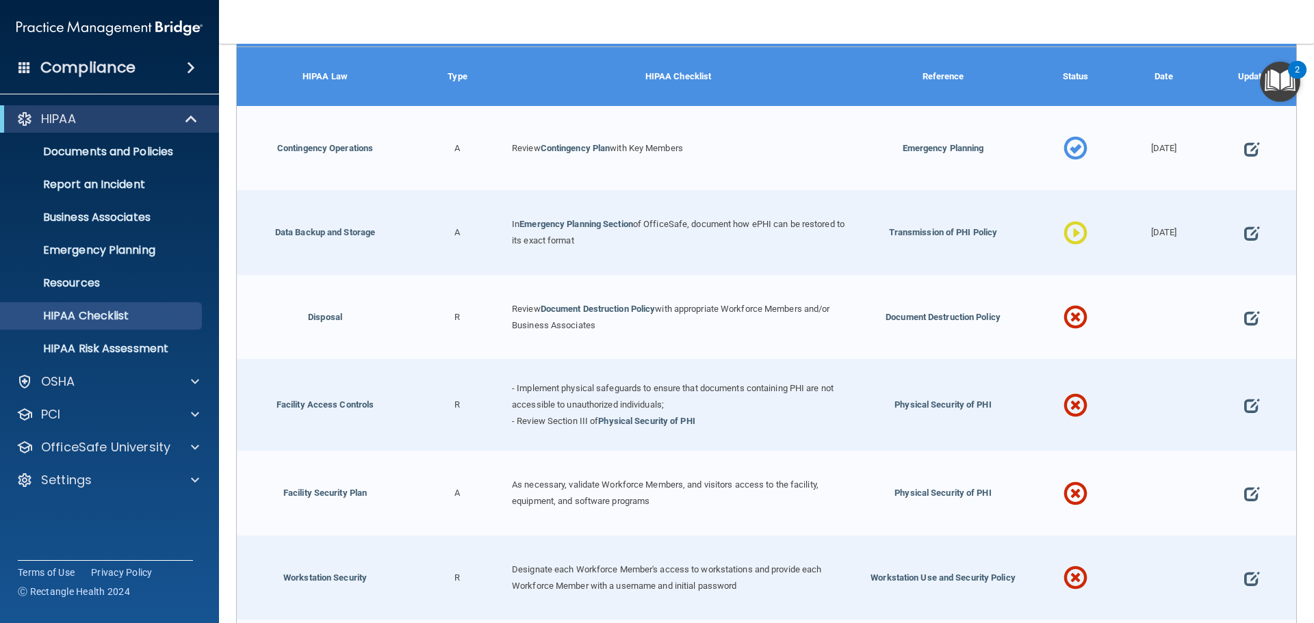
drag, startPoint x: 1225, startPoint y: 313, endPoint x: 1239, endPoint y: 311, distance: 14.6
click at [1226, 313] on div at bounding box center [1252, 317] width 88 height 85
click at [1245, 310] on span at bounding box center [1251, 318] width 15 height 42
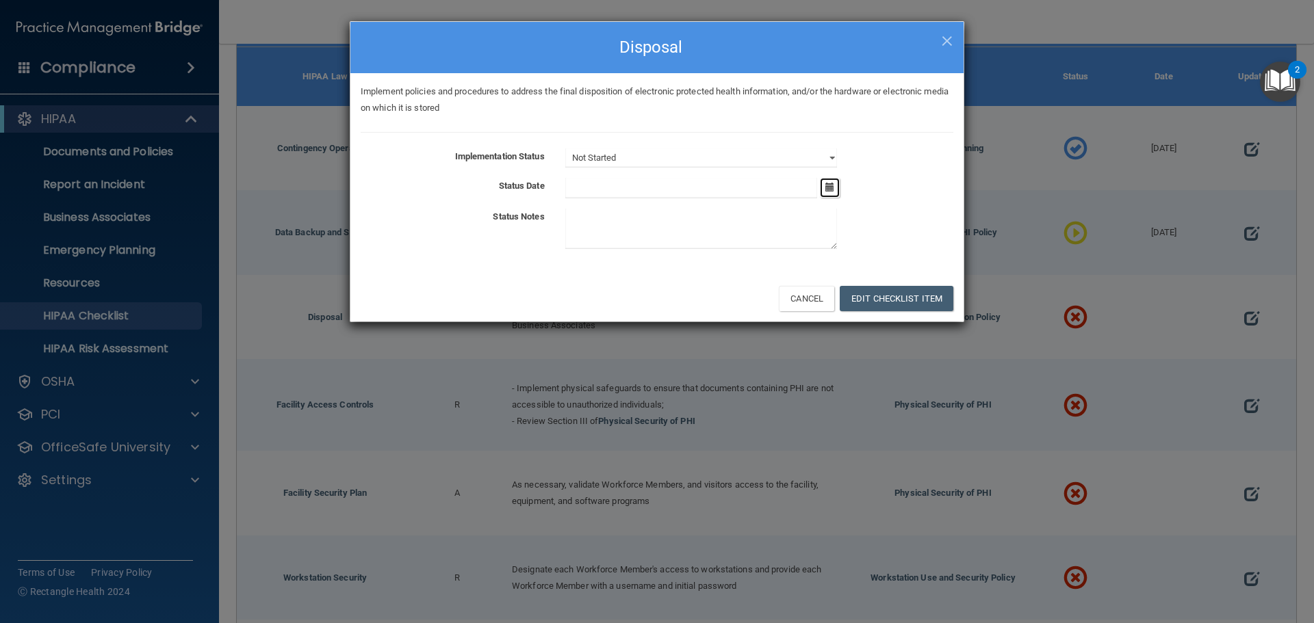
click at [825, 181] on button "button" at bounding box center [830, 188] width 20 height 20
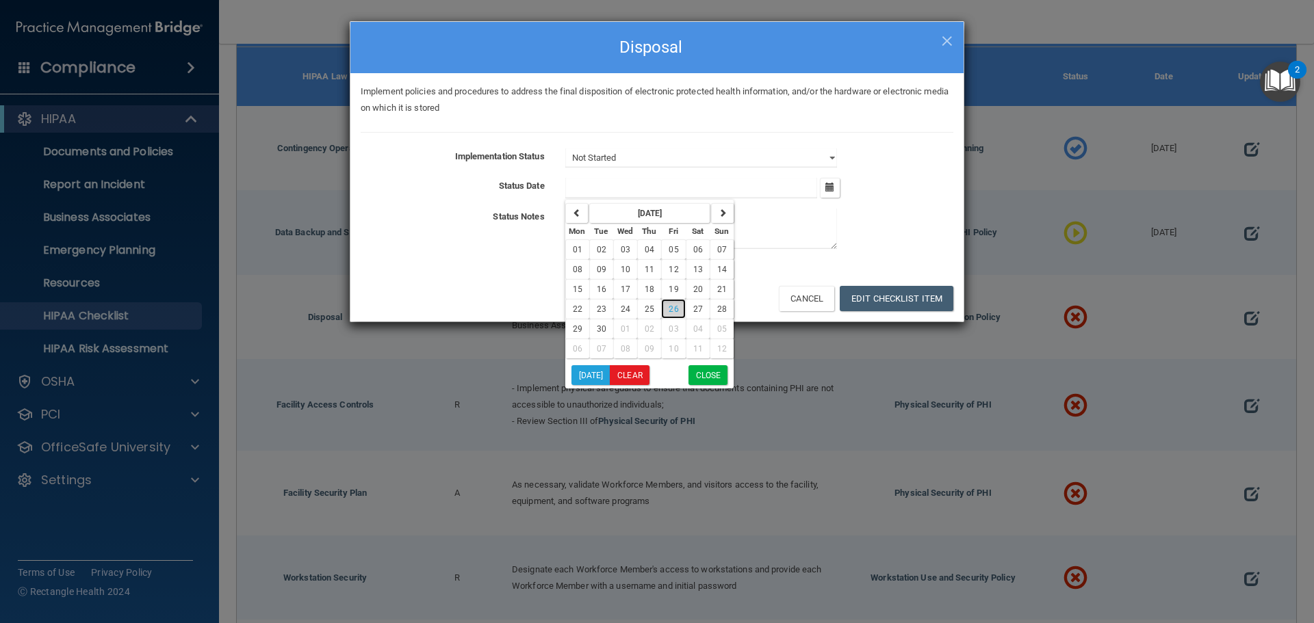
drag, startPoint x: 673, startPoint y: 307, endPoint x: 678, endPoint y: 289, distance: 18.4
click at [673, 306] on span "26" at bounding box center [674, 310] width 10 height 10
type input "[DATE]"
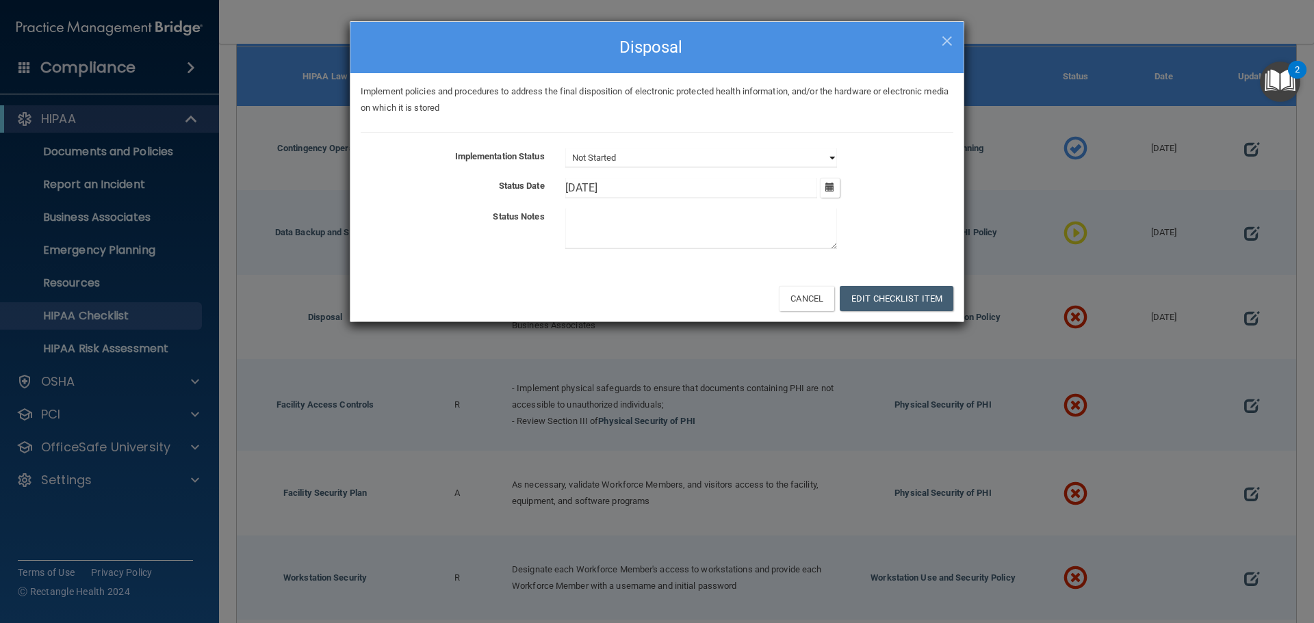
click at [676, 159] on select "Not Started In Progress Completed" at bounding box center [701, 157] width 272 height 19
select select "completed"
click at [565, 148] on select "Not Started In Progress Completed" at bounding box center [701, 157] width 272 height 19
click at [862, 301] on button "Edit Checklist Item" at bounding box center [897, 298] width 114 height 25
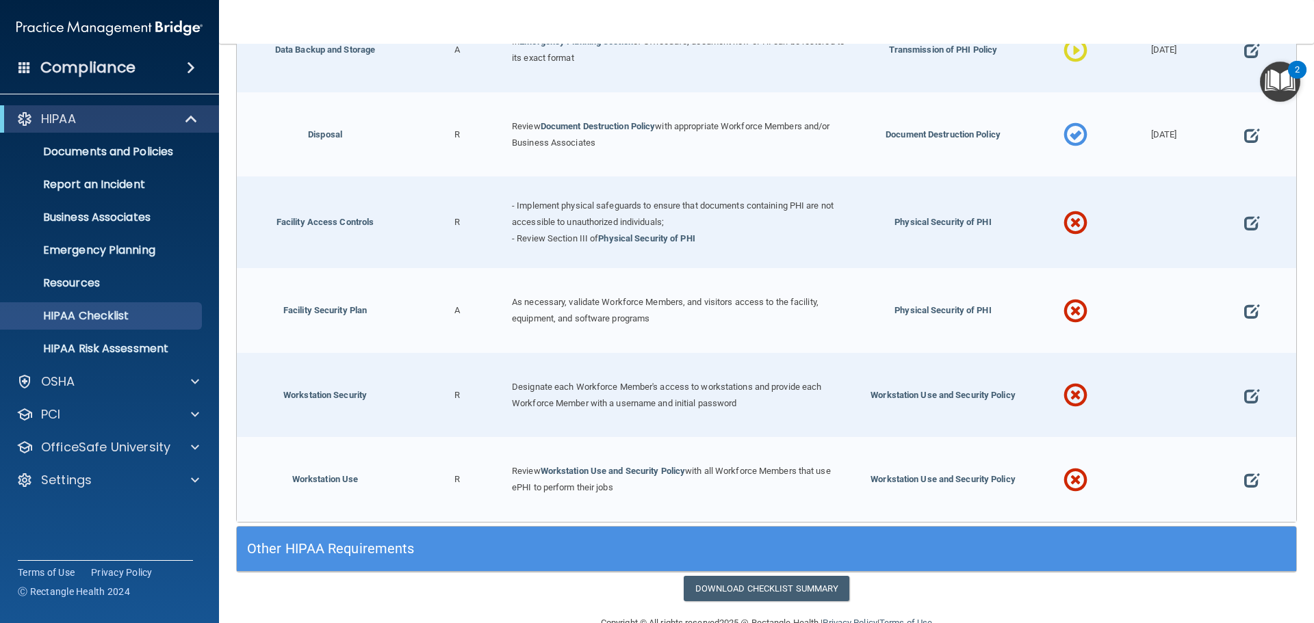
scroll to position [3184, 0]
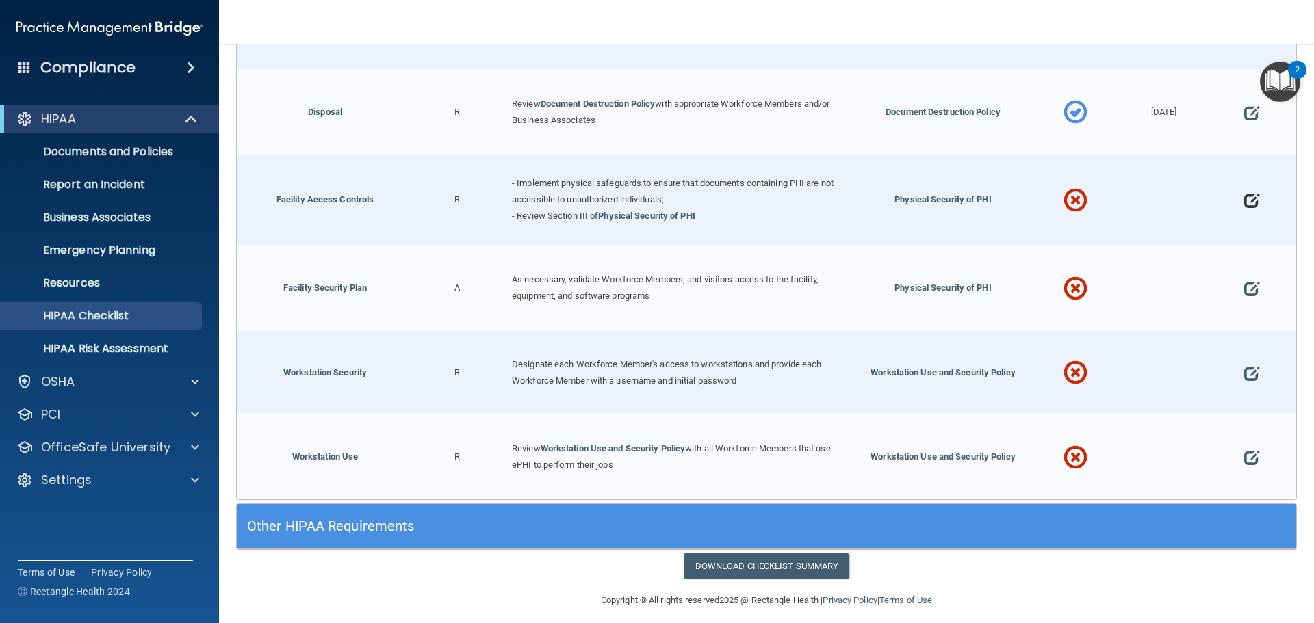
click at [1250, 192] on div at bounding box center [1252, 200] width 88 height 92
click at [1244, 192] on span at bounding box center [1251, 201] width 15 height 42
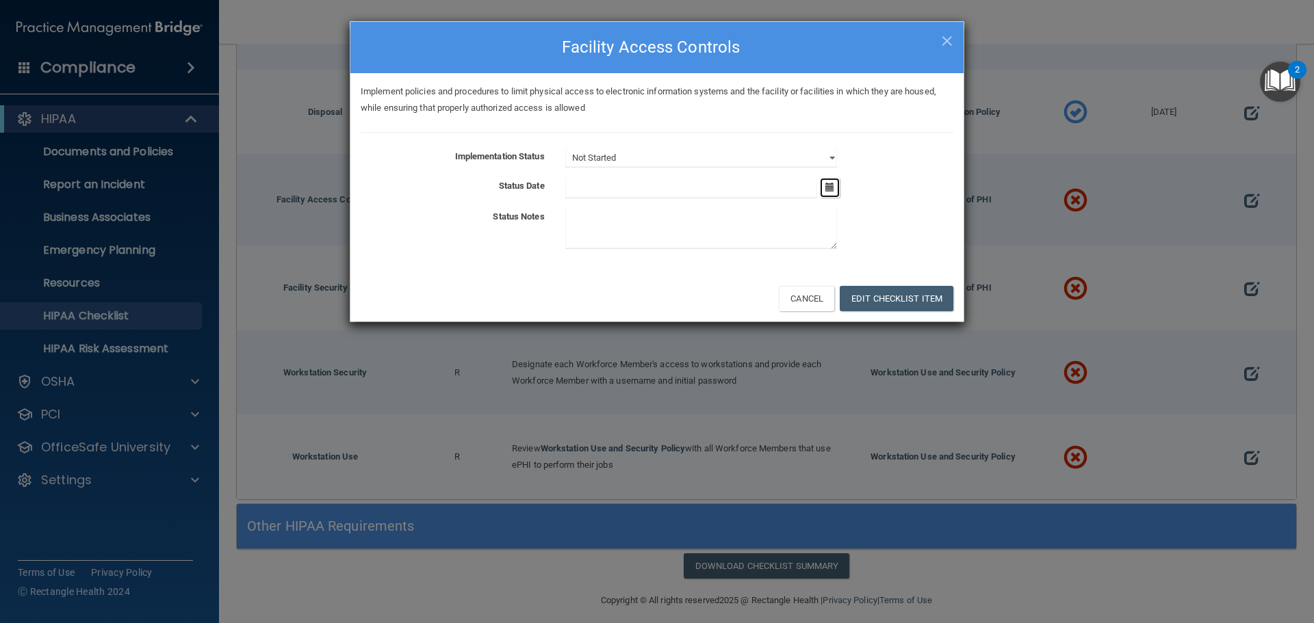
click at [837, 192] on button "button" at bounding box center [830, 188] width 20 height 20
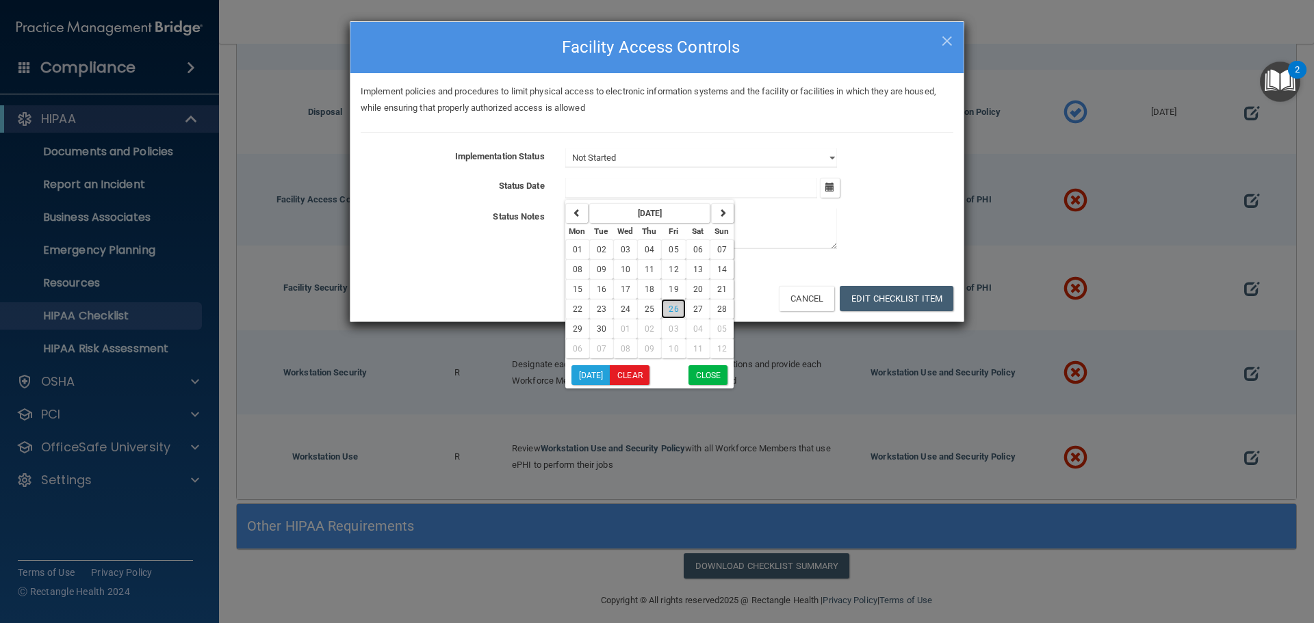
click at [670, 307] on span "26" at bounding box center [674, 310] width 10 height 10
type input "[DATE]"
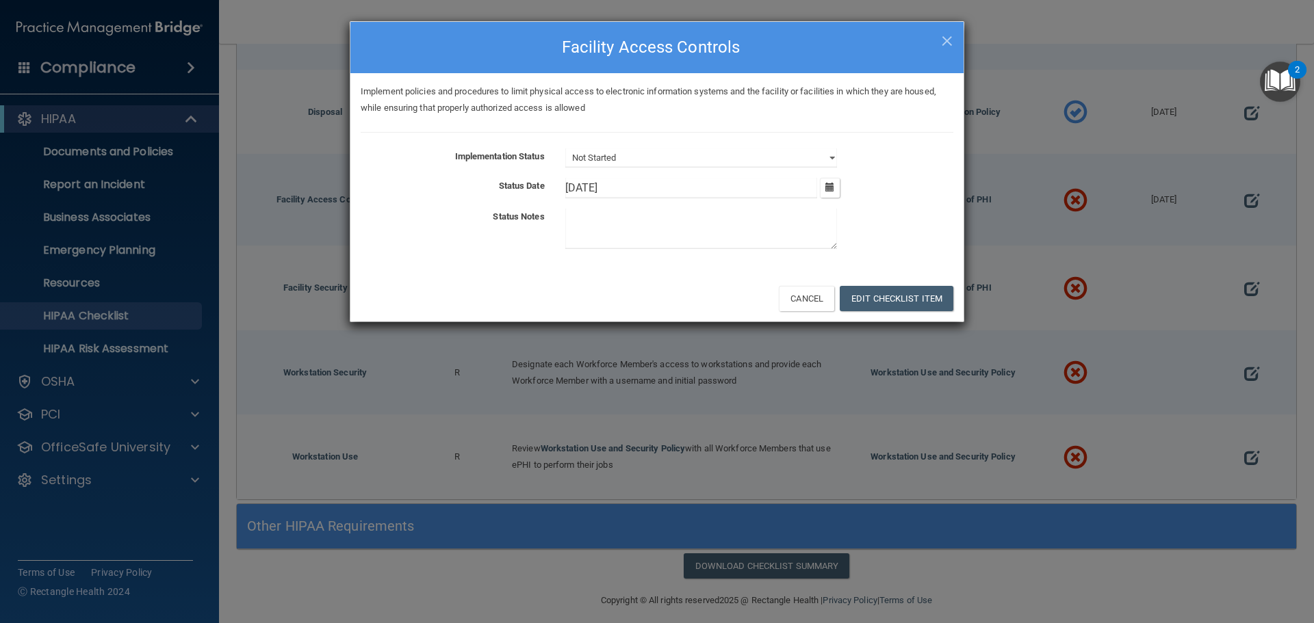
click at [693, 146] on div "Implement policies and procedures to limit physical access to electronic inform…" at bounding box center [656, 174] width 613 height 202
click at [681, 172] on div "Implementation Status Not Started In Progress Completed Status Date 9/26/[DATE]…" at bounding box center [657, 201] width 593 height 106
drag, startPoint x: 690, startPoint y: 159, endPoint x: 682, endPoint y: 167, distance: 11.1
click at [690, 159] on select "Not Started In Progress Completed" at bounding box center [701, 157] width 272 height 19
select select "completed"
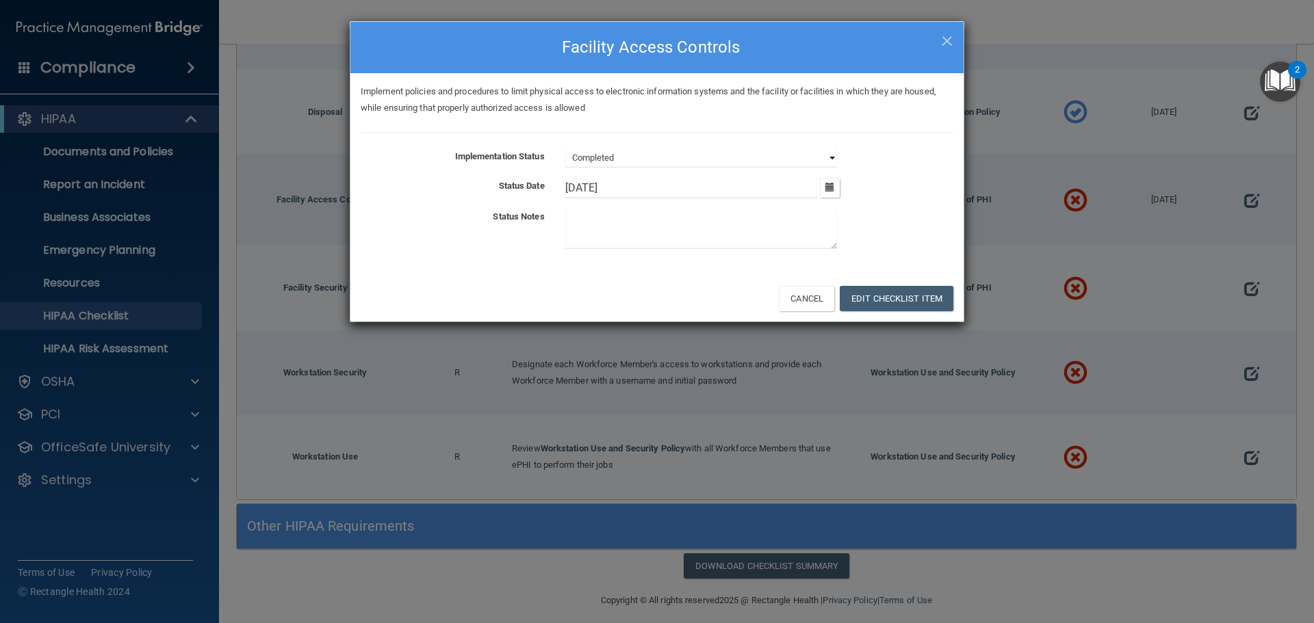
click at [565, 148] on select "Not Started In Progress Completed" at bounding box center [701, 157] width 272 height 19
click at [874, 303] on button "Edit Checklist Item" at bounding box center [897, 298] width 114 height 25
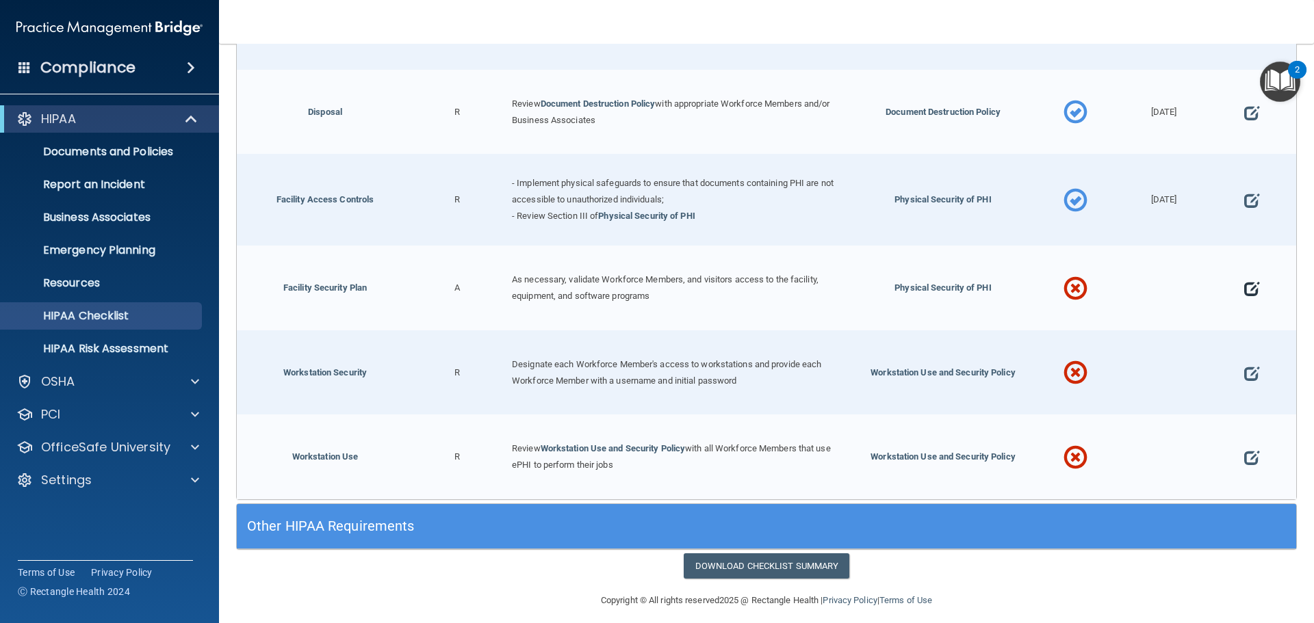
click at [1244, 274] on span at bounding box center [1251, 289] width 15 height 42
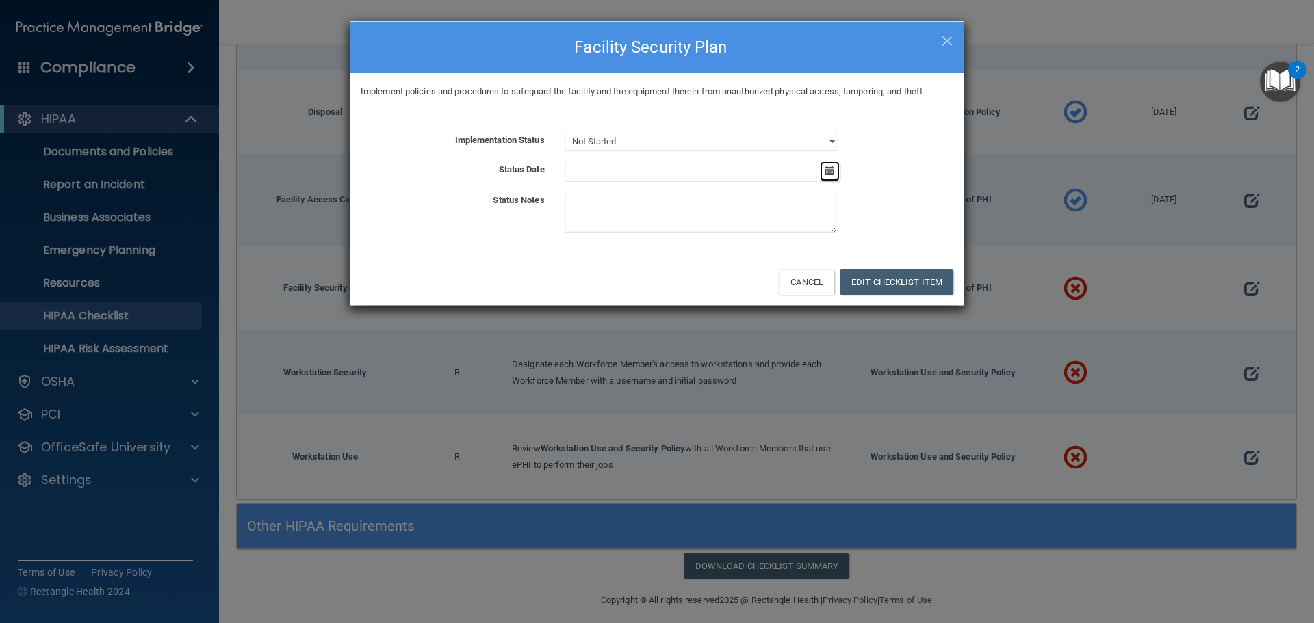
click at [834, 172] on icon "button" at bounding box center [829, 170] width 9 height 9
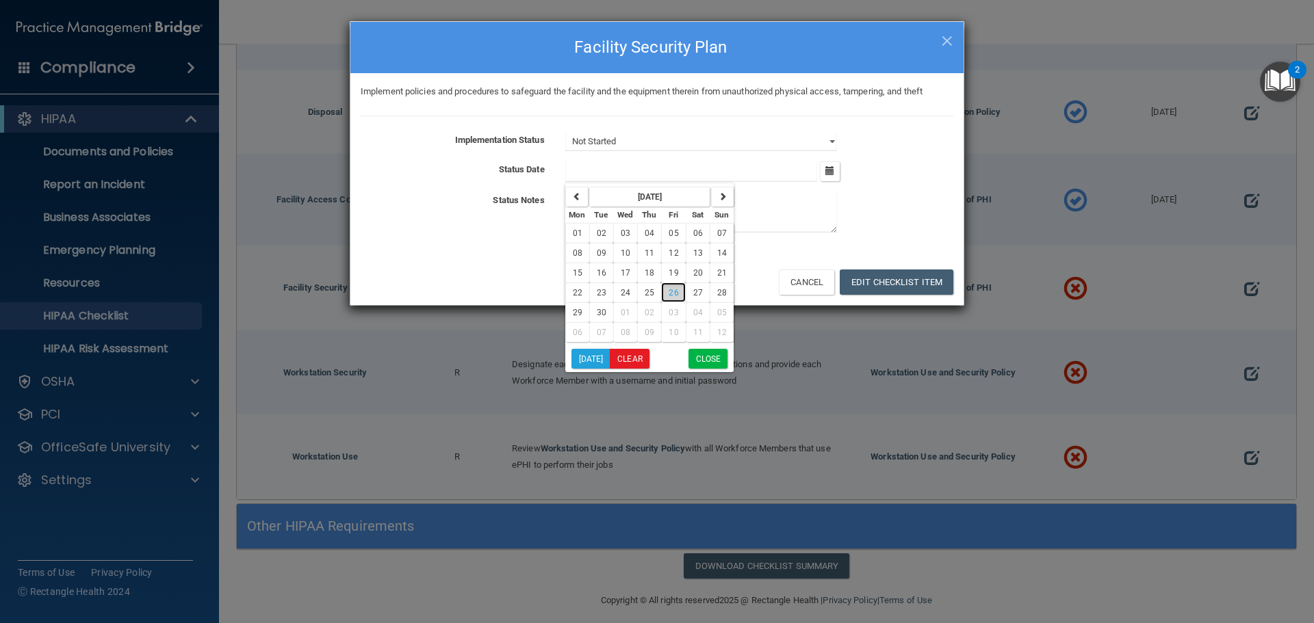
click at [673, 296] on span "26" at bounding box center [674, 293] width 10 height 10
type input "[DATE]"
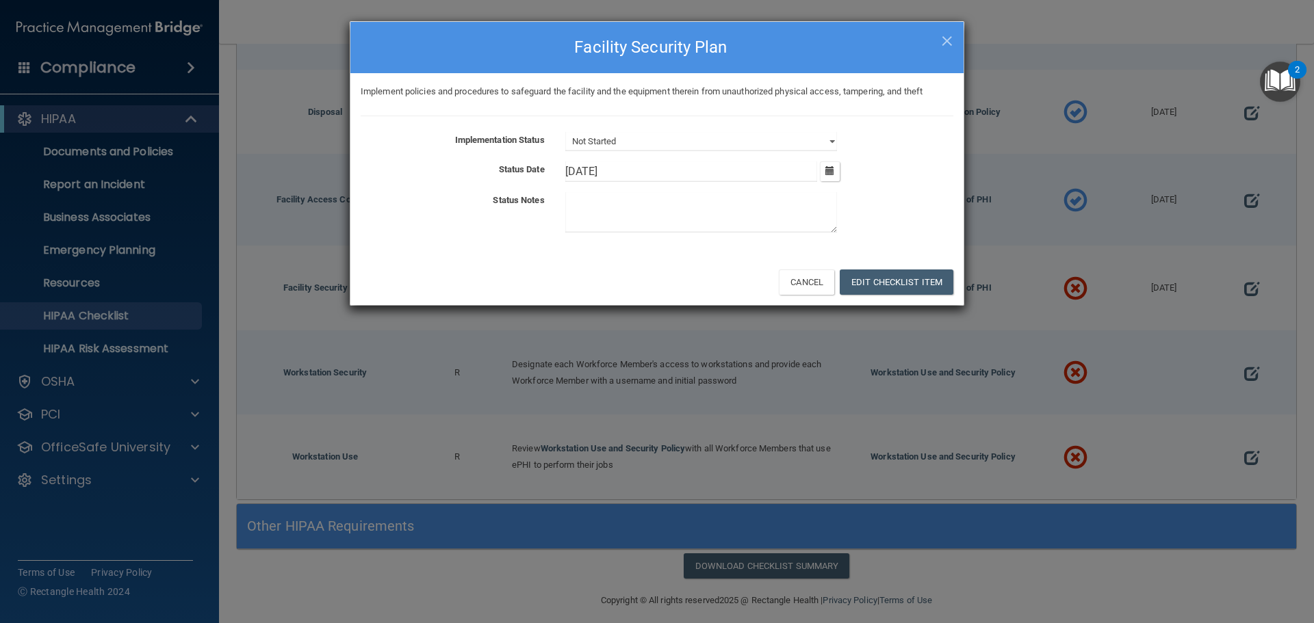
click at [746, 131] on div "Implement policies and procedures to safeguard the facility and the equipment t…" at bounding box center [656, 165] width 613 height 185
click at [734, 147] on select "Not Started In Progress Completed" at bounding box center [701, 141] width 272 height 19
select select "completed"
click at [565, 132] on select "Not Started In Progress Completed" at bounding box center [701, 141] width 272 height 19
click at [897, 288] on button "Edit Checklist Item" at bounding box center [897, 282] width 114 height 25
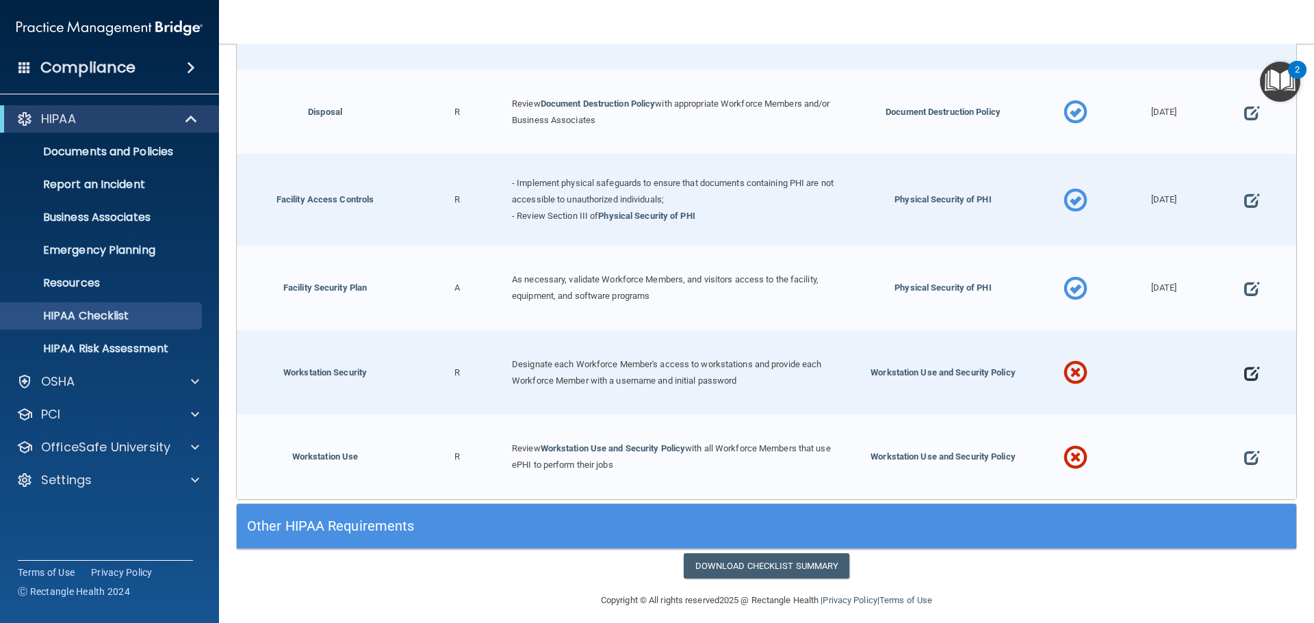
click at [1245, 360] on span at bounding box center [1251, 373] width 15 height 42
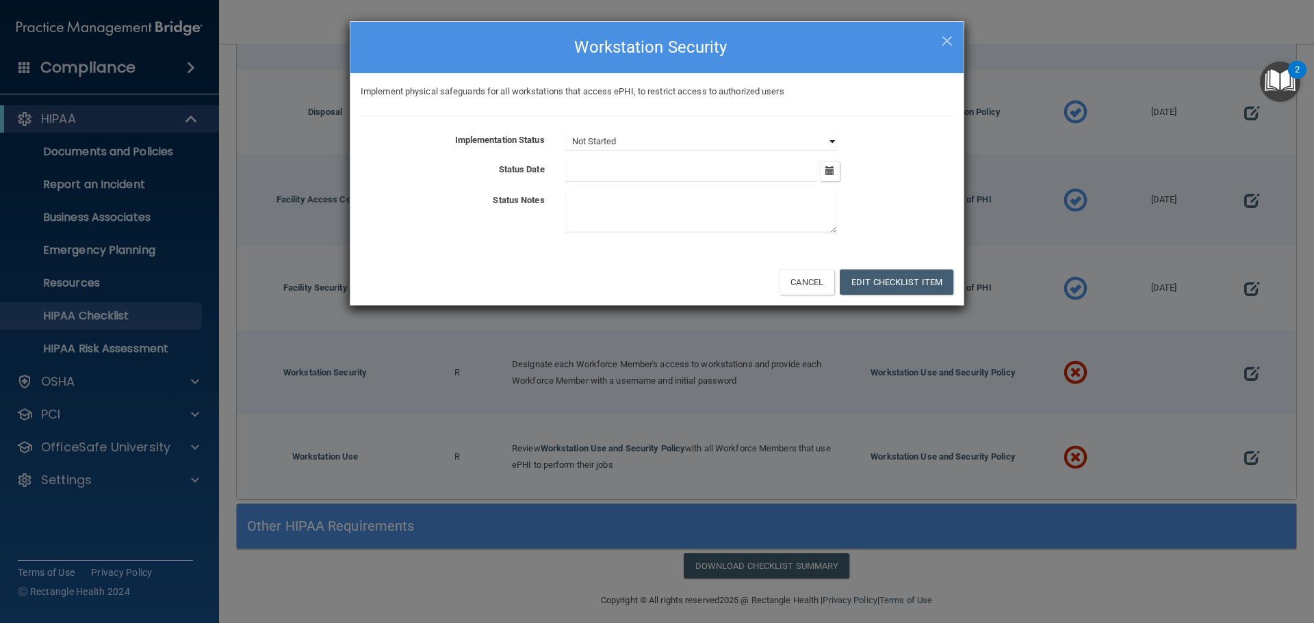
click at [832, 140] on select "Not Started In Progress Completed" at bounding box center [701, 141] width 272 height 19
select select "completed"
click at [565, 132] on select "Not Started In Progress Completed" at bounding box center [701, 141] width 272 height 19
click at [833, 176] on button "button" at bounding box center [830, 171] width 20 height 20
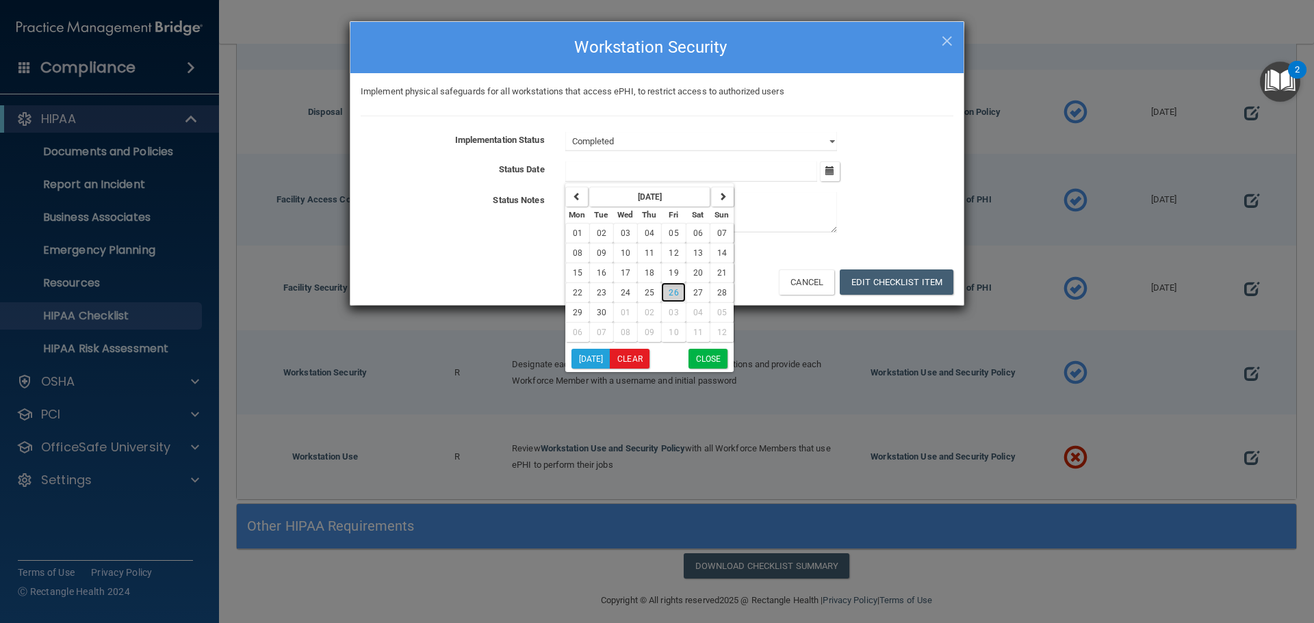
click at [671, 290] on span "26" at bounding box center [674, 293] width 10 height 10
type input "[DATE]"
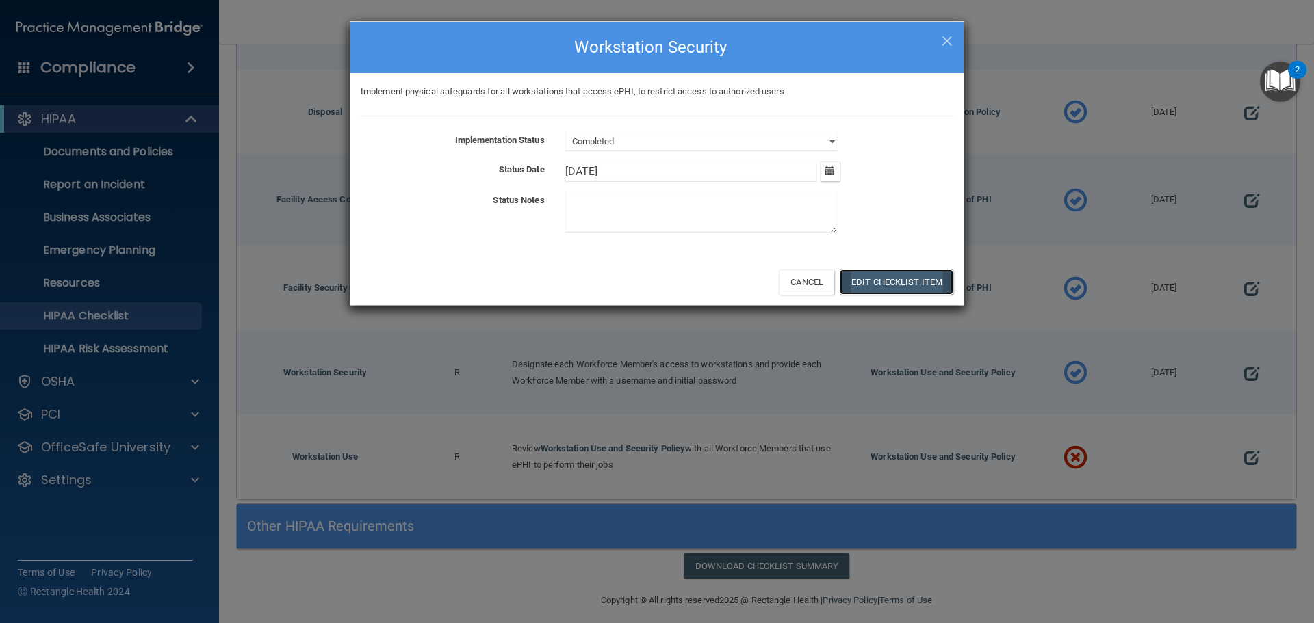
click at [895, 281] on button "Edit Checklist Item" at bounding box center [897, 282] width 114 height 25
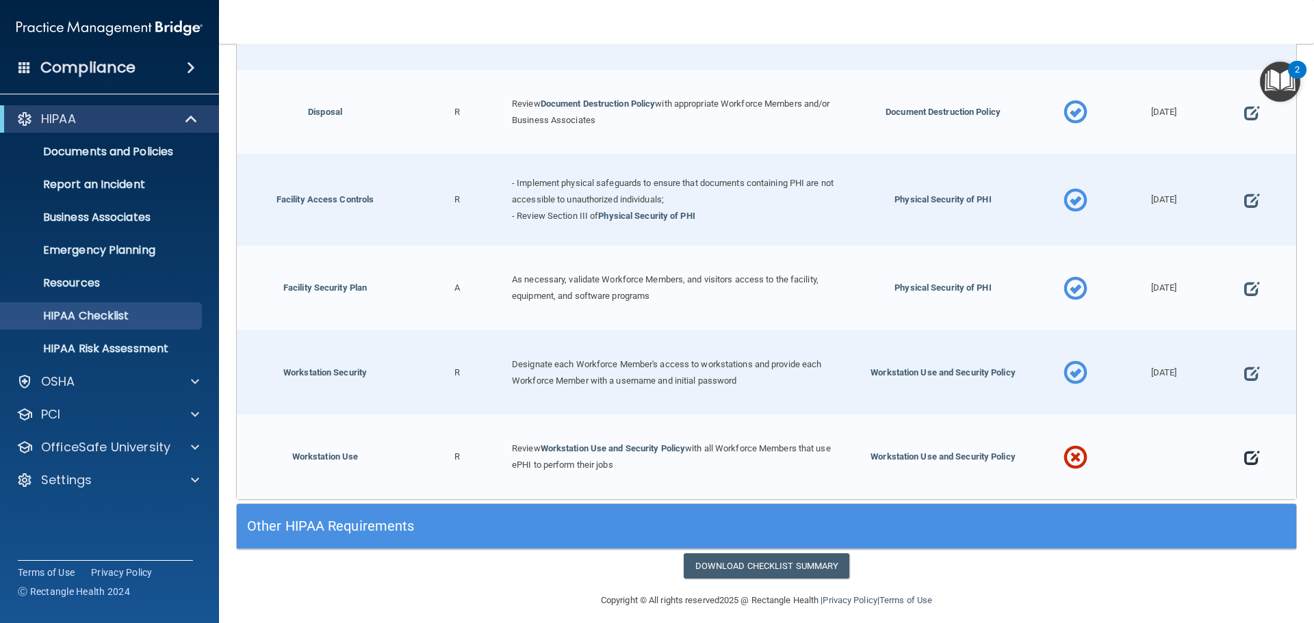
click at [1247, 445] on span at bounding box center [1251, 458] width 15 height 42
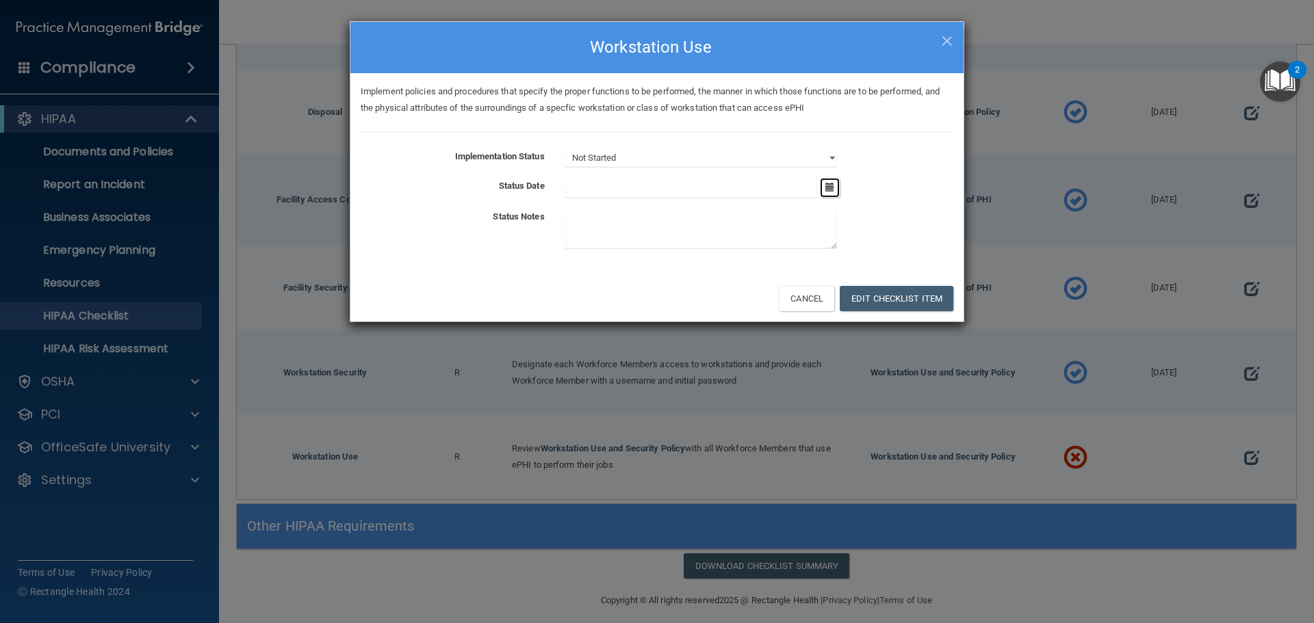
click at [831, 191] on icon "button" at bounding box center [829, 187] width 9 height 9
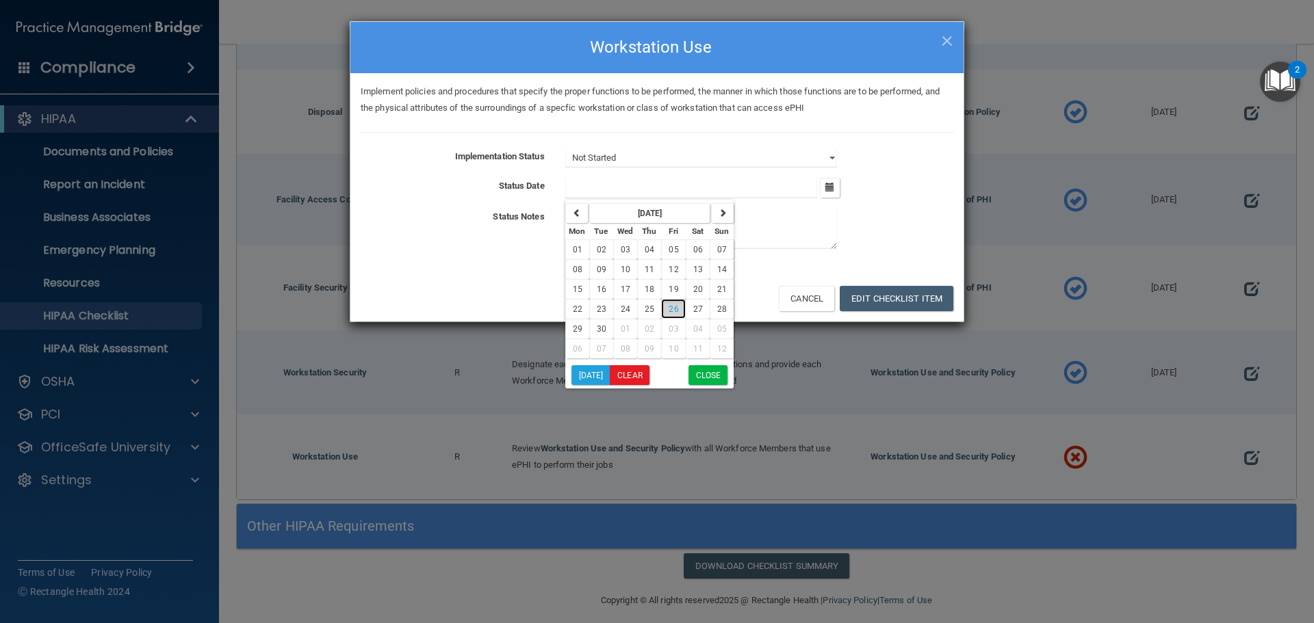
click at [673, 310] on span "26" at bounding box center [674, 310] width 10 height 10
type input "[DATE]"
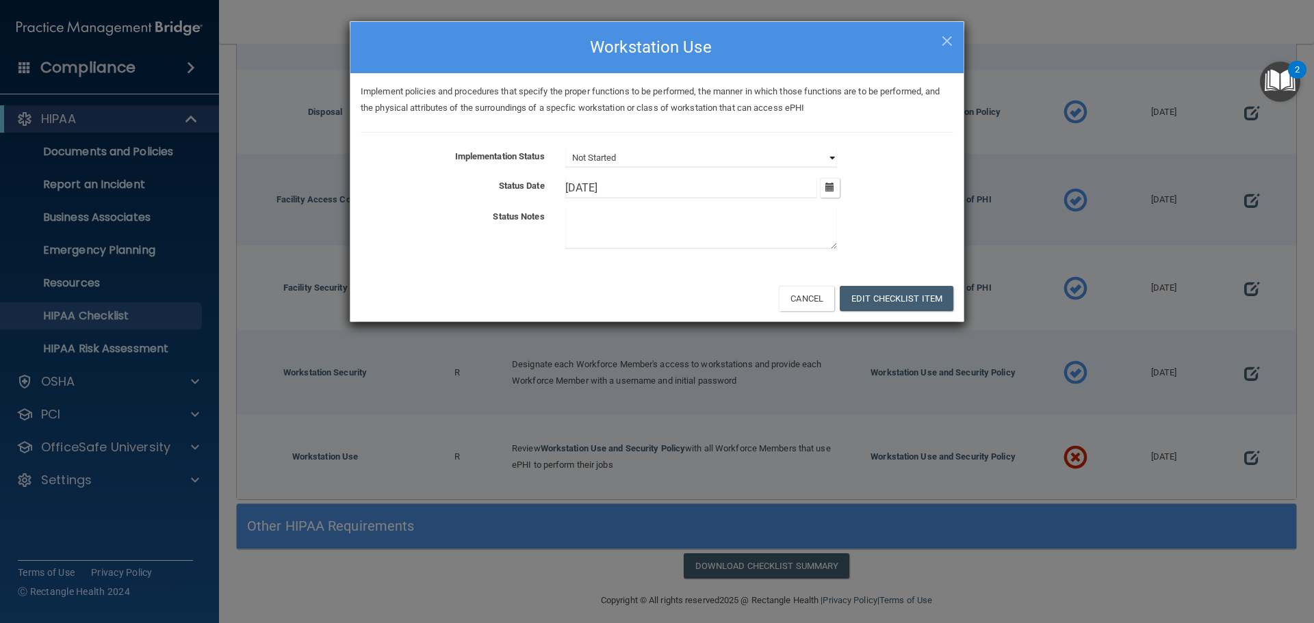
click at [688, 164] on select "Not Started In Progress Completed" at bounding box center [701, 157] width 272 height 19
select select "completed"
click at [565, 148] on select "Not Started In Progress Completed" at bounding box center [701, 157] width 272 height 19
click at [889, 301] on button "Edit Checklist Item" at bounding box center [897, 298] width 114 height 25
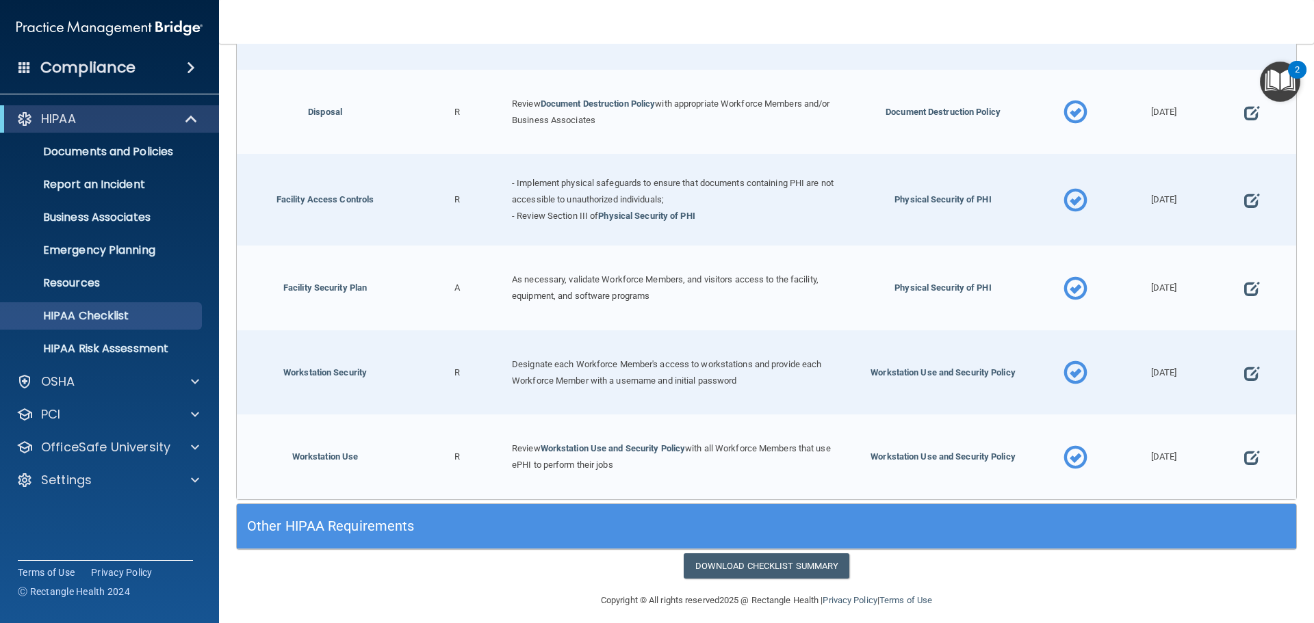
click at [575, 521] on h5 "Other HIPAA Requirements" at bounding box center [634, 526] width 774 height 15
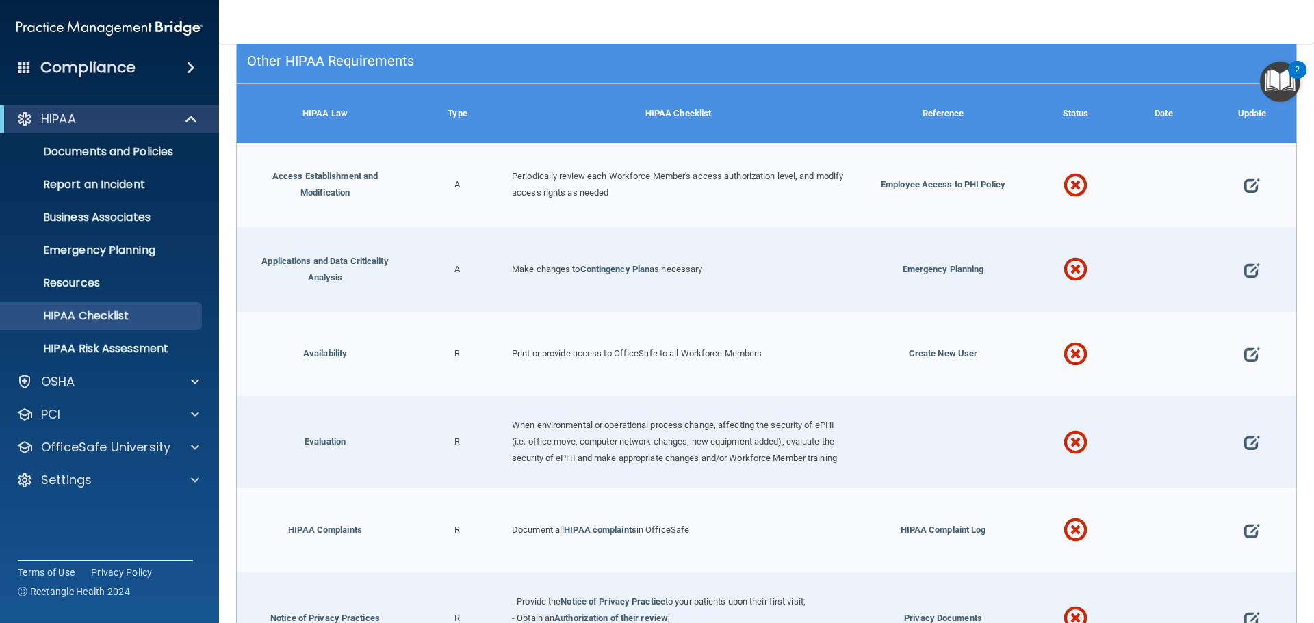
scroll to position [3617, 0]
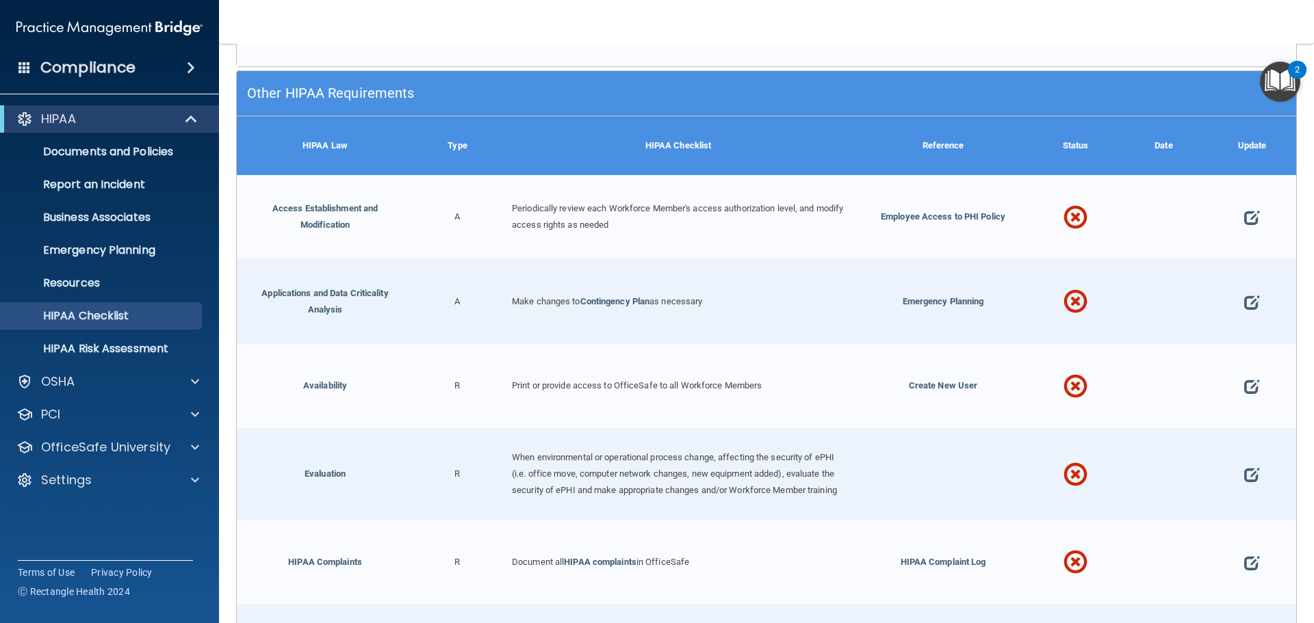
click at [1250, 201] on div at bounding box center [1252, 217] width 88 height 85
click at [1244, 202] on span at bounding box center [1251, 218] width 15 height 42
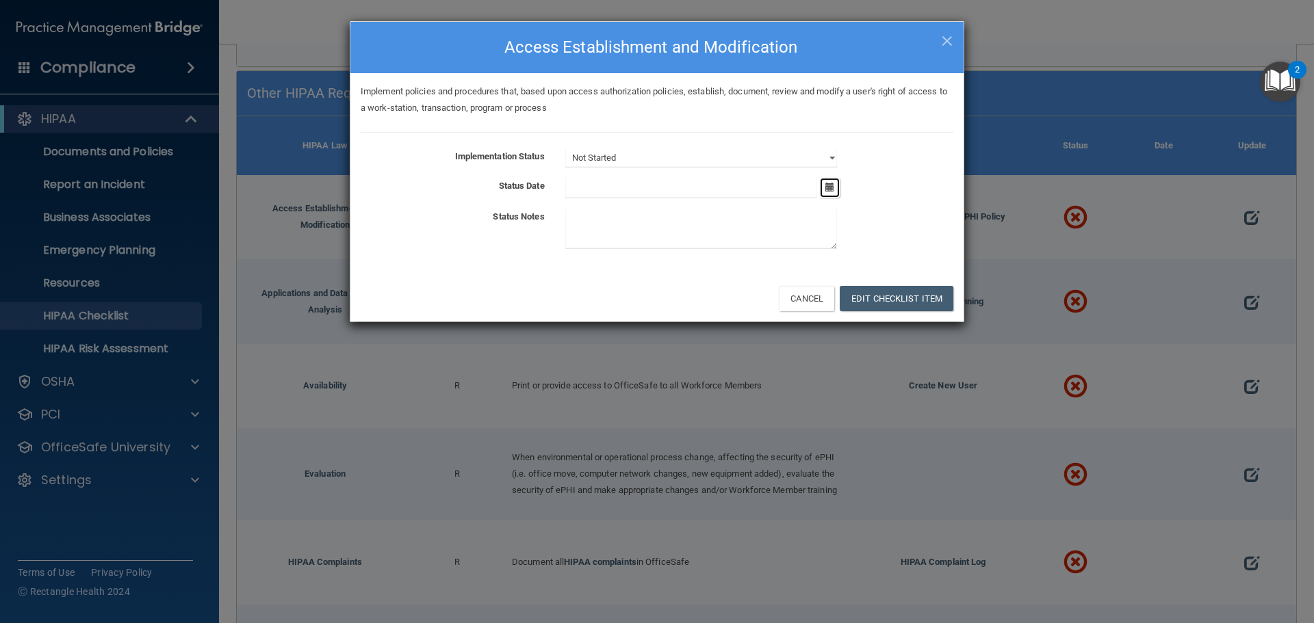
click at [838, 194] on button "button" at bounding box center [830, 188] width 20 height 20
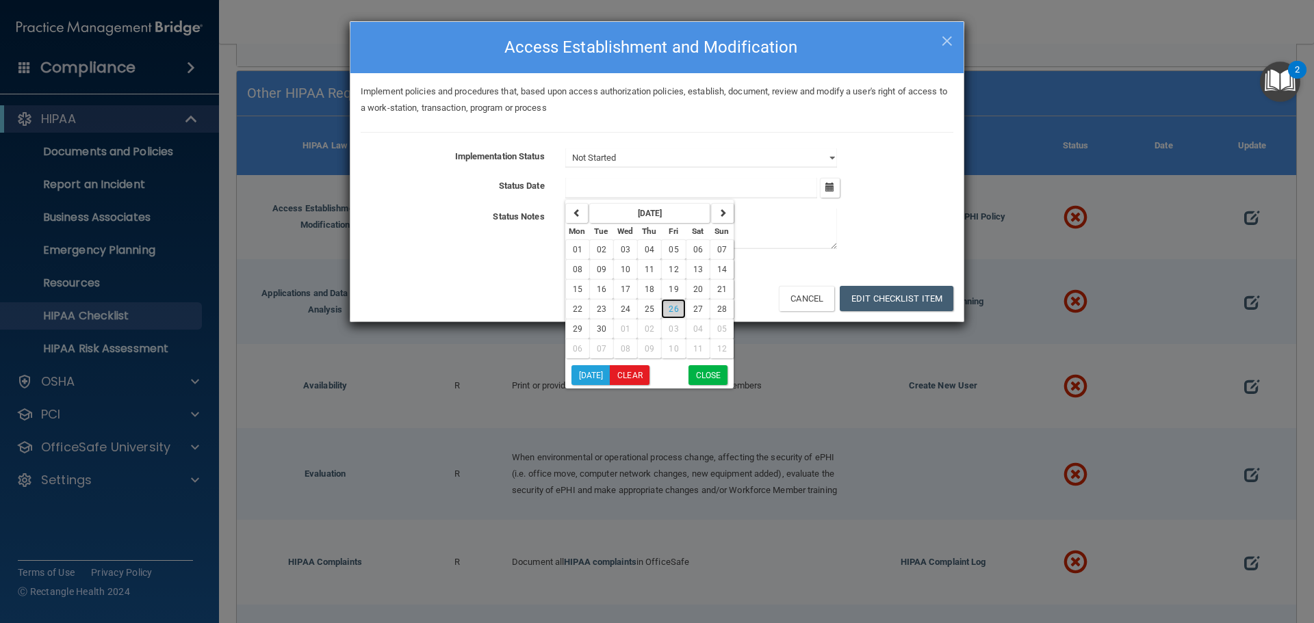
drag, startPoint x: 681, startPoint y: 307, endPoint x: 776, endPoint y: 294, distance: 96.0
click at [682, 307] on button "26" at bounding box center [673, 309] width 24 height 20
type input "[DATE]"
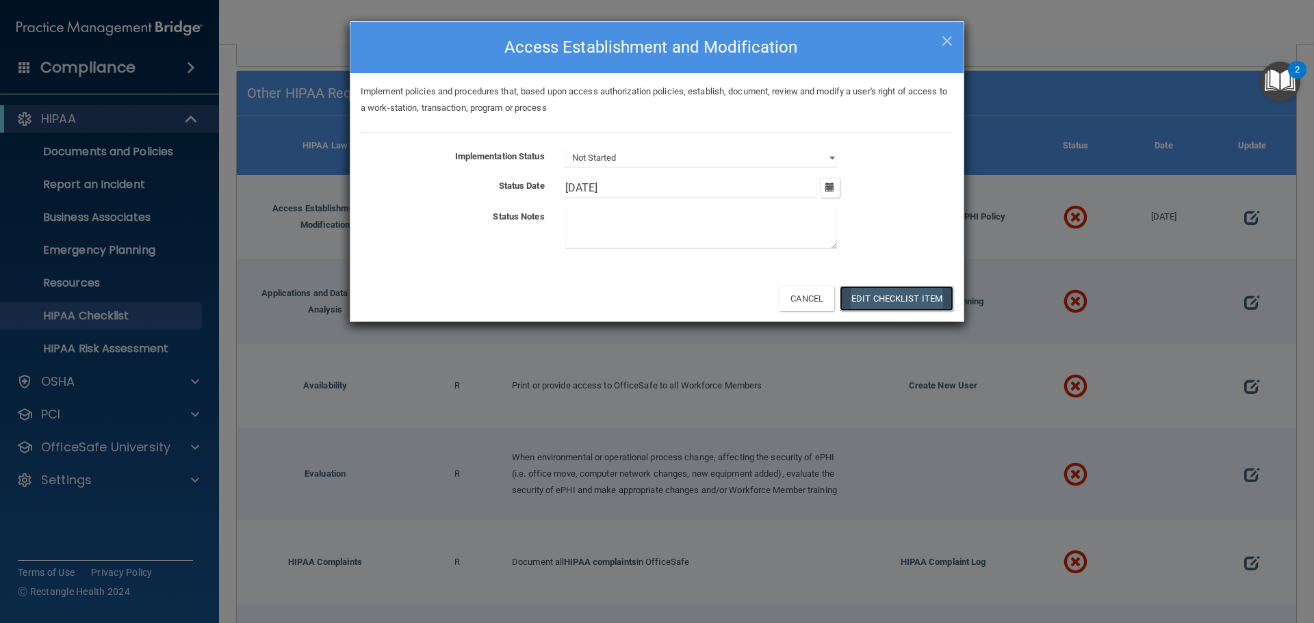
click at [939, 294] on button "Edit Checklist Item" at bounding box center [897, 298] width 114 height 25
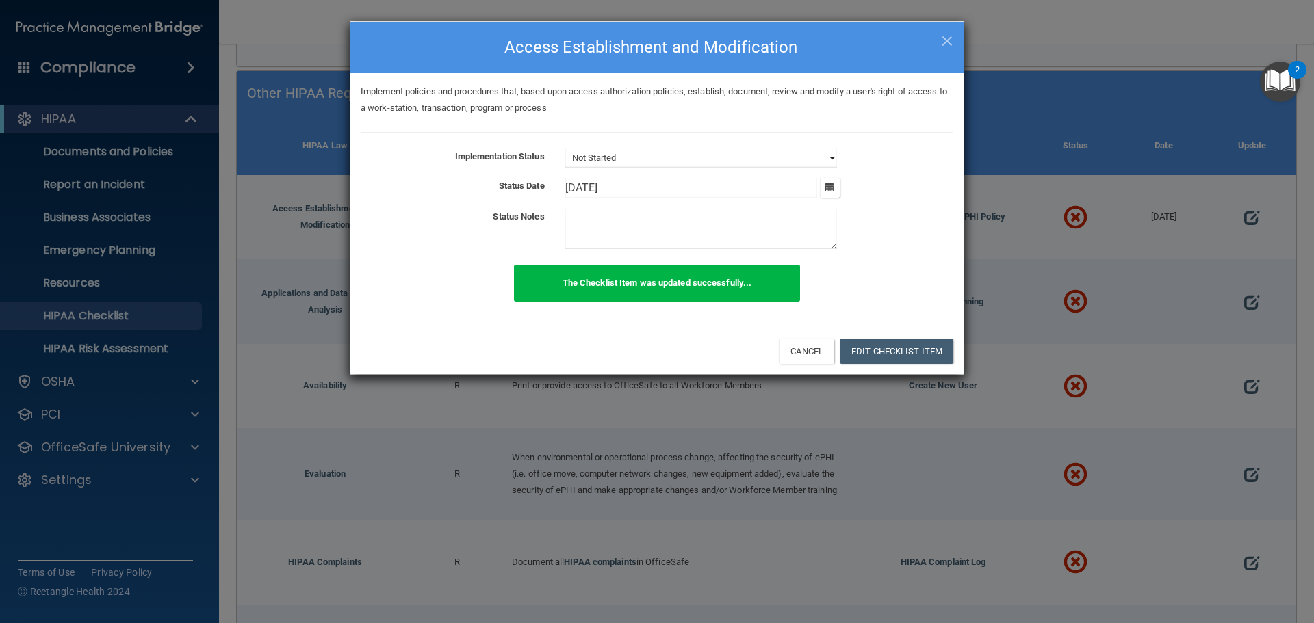
click at [812, 154] on select "Not Started In Progress Completed" at bounding box center [701, 157] width 272 height 19
select select "completed"
click at [565, 148] on select "Not Started In Progress Completed" at bounding box center [701, 157] width 272 height 19
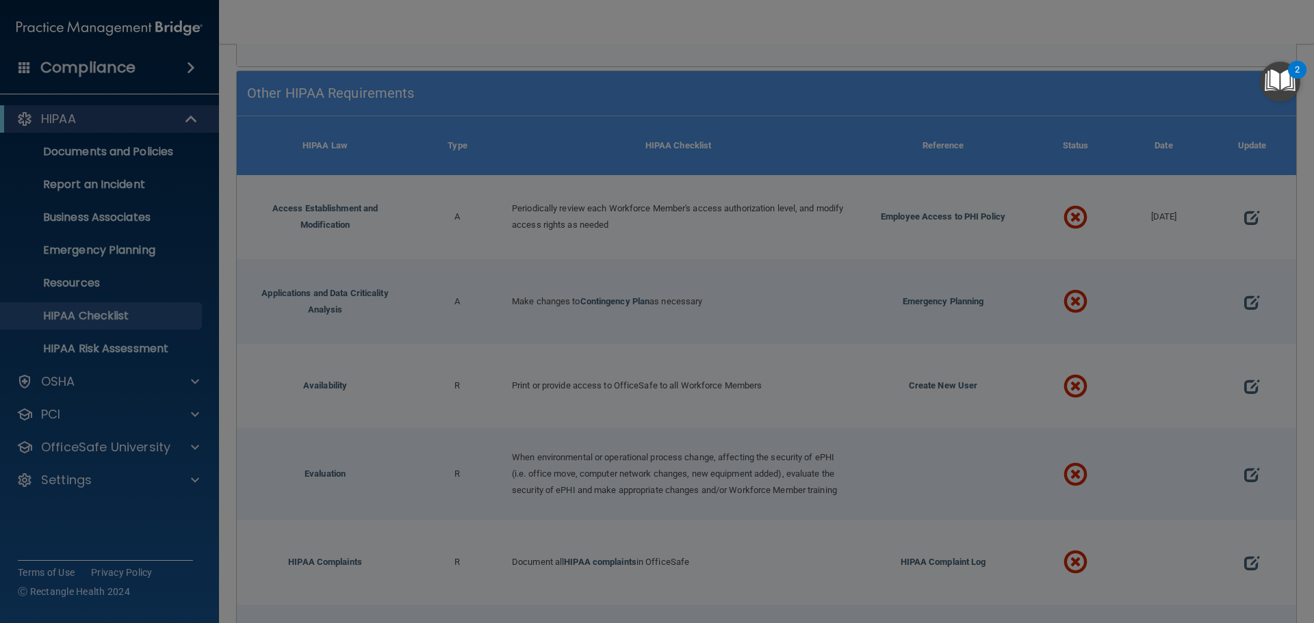
click at [912, 346] on div "× Close Access Establishment and Modification Implement policies and procedures…" at bounding box center [657, 311] width 1314 height 623
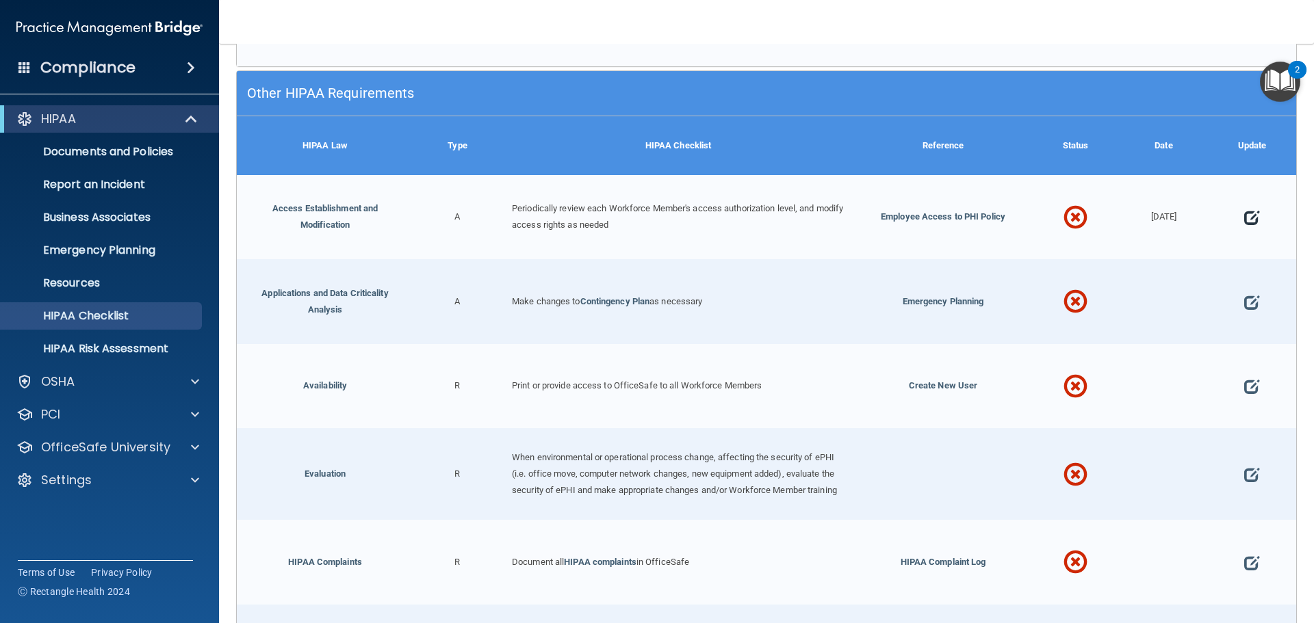
click at [1244, 208] on span at bounding box center [1251, 218] width 15 height 42
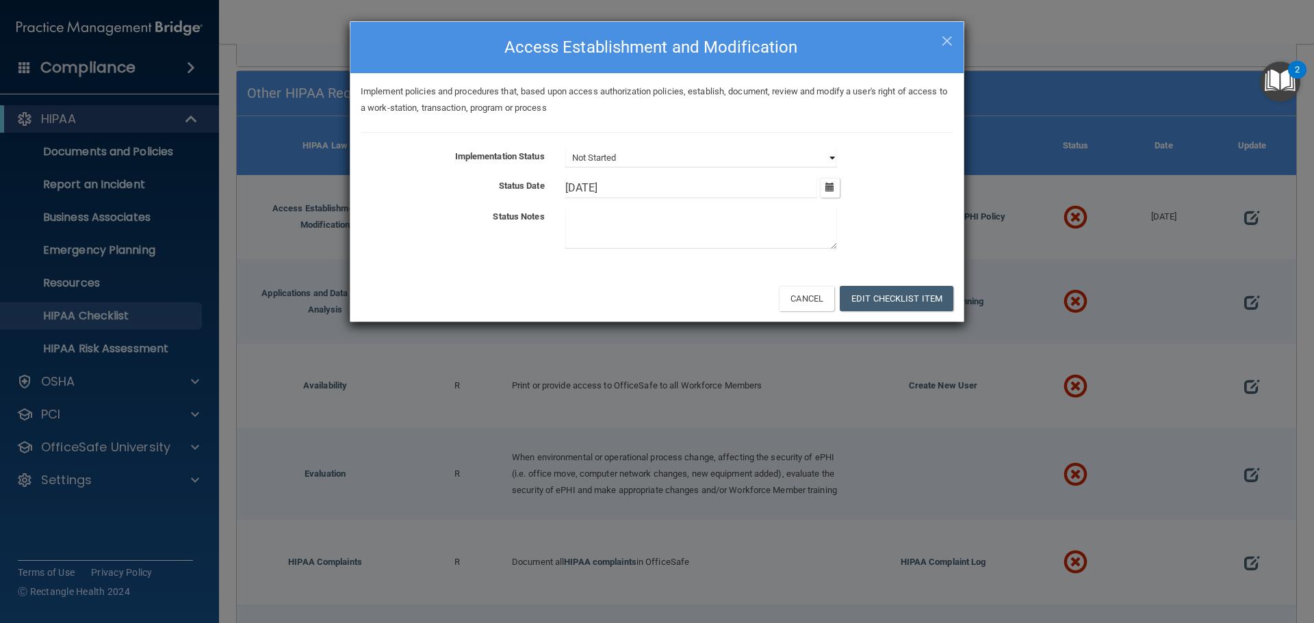
click at [743, 150] on select "Not Started In Progress Completed" at bounding box center [701, 157] width 272 height 19
select select "completed"
click at [565, 148] on select "Not Started In Progress Completed" at bounding box center [701, 157] width 272 height 19
click at [879, 299] on button "Edit Checklist Item" at bounding box center [897, 298] width 114 height 25
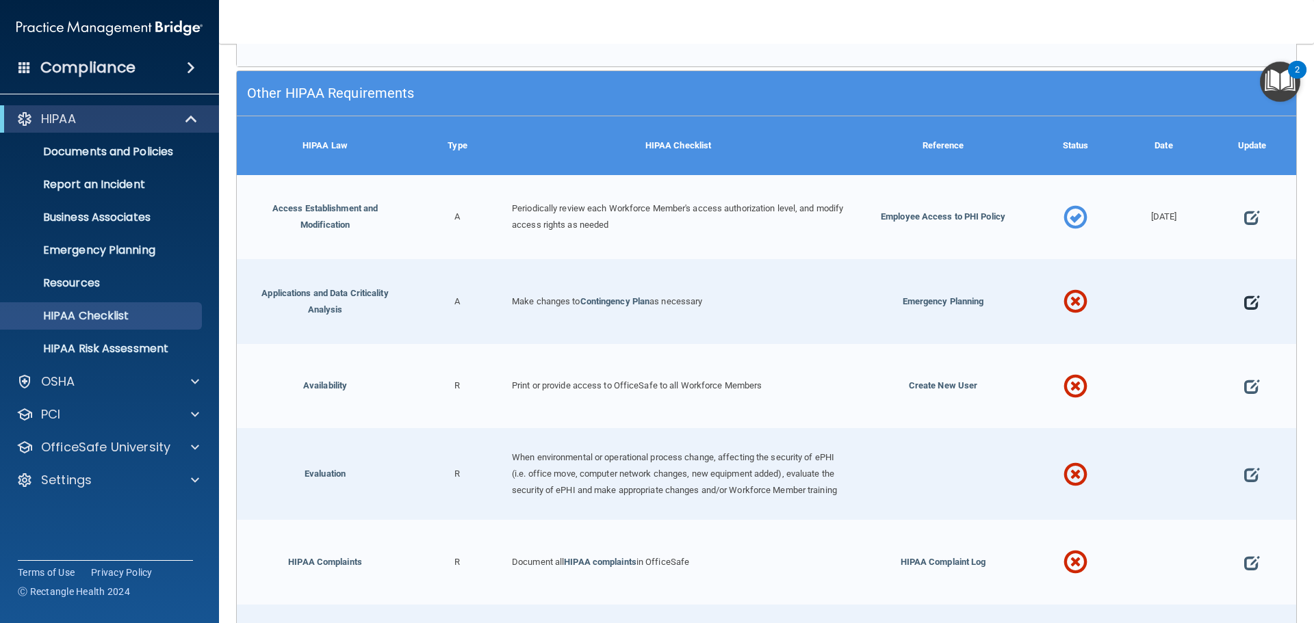
click at [1245, 286] on span at bounding box center [1251, 302] width 15 height 42
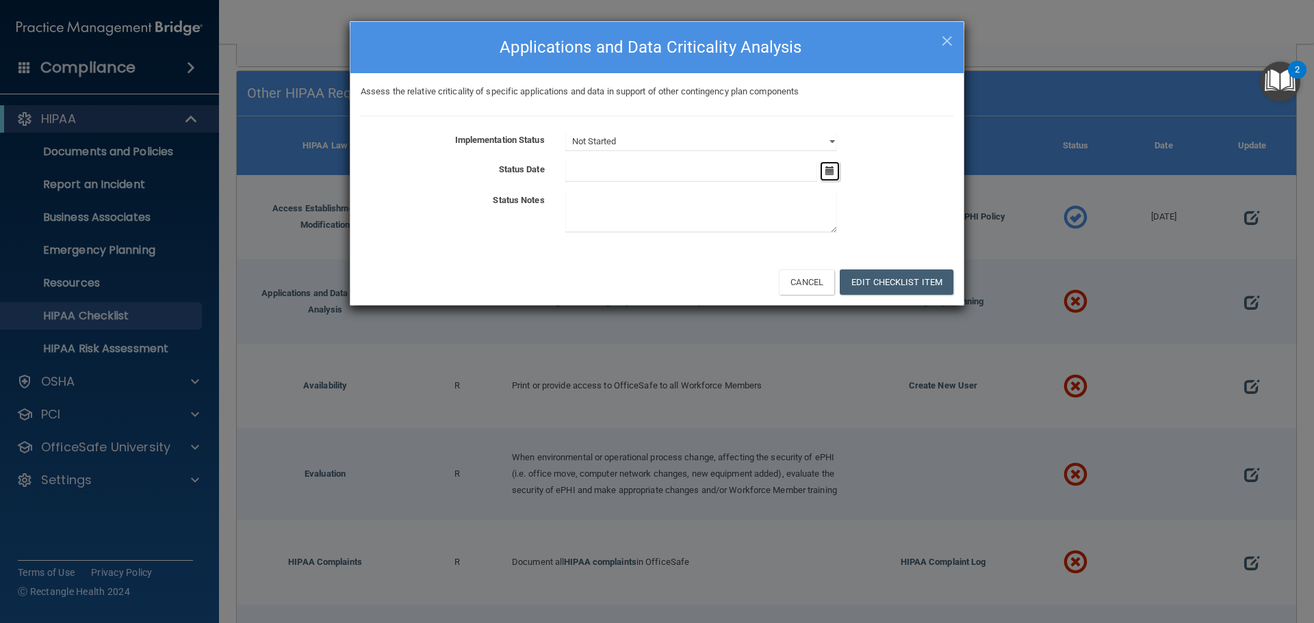
click at [832, 174] on icon "button" at bounding box center [829, 170] width 9 height 9
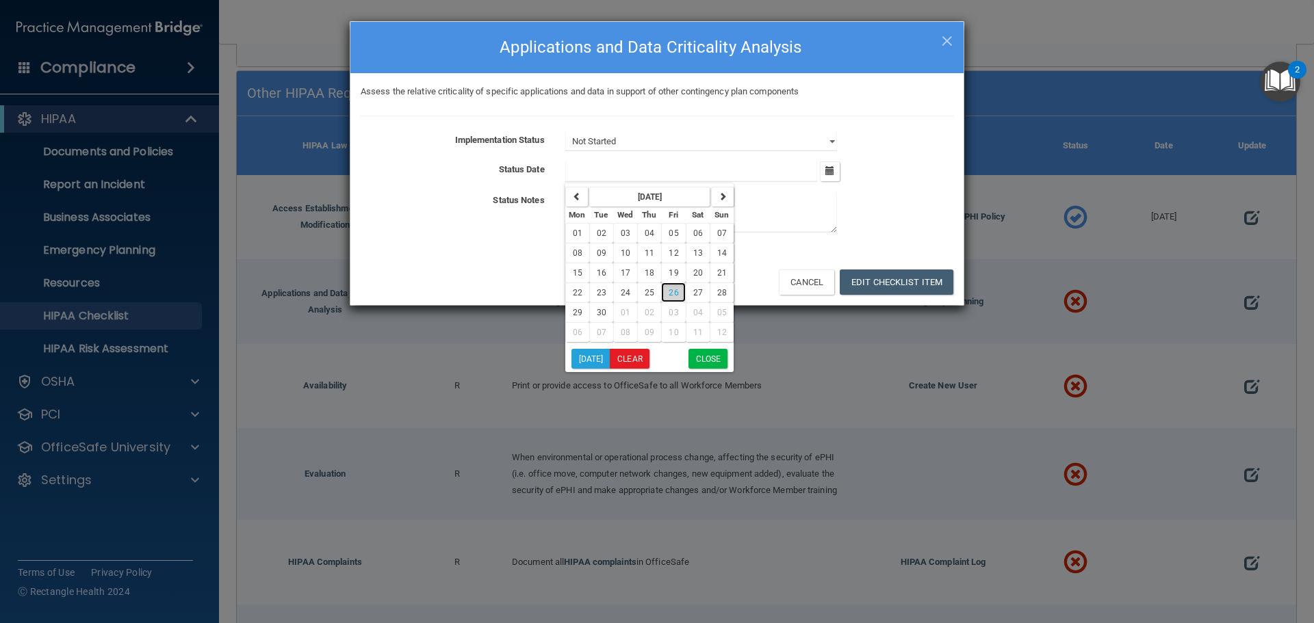
click at [674, 289] on span "26" at bounding box center [674, 293] width 10 height 10
type input "[DATE]"
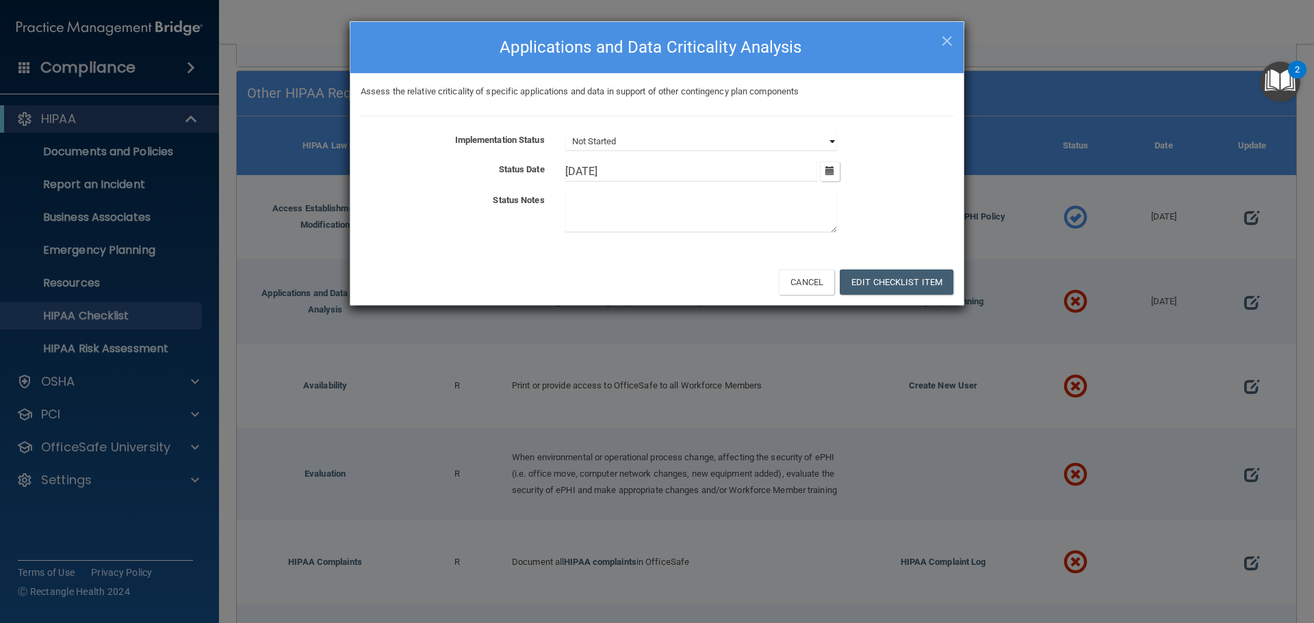
drag, startPoint x: 653, startPoint y: 137, endPoint x: 651, endPoint y: 149, distance: 12.5
click at [653, 137] on select "Not Started In Progress Completed" at bounding box center [701, 141] width 272 height 19
select select "completed"
click at [565, 132] on select "Not Started In Progress Completed" at bounding box center [701, 141] width 272 height 19
click at [857, 269] on div "Cancel Edit Checklist Item" at bounding box center [656, 282] width 613 height 47
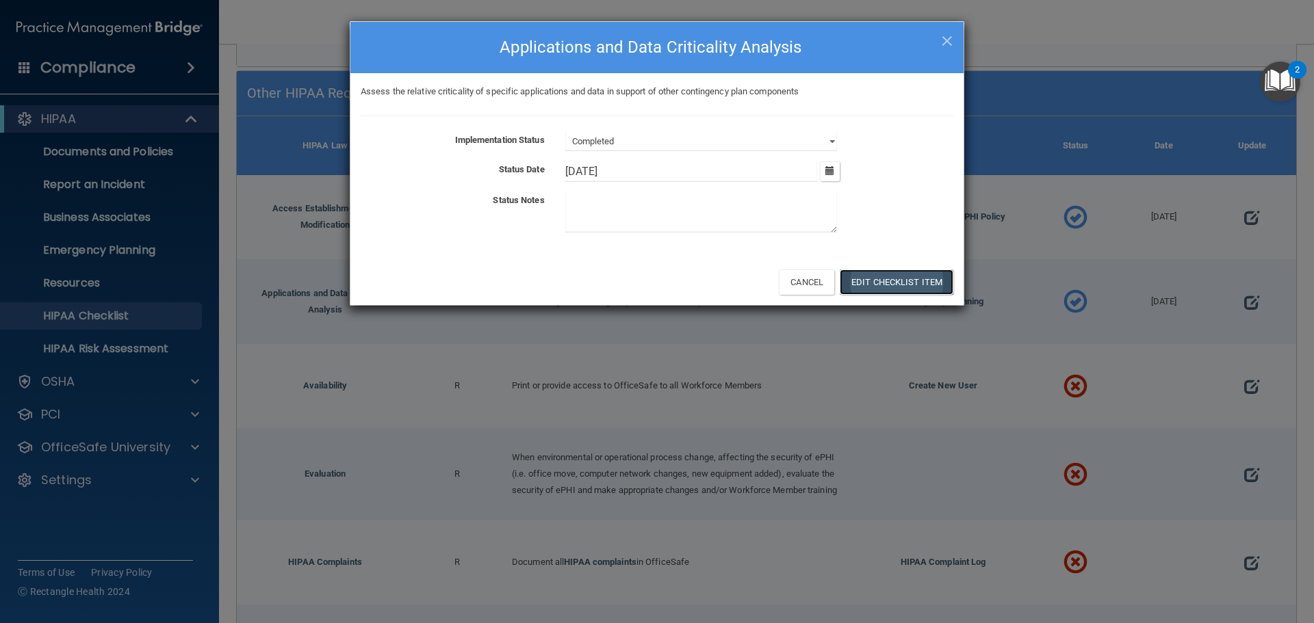
click at [861, 279] on button "Edit Checklist Item" at bounding box center [897, 282] width 114 height 25
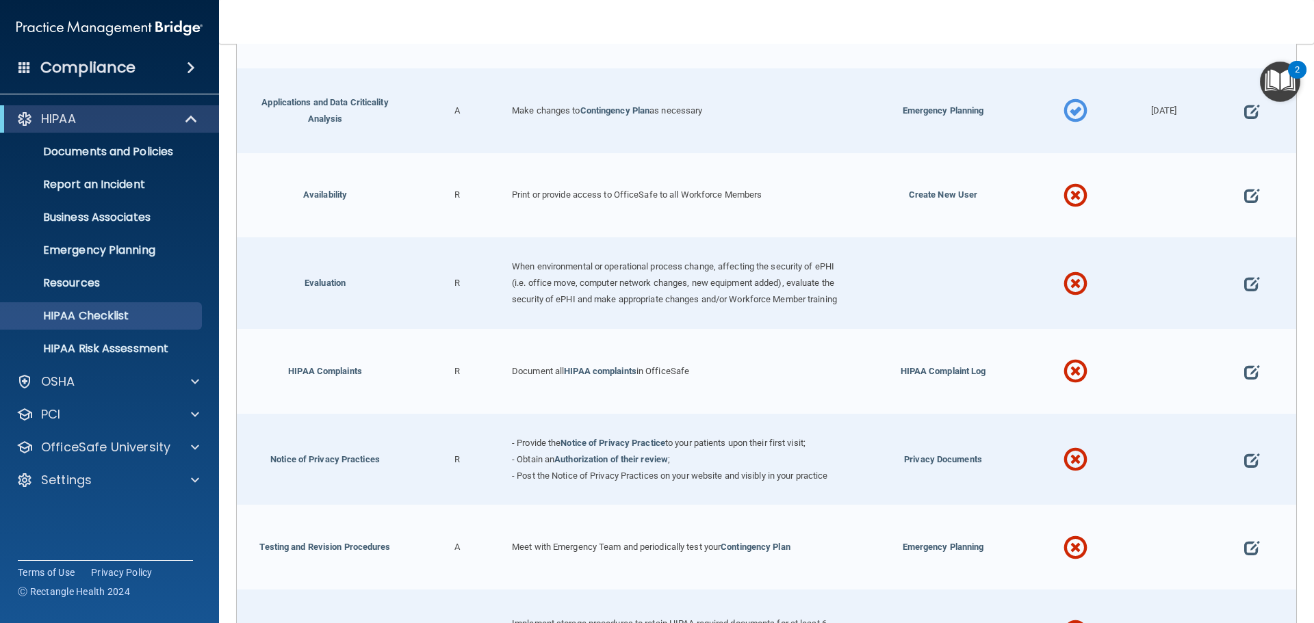
scroll to position [3823, 0]
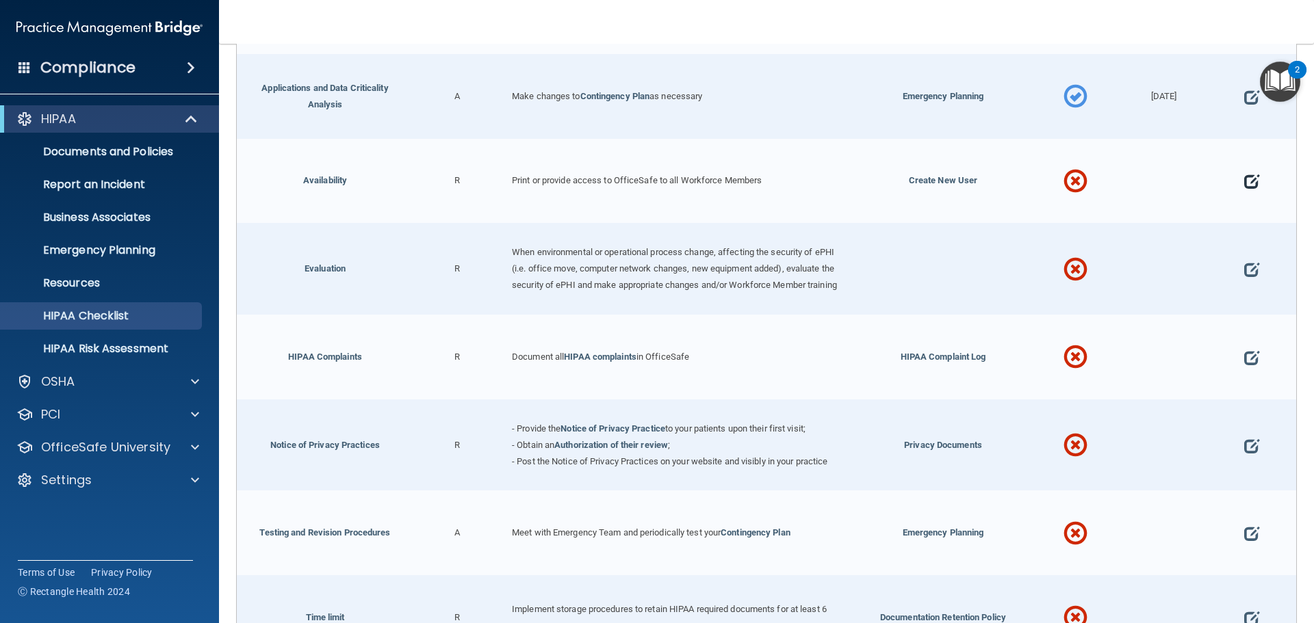
click at [1244, 170] on span at bounding box center [1251, 182] width 15 height 42
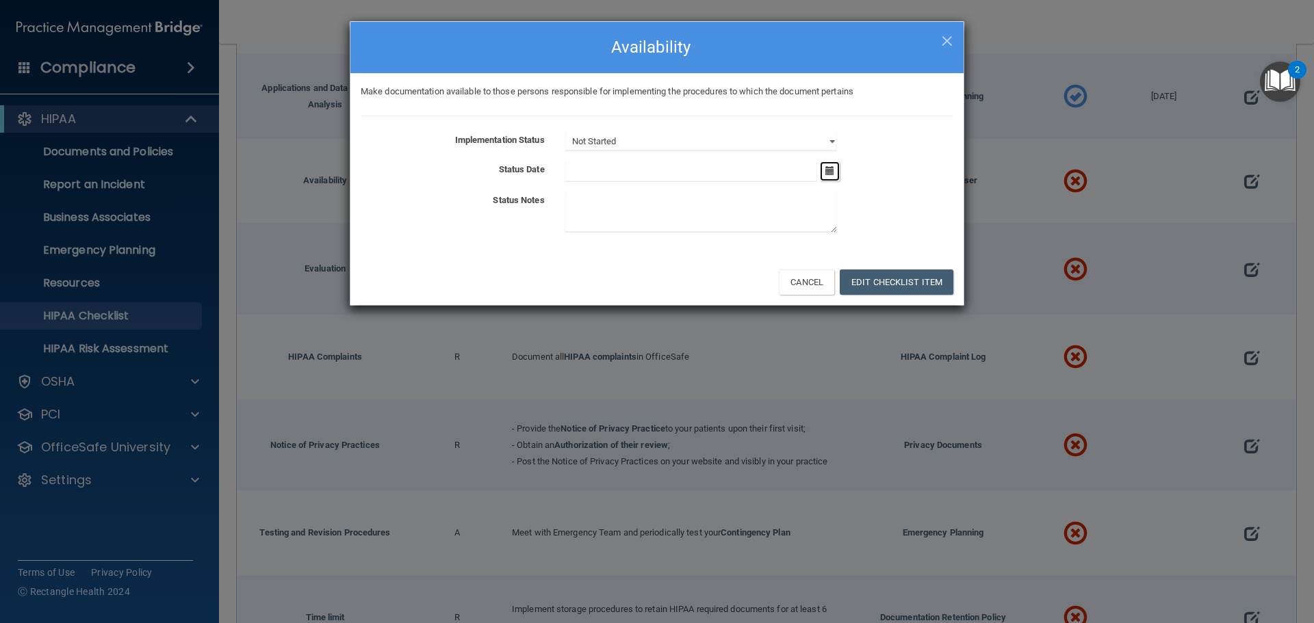
click at [829, 166] on icon "button" at bounding box center [829, 170] width 9 height 9
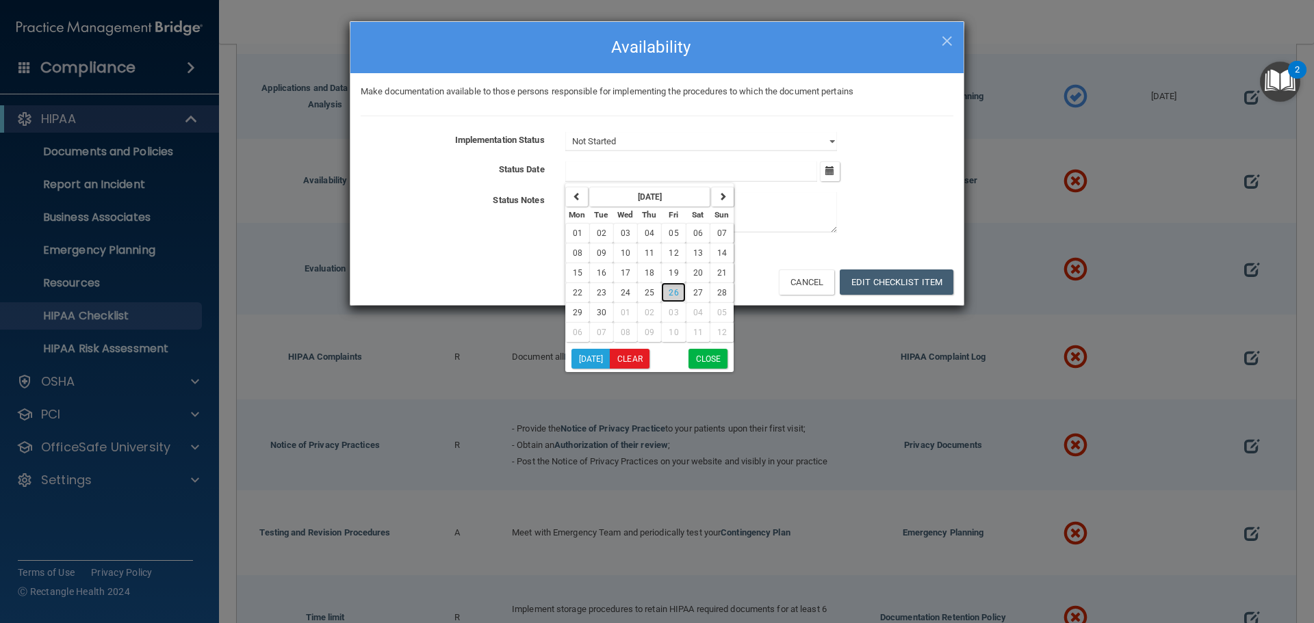
drag, startPoint x: 669, startPoint y: 287, endPoint x: 670, endPoint y: 279, distance: 9.0
click at [669, 287] on button "26" at bounding box center [673, 293] width 24 height 20
type input "[DATE]"
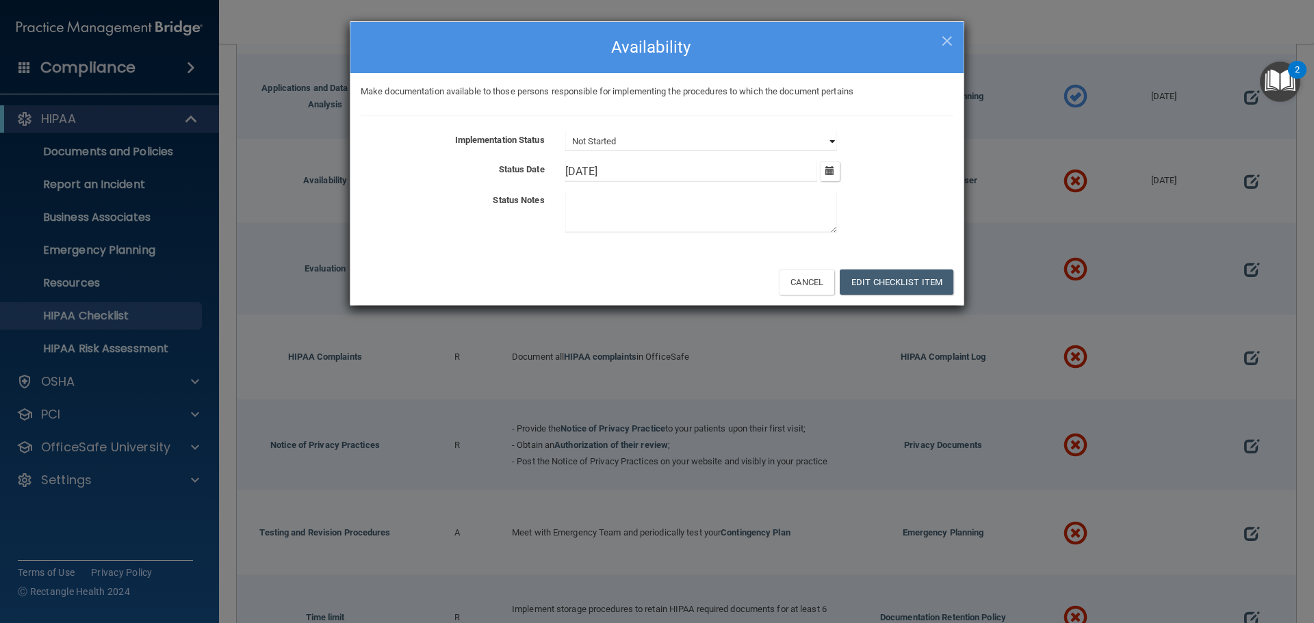
click at [662, 139] on select "Not Started In Progress Completed" at bounding box center [701, 141] width 272 height 19
select select "completed"
click at [565, 132] on select "Not Started In Progress Completed" at bounding box center [701, 141] width 272 height 19
click at [888, 281] on button "Edit Checklist Item" at bounding box center [897, 282] width 114 height 25
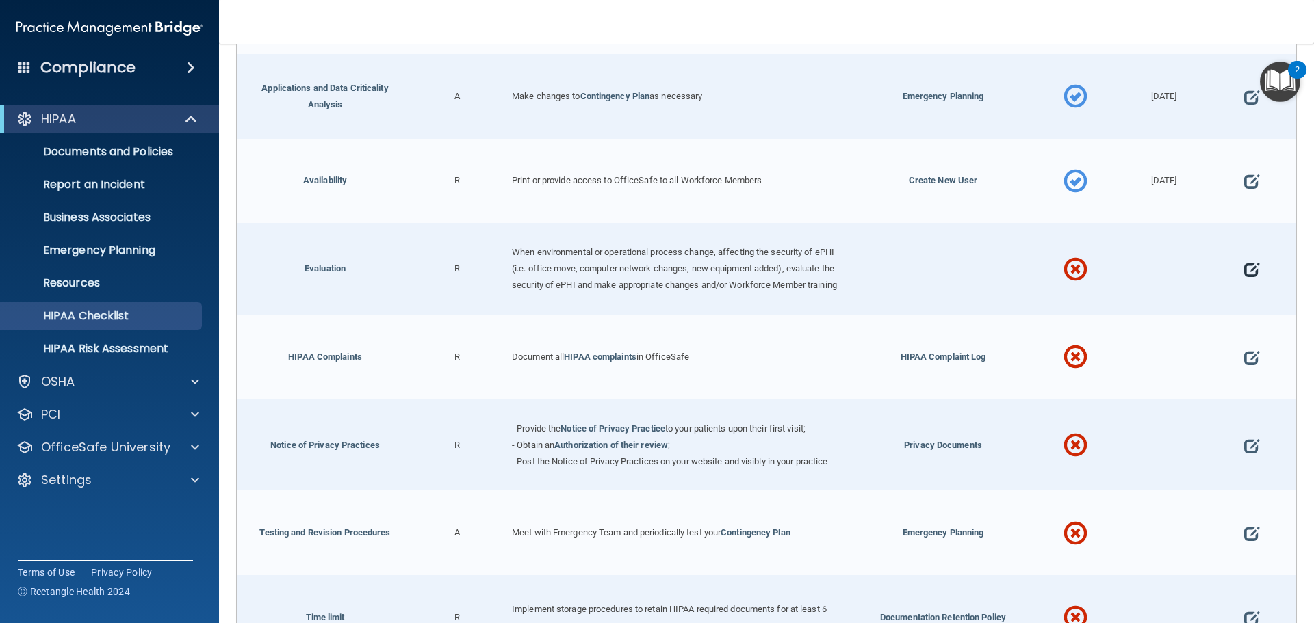
click at [1245, 262] on span at bounding box center [1251, 269] width 15 height 42
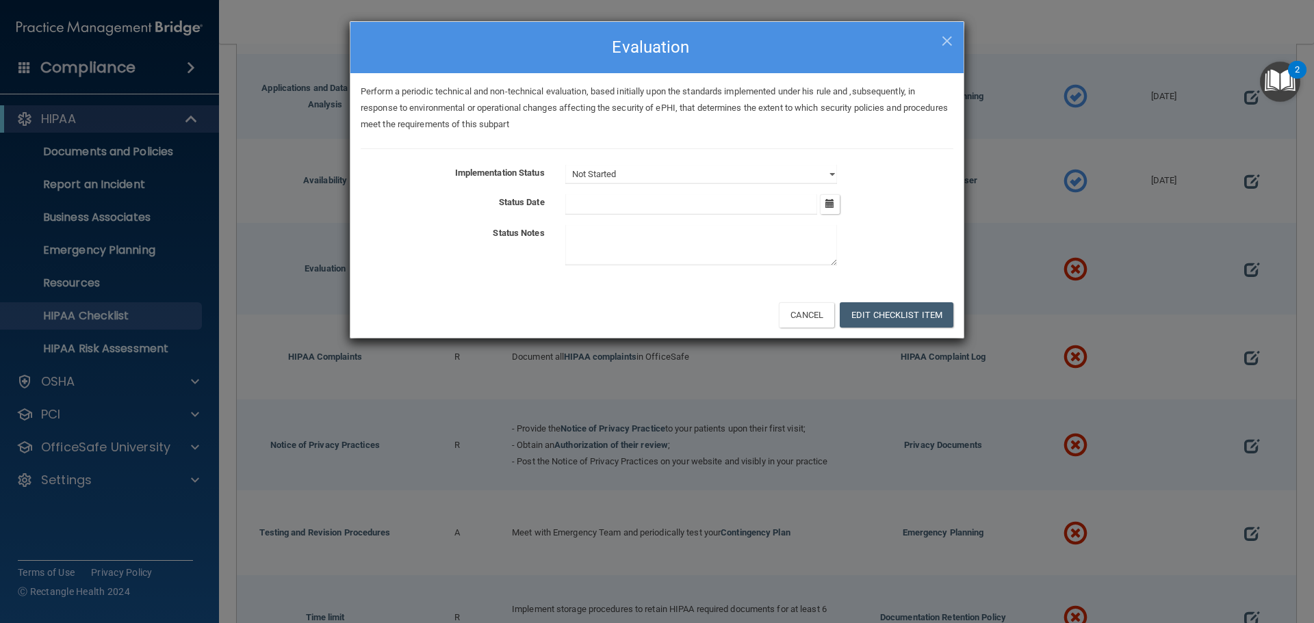
click at [838, 174] on div "Not Started In Progress Completed" at bounding box center [759, 174] width 409 height 19
click at [833, 173] on select "Not Started In Progress Completed" at bounding box center [701, 174] width 272 height 19
select select "completed"
click at [565, 165] on select "Not Started In Progress Completed" at bounding box center [701, 174] width 272 height 19
click at [844, 207] on div "[DATE] Mon Tue Wed Thu Fri Sat Sun 01 02 03 04 05 06 07 08 09 10 11 12 13 14 15…" at bounding box center [759, 204] width 409 height 21
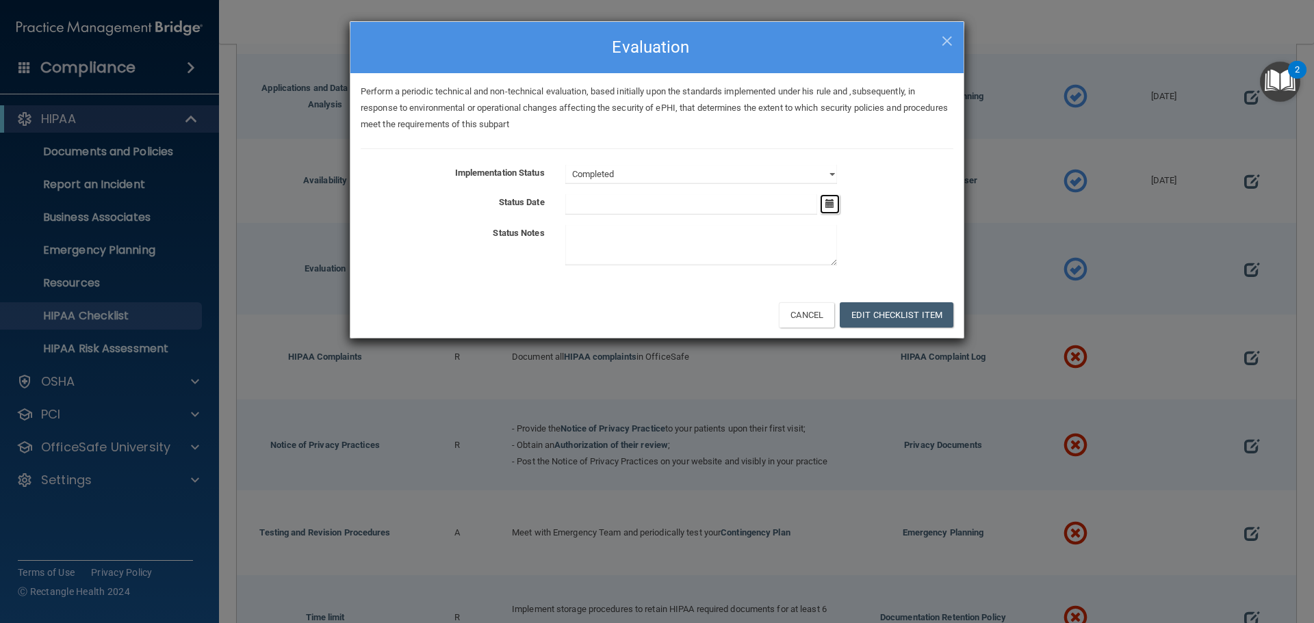
drag, startPoint x: 836, startPoint y: 207, endPoint x: 829, endPoint y: 210, distance: 7.7
click at [836, 207] on button "button" at bounding box center [830, 204] width 20 height 20
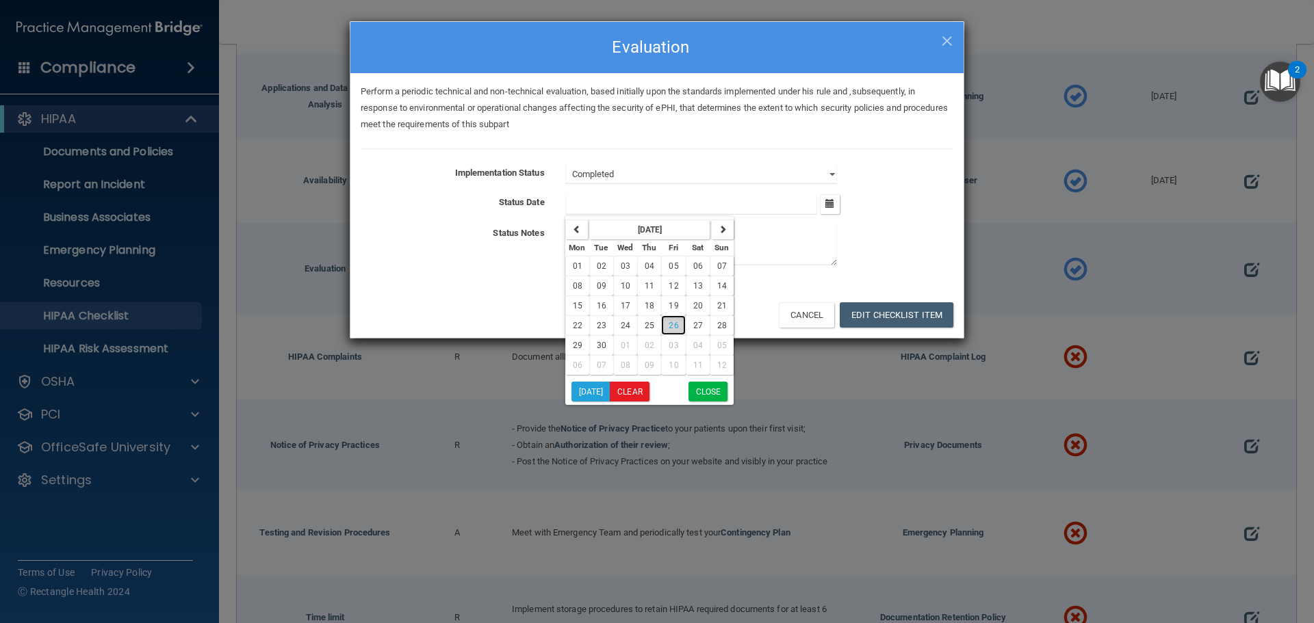
click at [667, 324] on button "26" at bounding box center [673, 325] width 24 height 20
type input "[DATE]"
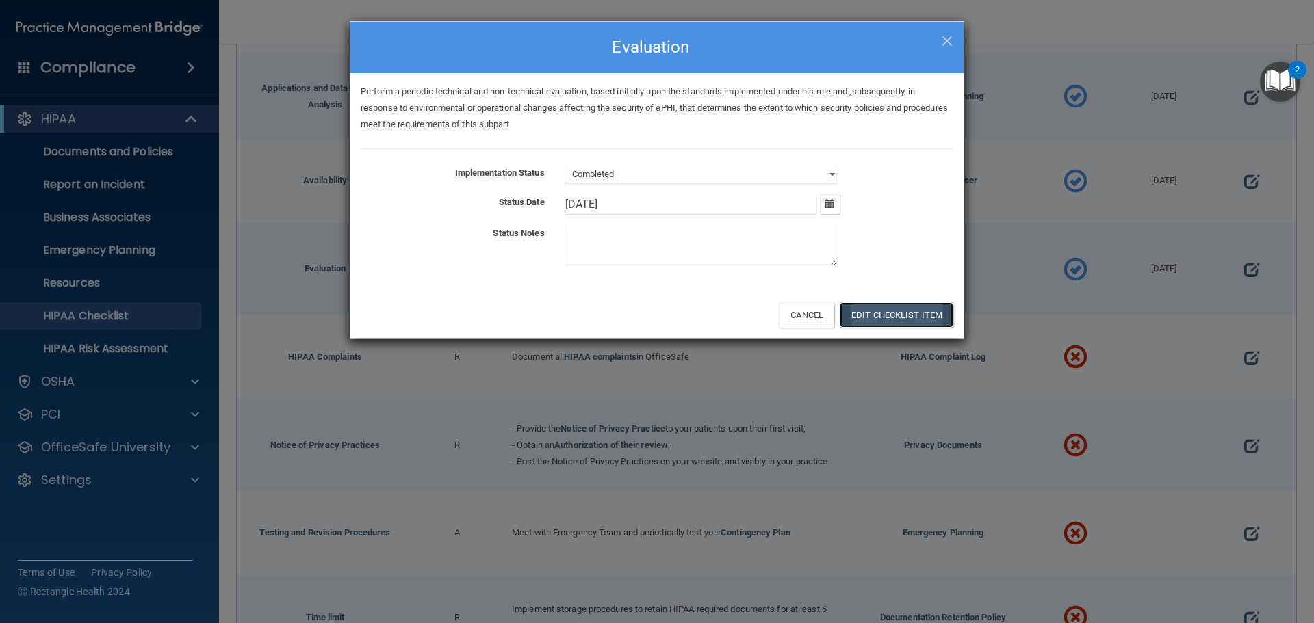
click at [884, 306] on button "Edit Checklist Item" at bounding box center [897, 314] width 114 height 25
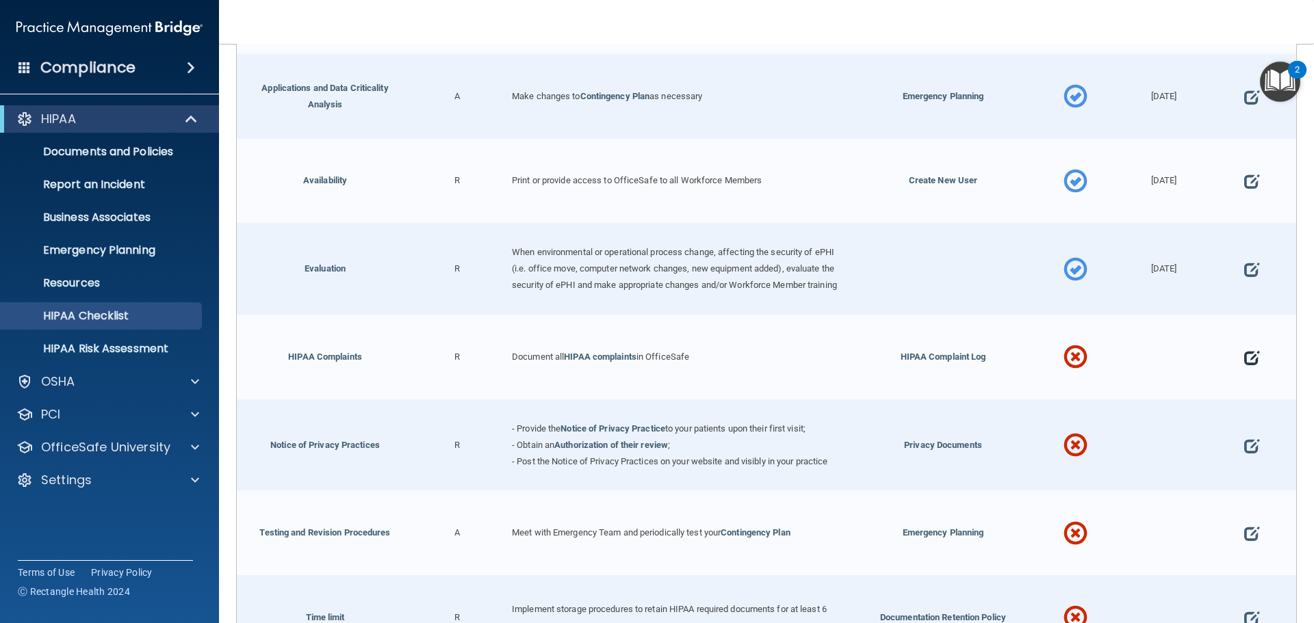
click at [1245, 359] on span at bounding box center [1251, 358] width 15 height 42
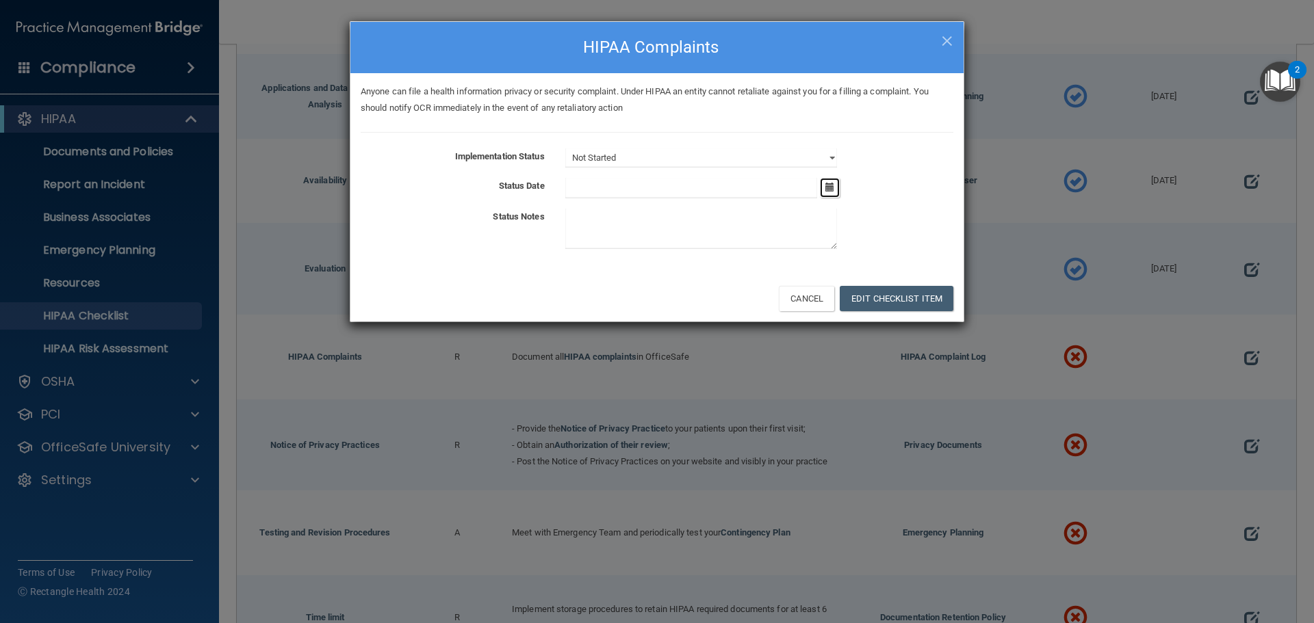
click at [828, 184] on icon "button" at bounding box center [829, 187] width 9 height 9
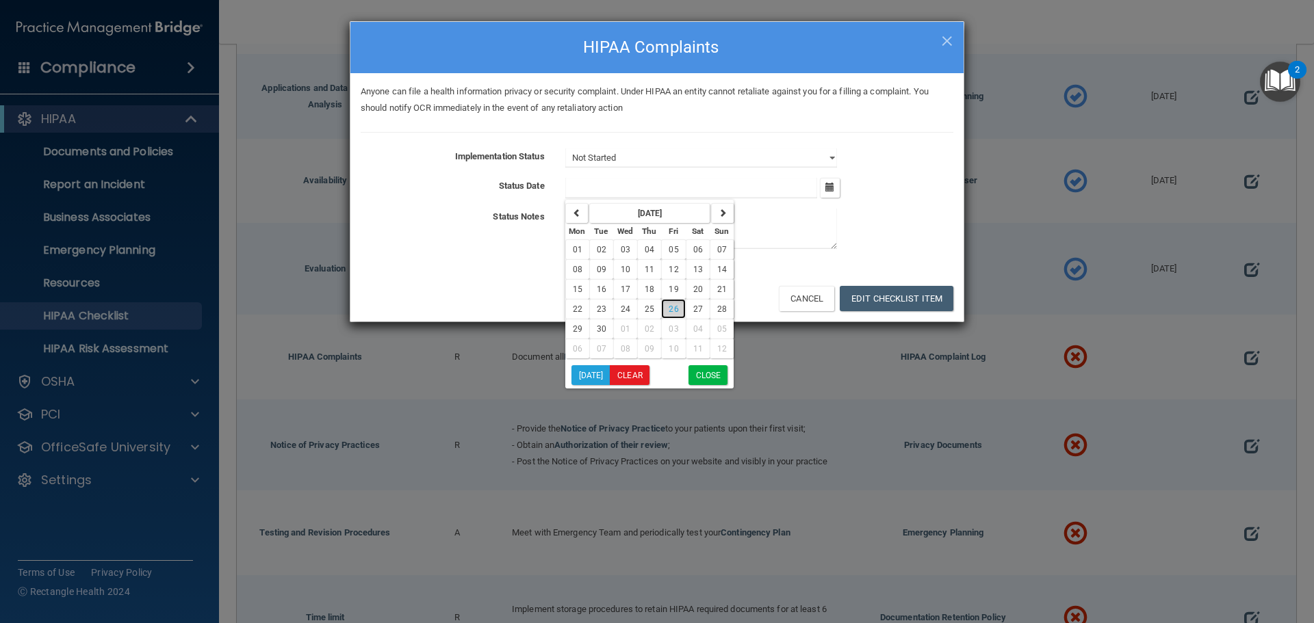
click at [672, 307] on span "26" at bounding box center [674, 310] width 10 height 10
type input "[DATE]"
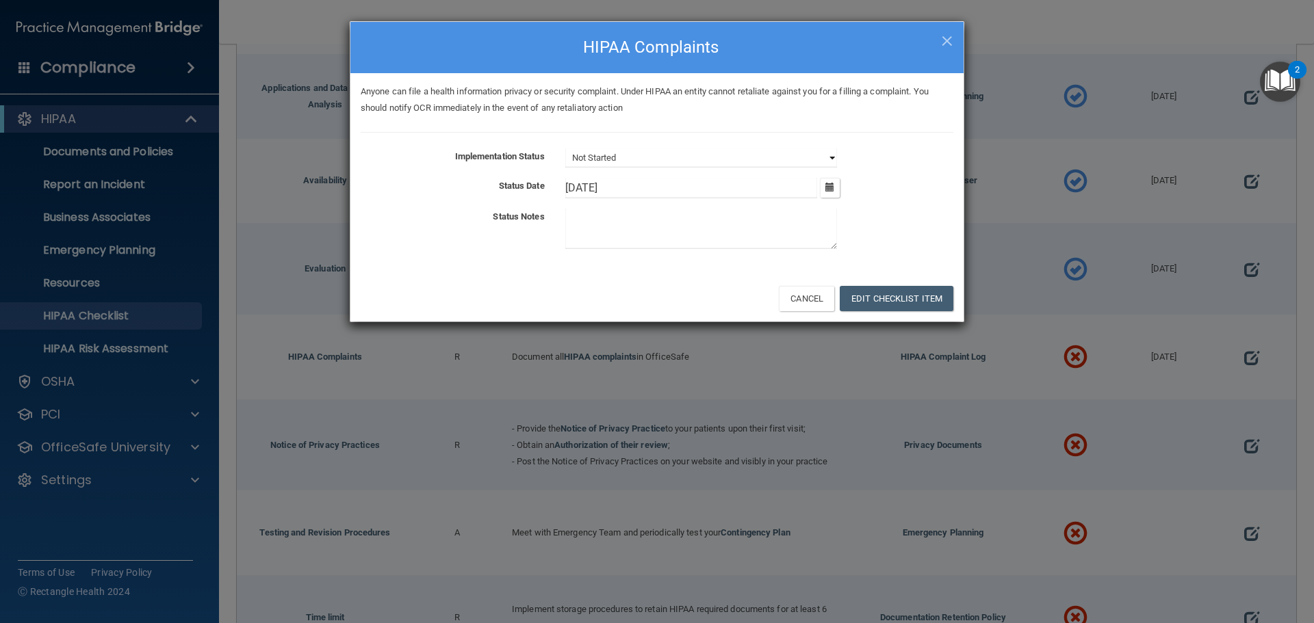
click at [663, 164] on select "Not Started In Progress Completed" at bounding box center [701, 157] width 272 height 19
select select "completed"
click at [565, 148] on select "Not Started In Progress Completed" at bounding box center [701, 157] width 272 height 19
click at [873, 302] on button "Edit Checklist Item" at bounding box center [897, 298] width 114 height 25
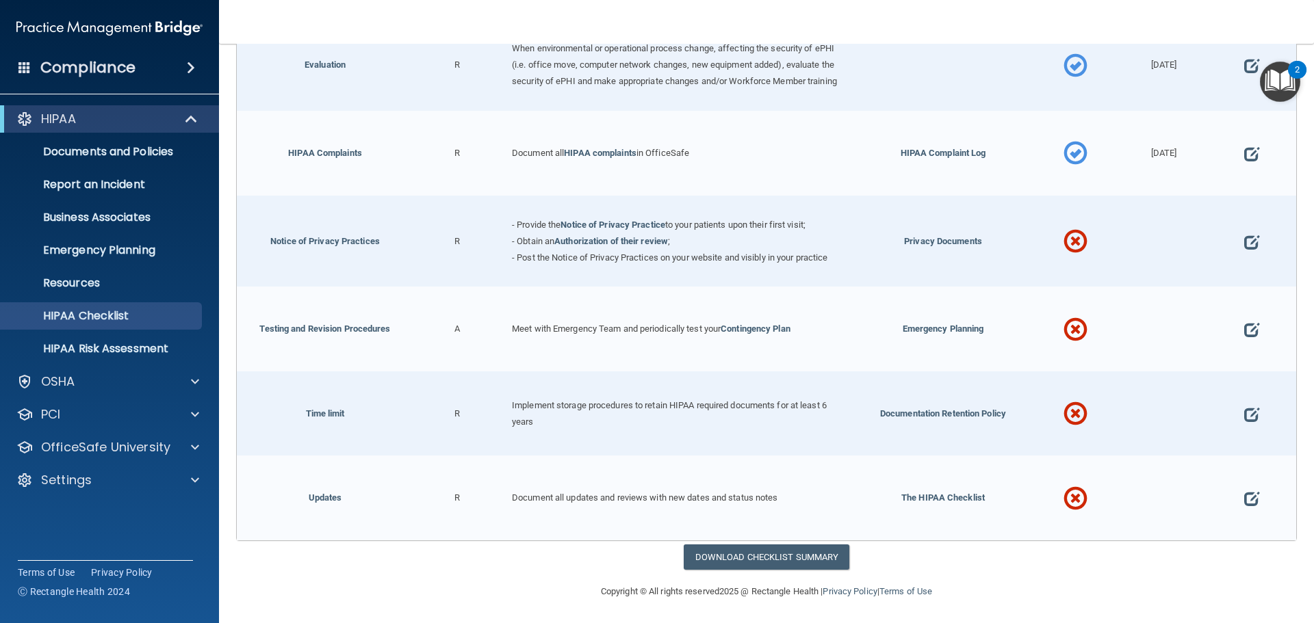
scroll to position [4028, 0]
click at [1244, 242] on span at bounding box center [1251, 241] width 15 height 42
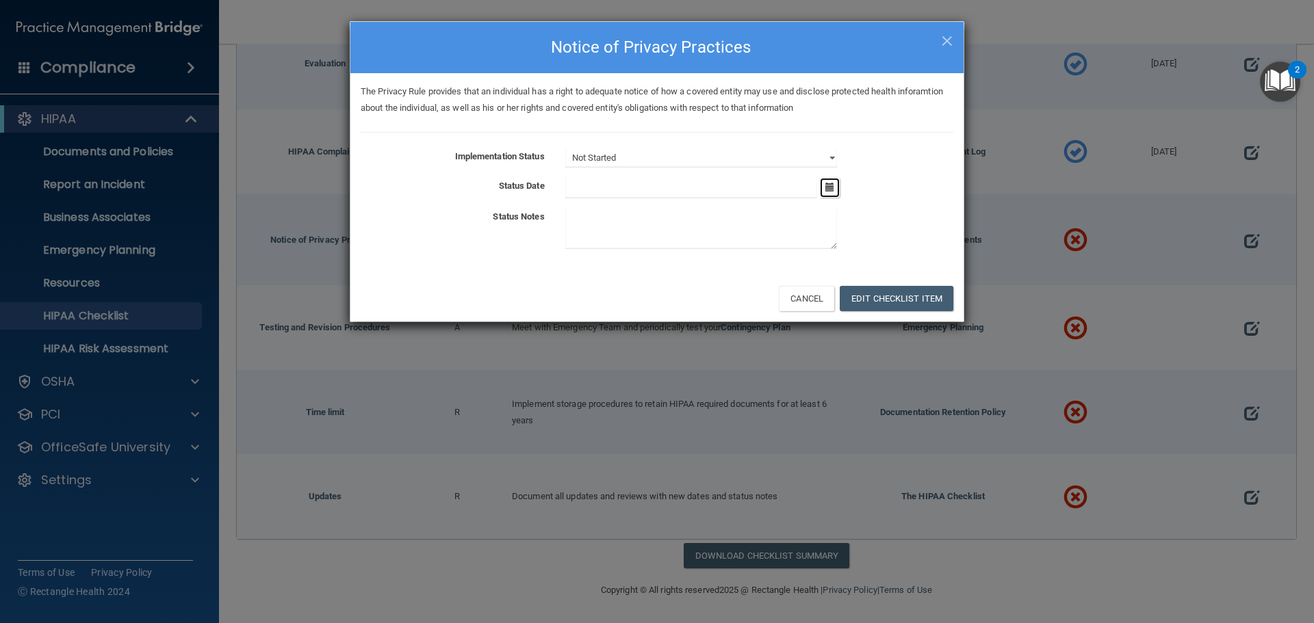
click at [825, 190] on button "button" at bounding box center [830, 188] width 20 height 20
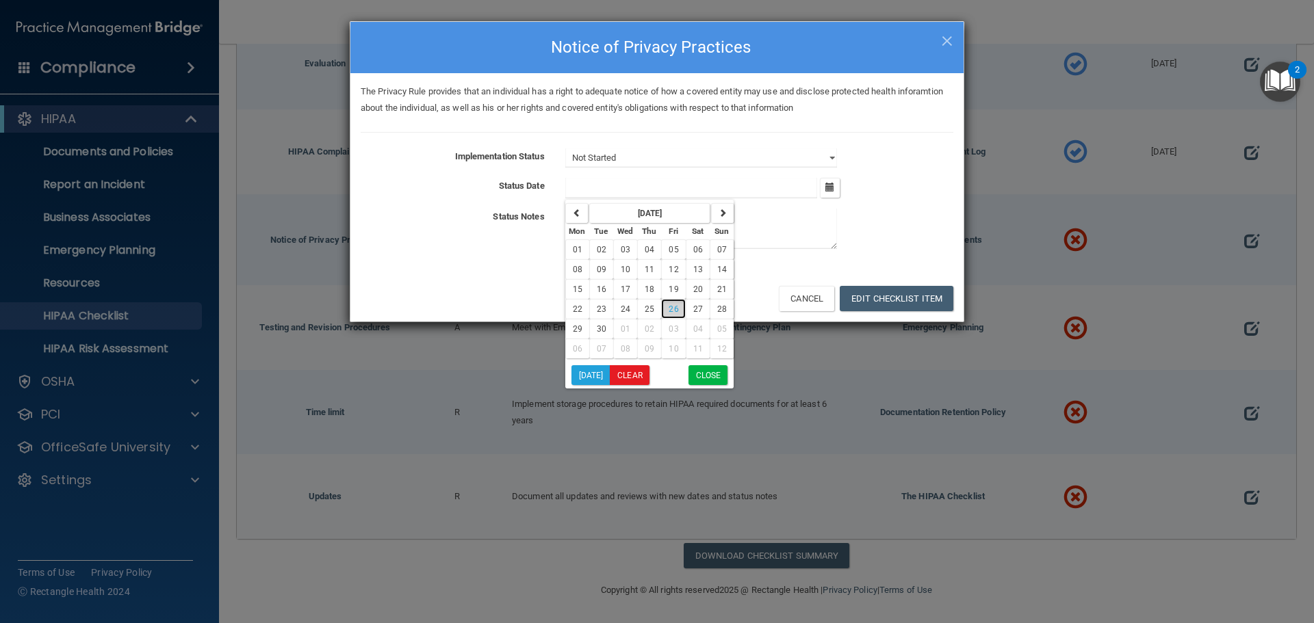
click at [676, 309] on span "26" at bounding box center [674, 310] width 10 height 10
type input "[DATE]"
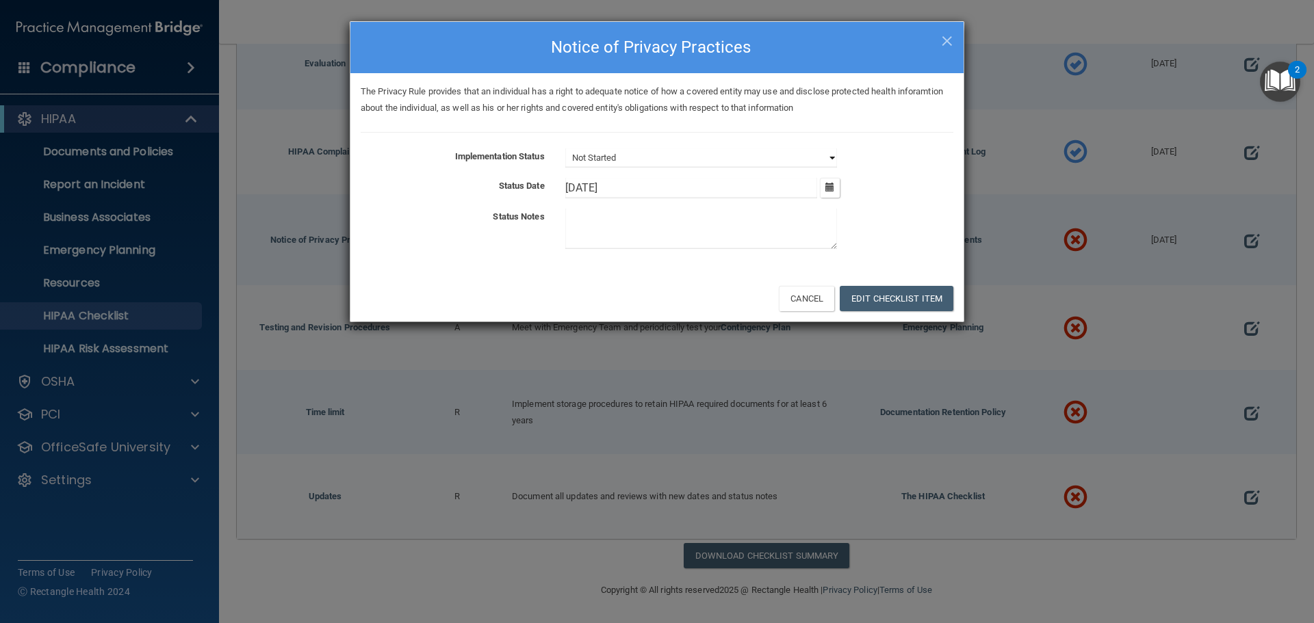
click at [679, 154] on select "Not Started In Progress Completed" at bounding box center [701, 157] width 272 height 19
select select "completed"
click at [565, 148] on select "Not Started In Progress Completed" at bounding box center [701, 157] width 272 height 19
click at [891, 303] on button "Edit Checklist Item" at bounding box center [897, 298] width 114 height 25
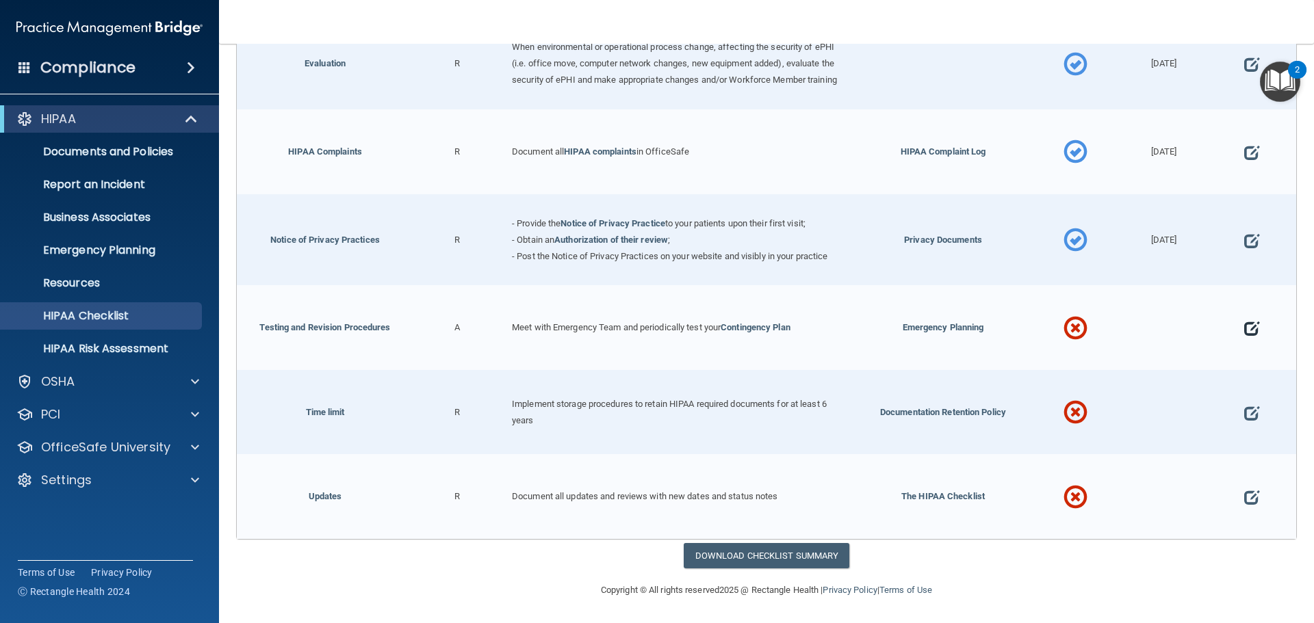
click at [1244, 331] on span at bounding box center [1251, 328] width 15 height 42
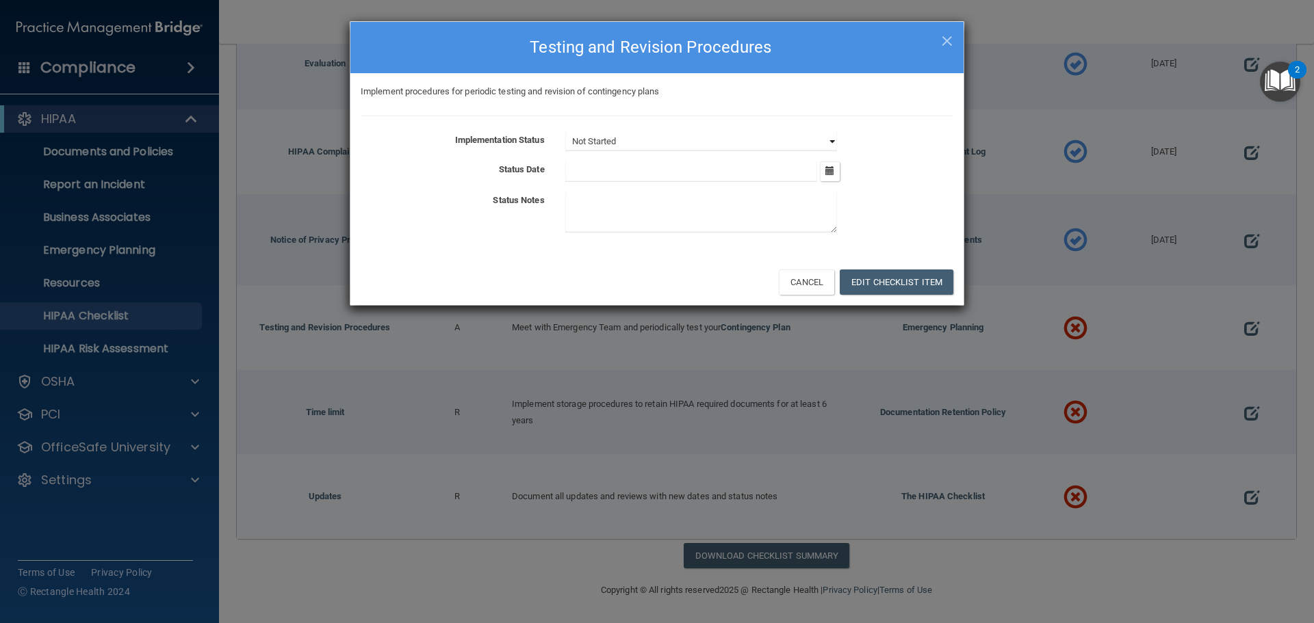
click at [822, 145] on select "Not Started In Progress Completed" at bounding box center [701, 141] width 272 height 19
select select "in_progress"
click at [565, 132] on select "Not Started In Progress Completed" at bounding box center [701, 141] width 272 height 19
click at [827, 162] on button "button" at bounding box center [830, 171] width 20 height 20
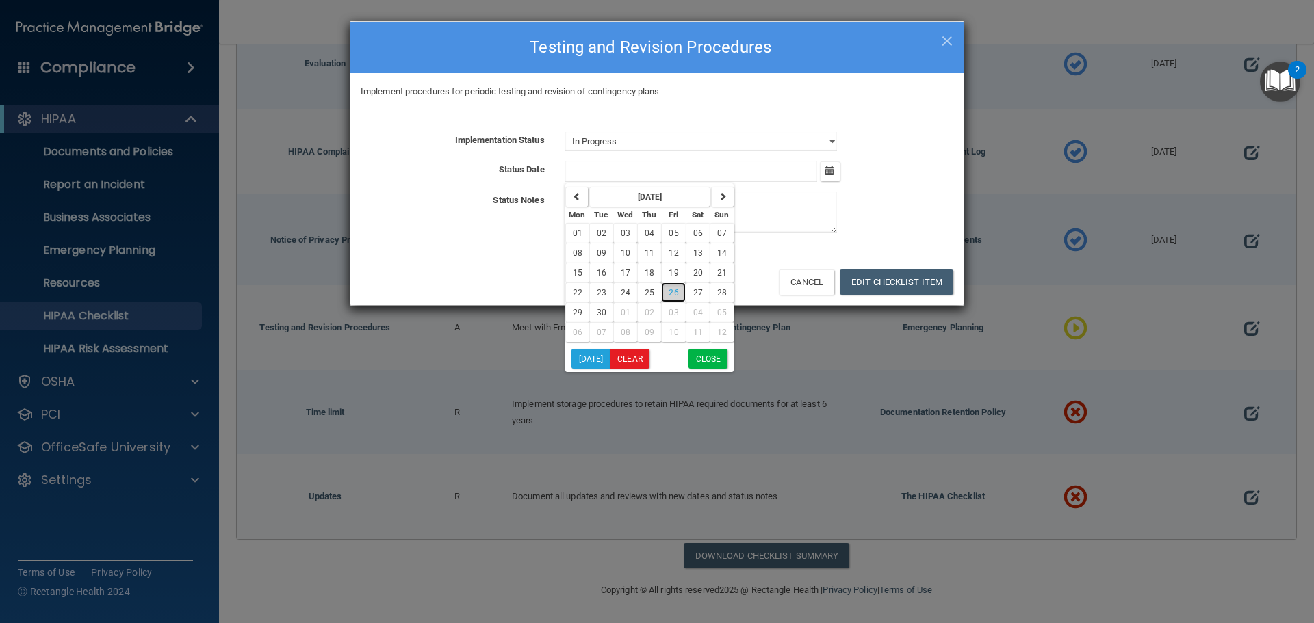
click at [671, 287] on button "26" at bounding box center [673, 293] width 24 height 20
type input "[DATE]"
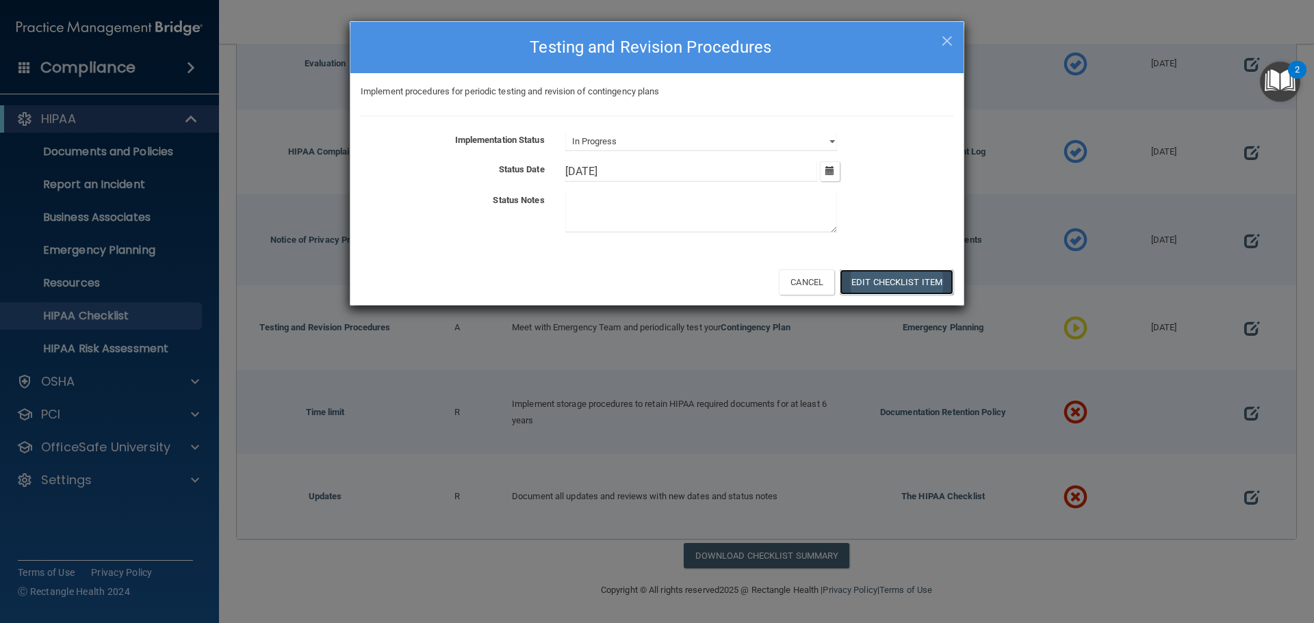
click at [886, 278] on button "Edit Checklist Item" at bounding box center [897, 282] width 114 height 25
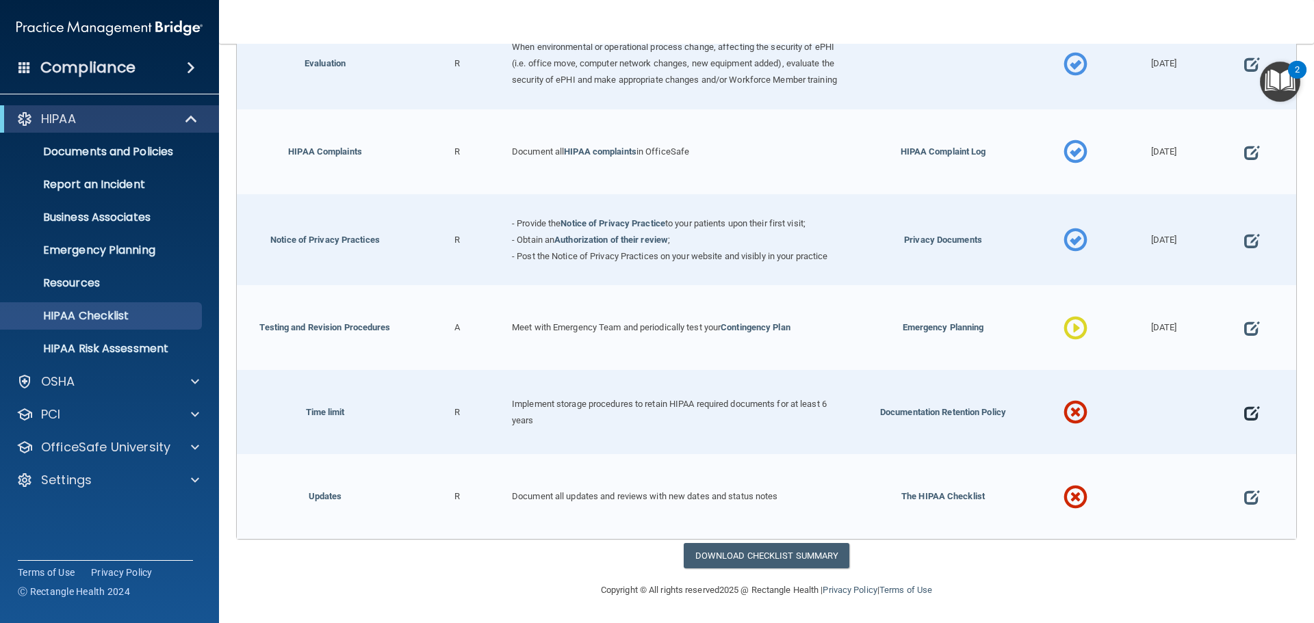
click at [1244, 417] on span at bounding box center [1251, 413] width 15 height 42
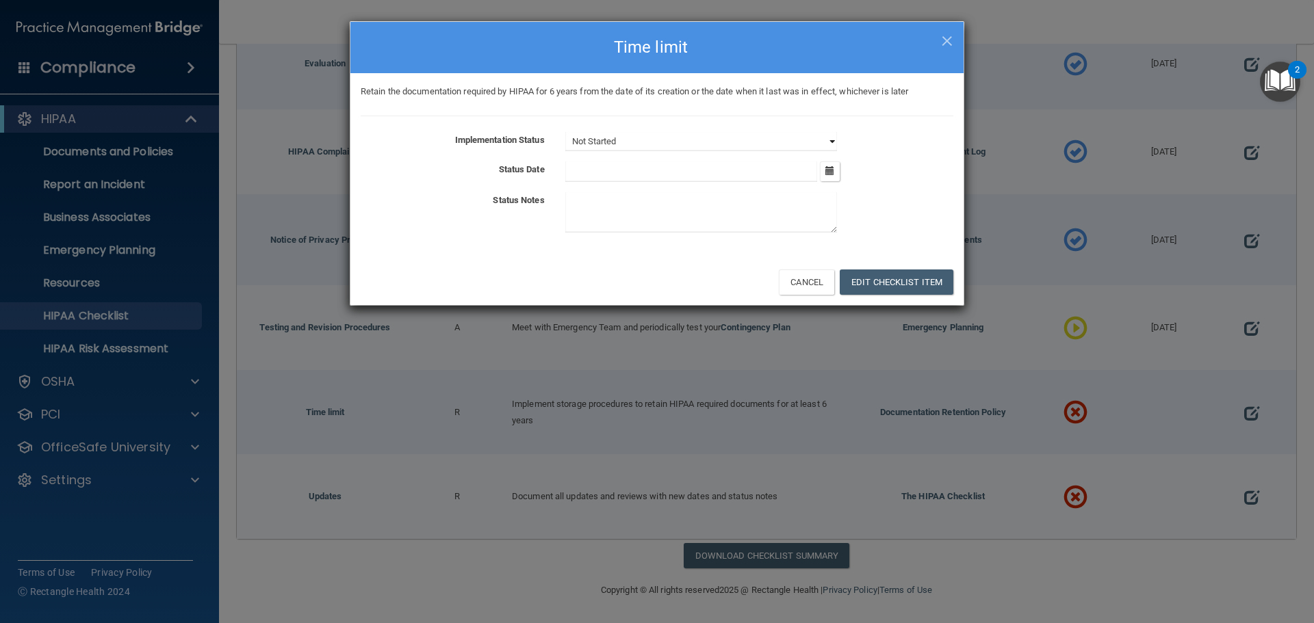
drag, startPoint x: 820, startPoint y: 141, endPoint x: 802, endPoint y: 150, distance: 20.5
click at [820, 141] on select "Not Started In Progress Completed" at bounding box center [701, 141] width 272 height 19
select select "completed"
click at [565, 132] on select "Not Started In Progress Completed" at bounding box center [701, 141] width 272 height 19
click at [832, 172] on icon "button" at bounding box center [829, 170] width 9 height 9
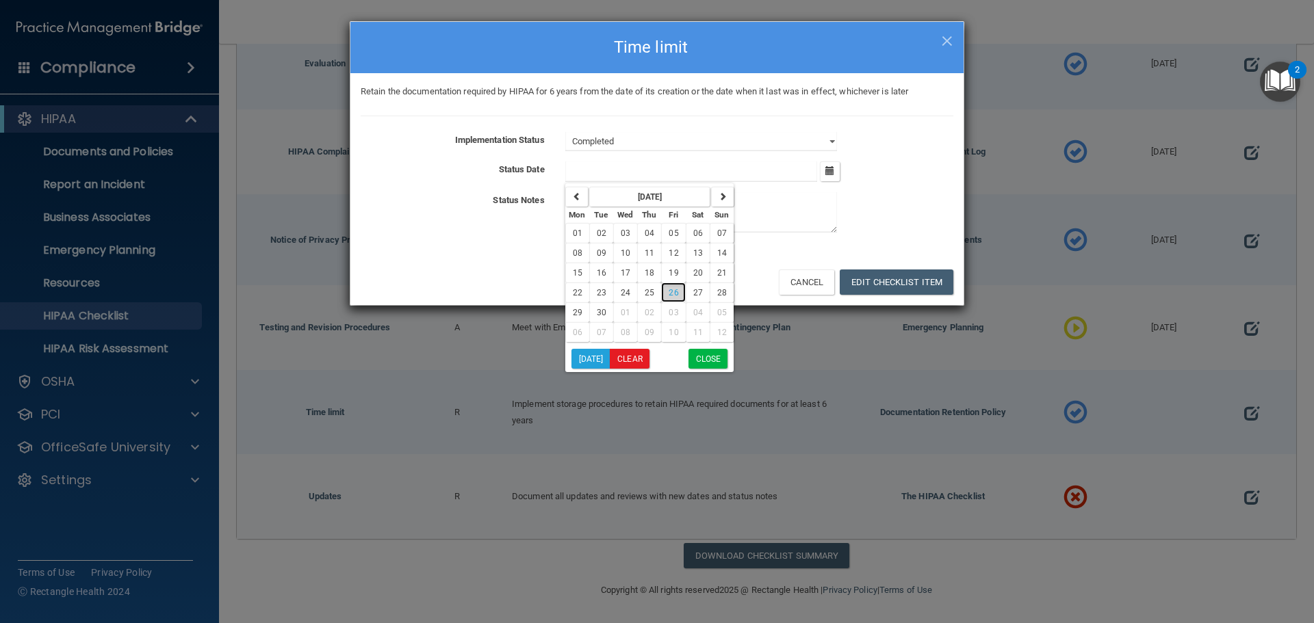
click at [674, 294] on span "26" at bounding box center [674, 293] width 10 height 10
type input "[DATE]"
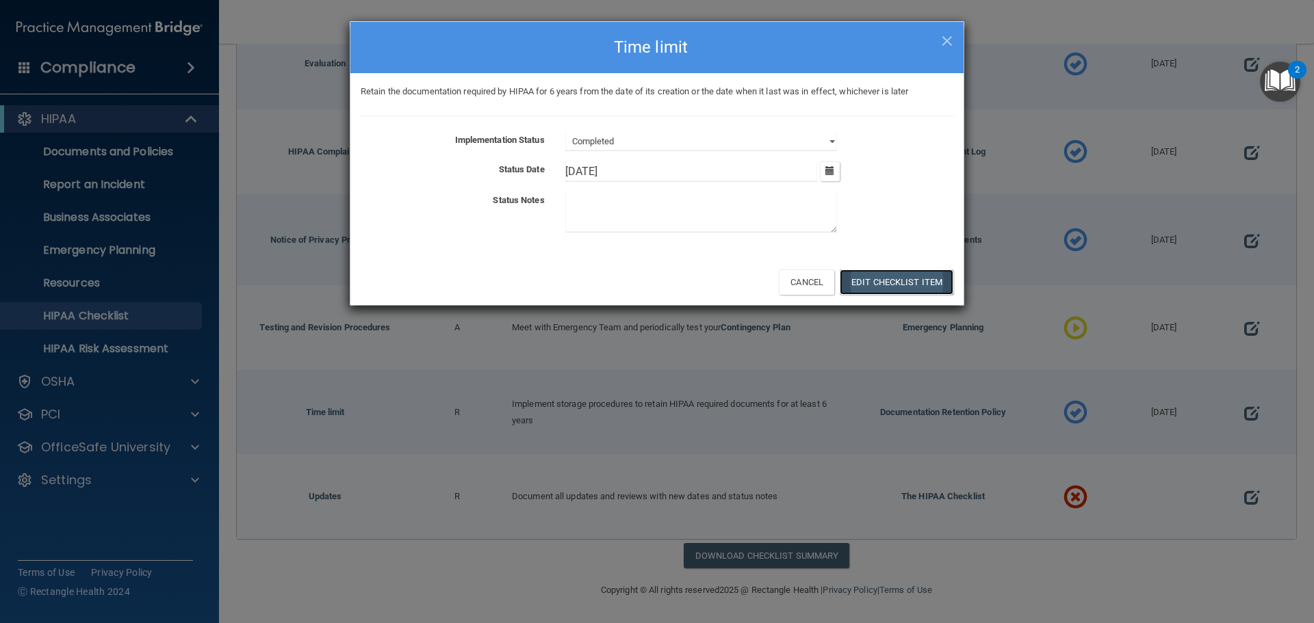
click at [844, 272] on button "Edit Checklist Item" at bounding box center [897, 282] width 114 height 25
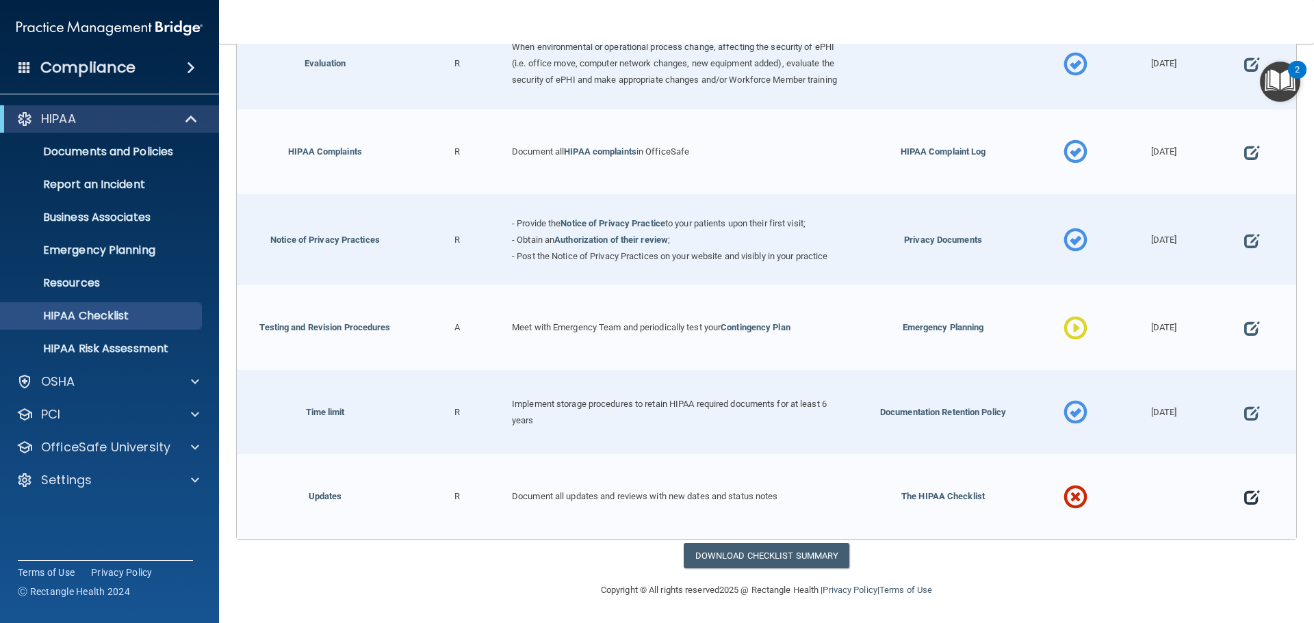
click at [1245, 496] on span at bounding box center [1251, 497] width 15 height 42
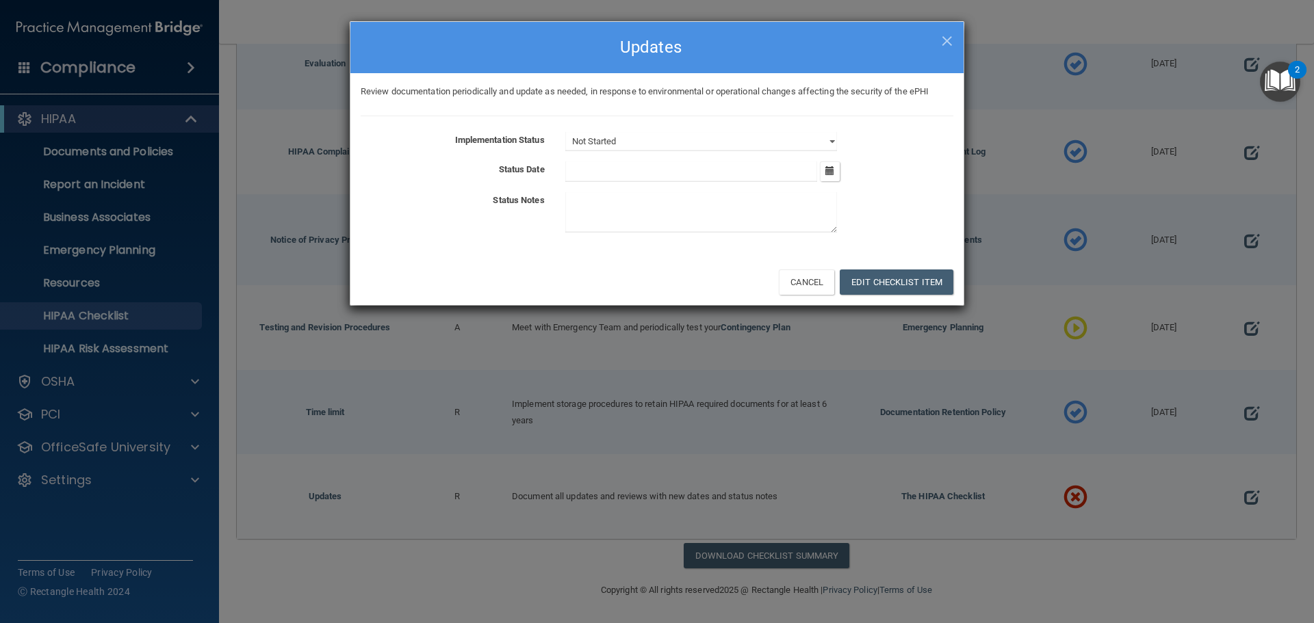
click at [769, 125] on div "Review documentation periodically and update as needed, in response to environm…" at bounding box center [656, 165] width 613 height 185
click at [760, 138] on select "Not Started In Progress Completed" at bounding box center [701, 141] width 272 height 19
select select "completed"
click at [565, 132] on select "Not Started In Progress Completed" at bounding box center [701, 141] width 272 height 19
click at [695, 166] on input "text" at bounding box center [691, 171] width 253 height 21
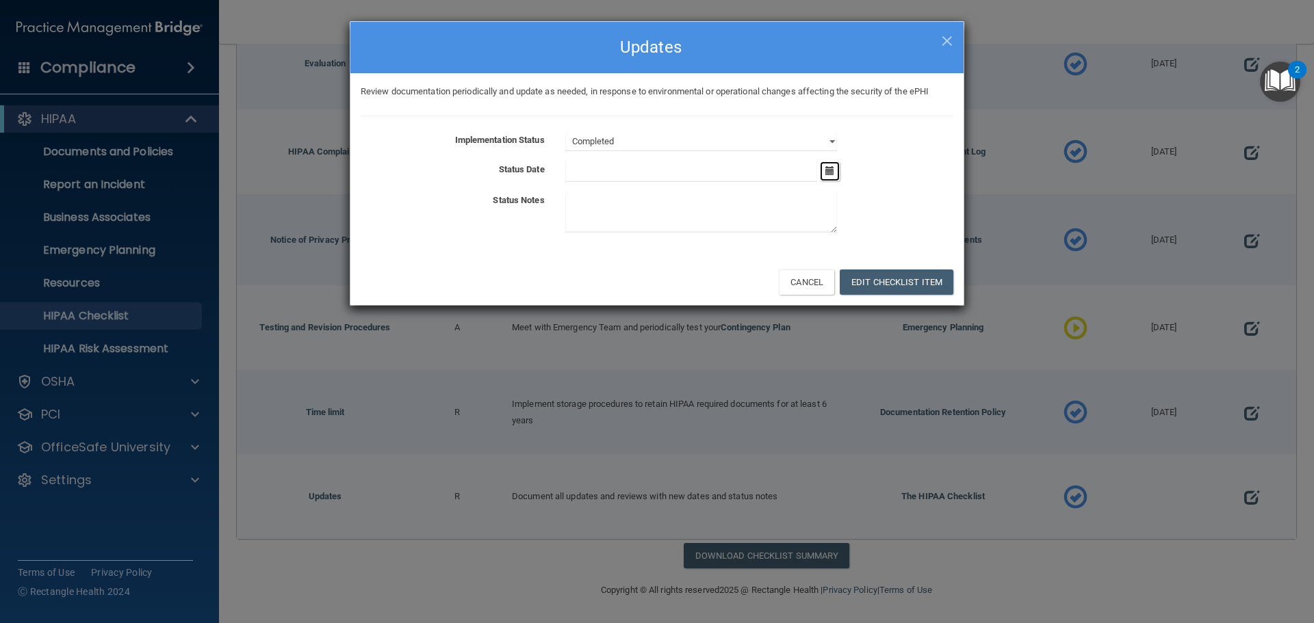
click at [830, 174] on icon "button" at bounding box center [829, 170] width 9 height 9
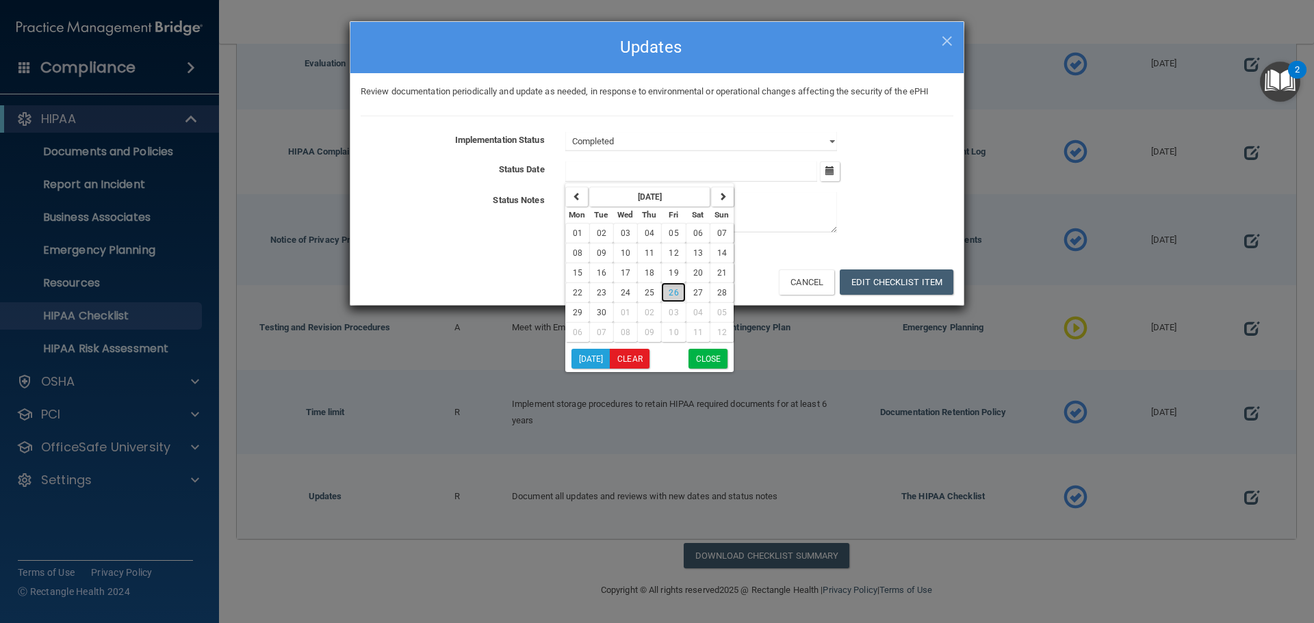
click at [674, 293] on span "26" at bounding box center [674, 293] width 10 height 10
type input "[DATE]"
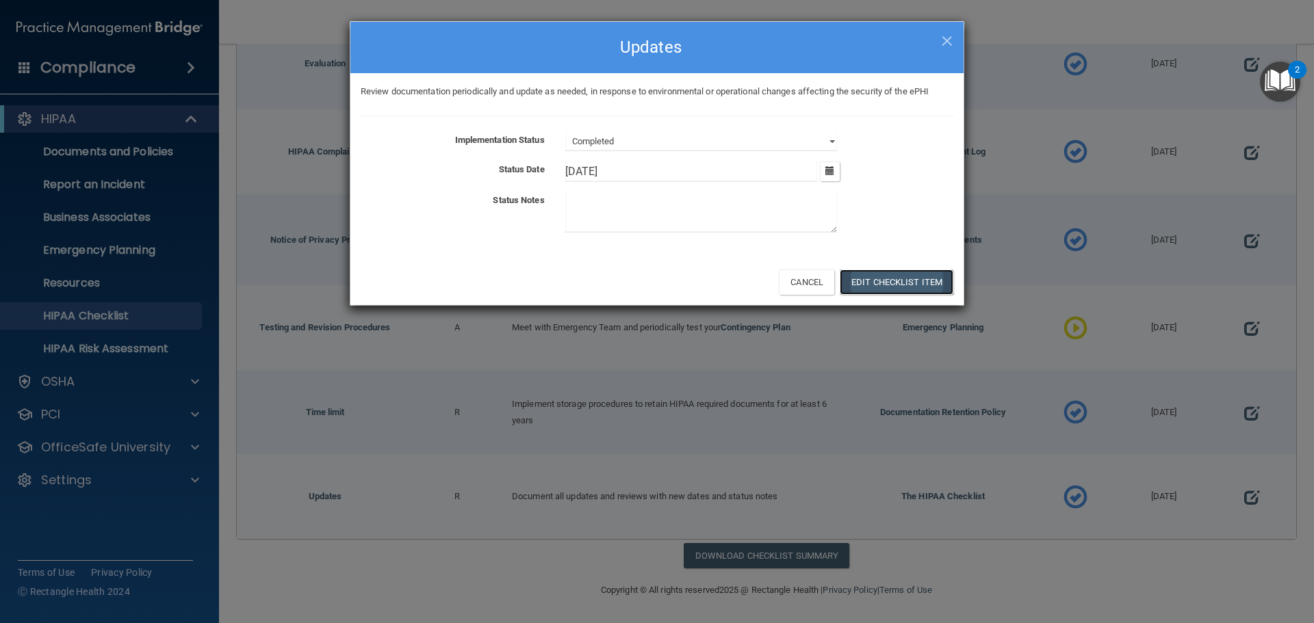
click at [922, 281] on button "Edit Checklist Item" at bounding box center [897, 282] width 114 height 25
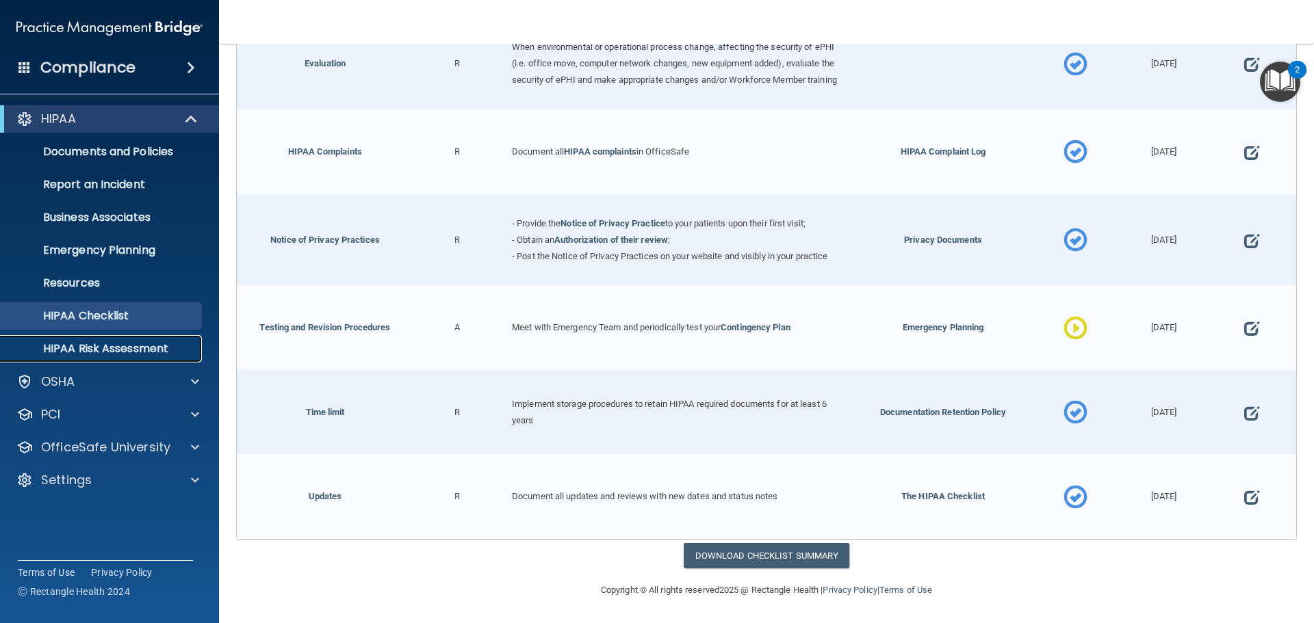
click at [138, 351] on p "HIPAA Risk Assessment" at bounding box center [102, 349] width 187 height 14
